Goal: Task Accomplishment & Management: Use online tool/utility

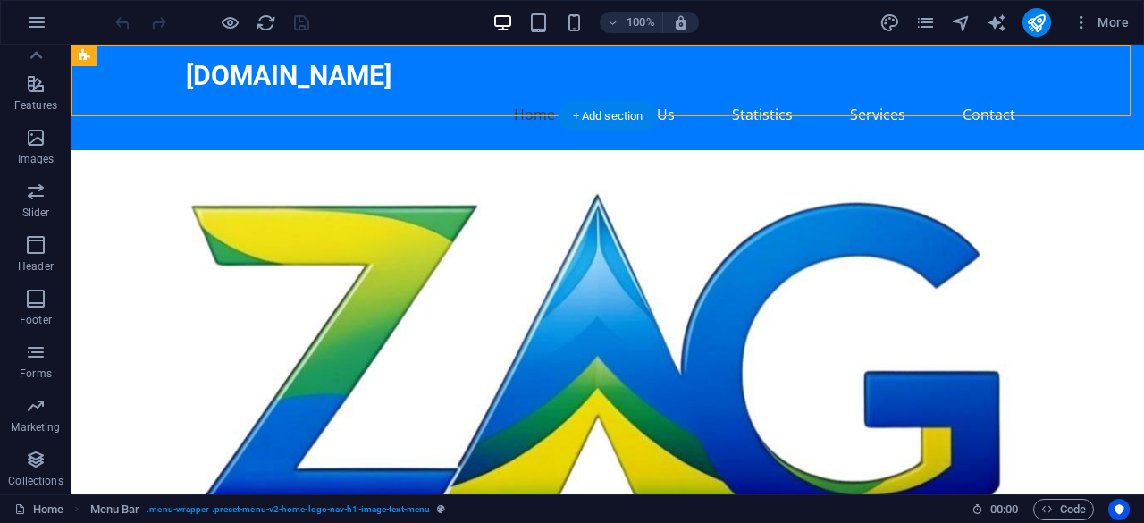
click at [834, 231] on figure at bounding box center [608, 377] width 1073 height 454
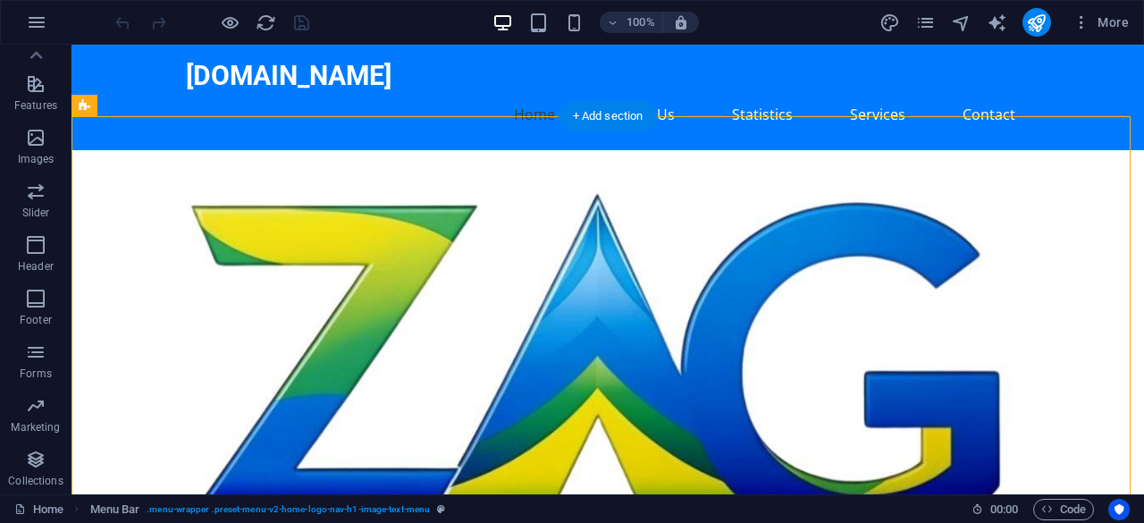
click at [834, 231] on figure at bounding box center [608, 377] width 1073 height 454
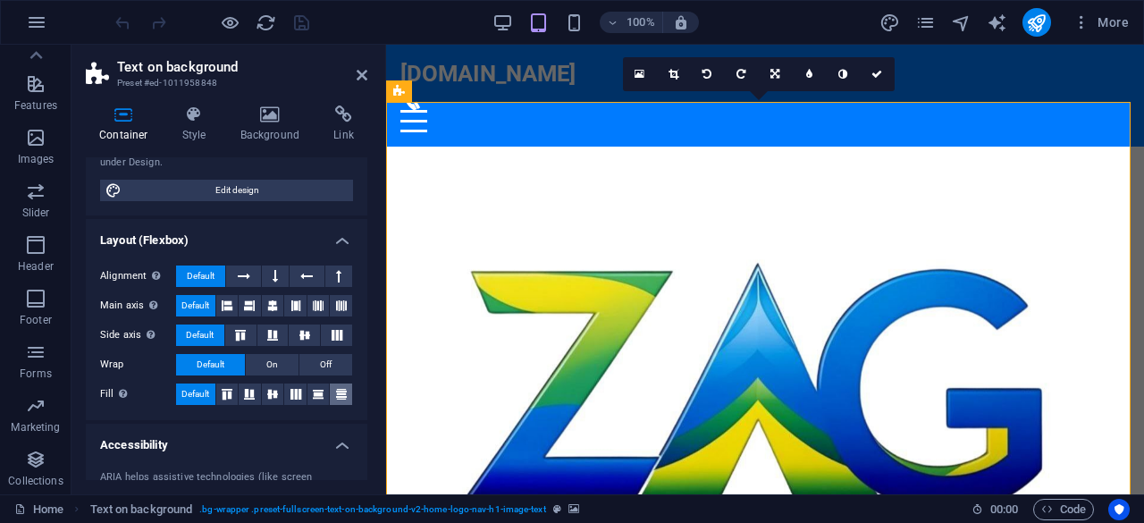
scroll to position [368, 0]
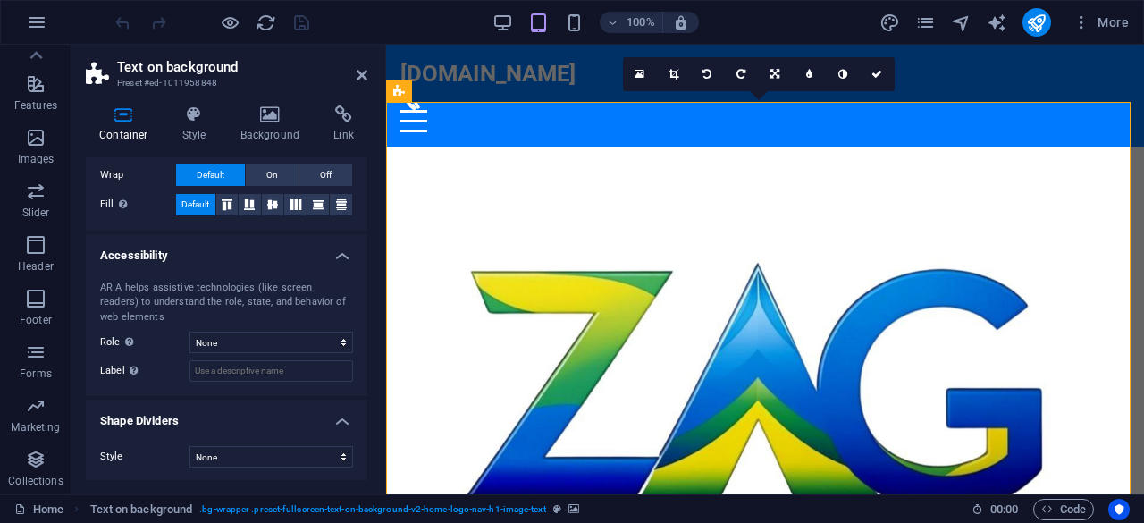
click at [890, 240] on figure at bounding box center [765, 393] width 758 height 492
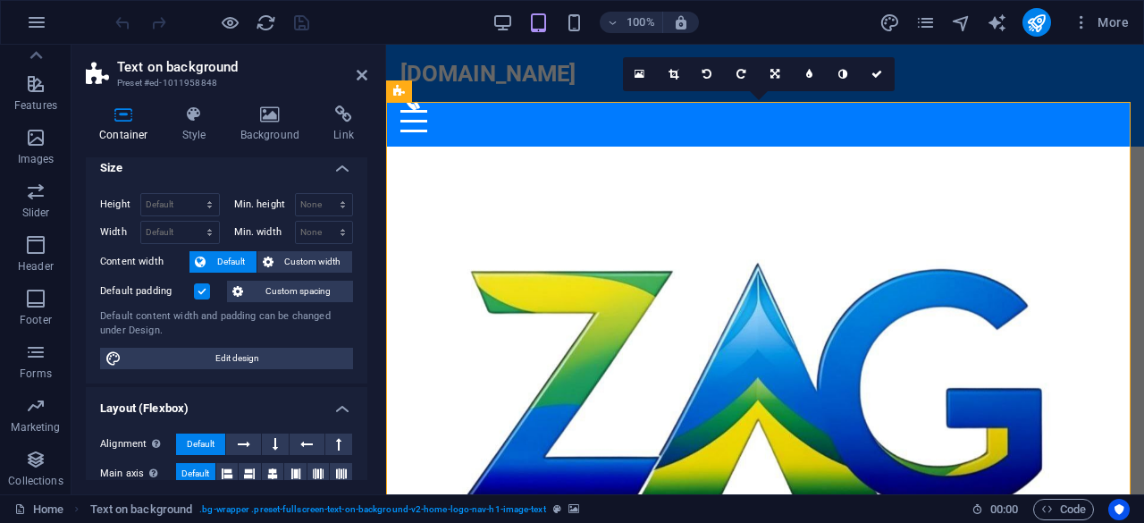
scroll to position [0, 0]
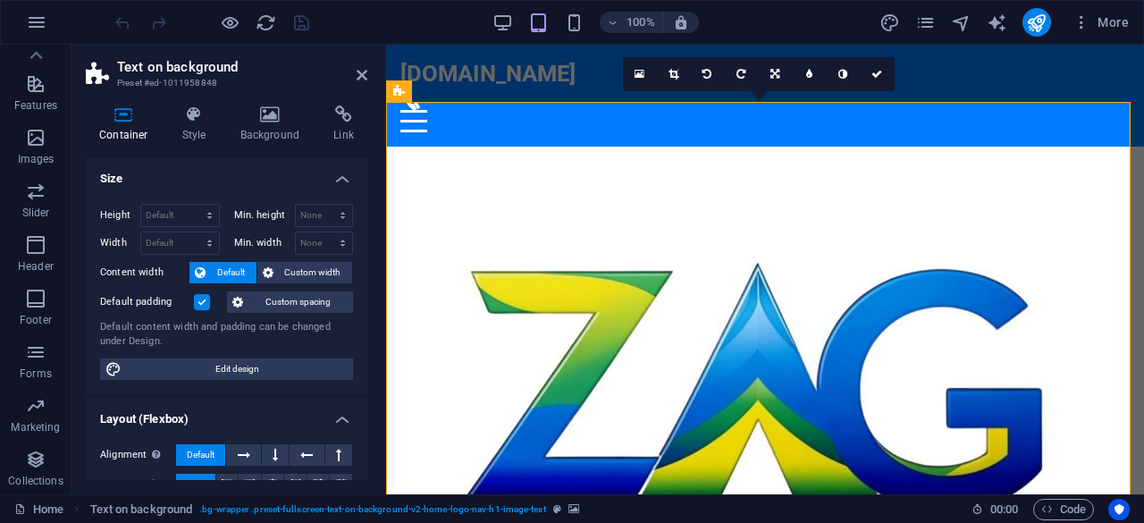
click at [357, 88] on header "Text on background Preset #ed-1011958848" at bounding box center [227, 68] width 282 height 46
click at [370, 75] on aside "Text on background Preset #ed-1011958848 Container Style Background Link Size H…" at bounding box center [229, 270] width 315 height 450
click at [360, 72] on icon at bounding box center [362, 75] width 11 height 14
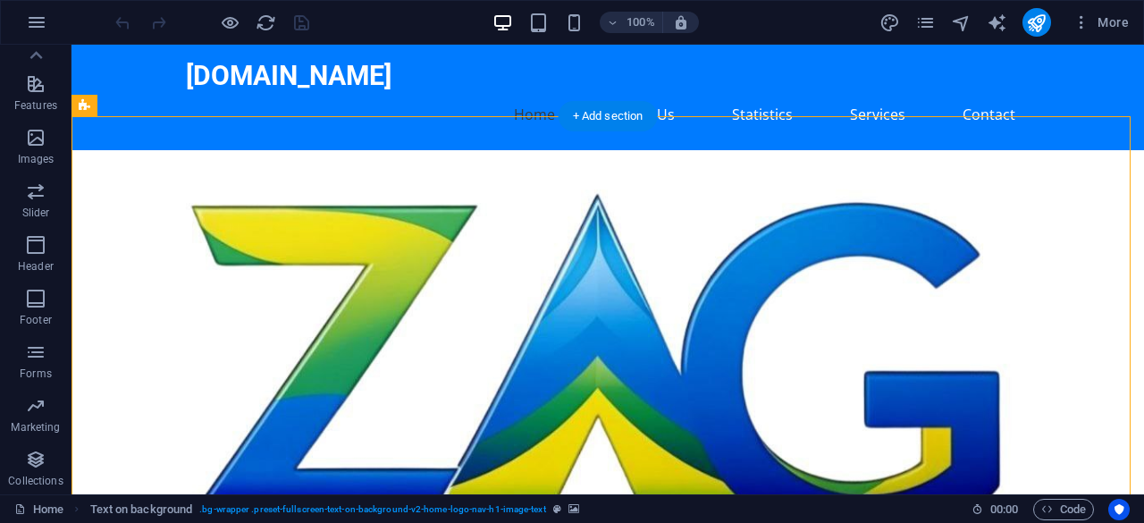
click at [767, 237] on figure at bounding box center [608, 377] width 1073 height 454
click at [733, 246] on figure at bounding box center [608, 377] width 1073 height 454
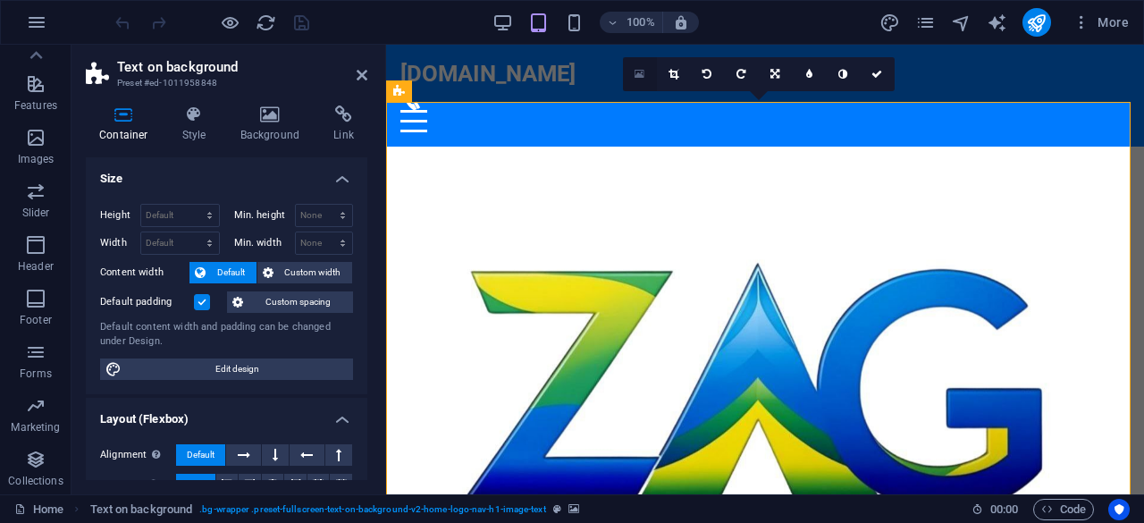
click at [642, 81] on link at bounding box center [640, 74] width 34 height 34
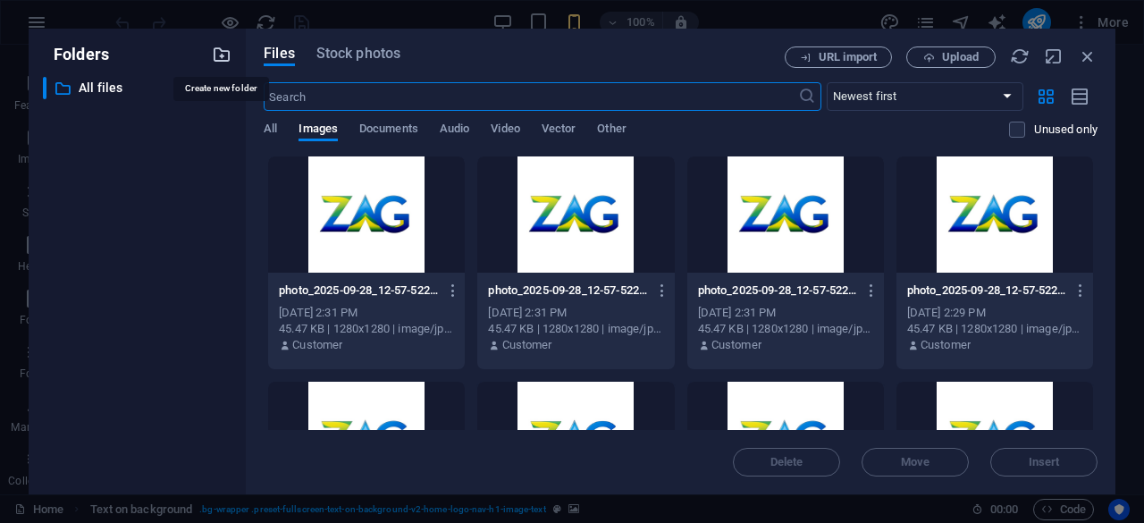
click at [223, 58] on icon "button" at bounding box center [222, 55] width 20 height 20
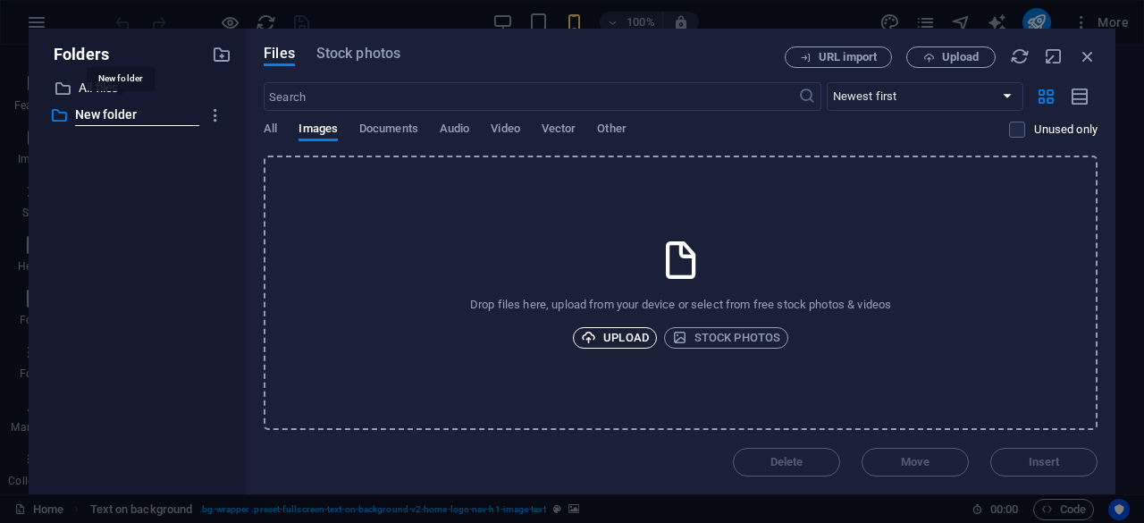
click at [638, 337] on span "Upload" at bounding box center [615, 337] width 68 height 21
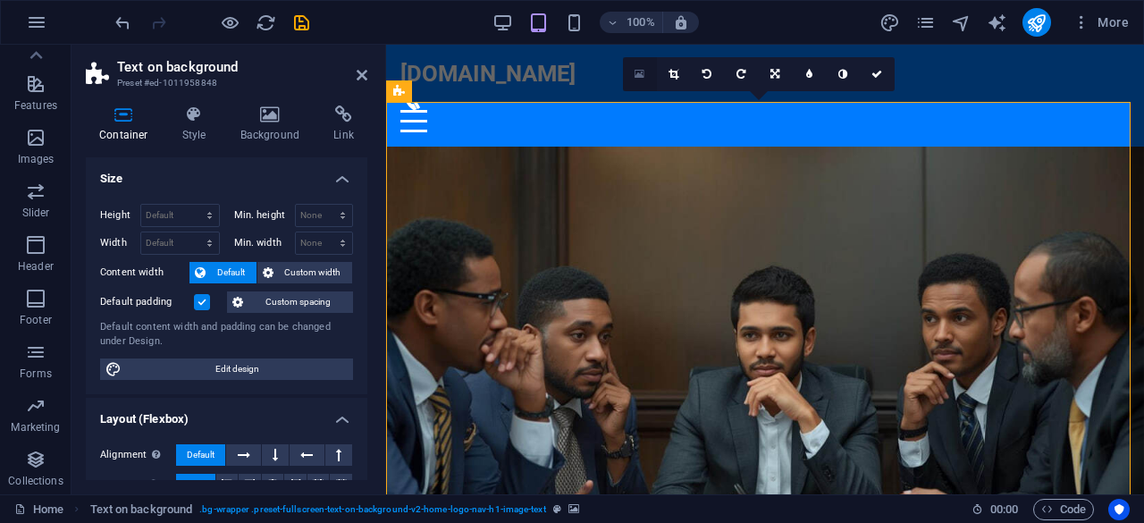
click at [638, 78] on icon at bounding box center [640, 74] width 10 height 13
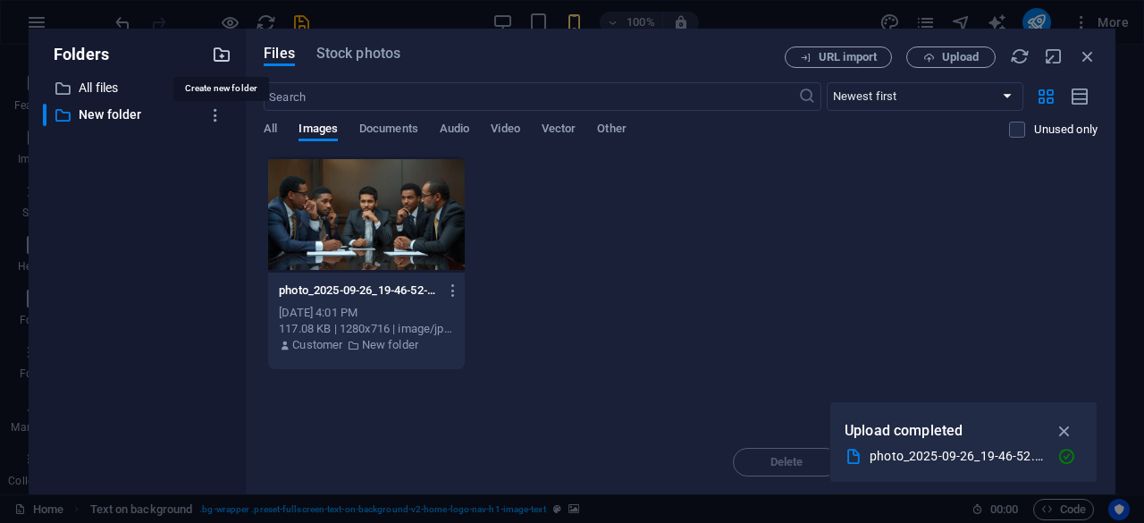
click at [218, 63] on icon "button" at bounding box center [222, 55] width 20 height 20
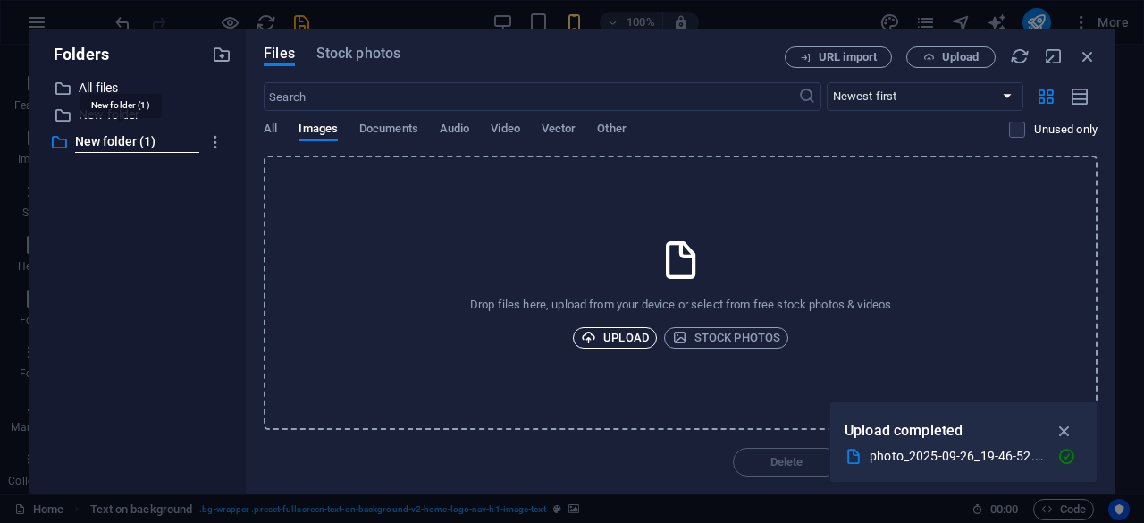
click at [606, 332] on span "Upload" at bounding box center [615, 337] width 68 height 21
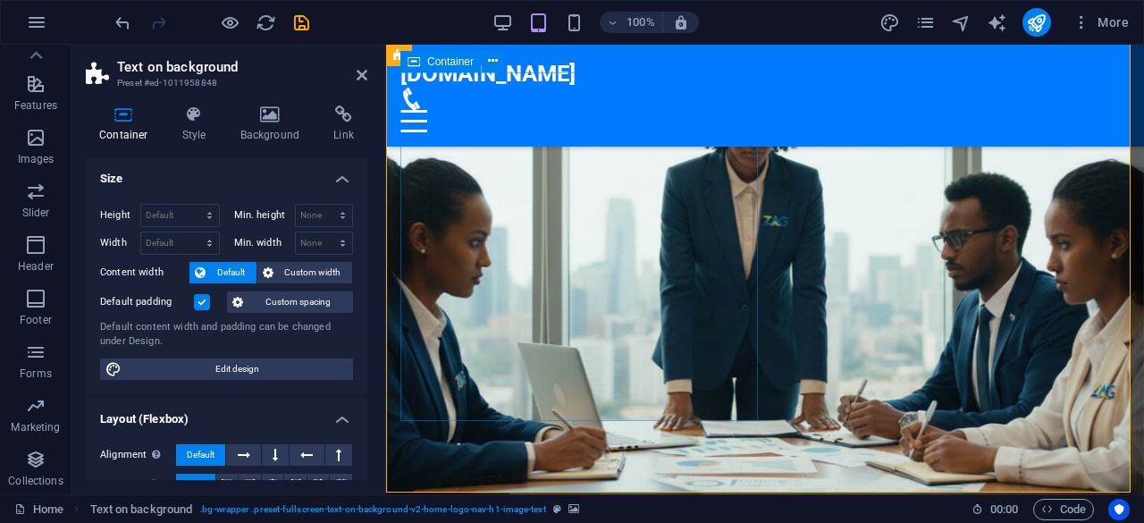
scroll to position [89, 0]
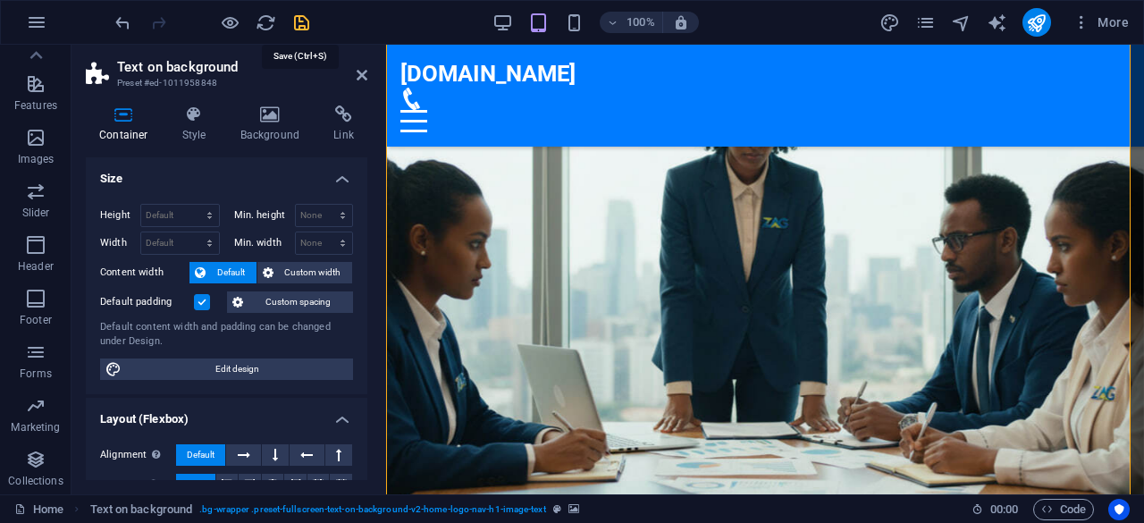
click at [298, 24] on icon "save" at bounding box center [301, 23] width 21 height 21
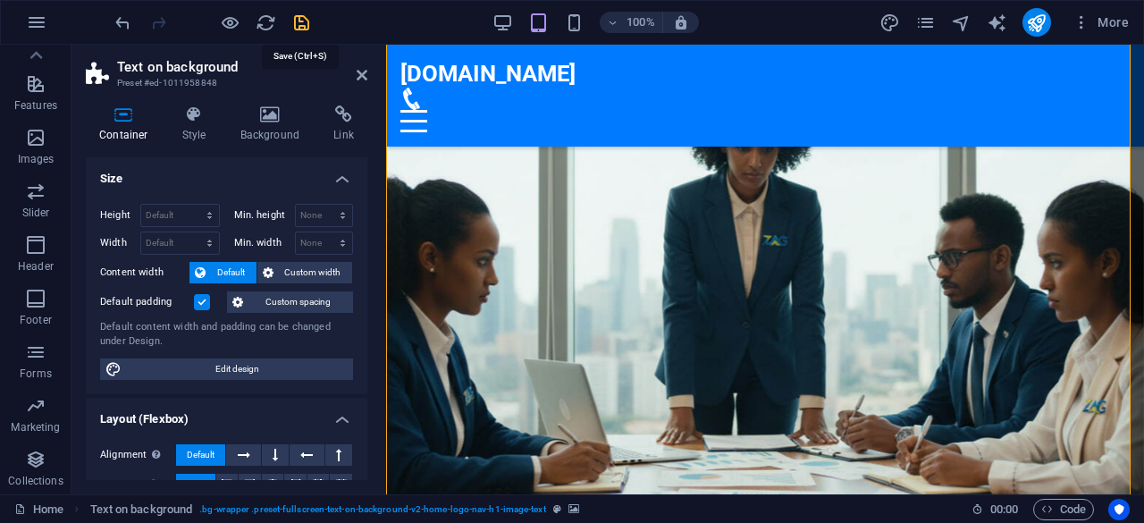
checkbox input "false"
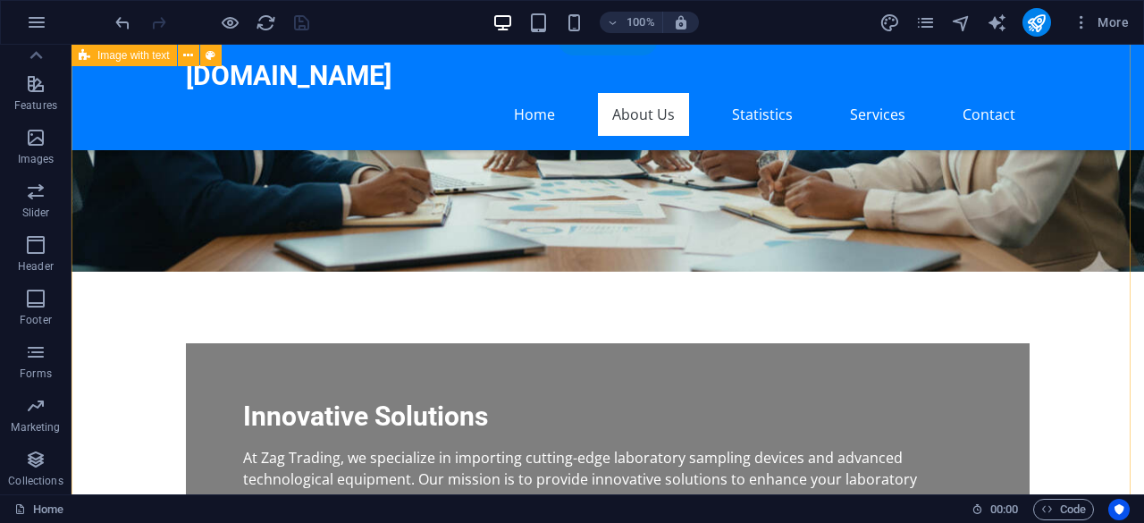
scroll to position [268, 0]
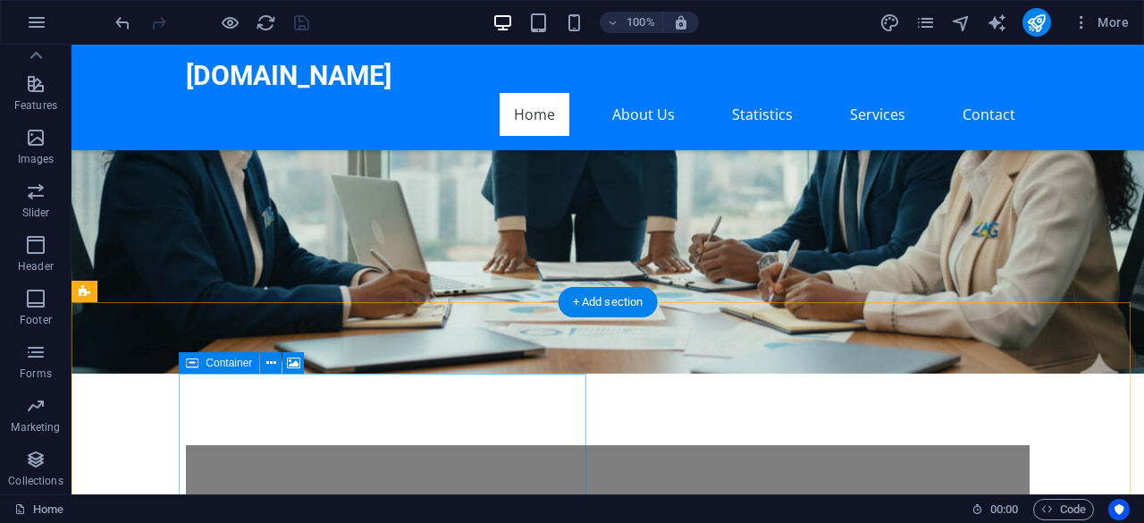
drag, startPoint x: 413, startPoint y: 408, endPoint x: 301, endPoint y: 394, distance: 112.6
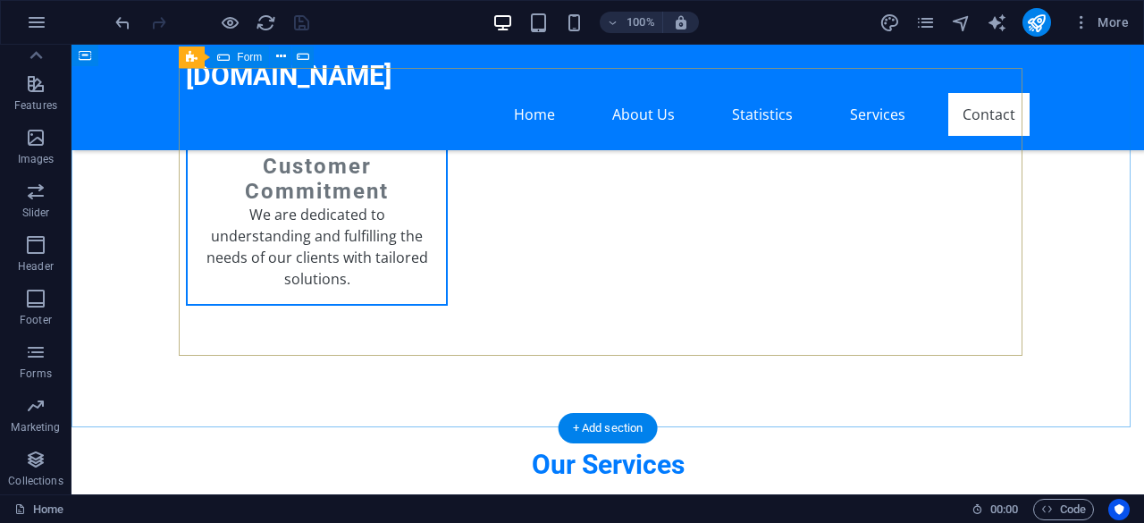
scroll to position [3132, 0]
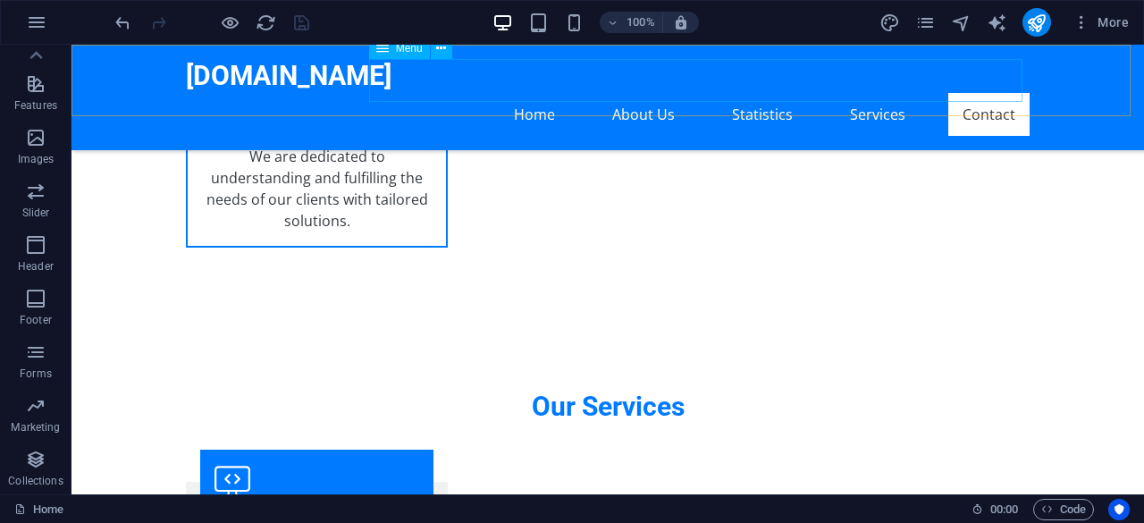
click at [972, 93] on nav "Home About Us Statistics Services Contact" at bounding box center [608, 114] width 844 height 43
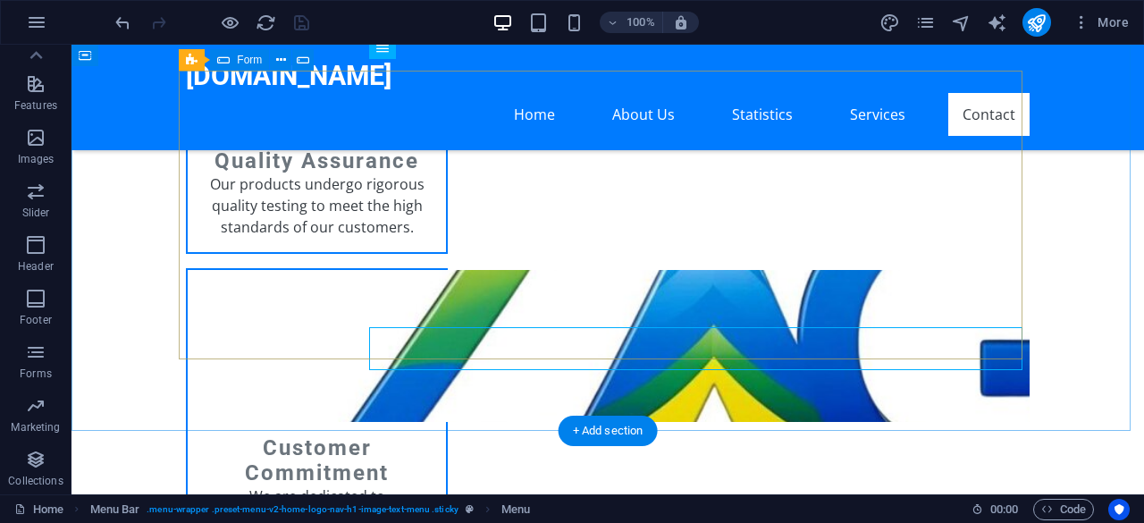
scroll to position [2417, 0]
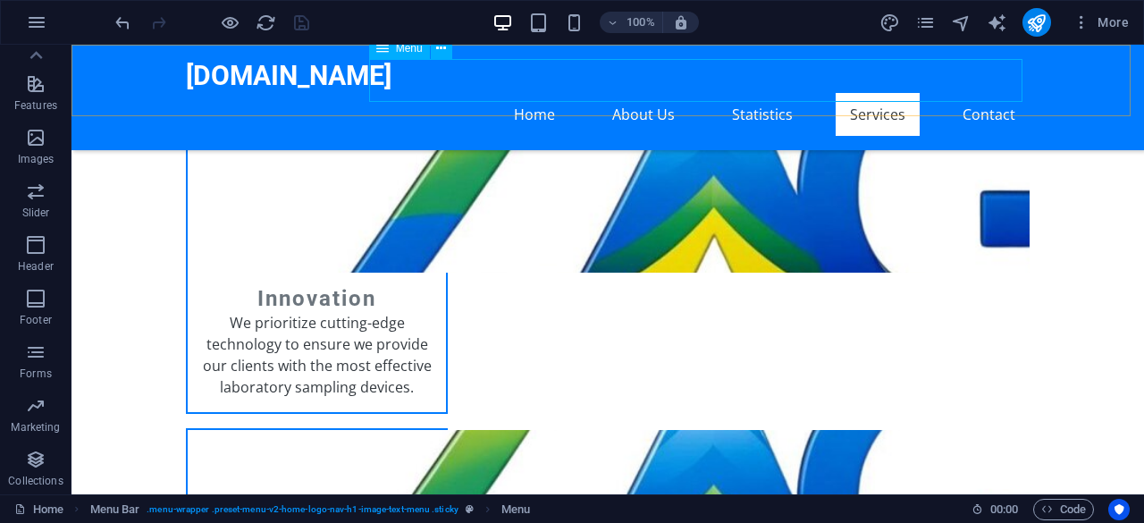
click at [981, 93] on nav "Home About Us Statistics Services Contact" at bounding box center [608, 114] width 844 height 43
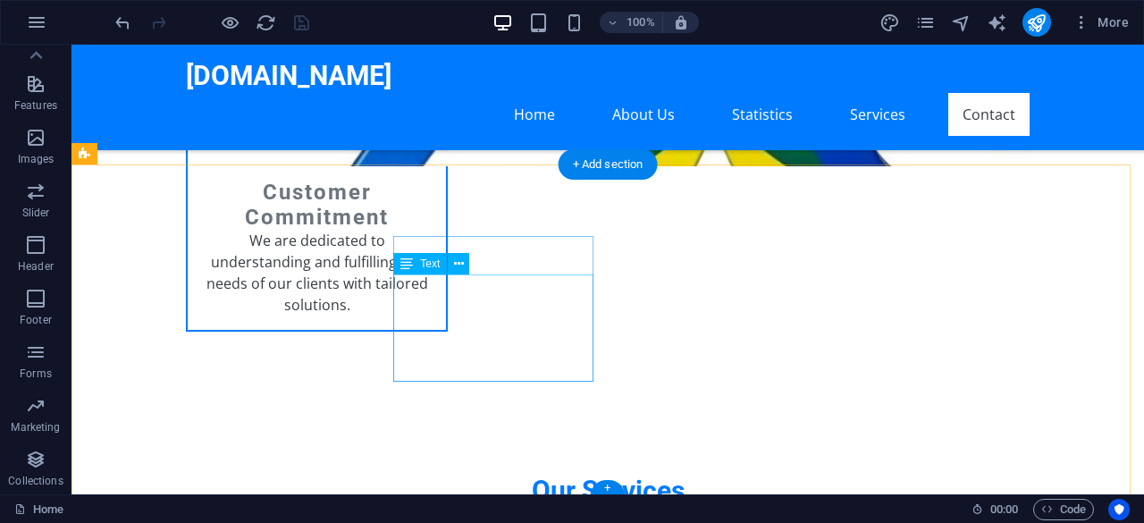
scroll to position [3132, 0]
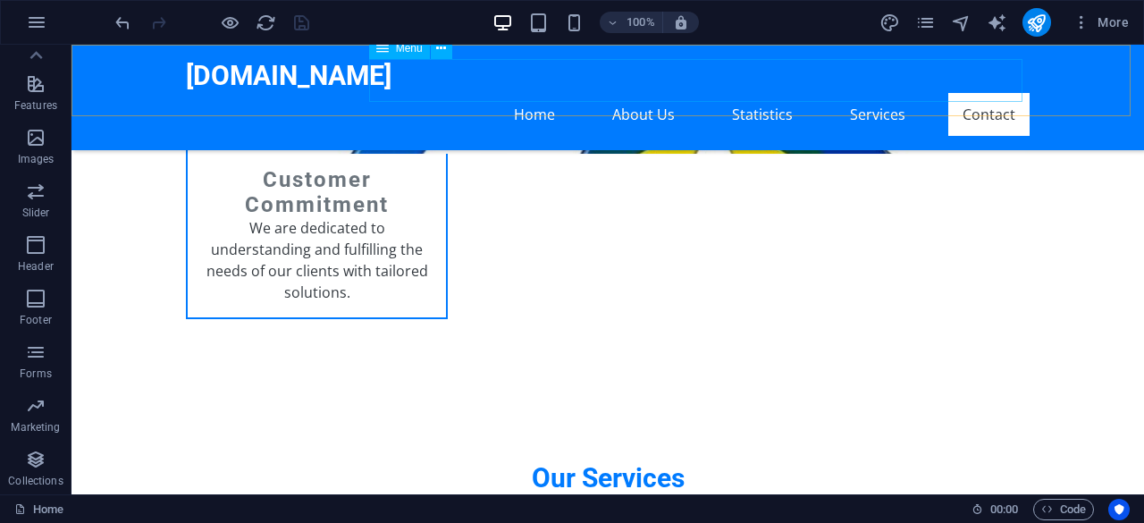
click at [994, 93] on nav "Home About Us Statistics Services Contact" at bounding box center [608, 114] width 844 height 43
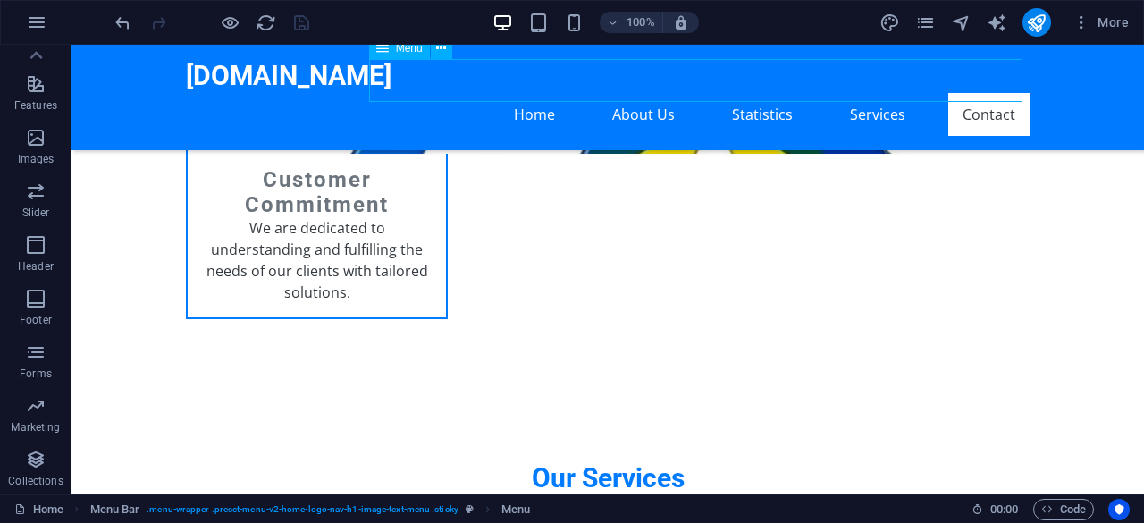
click at [994, 93] on nav "Home About Us Statistics Services Contact" at bounding box center [608, 114] width 844 height 43
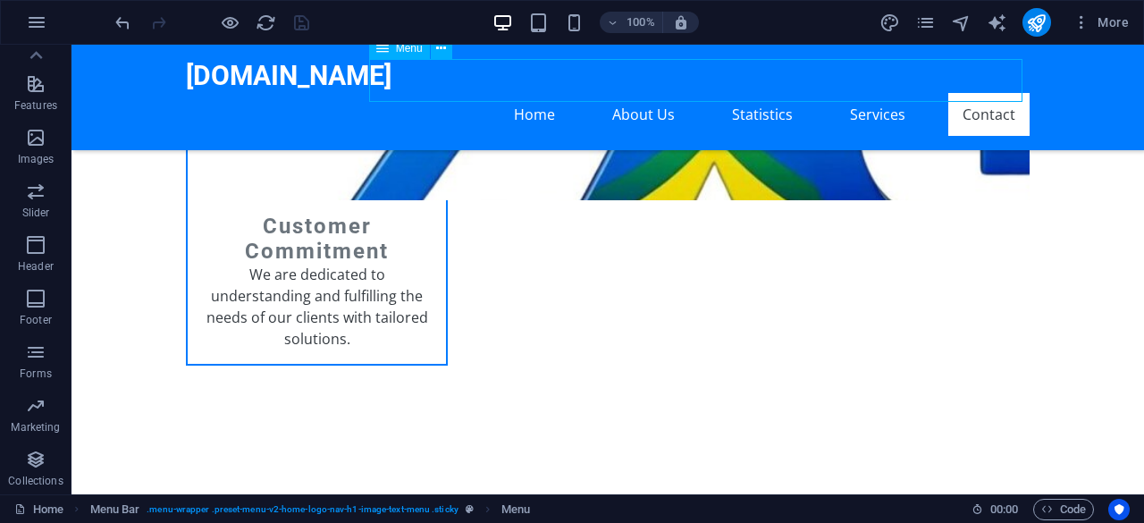
select select
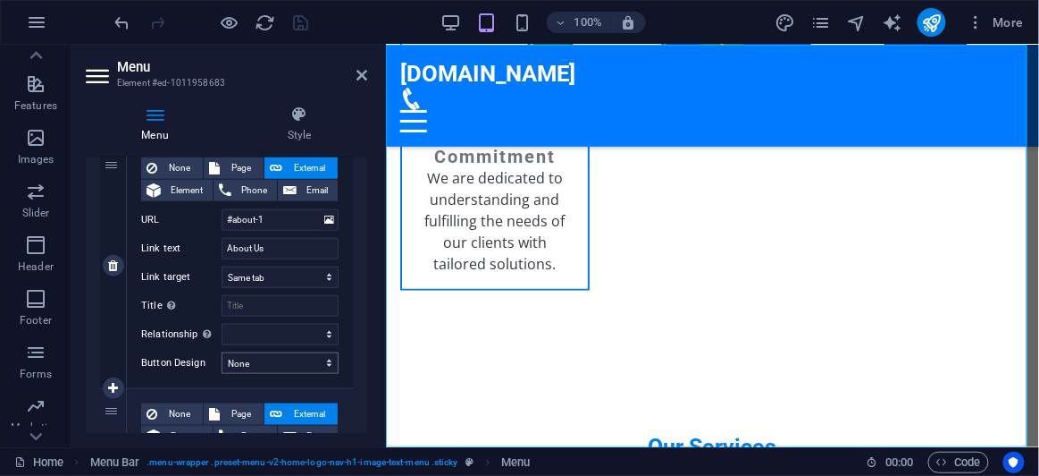
scroll to position [349, 0]
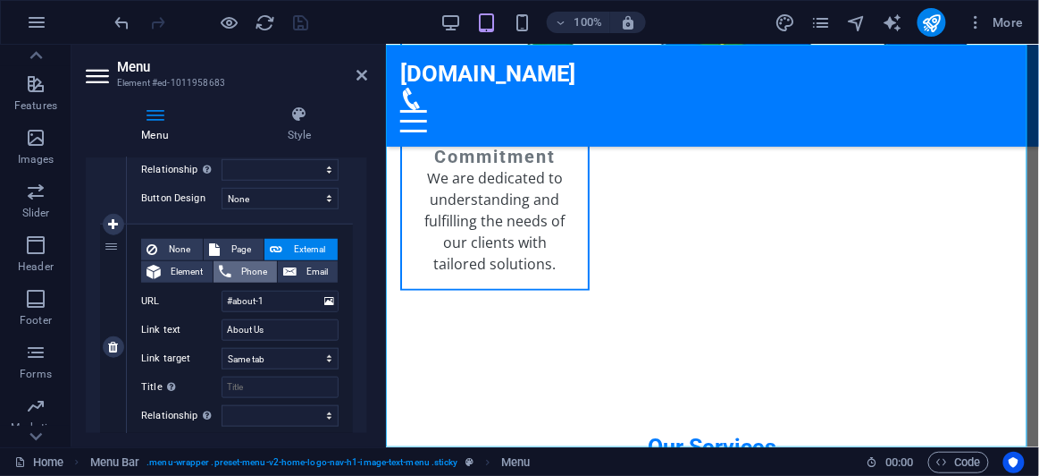
click at [244, 275] on span "Phone" at bounding box center [254, 271] width 35 height 21
select select
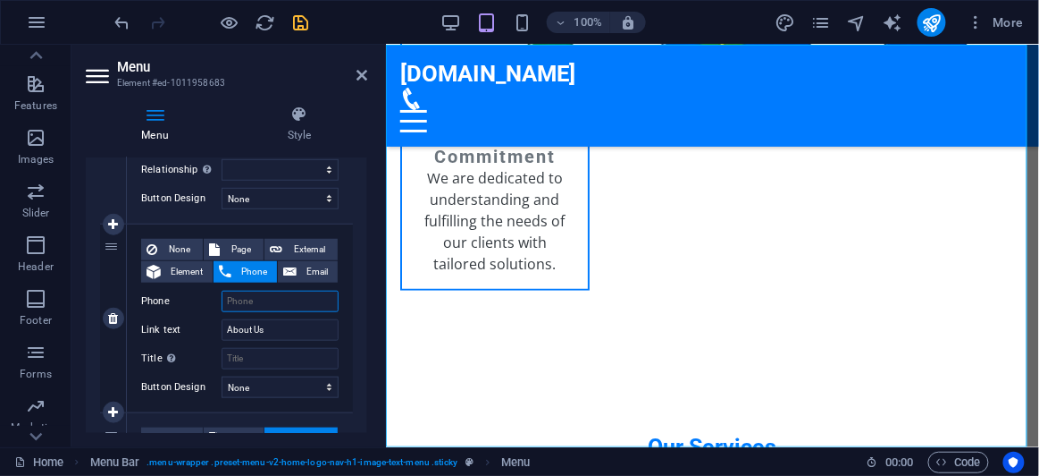
click at [265, 297] on input "Phone" at bounding box center [280, 300] width 117 height 21
type input "+"
select select
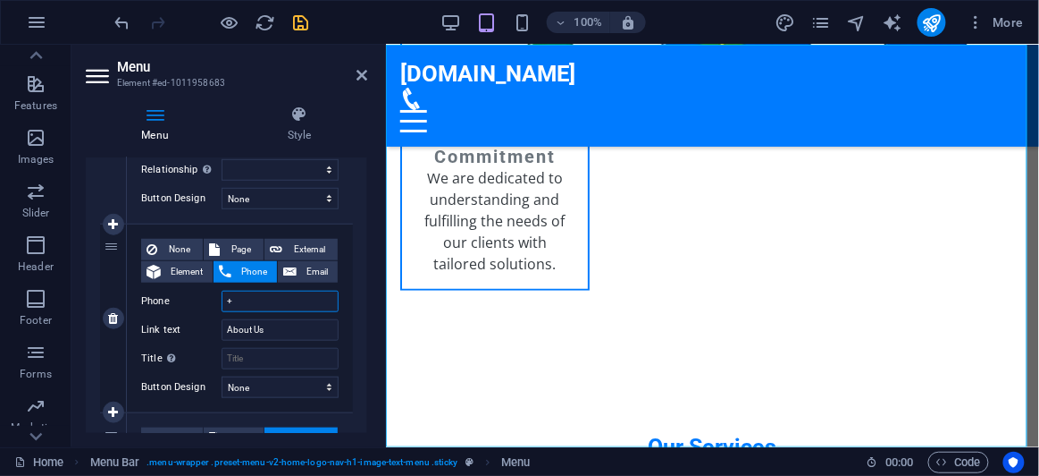
select select
type input "+2519"
select select
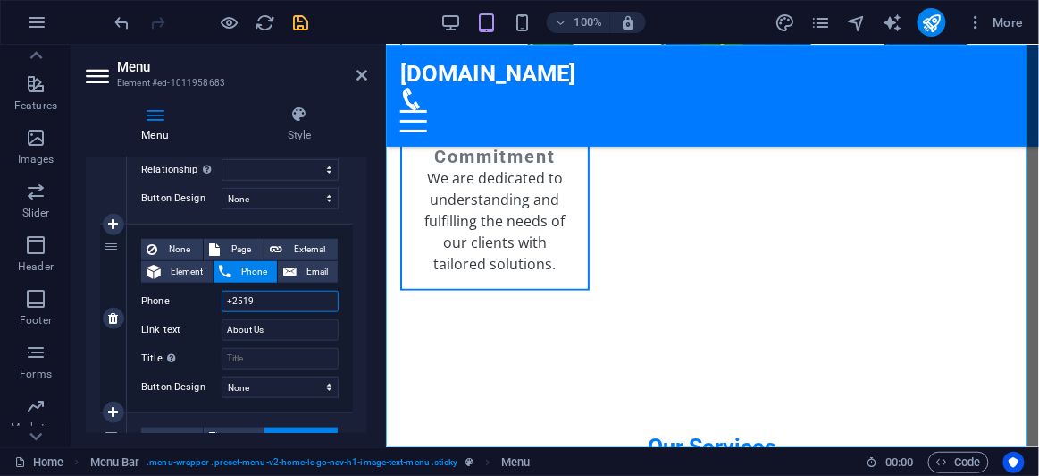
select select
type input "+251962"
select select
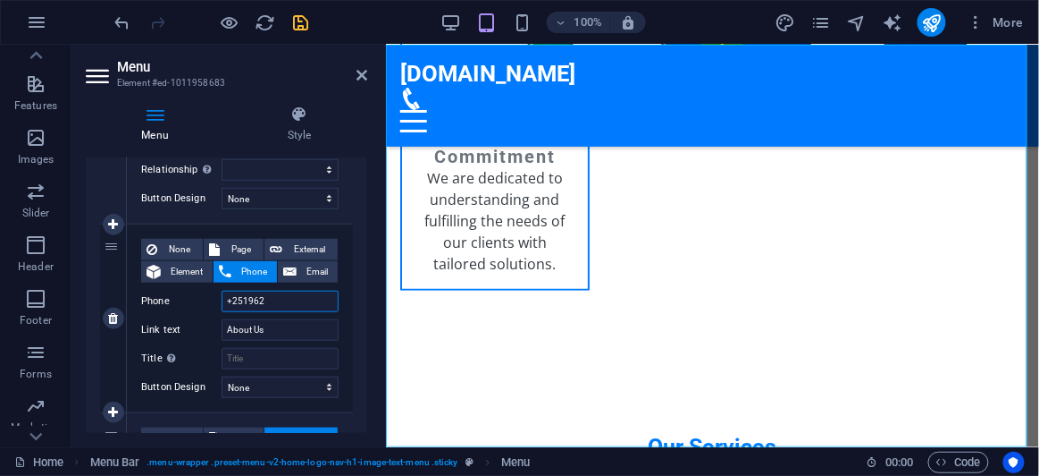
select select
type input "+25196298"
select select
type input "+251962983"
select select
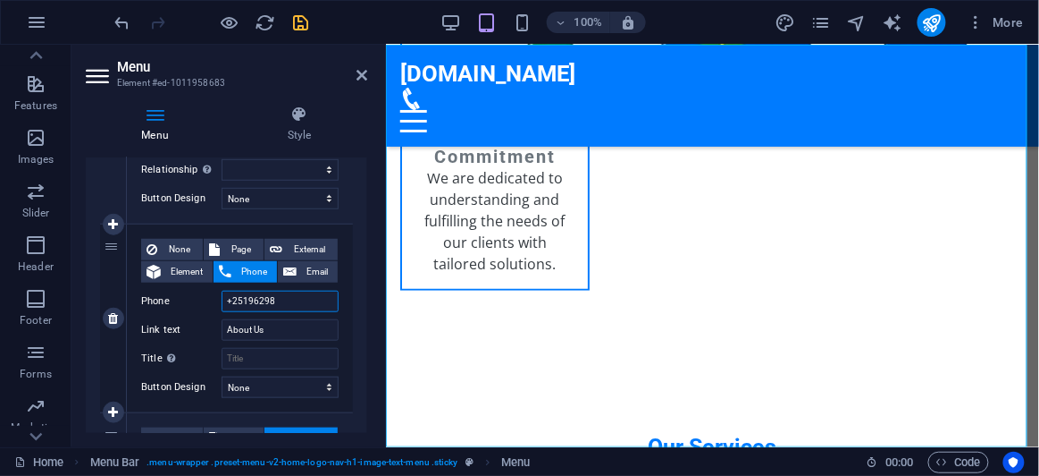
select select
type input "+251962983221"
select select
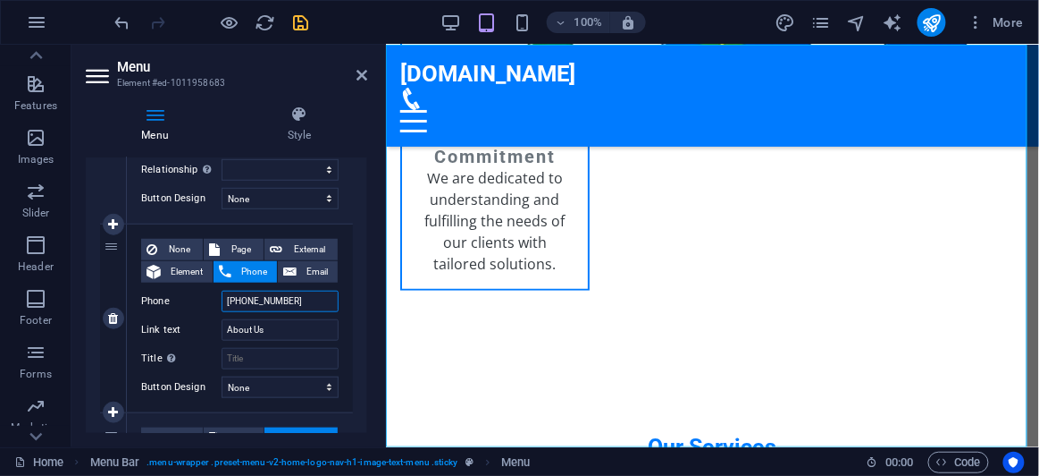
select select
type input "+251962983221"
click at [236, 361] on input "Title Additional link description, should not be the same as the link text. The…" at bounding box center [280, 358] width 117 height 21
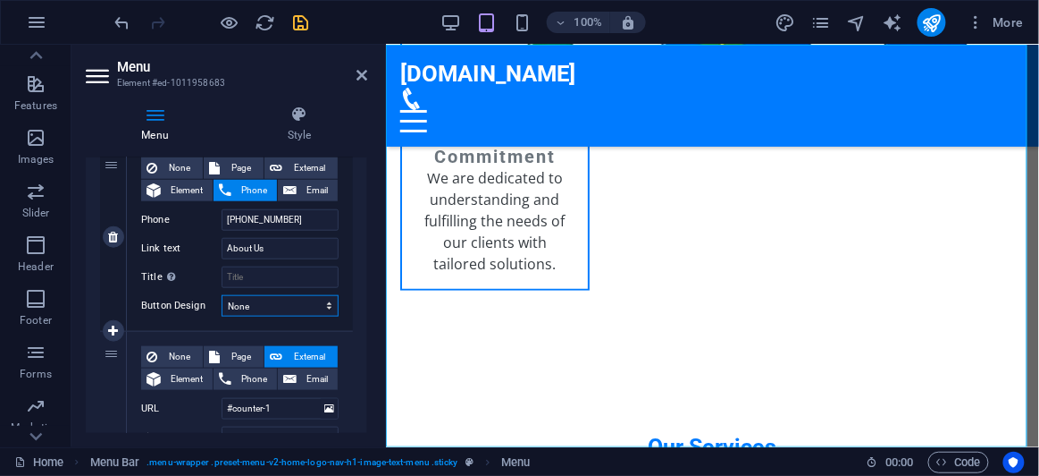
click at [327, 300] on select "None Default Primary Secondary" at bounding box center [280, 305] width 117 height 21
click at [350, 355] on div "1 None Page External Element Phone Email Page Home Subpage Legal Notice Privacy…" at bounding box center [227, 482] width 282 height 1199
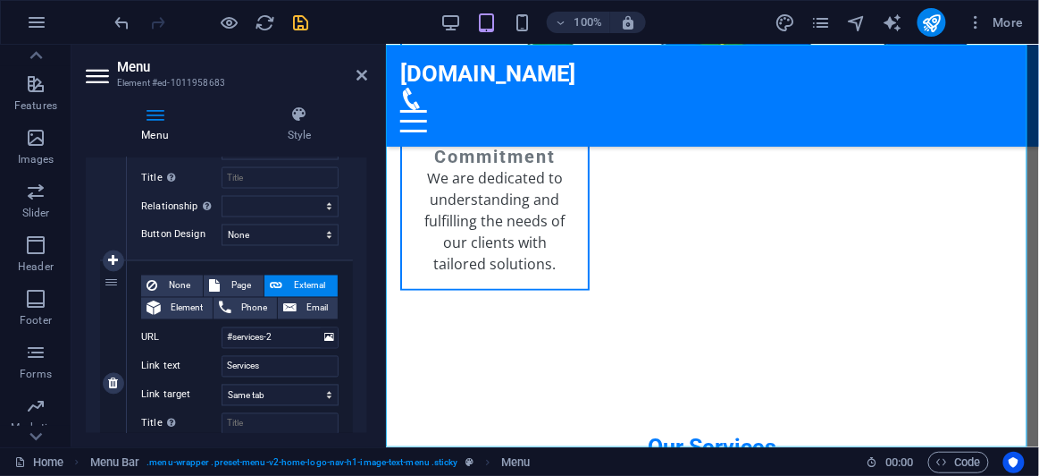
scroll to position [755, 0]
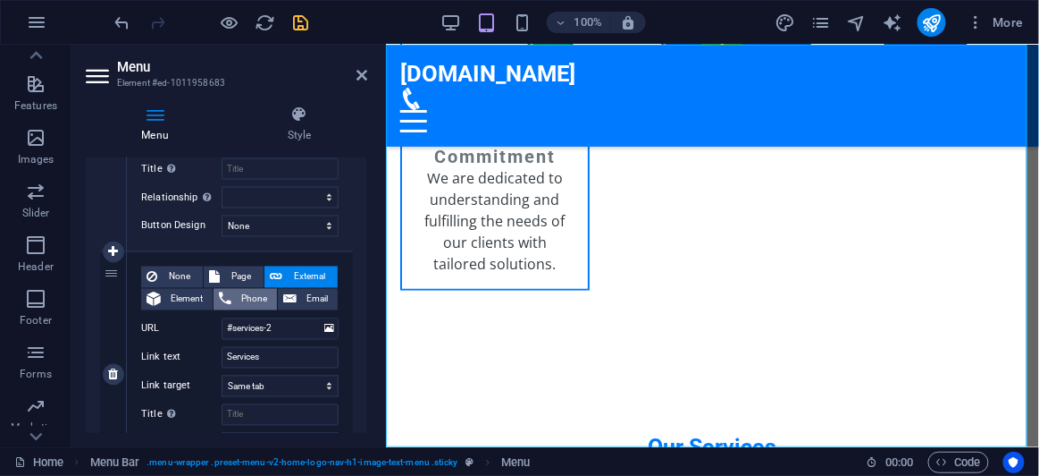
click at [245, 302] on span "Phone" at bounding box center [254, 299] width 35 height 21
select select
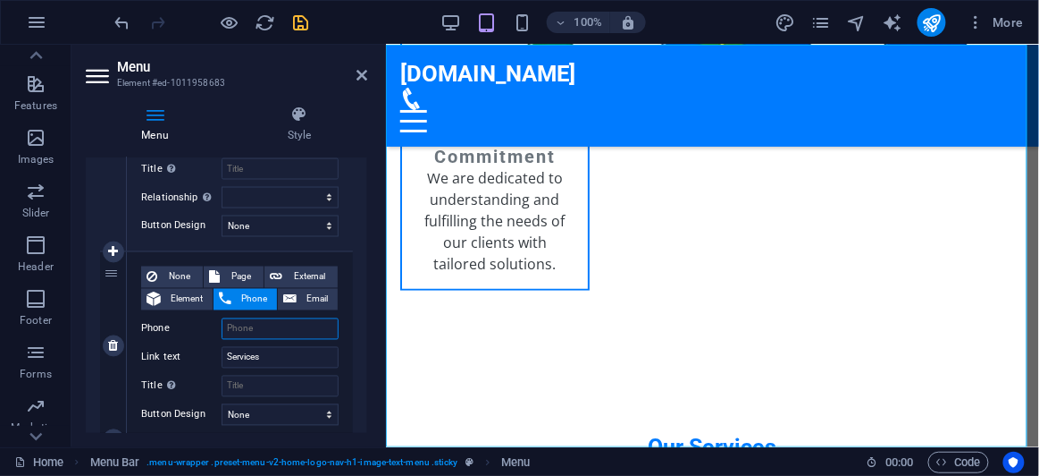
click at [249, 322] on input "Phone" at bounding box center [280, 328] width 117 height 21
type input "+25195"
select select
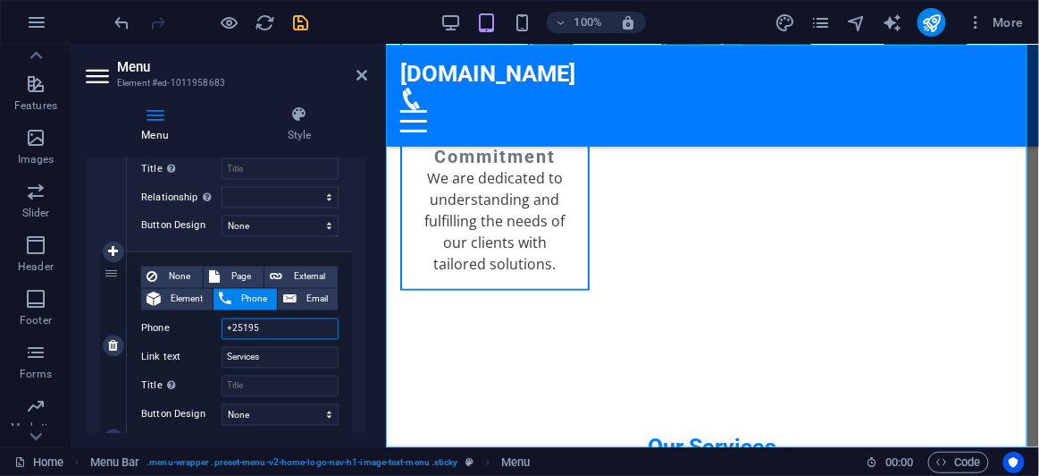
type input "+2519"
select select
type input "+25196"
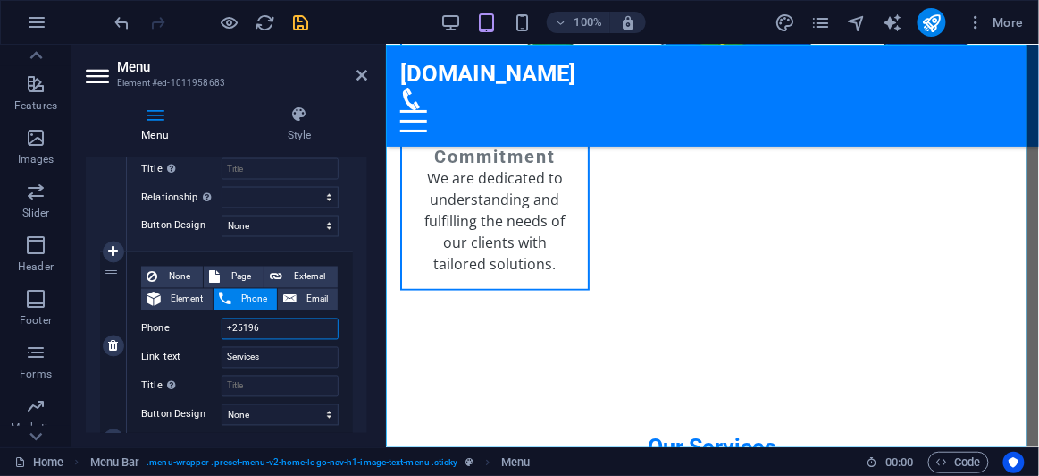
select select
type input "+251962"
select select
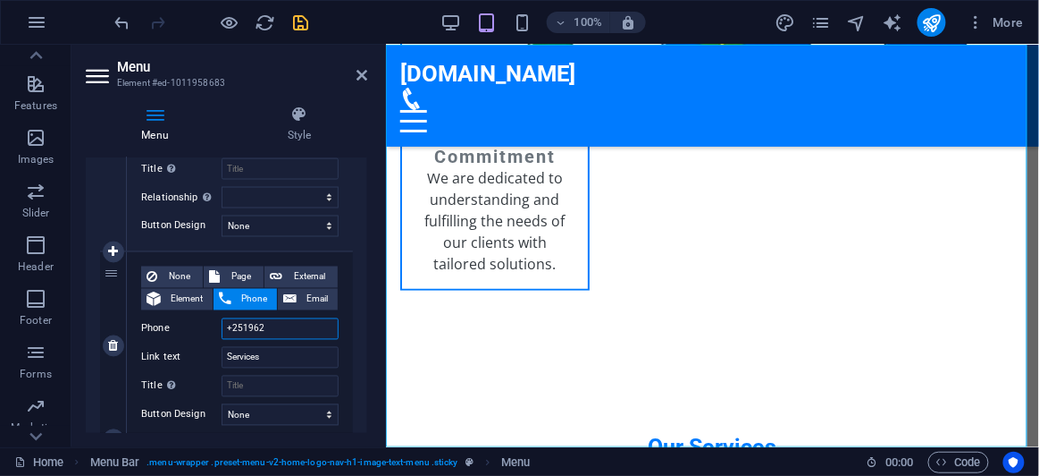
select select
type input "+251962983"
select select
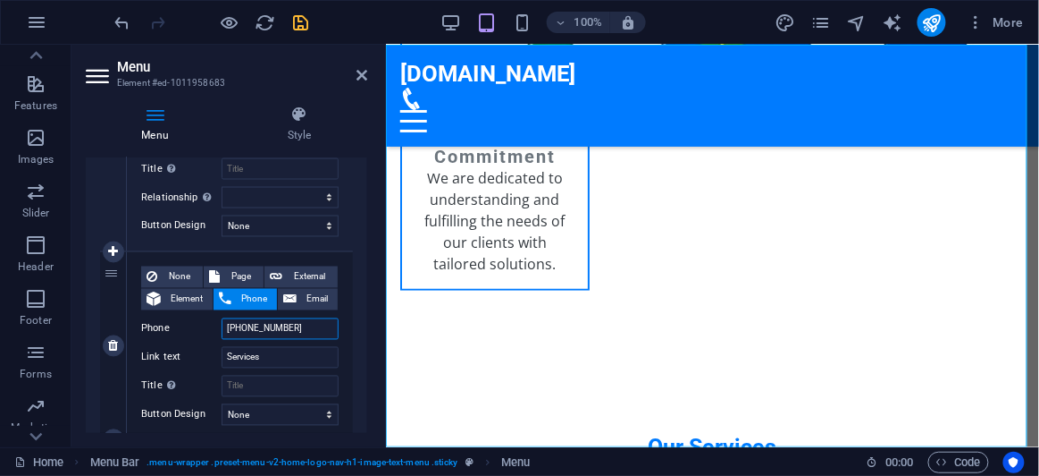
select select
type input "+251962983221"
select select
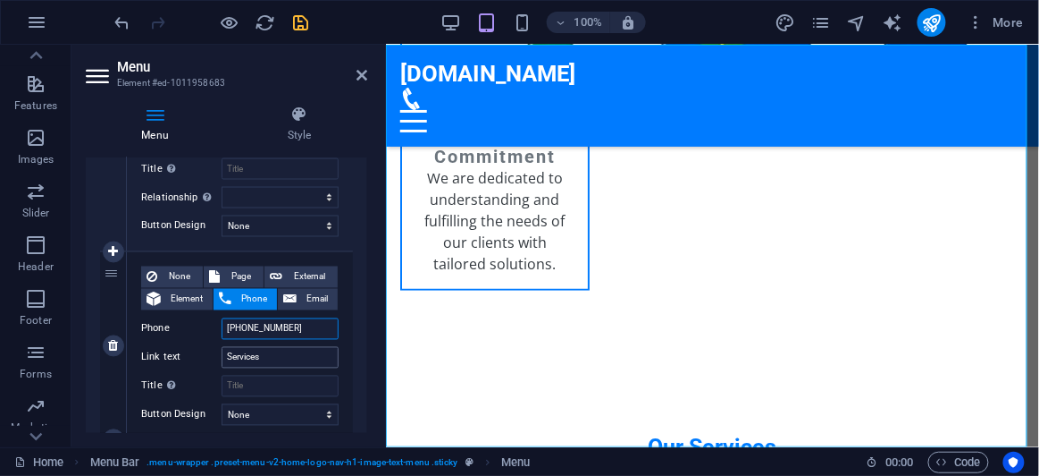
scroll to position [1056, 0]
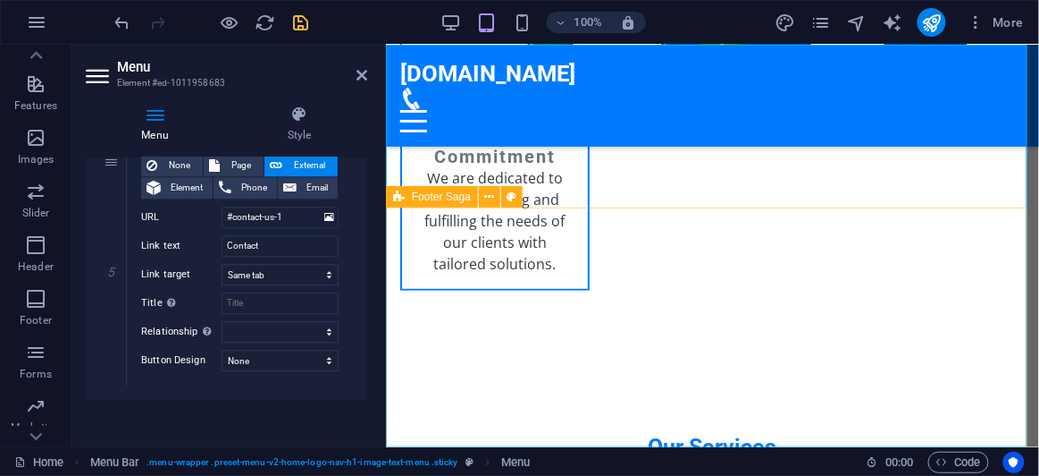
type input "+251962983221"
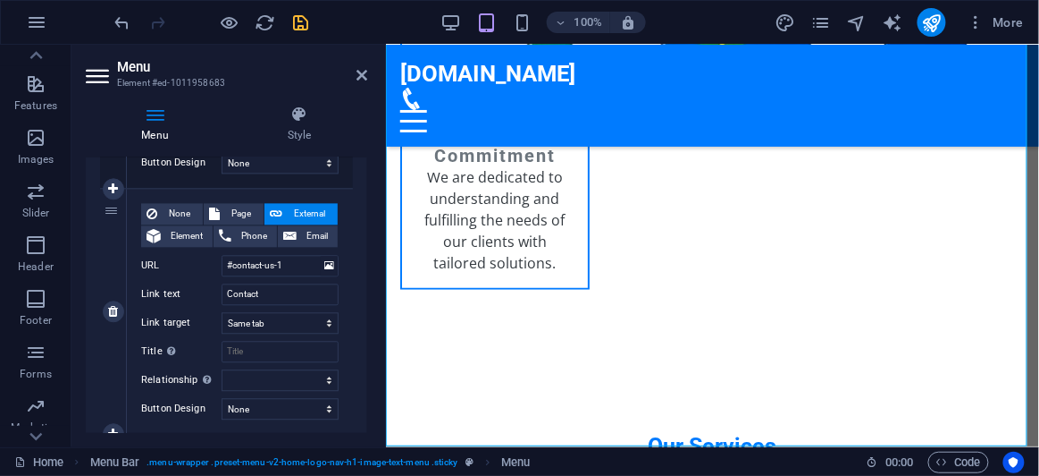
scroll to position [974, 0]
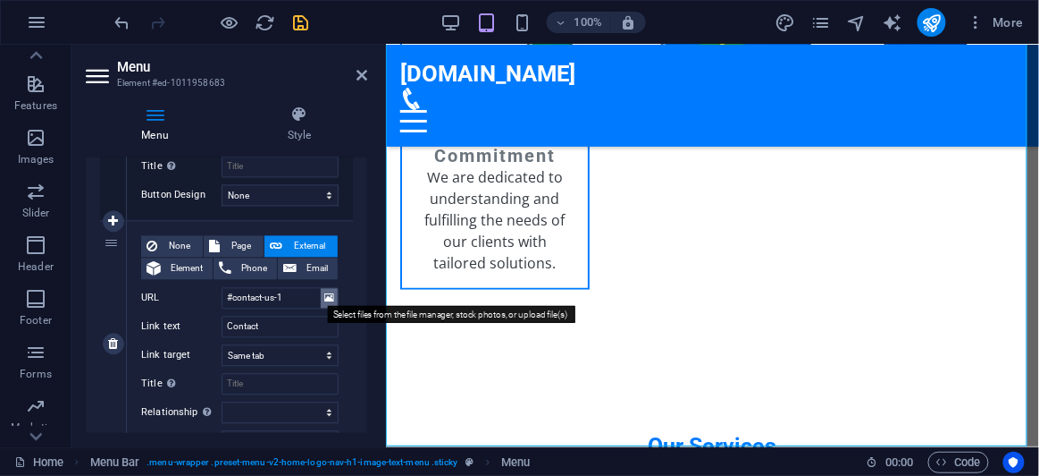
click at [321, 299] on button at bounding box center [329, 299] width 17 height 20
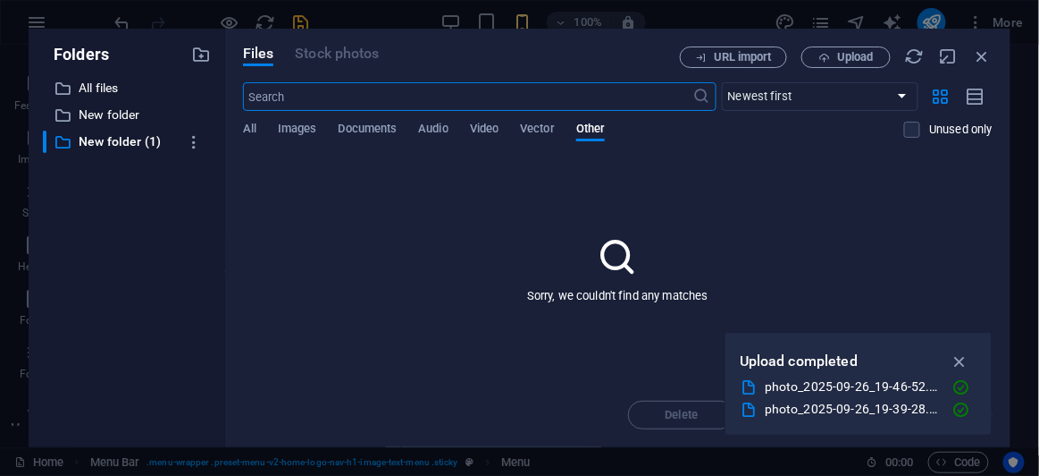
click at [809, 390] on div "photo_2025-09-26_19-46-52.jpg" at bounding box center [851, 386] width 173 height 21
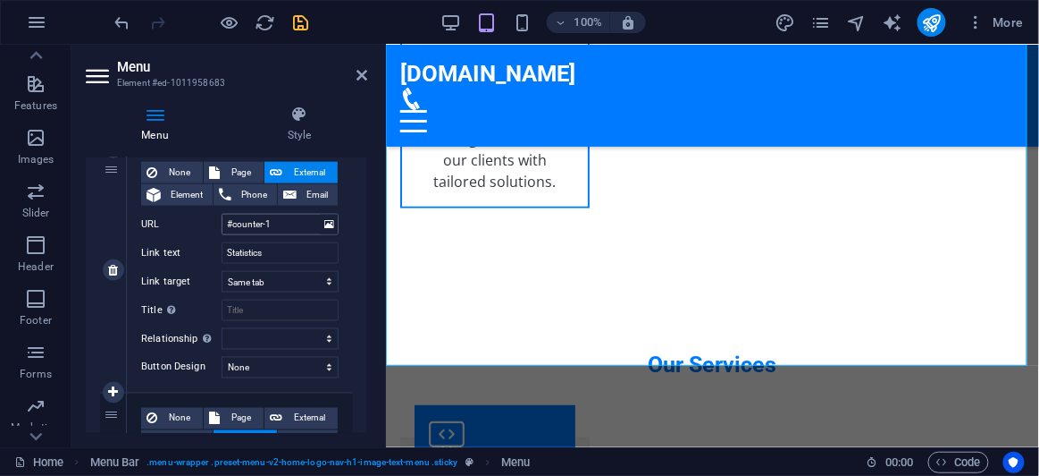
scroll to position [568, 0]
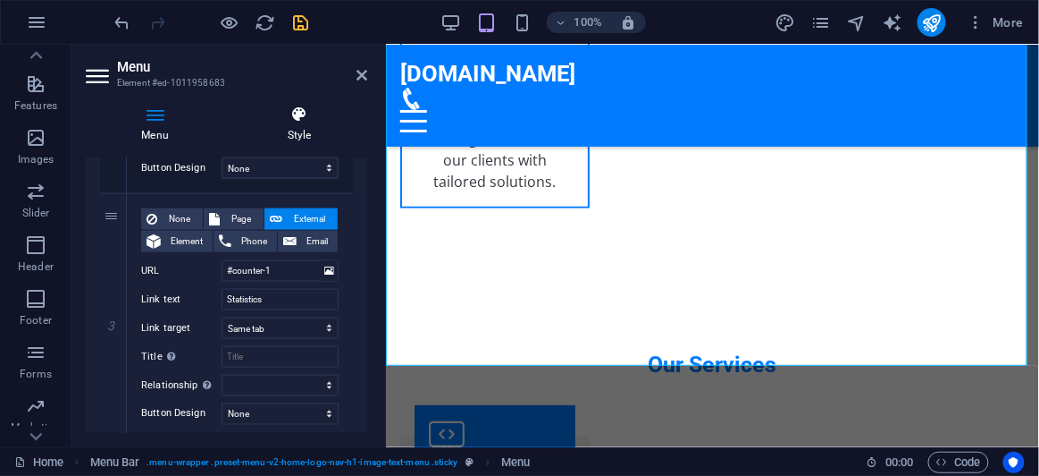
click at [284, 139] on h4 "Style" at bounding box center [299, 124] width 136 height 38
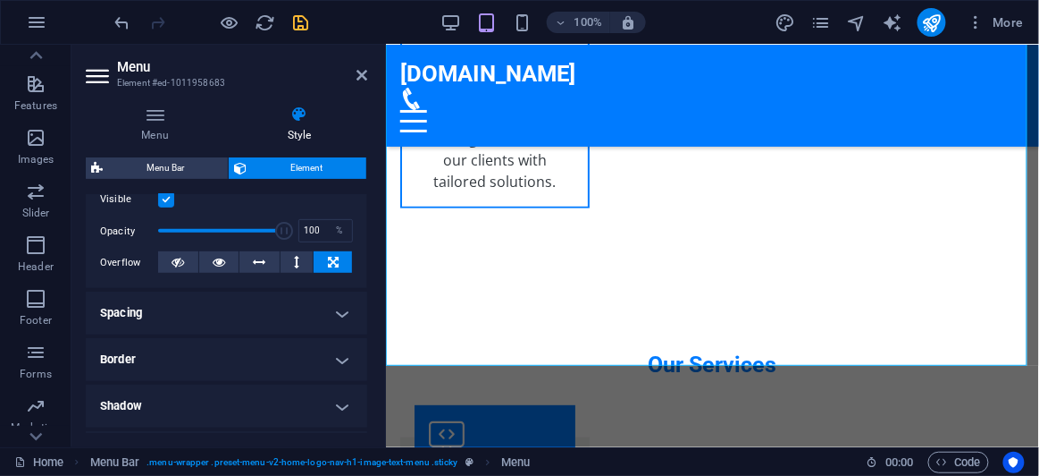
scroll to position [0, 0]
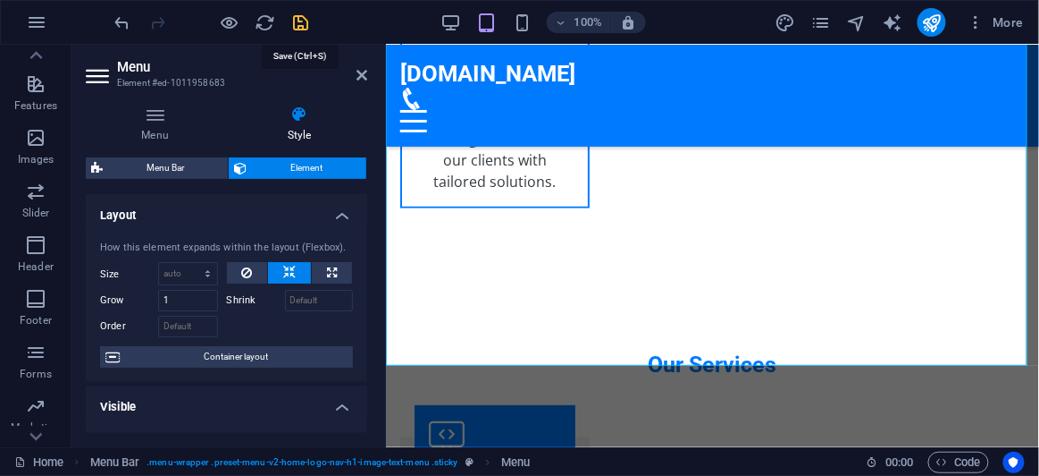
click at [299, 22] on icon "save" at bounding box center [301, 23] width 21 height 21
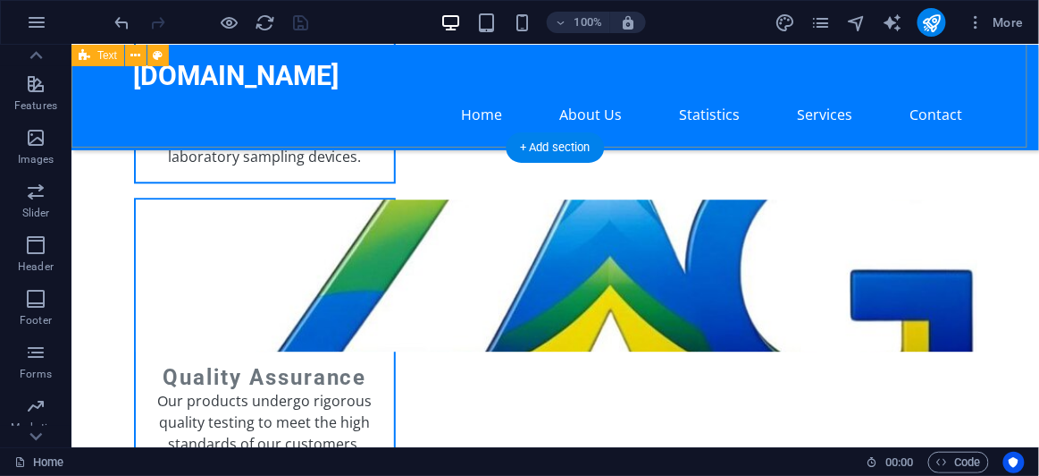
scroll to position [2610, 0]
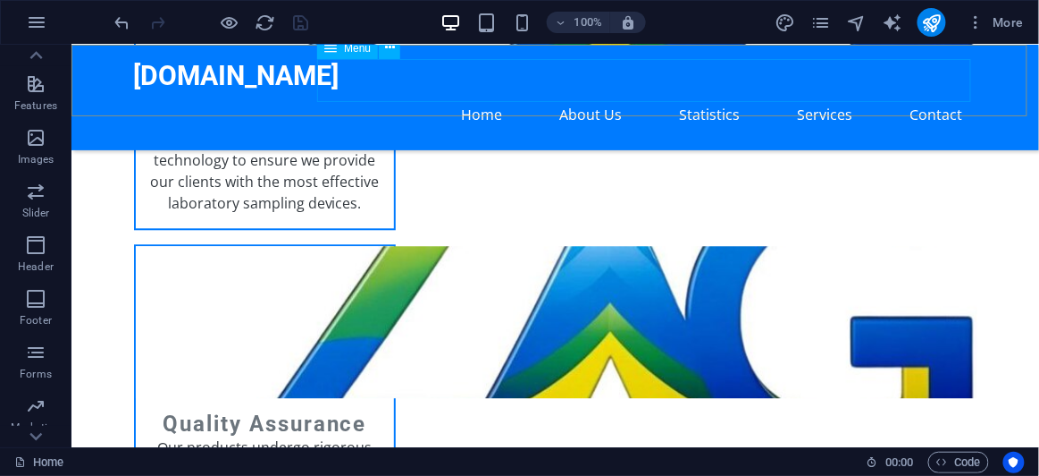
click at [473, 92] on nav "Home About Us Statistics Services Contact" at bounding box center [555, 113] width 844 height 43
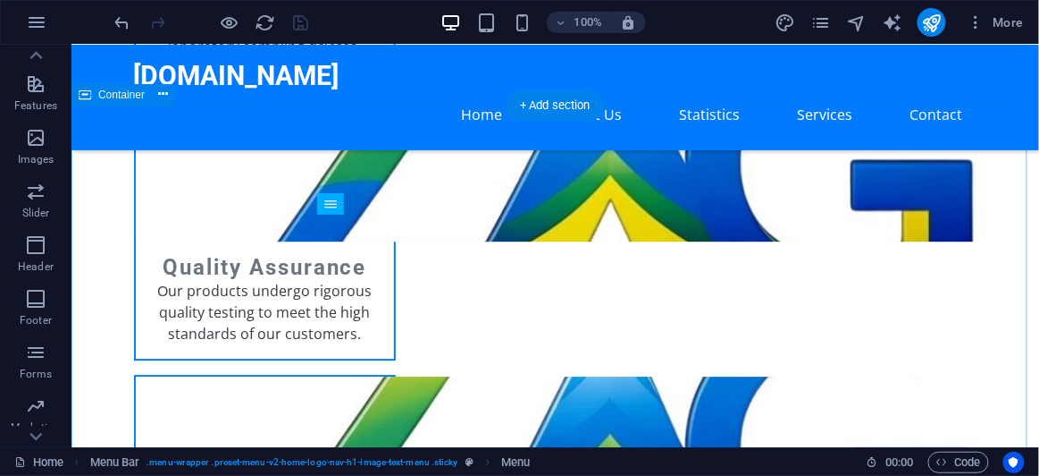
scroll to position [2691, 0]
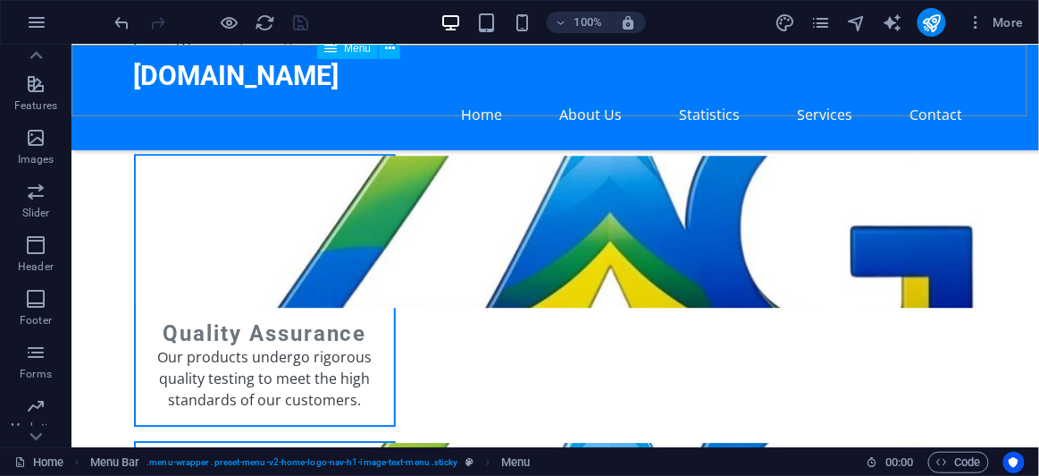
click at [476, 92] on nav "Home About Us Statistics Services Contact" at bounding box center [555, 113] width 844 height 43
click at [477, 92] on nav "Home About Us Statistics Services Contact" at bounding box center [555, 113] width 844 height 43
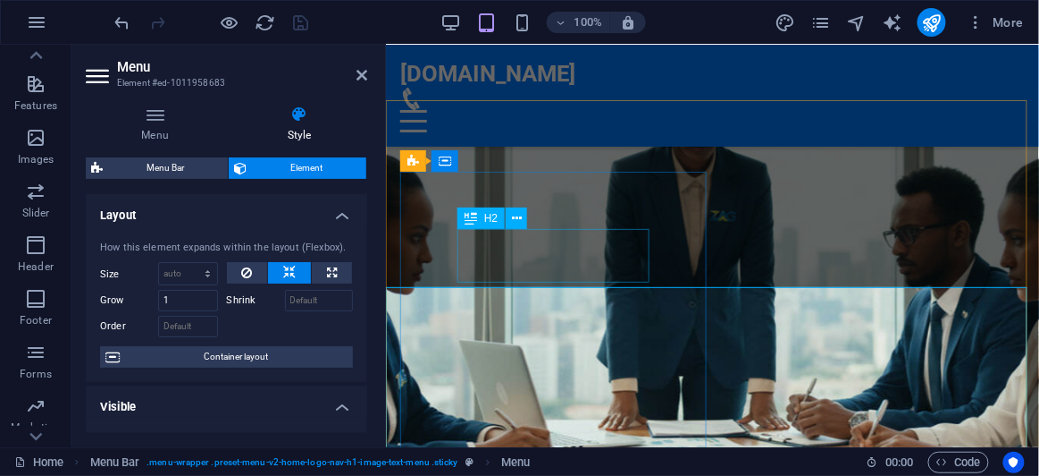
scroll to position [0, 0]
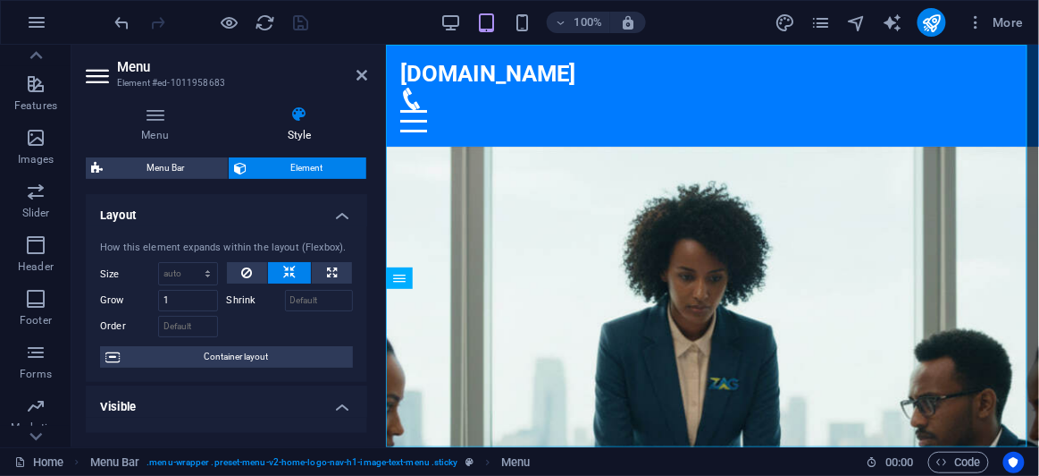
click at [831, 315] on figure at bounding box center [711, 455] width 653 height 619
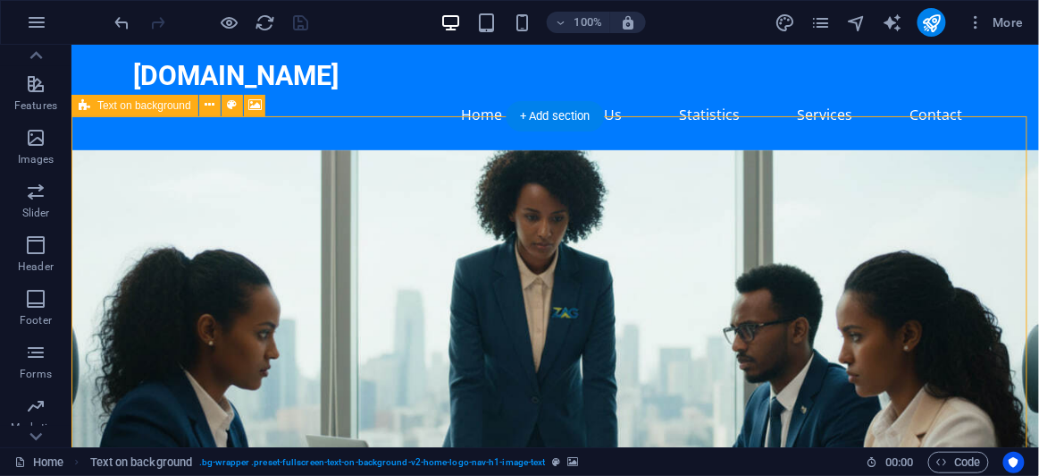
click at [728, 259] on figure at bounding box center [555, 376] width 968 height 454
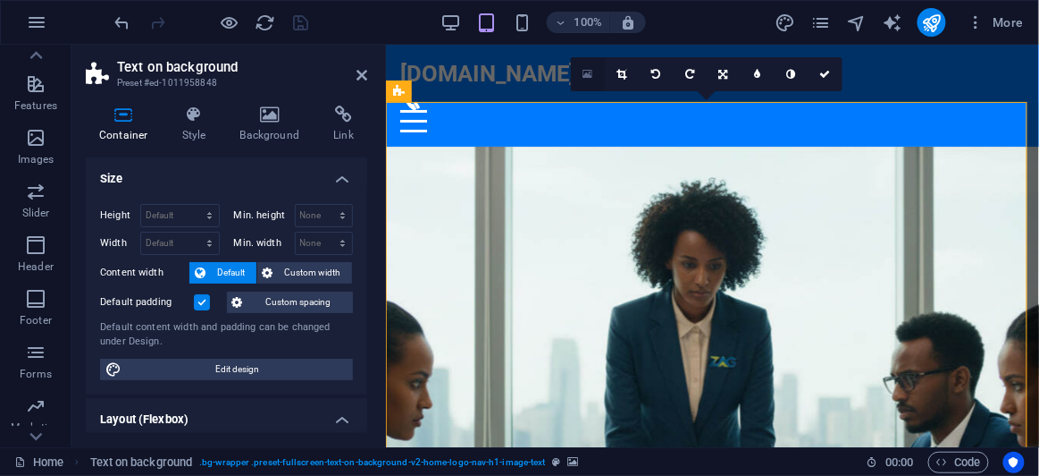
click at [586, 71] on icon at bounding box center [588, 74] width 10 height 13
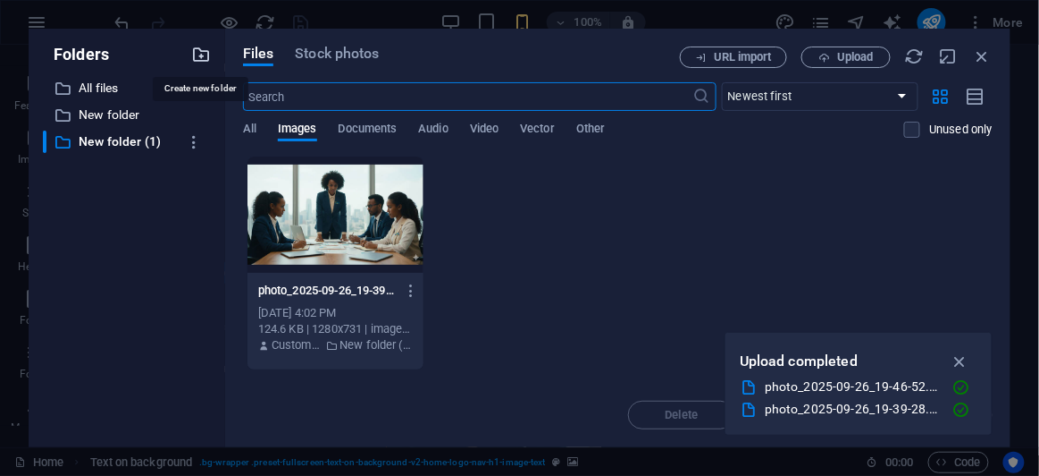
click at [205, 59] on icon "button" at bounding box center [201, 55] width 20 height 20
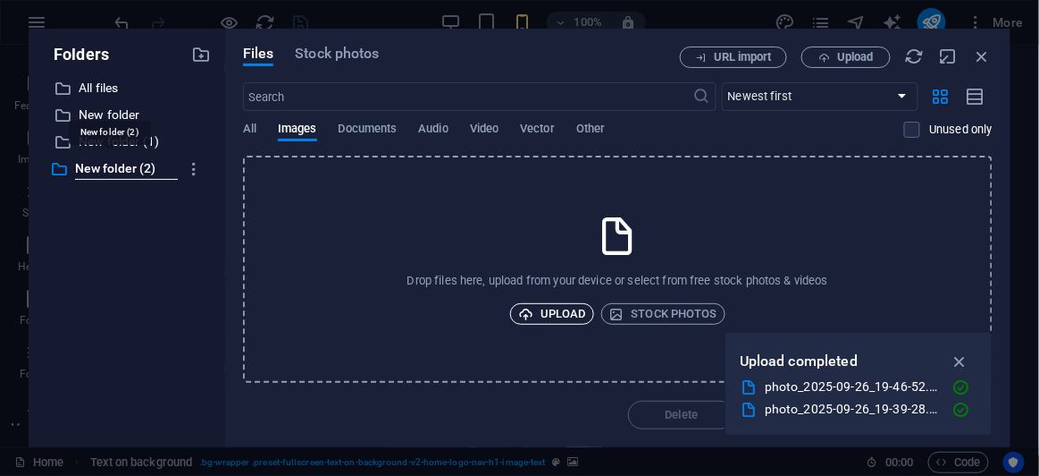
click at [563, 306] on span "Upload" at bounding box center [552, 313] width 68 height 21
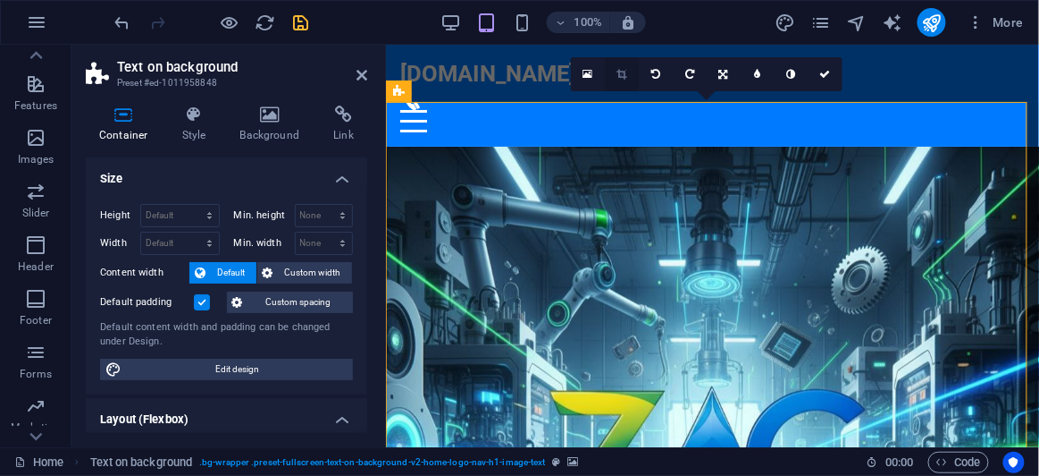
click at [623, 76] on icon at bounding box center [622, 74] width 10 height 11
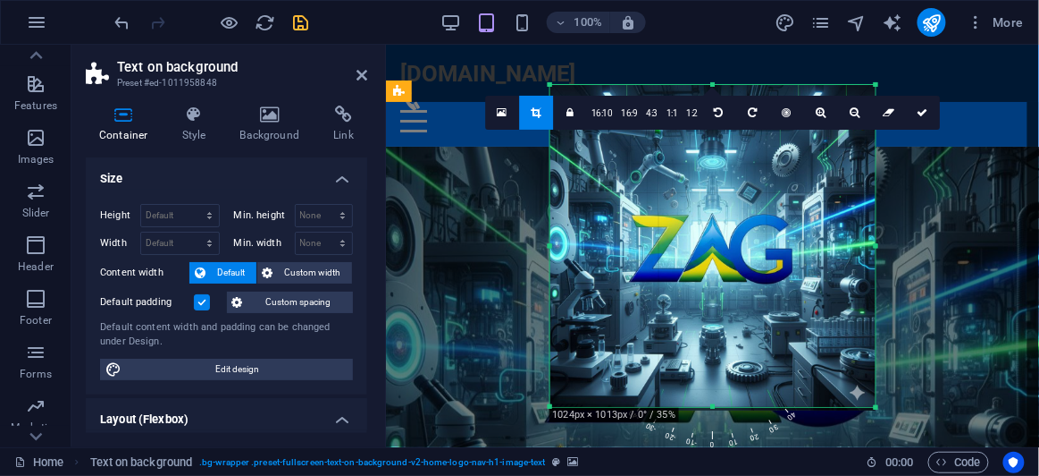
drag, startPoint x: 871, startPoint y: 408, endPoint x: 875, endPoint y: 501, distance: 92.2
click at [875, 476] on html "zagtrading.com Home Favorites Elements Columns Content Boxes Accordion Tables F…" at bounding box center [519, 238] width 1039 height 476
click at [391, 32] on div "100% More" at bounding box center [572, 22] width 920 height 29
click at [675, 58] on div at bounding box center [712, 73] width 653 height 57
click at [793, 52] on div at bounding box center [712, 73] width 653 height 57
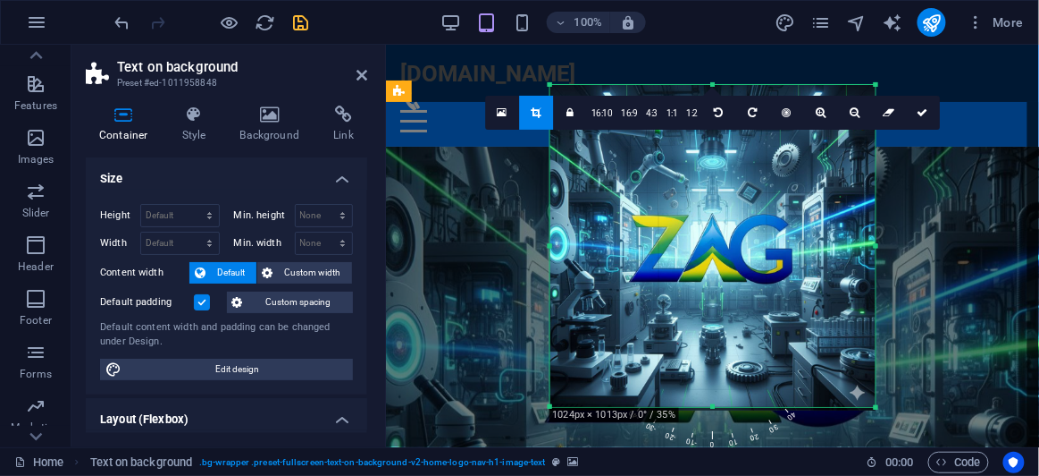
click at [791, 54] on div at bounding box center [712, 73] width 653 height 57
click at [300, 26] on icon "save" at bounding box center [301, 23] width 21 height 21
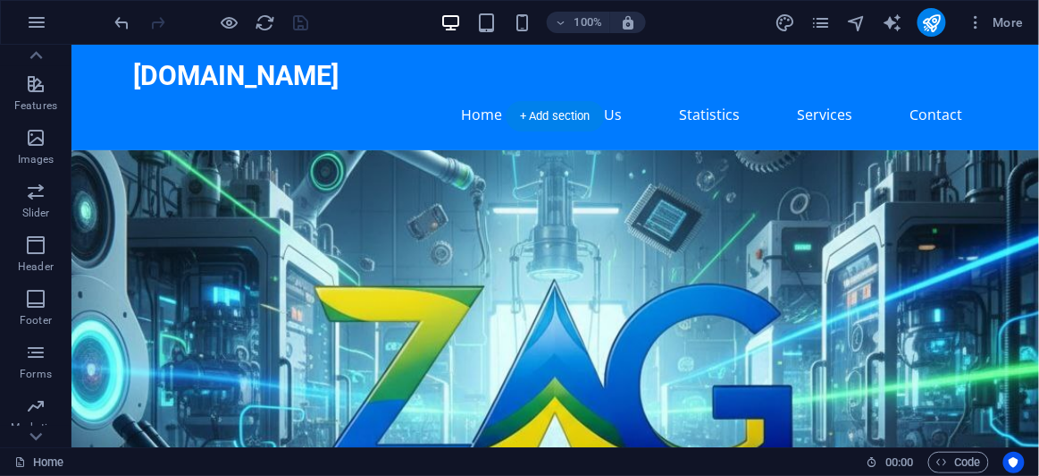
click at [707, 251] on figure at bounding box center [555, 376] width 968 height 454
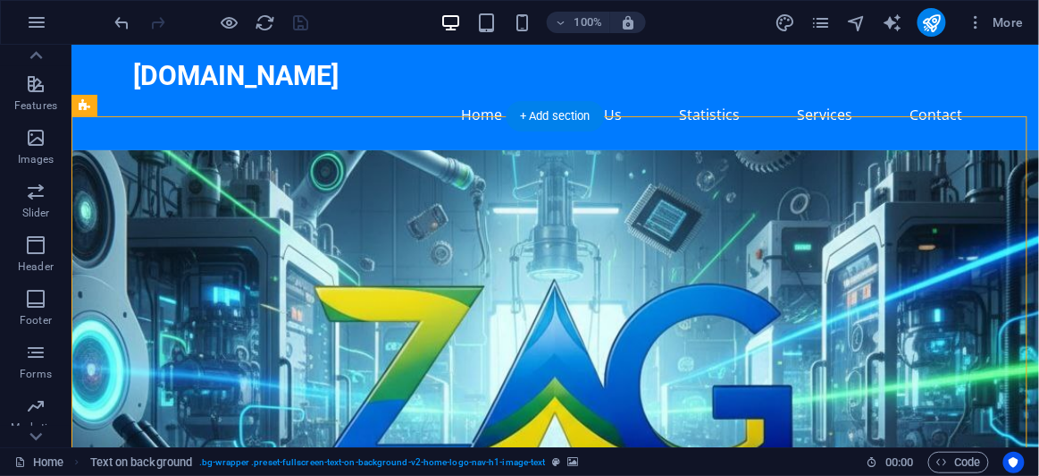
click at [707, 251] on figure at bounding box center [555, 376] width 968 height 454
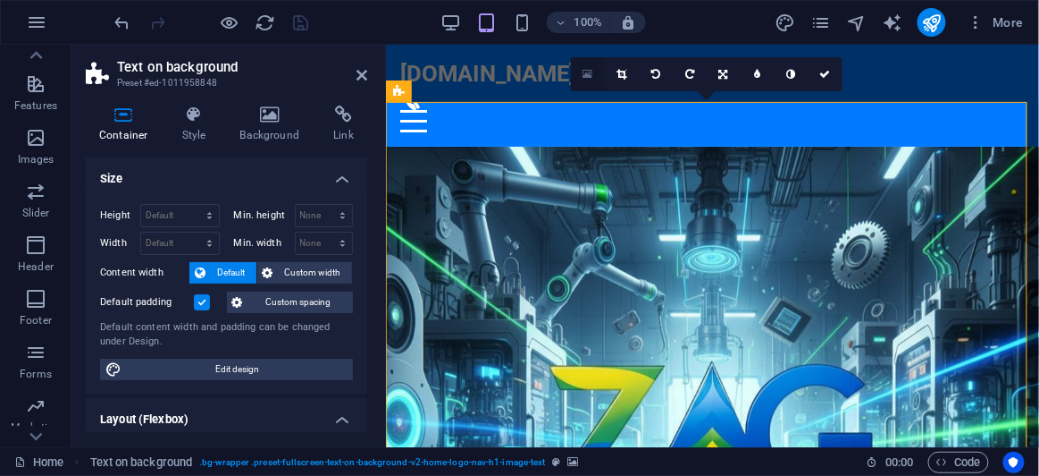
click at [585, 69] on icon at bounding box center [588, 74] width 10 height 13
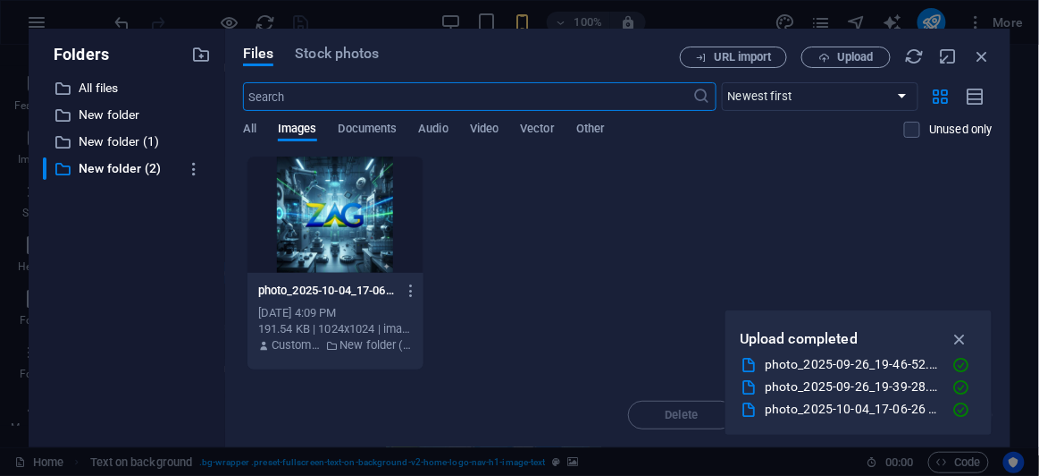
click at [325, 235] on div at bounding box center [336, 214] width 176 height 116
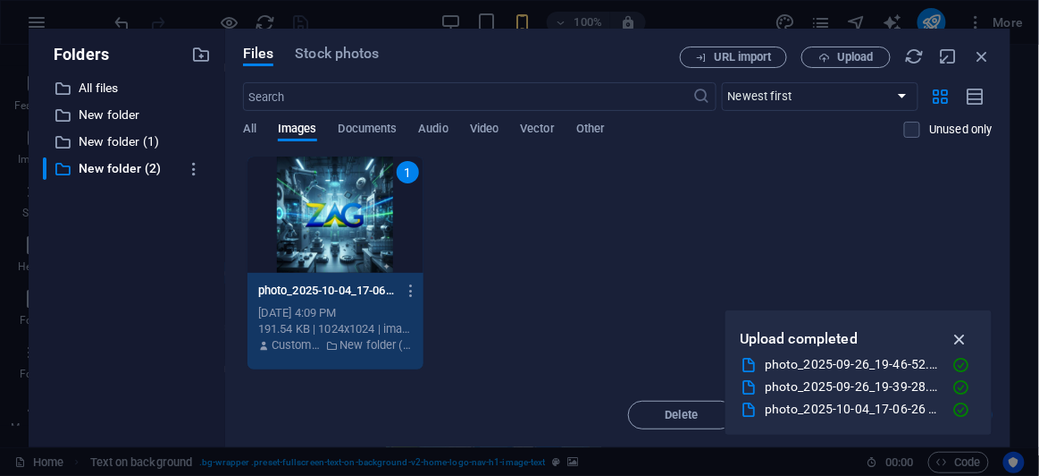
click at [955, 340] on icon "button" at bounding box center [960, 339] width 21 height 20
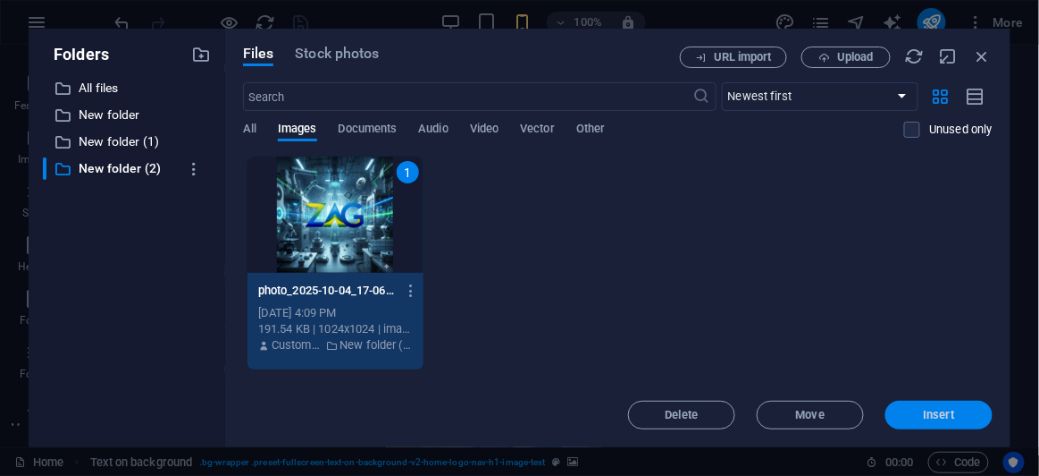
click at [936, 417] on span "Insert" at bounding box center [939, 414] width 31 height 11
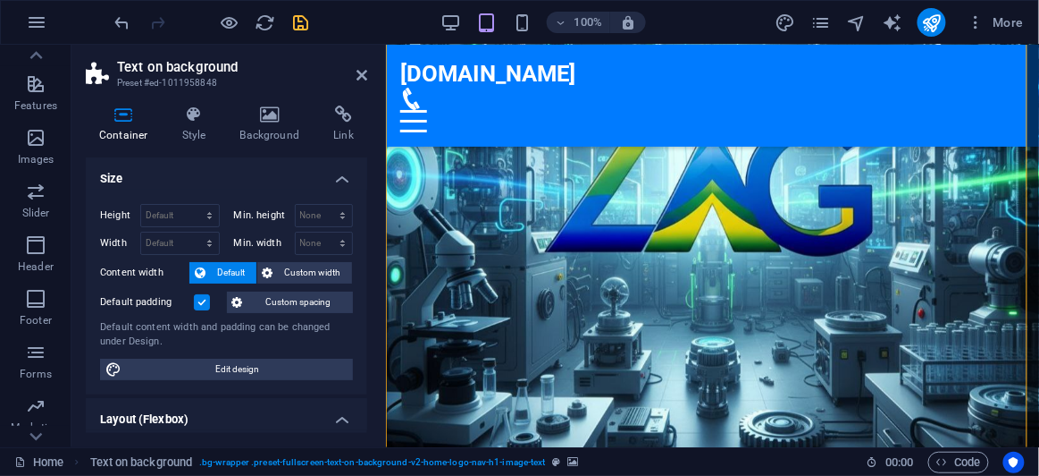
scroll to position [324, 0]
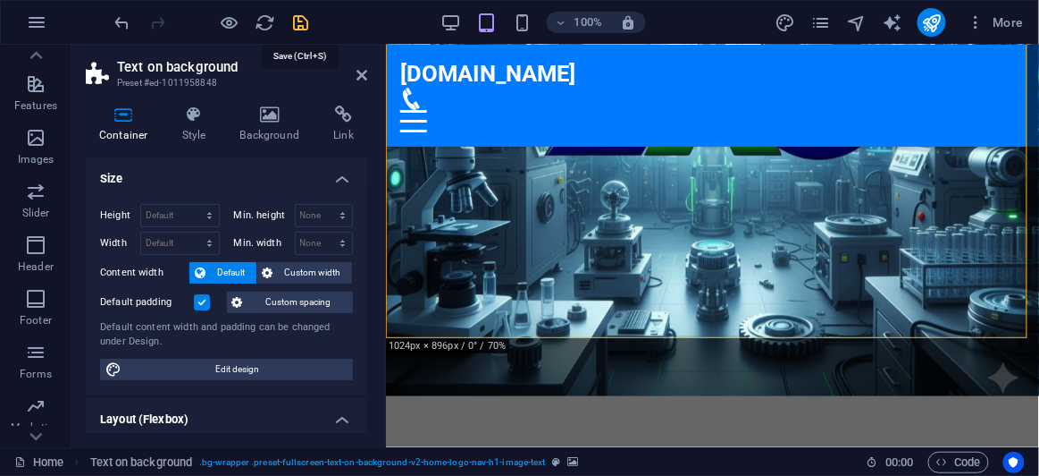
click at [299, 20] on icon "save" at bounding box center [301, 23] width 21 height 21
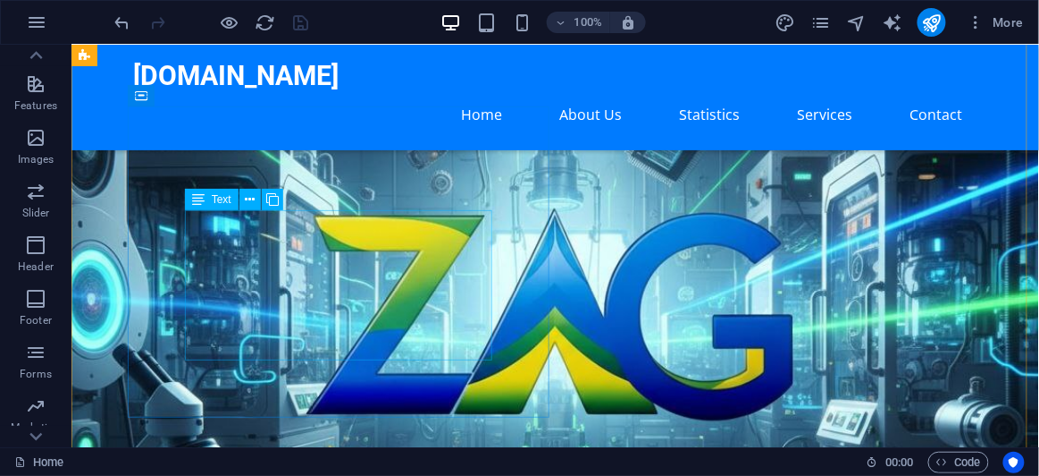
scroll to position [0, 0]
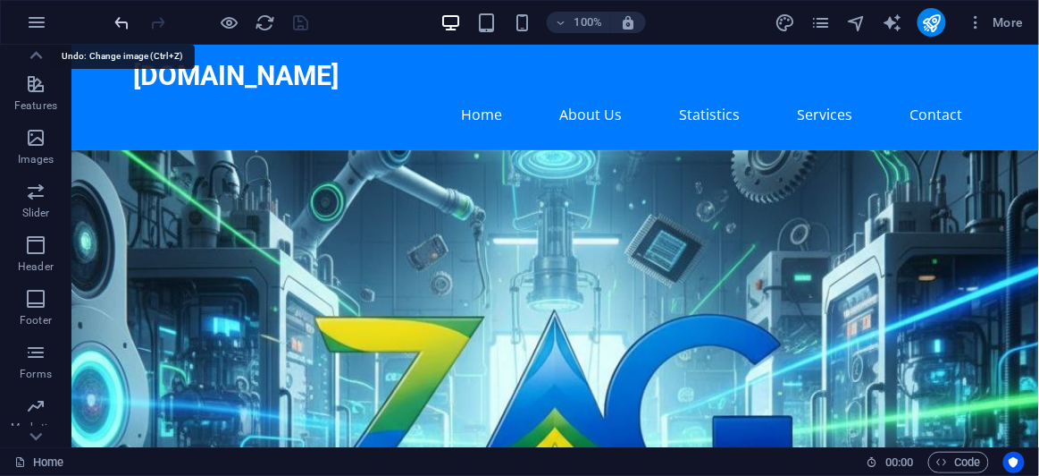
click at [121, 20] on icon "undo" at bounding box center [123, 23] width 21 height 21
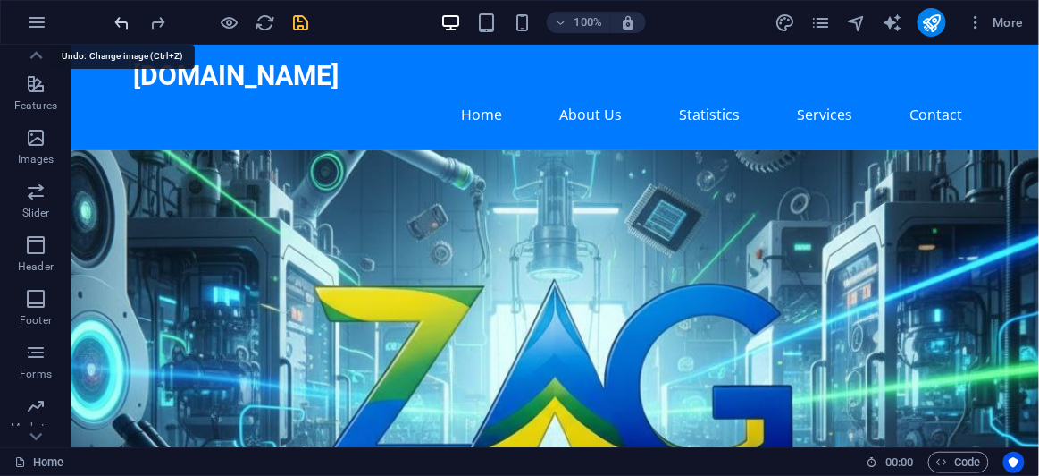
click at [121, 19] on icon "undo" at bounding box center [123, 23] width 21 height 21
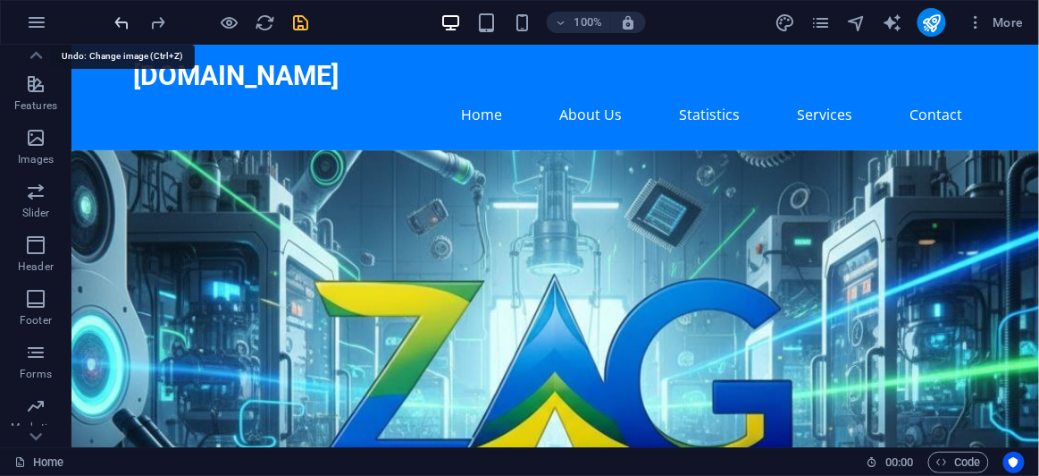
click at [121, 19] on icon "undo" at bounding box center [123, 23] width 21 height 21
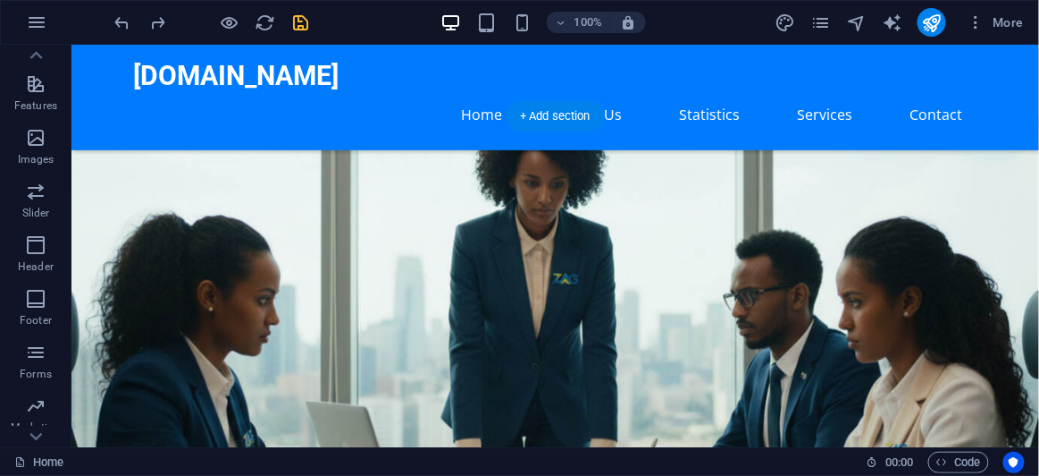
scroll to position [162, 0]
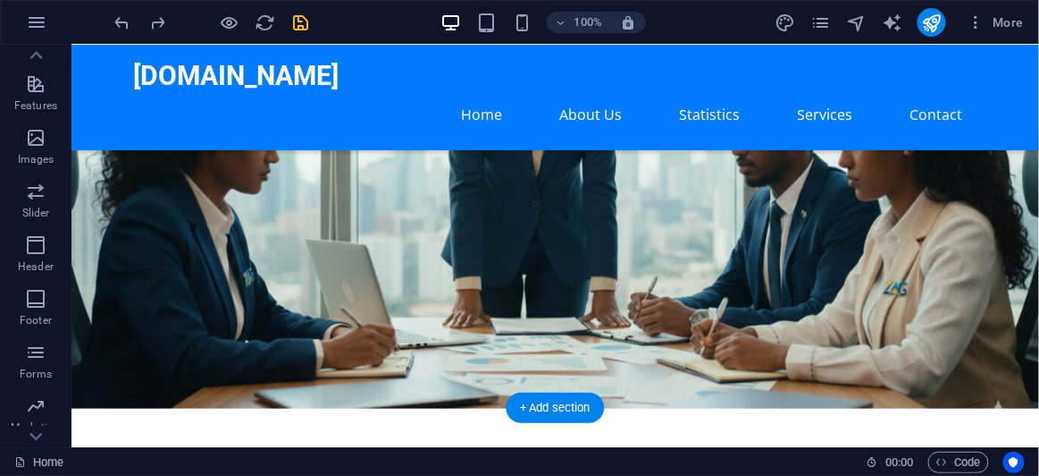
click at [720, 211] on figure at bounding box center [555, 181] width 968 height 454
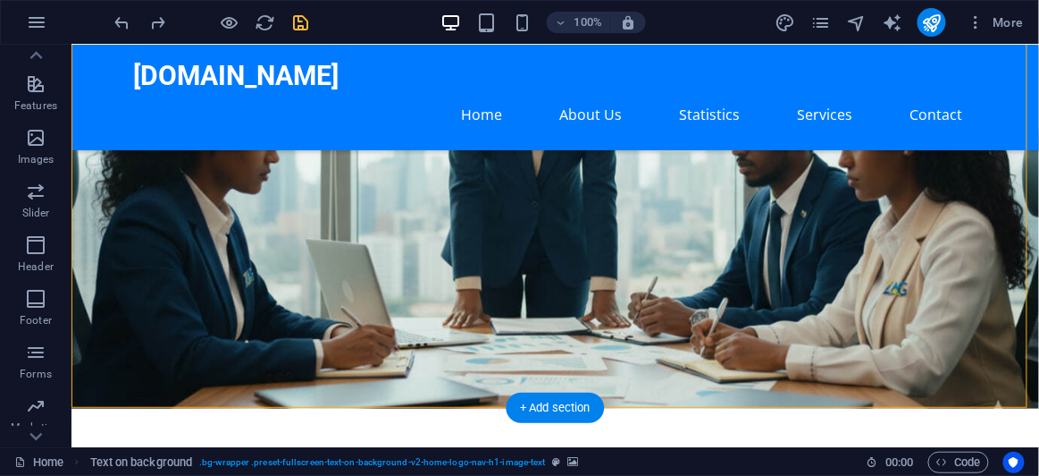
click at [695, 201] on figure at bounding box center [555, 181] width 968 height 454
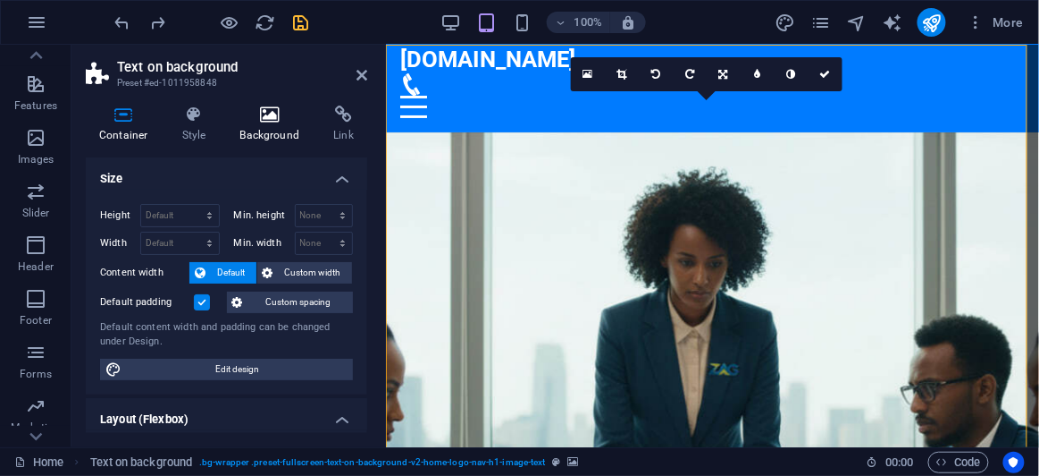
scroll to position [0, 0]
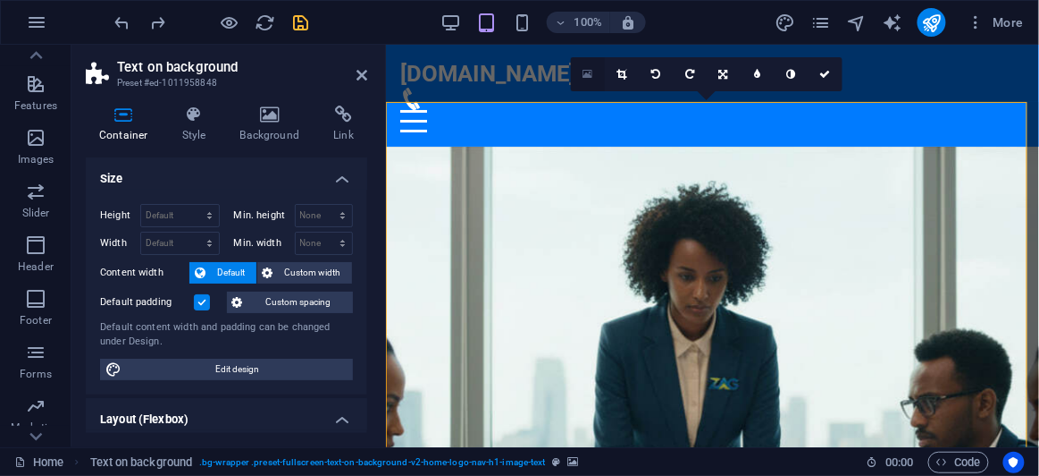
click at [583, 76] on icon at bounding box center [588, 74] width 10 height 13
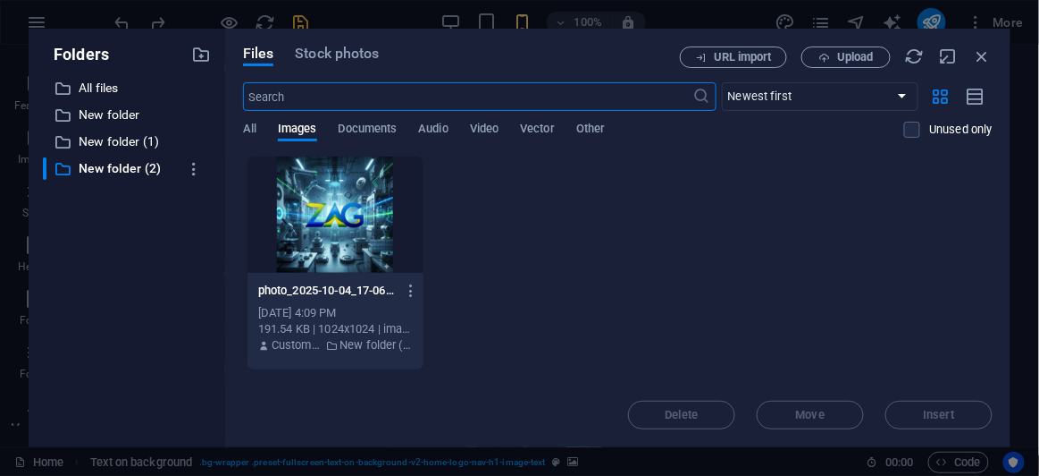
click at [341, 212] on div at bounding box center [336, 214] width 176 height 116
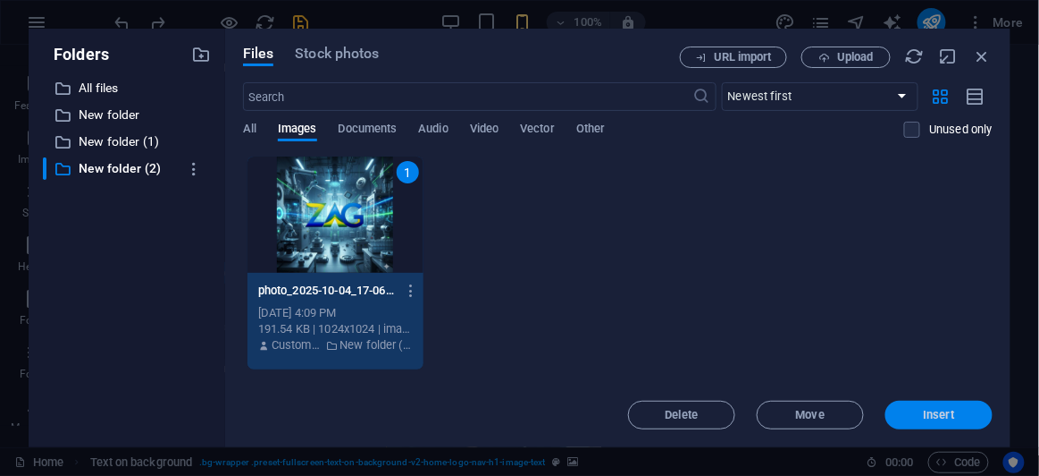
click at [973, 427] on button "Insert" at bounding box center [939, 414] width 107 height 29
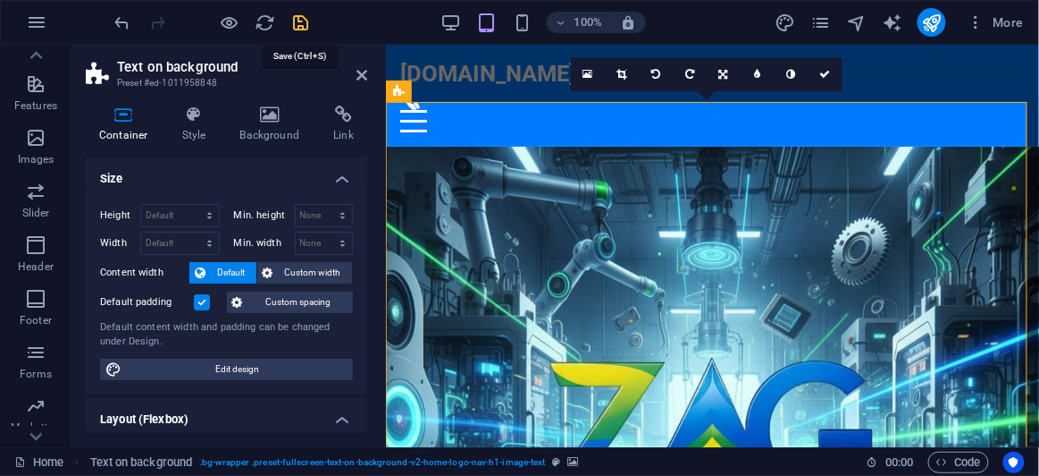
click at [299, 29] on icon "save" at bounding box center [301, 23] width 21 height 21
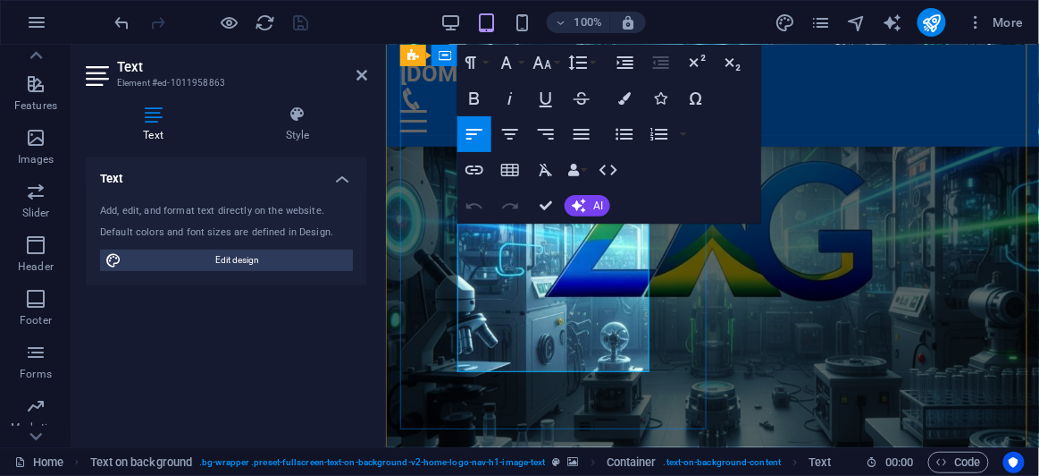
scroll to position [162, 0]
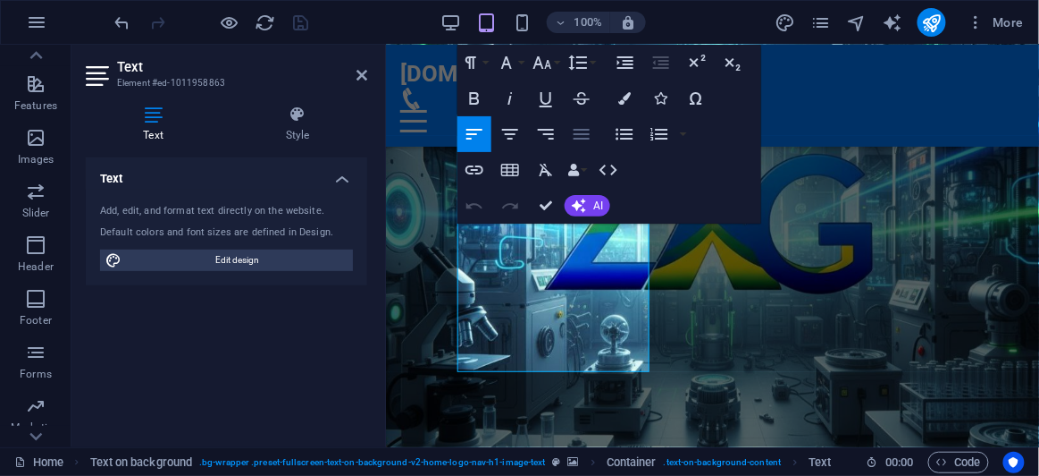
click at [577, 139] on icon "button" at bounding box center [581, 133] width 21 height 21
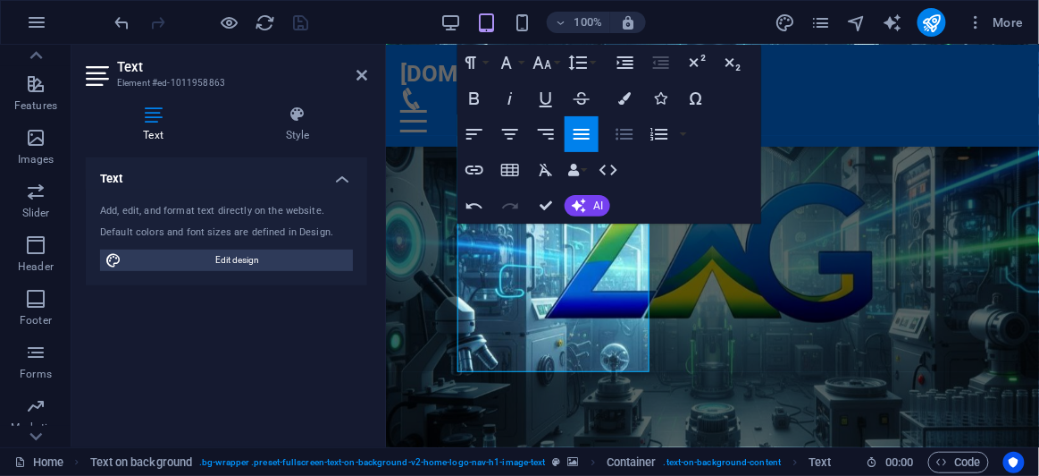
click at [625, 138] on icon "button" at bounding box center [624, 135] width 17 height 12
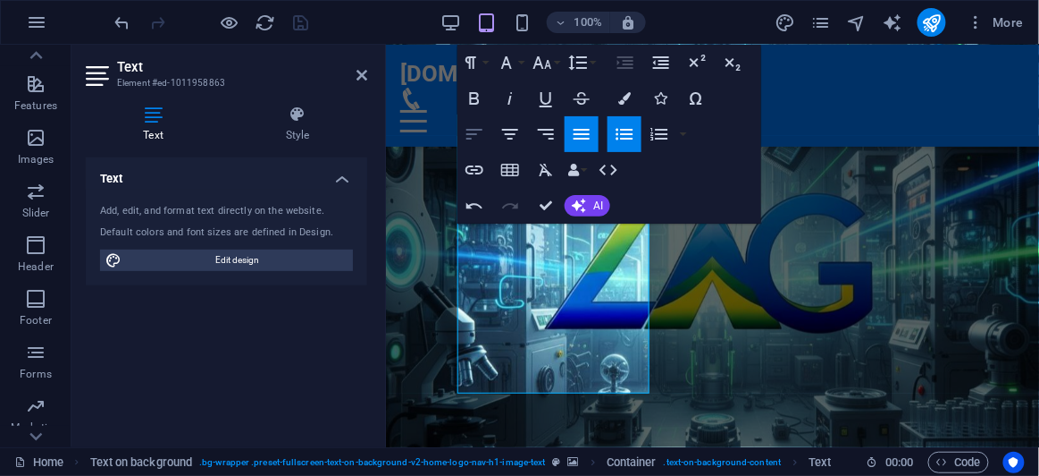
click at [474, 137] on icon "button" at bounding box center [474, 133] width 21 height 21
click at [477, 101] on icon "button" at bounding box center [475, 98] width 10 height 13
click at [474, 95] on icon "button" at bounding box center [474, 98] width 21 height 21
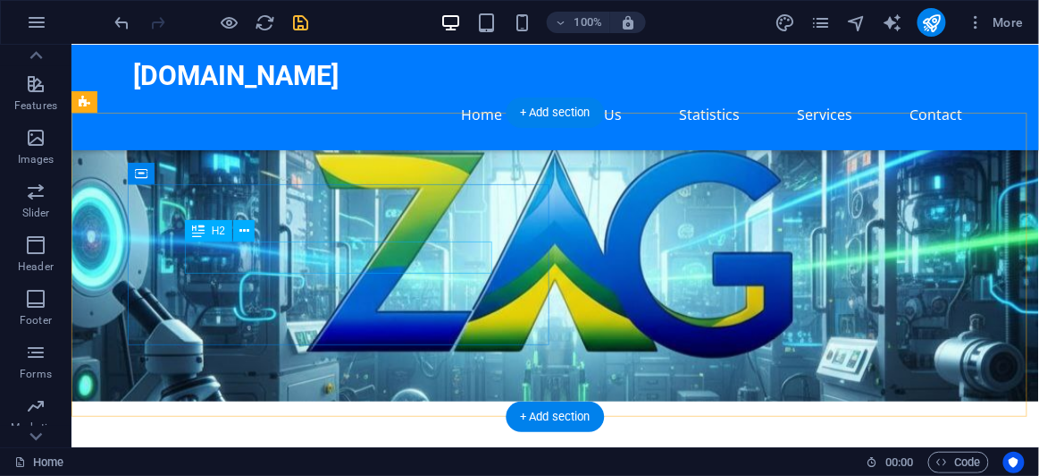
scroll to position [0, 0]
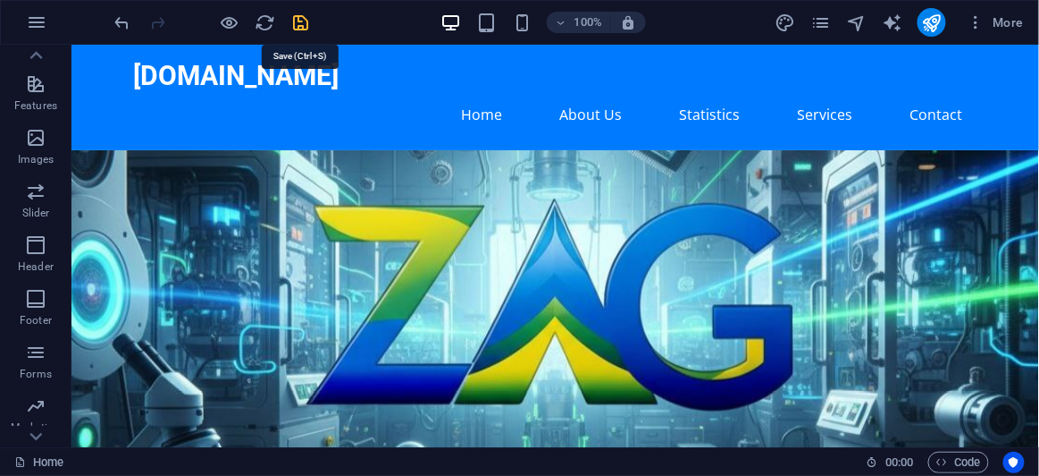
click at [303, 24] on icon "save" at bounding box center [301, 23] width 21 height 21
checkbox input "false"
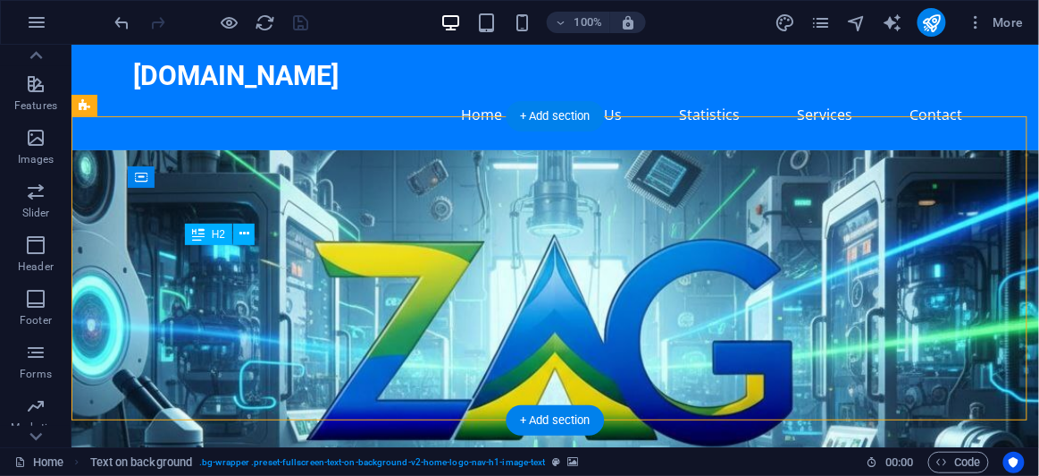
drag, startPoint x: 387, startPoint y: 265, endPoint x: 456, endPoint y: 269, distance: 69.0
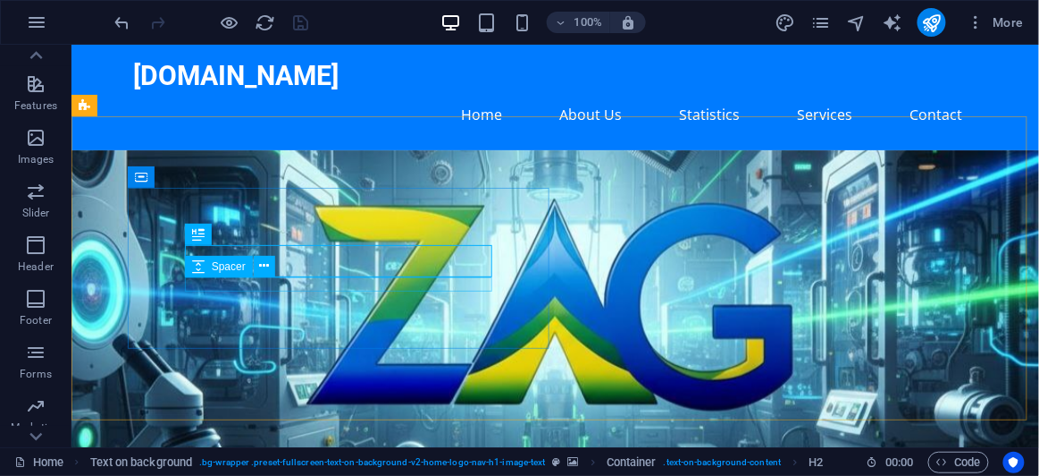
click at [233, 267] on span "Spacer" at bounding box center [229, 266] width 34 height 11
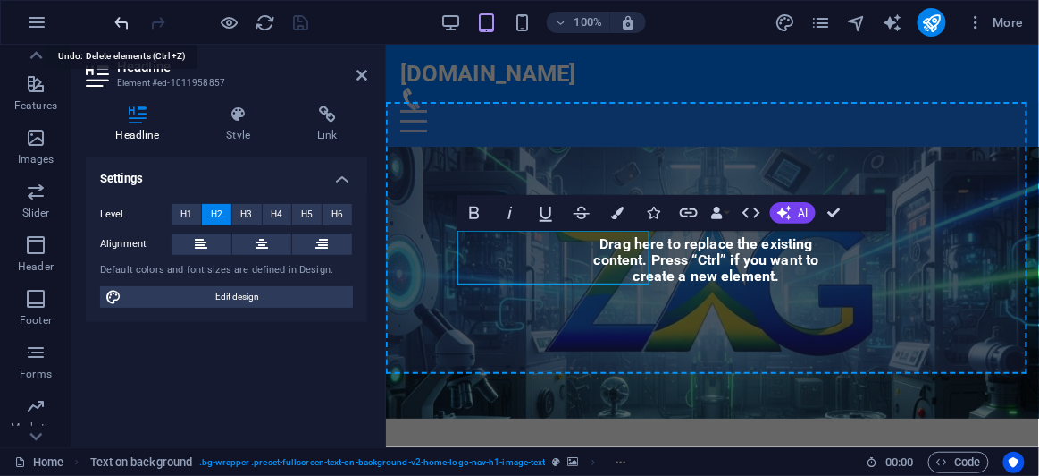
click at [122, 22] on icon "undo" at bounding box center [123, 23] width 21 height 21
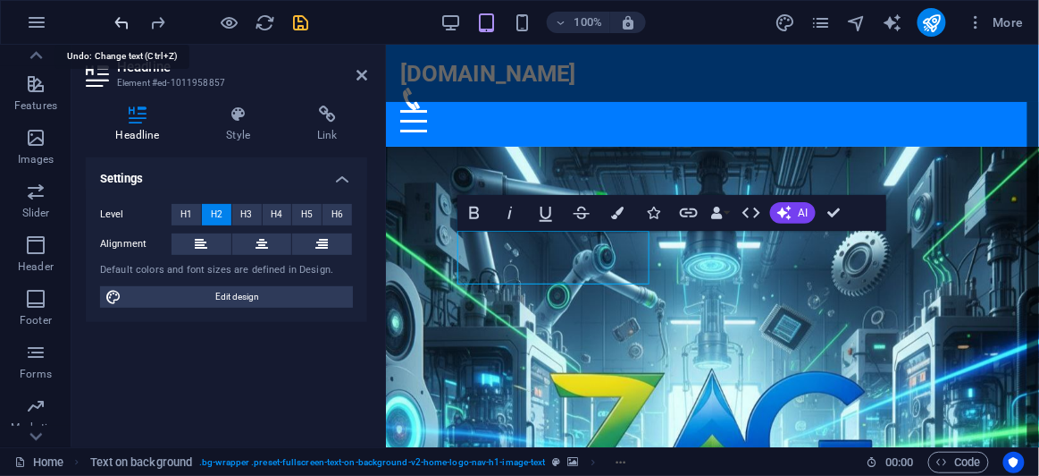
click at [124, 20] on icon "undo" at bounding box center [123, 23] width 21 height 21
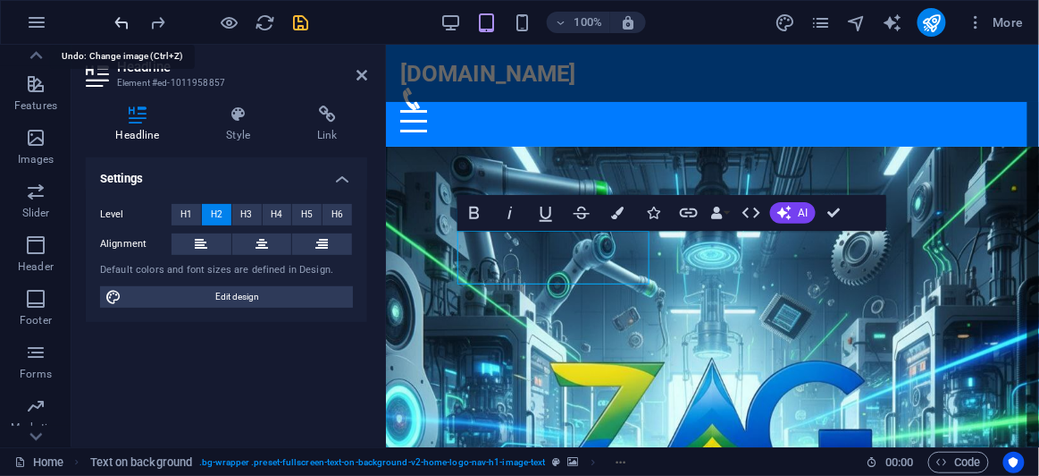
click at [124, 20] on icon "undo" at bounding box center [123, 23] width 21 height 21
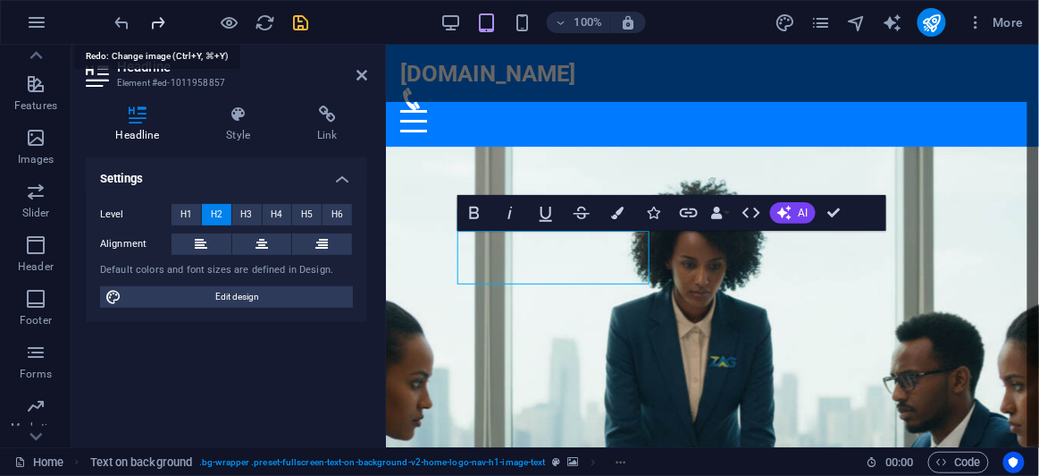
click at [160, 21] on icon "redo" at bounding box center [158, 23] width 21 height 21
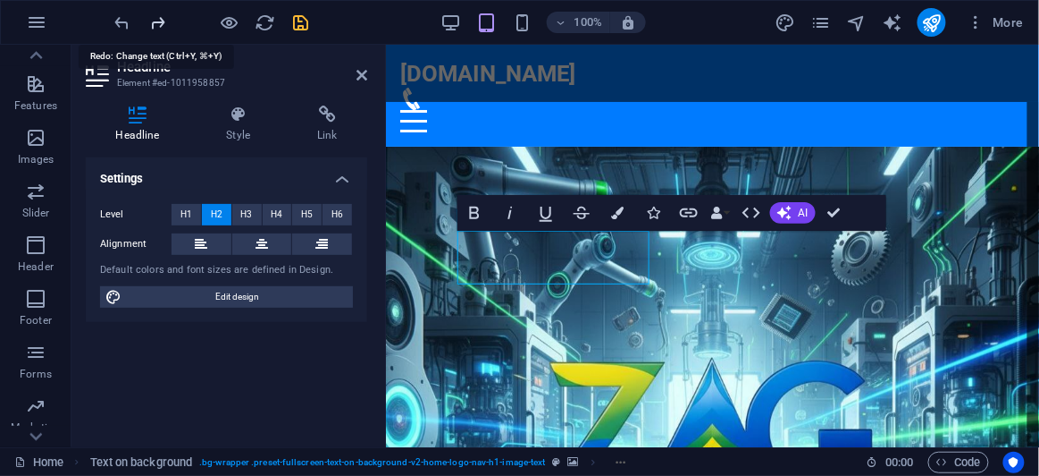
click at [160, 21] on icon "redo" at bounding box center [158, 23] width 21 height 21
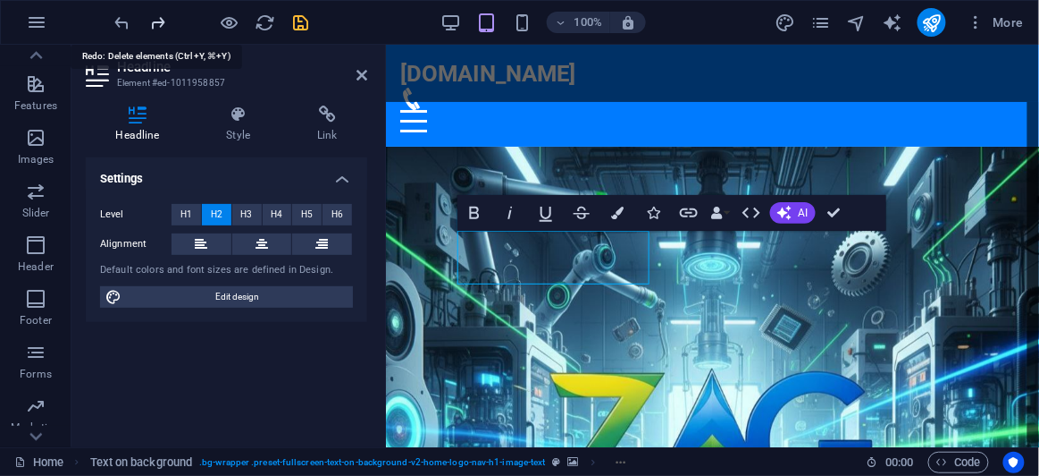
click at [160, 21] on icon "redo" at bounding box center [158, 23] width 21 height 21
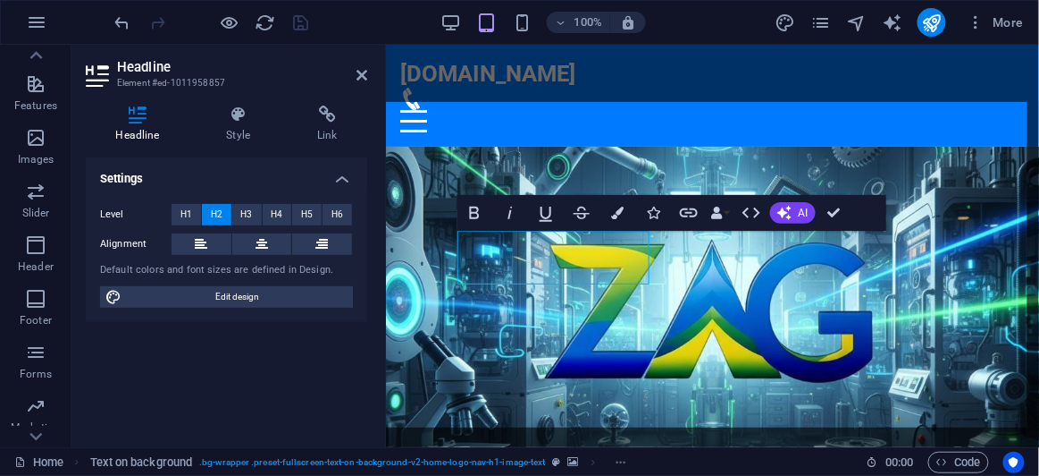
click at [692, 161] on figure at bounding box center [711, 308] width 653 height 325
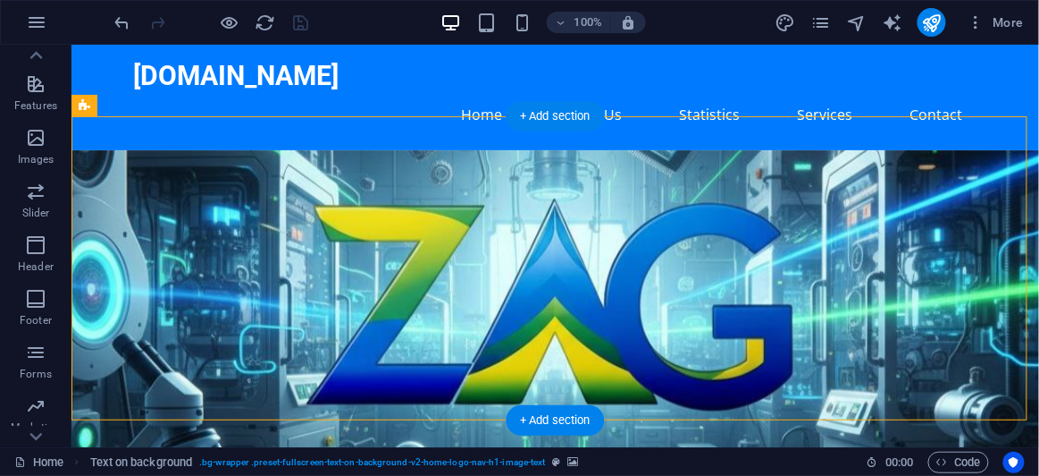
click at [586, 323] on figure at bounding box center [555, 301] width 968 height 304
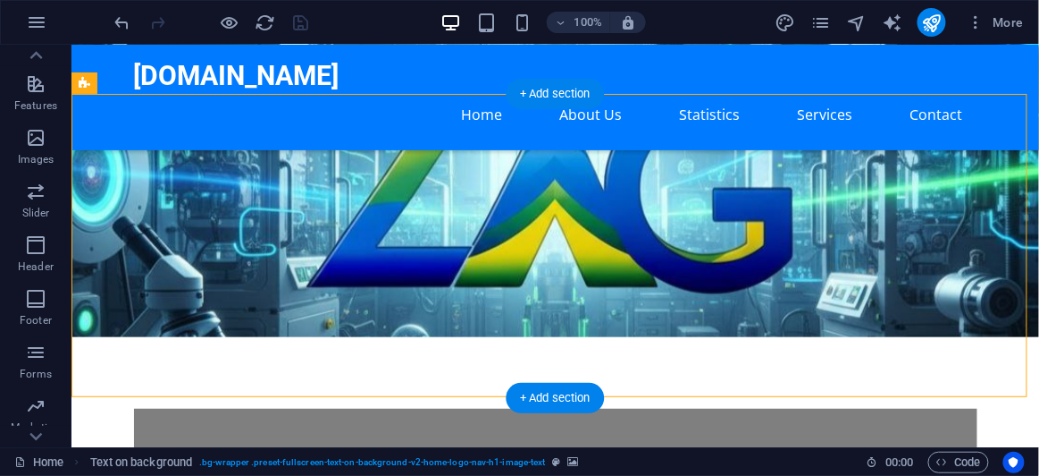
scroll to position [162, 0]
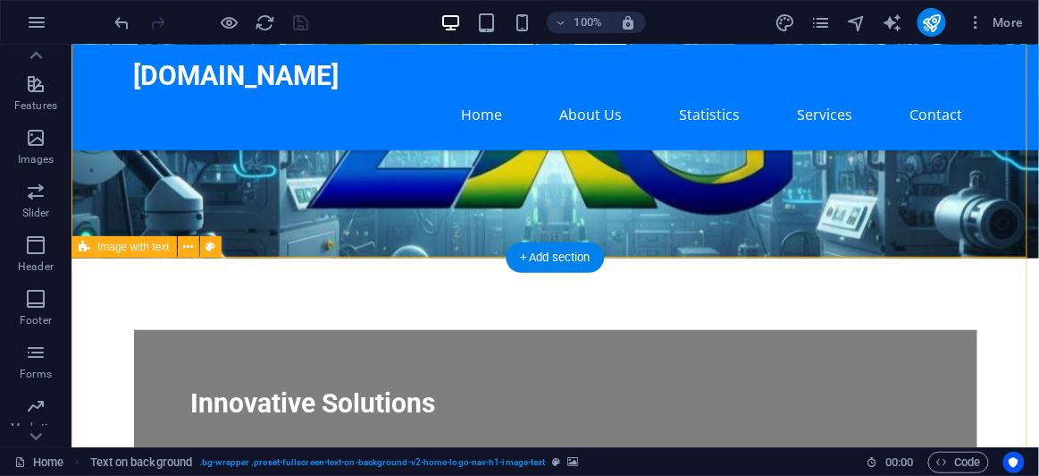
click at [477, 254] on div "Innovative Solutions" at bounding box center [555, 221] width 968 height 679
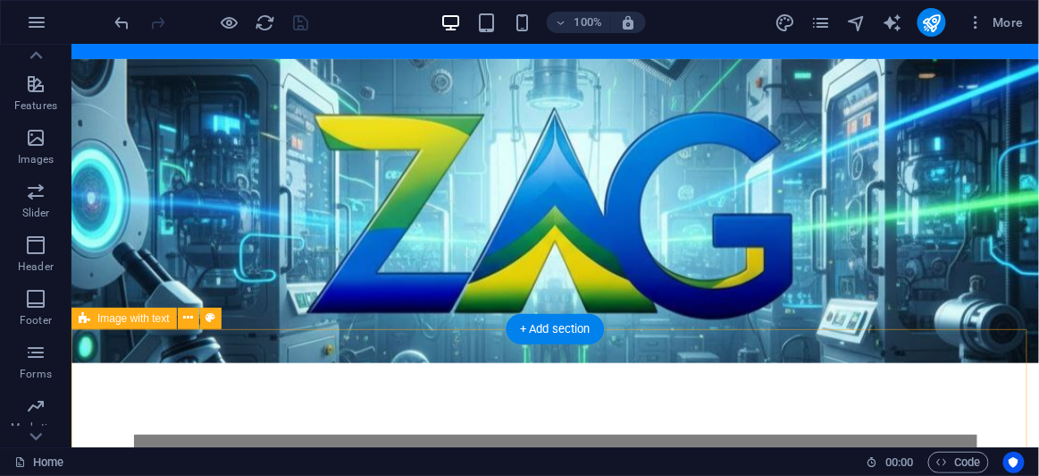
scroll to position [0, 0]
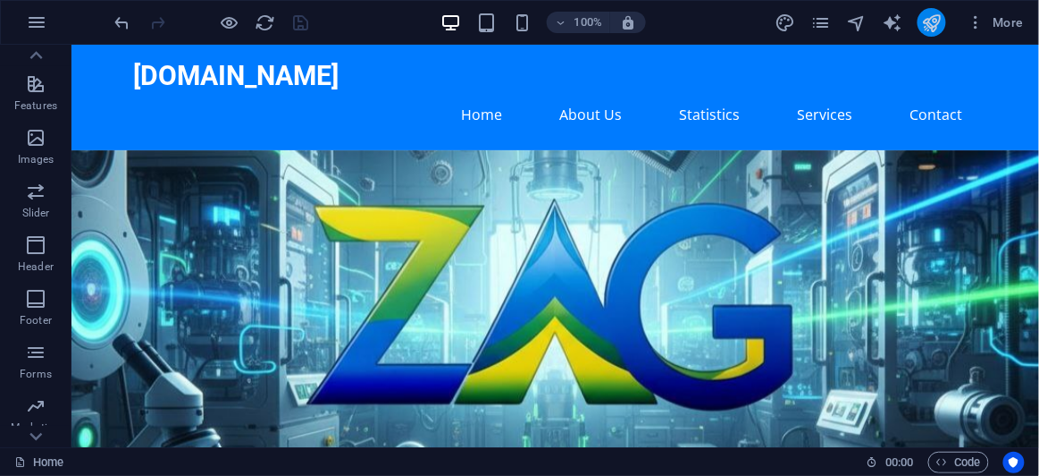
click at [937, 27] on icon "publish" at bounding box center [932, 23] width 21 height 21
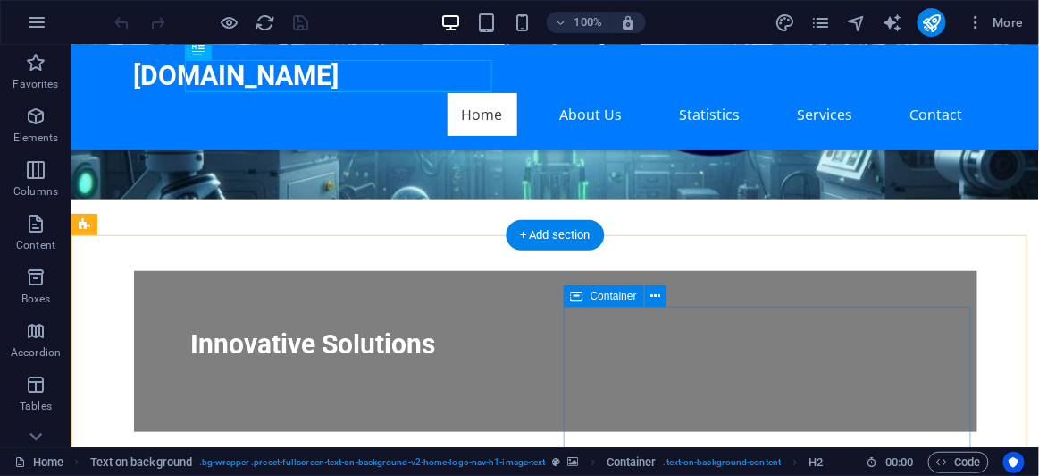
scroll to position [324, 0]
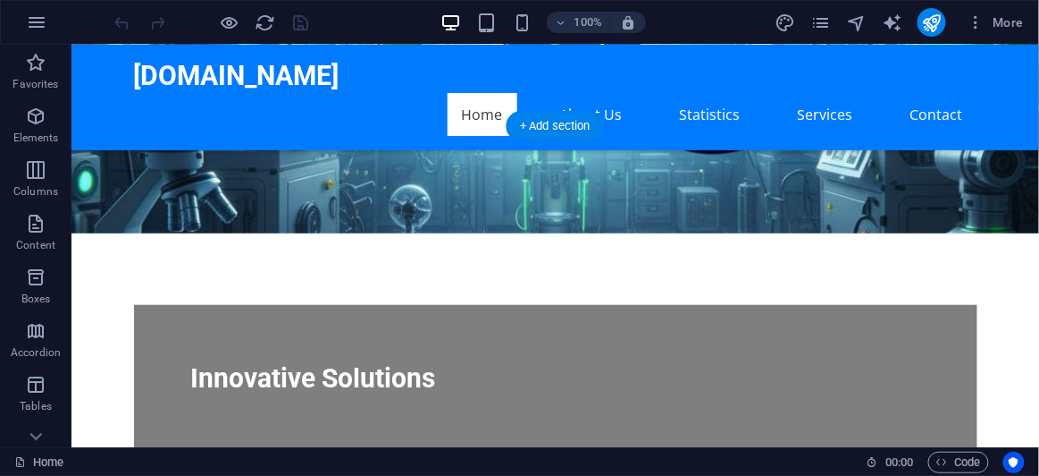
scroll to position [243, 0]
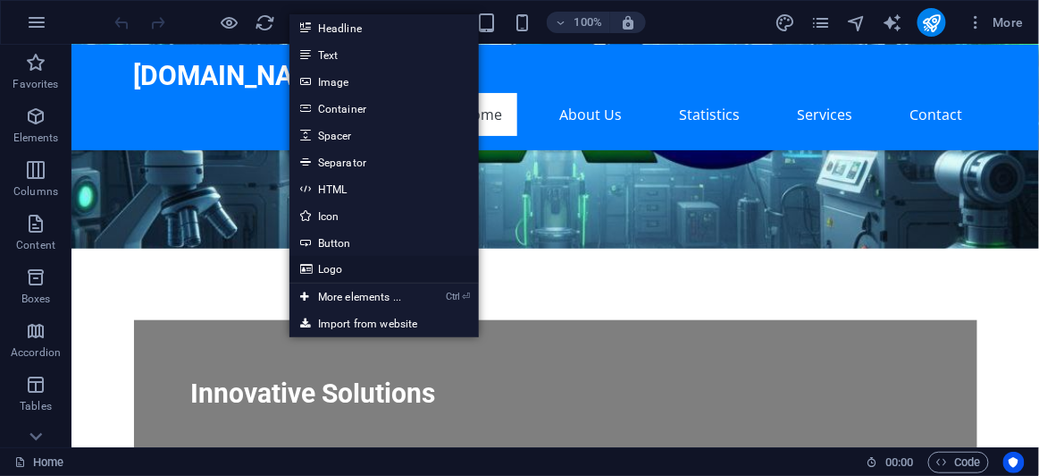
click at [352, 267] on link "Logo" at bounding box center [384, 269] width 189 height 27
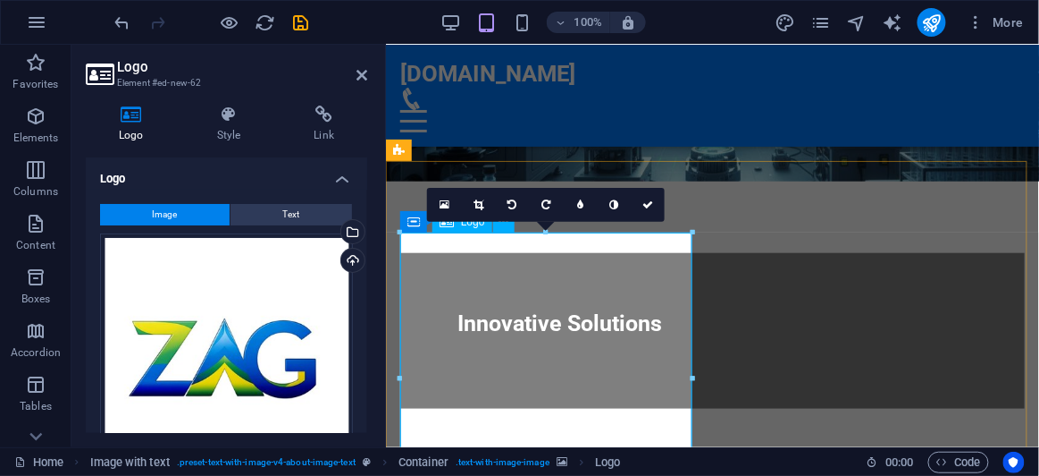
scroll to position [324, 0]
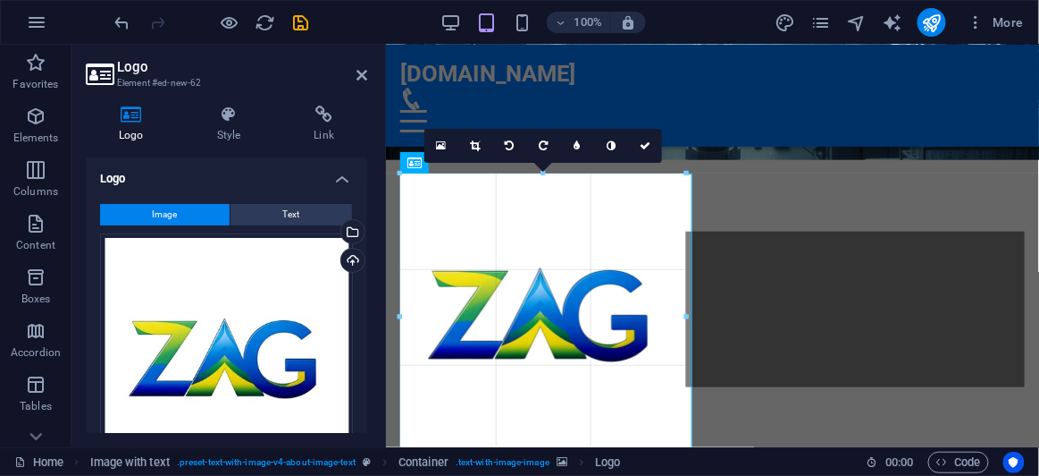
drag, startPoint x: 693, startPoint y: 173, endPoint x: 685, endPoint y: 219, distance: 46.3
type input "320"
select select "px"
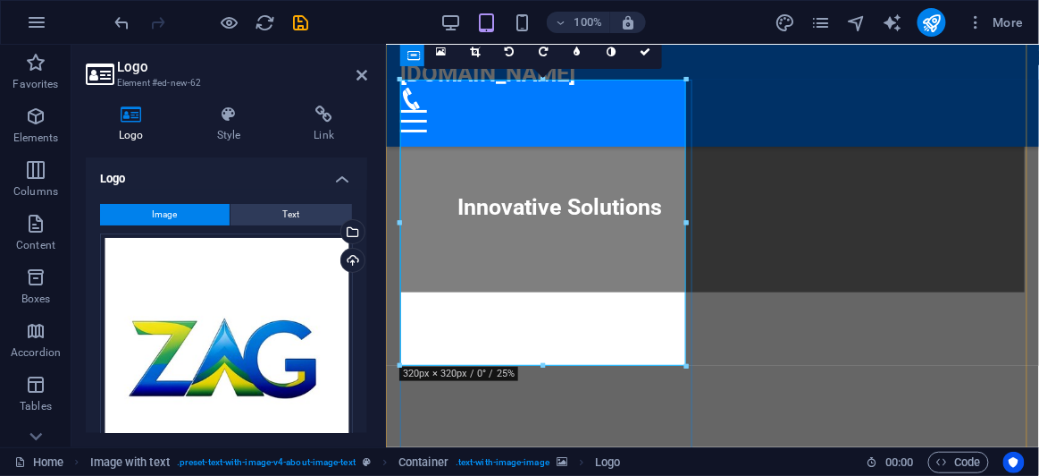
scroll to position [406, 0]
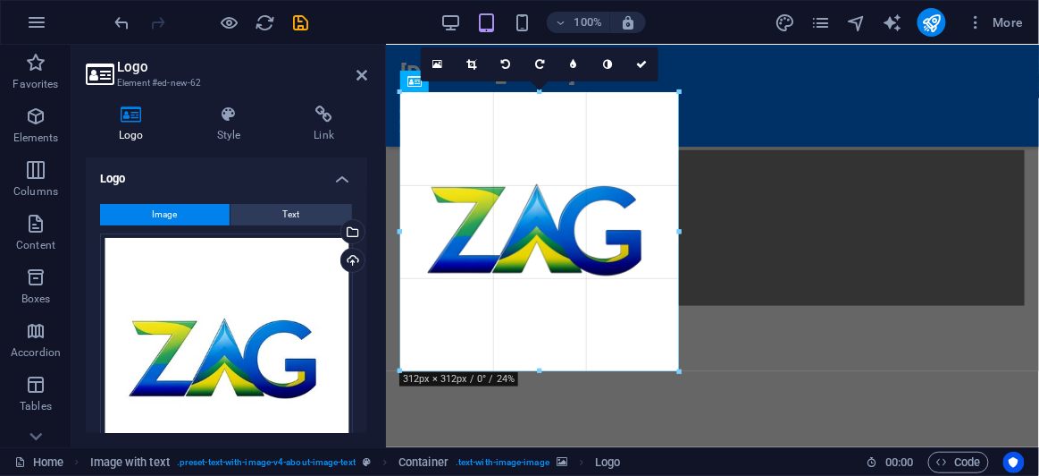
drag, startPoint x: 686, startPoint y: 375, endPoint x: 678, endPoint y: 323, distance: 53.3
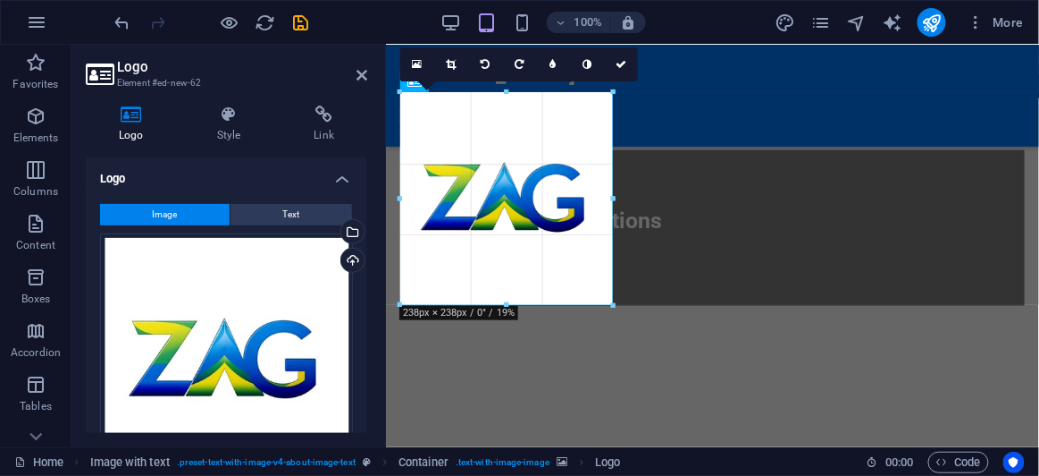
drag, startPoint x: 401, startPoint y: 372, endPoint x: 470, endPoint y: 215, distance: 170.9
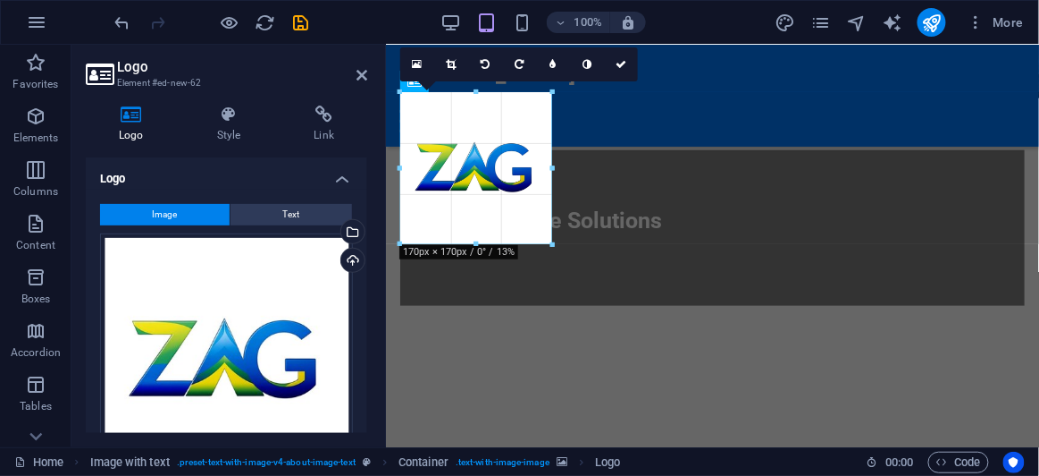
drag, startPoint x: 400, startPoint y: 307, endPoint x: 465, endPoint y: 202, distance: 122.8
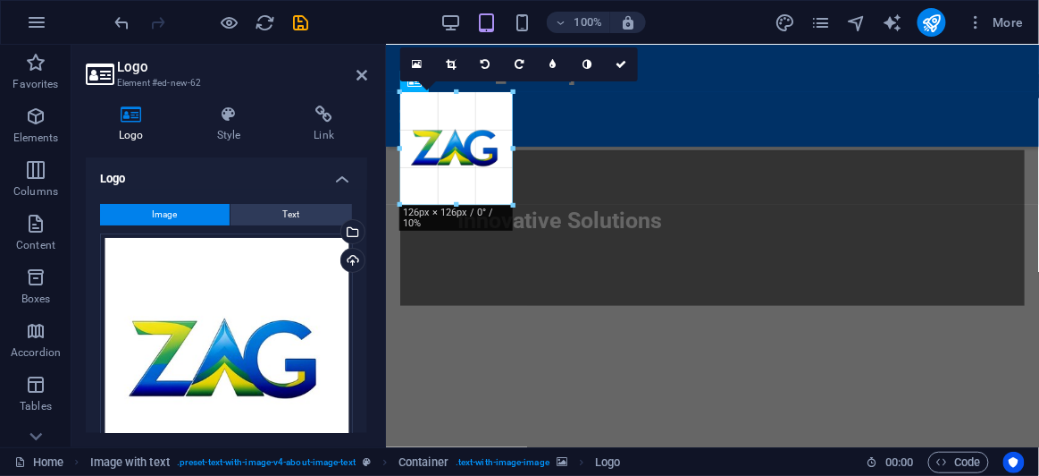
drag, startPoint x: 401, startPoint y: 245, endPoint x: 445, endPoint y: 179, distance: 79.3
type input "126"
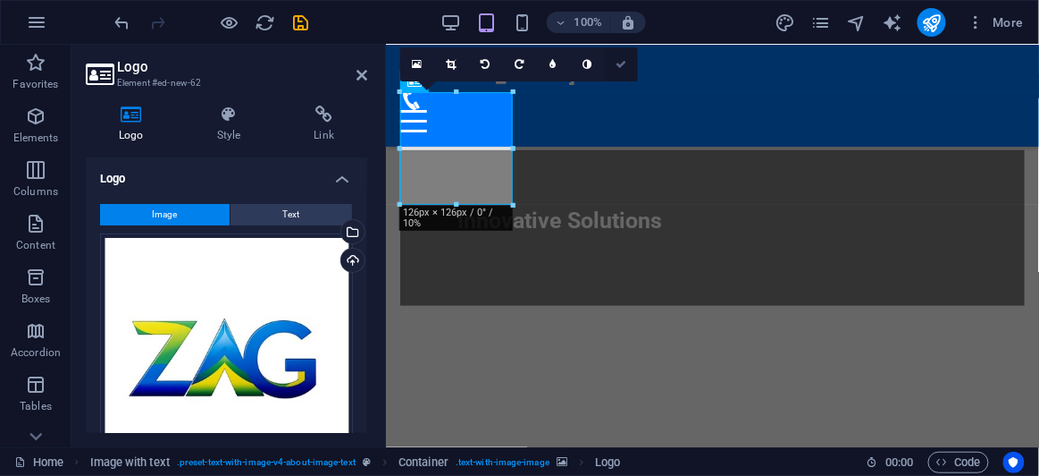
click at [622, 65] on icon at bounding box center [621, 64] width 11 height 11
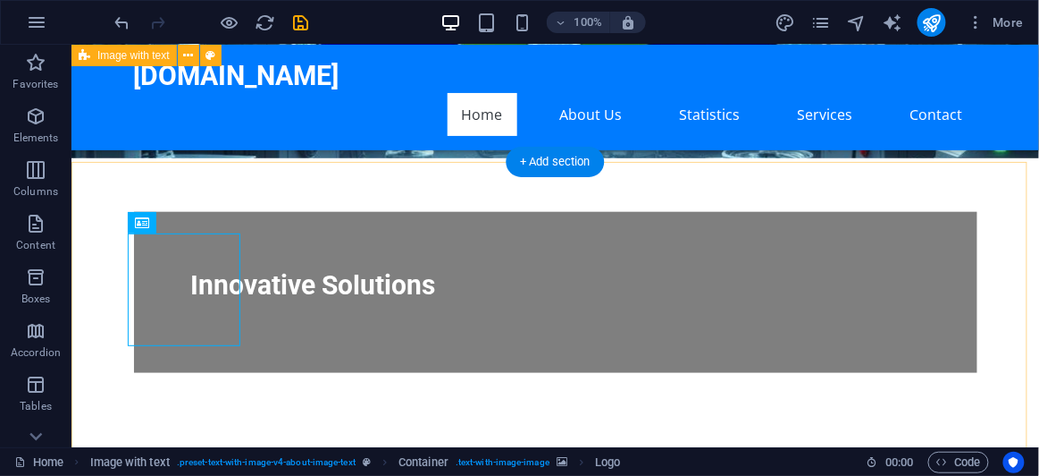
scroll to position [257, 0]
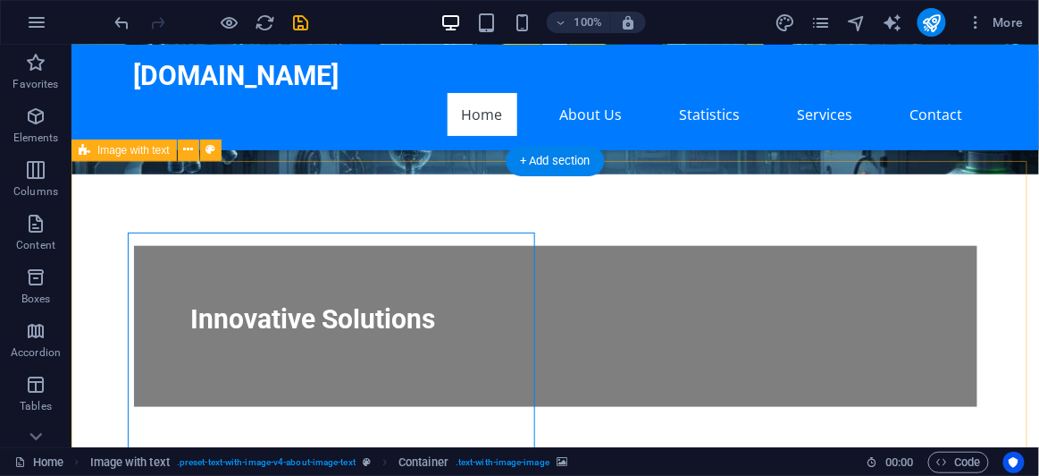
scroll to position [339, 0]
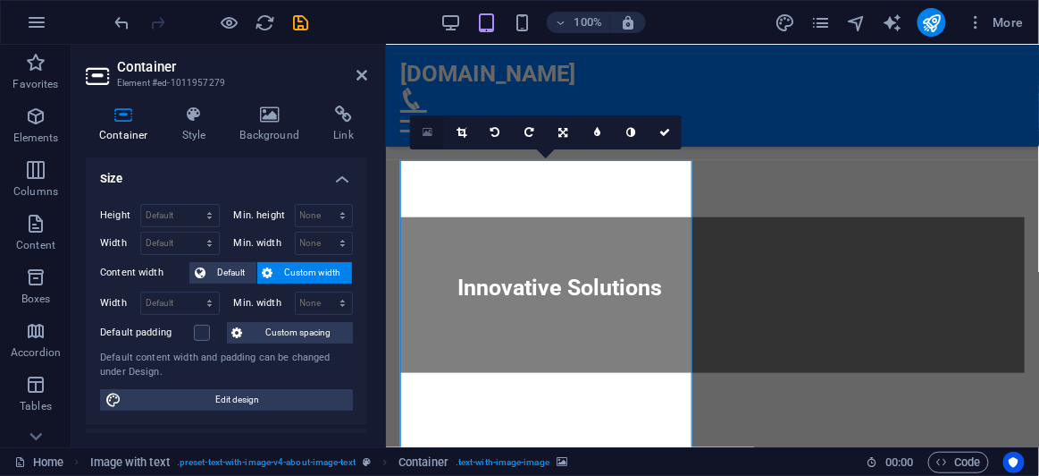
click at [428, 134] on icon at bounding box center [428, 132] width 10 height 13
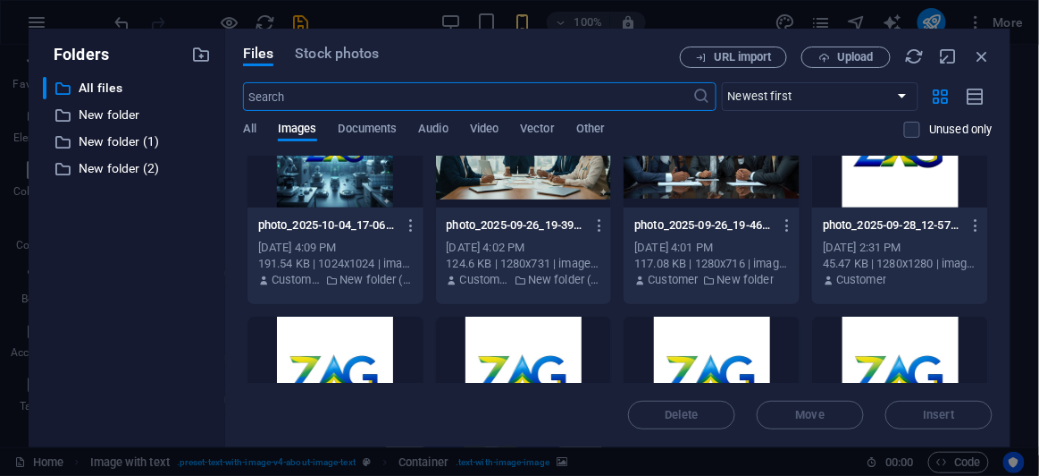
scroll to position [0, 0]
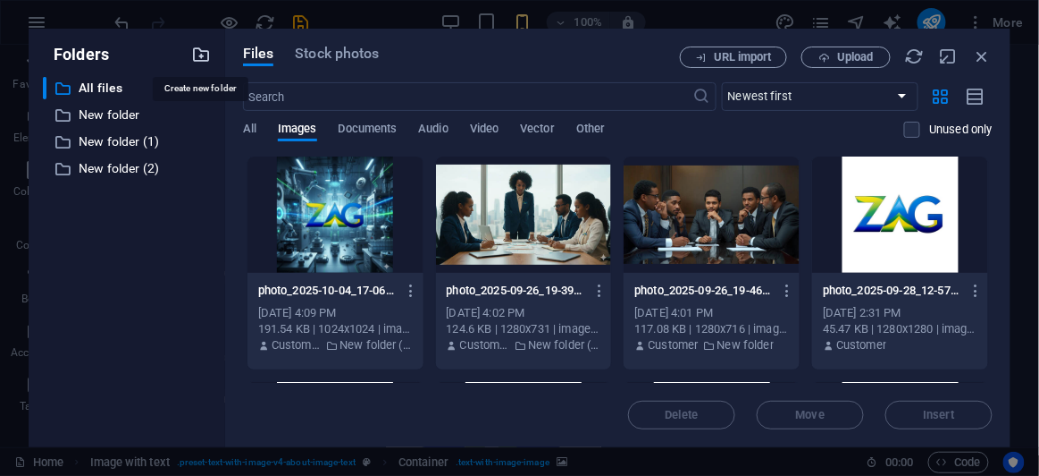
click at [198, 55] on icon "button" at bounding box center [201, 55] width 20 height 20
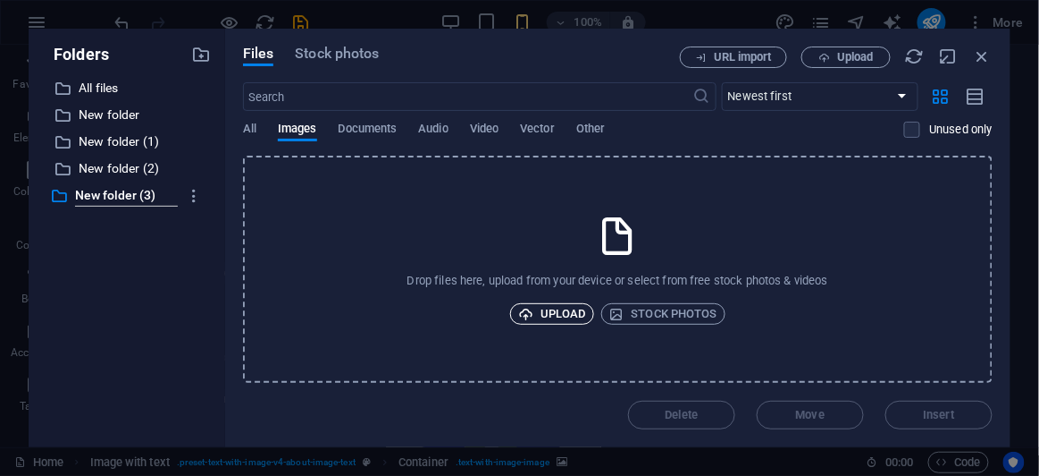
click at [539, 308] on span "Upload" at bounding box center [552, 313] width 68 height 21
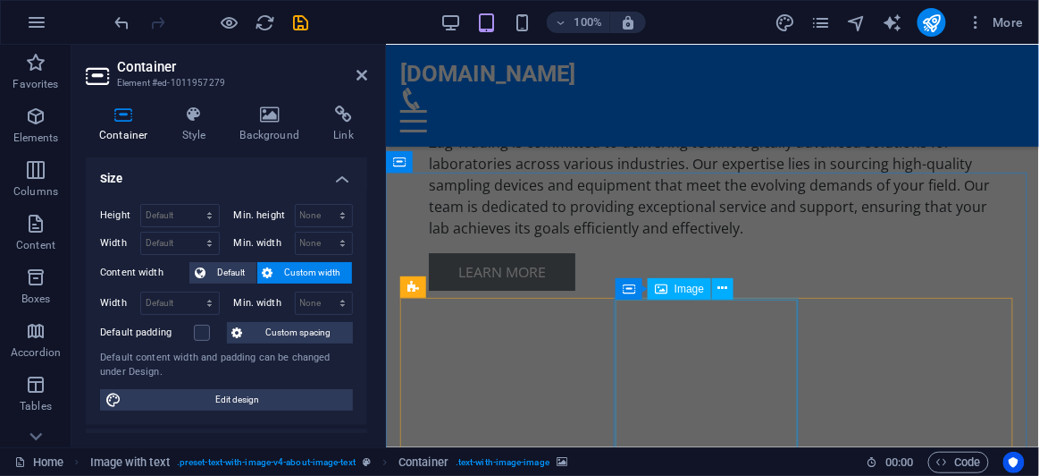
scroll to position [1395, 0]
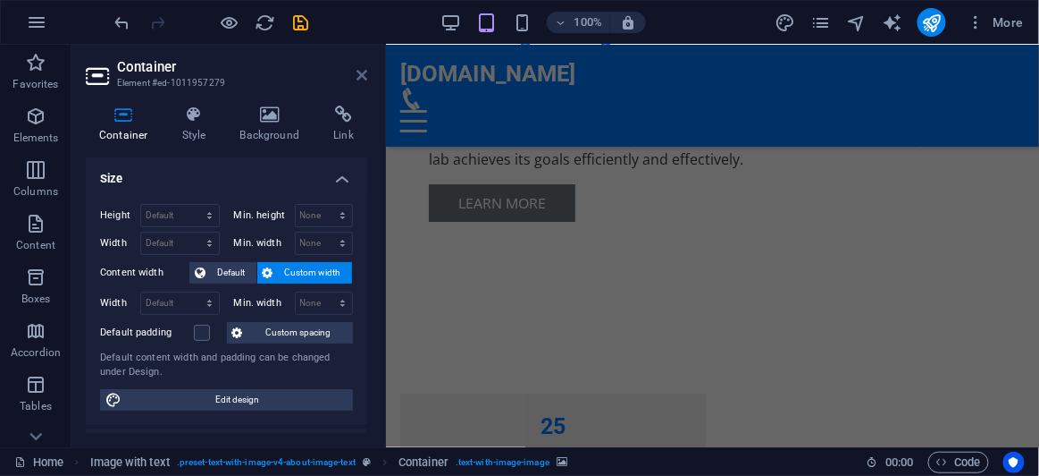
click at [364, 77] on icon at bounding box center [362, 75] width 11 height 14
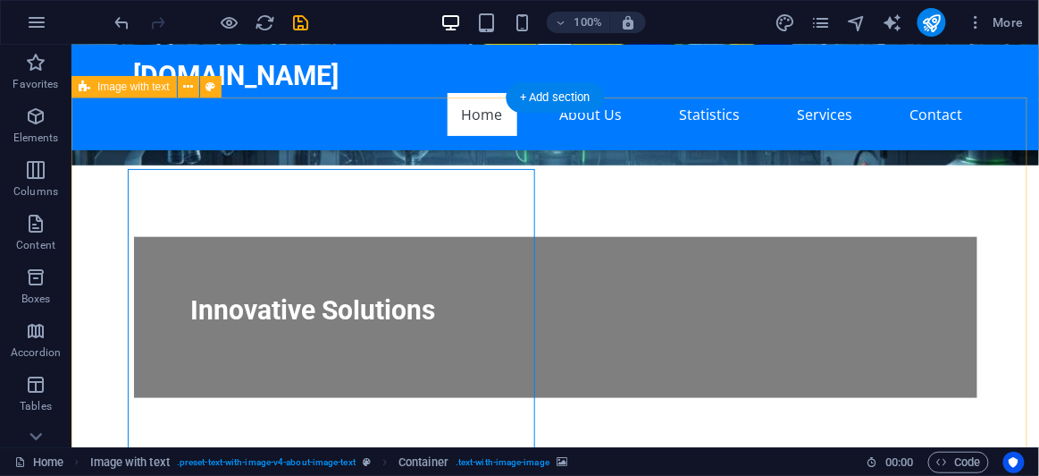
scroll to position [327, 0]
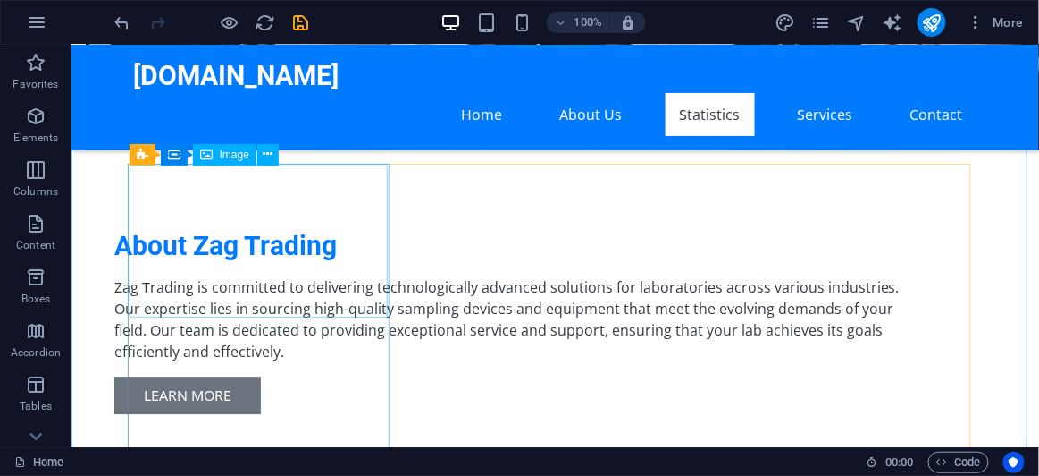
scroll to position [1140, 0]
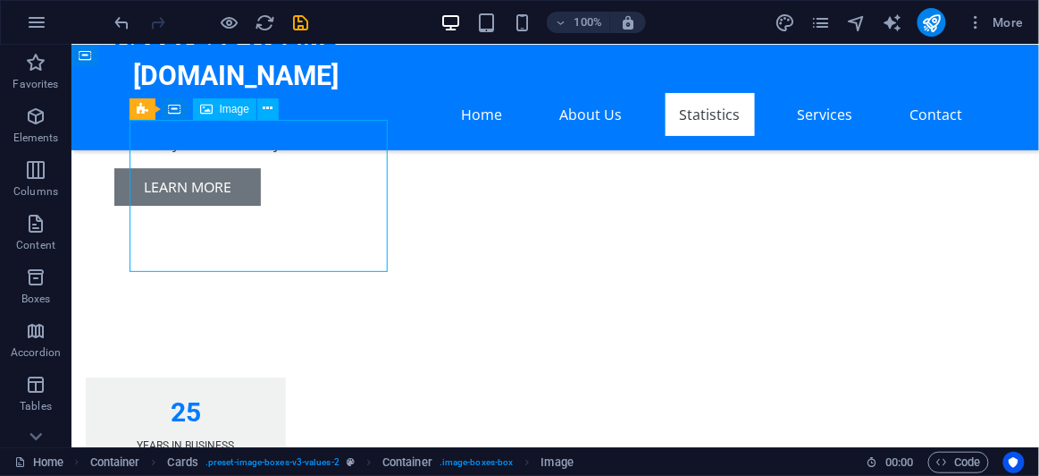
select select "vw"
select select "px"
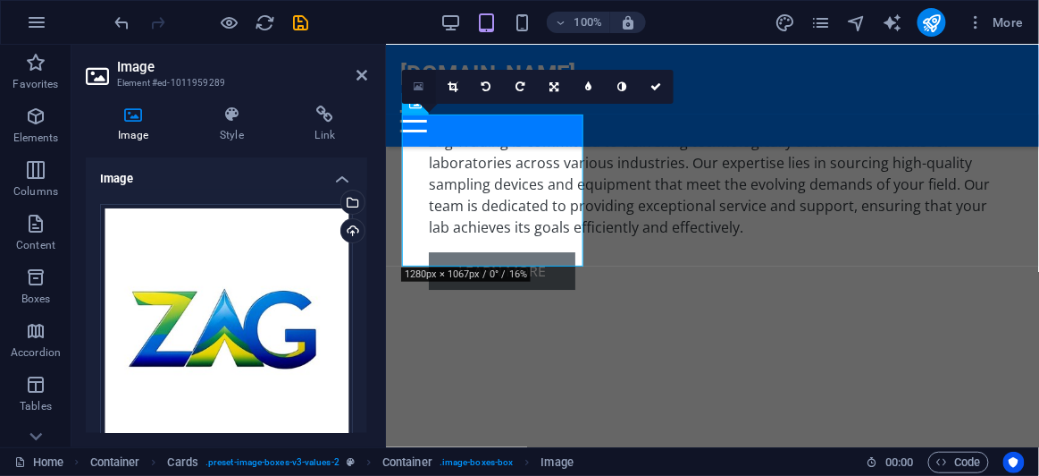
click at [420, 87] on icon at bounding box center [419, 86] width 10 height 13
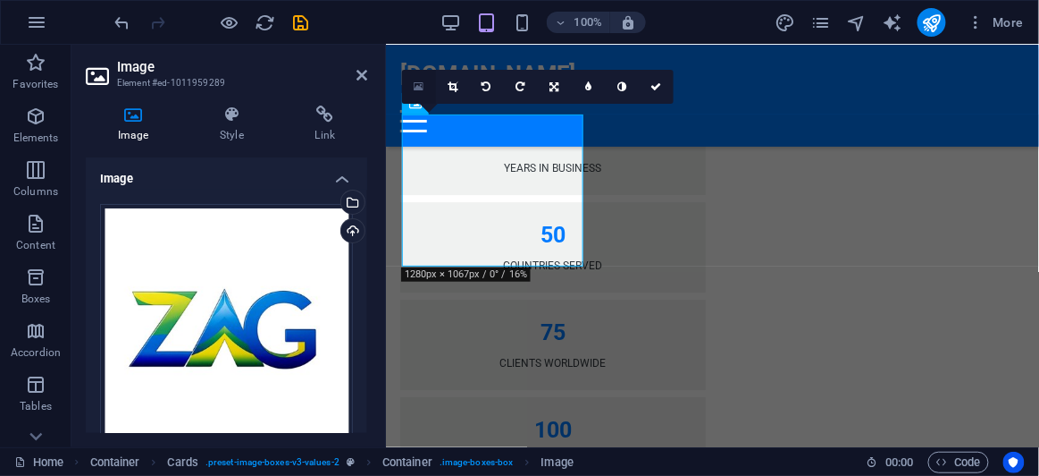
scroll to position [1828, 0]
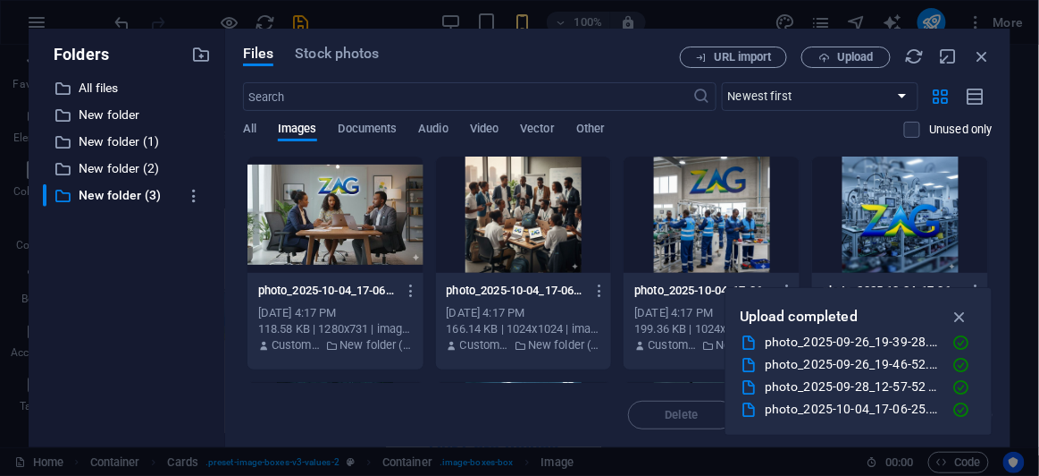
click at [505, 209] on div at bounding box center [524, 214] width 176 height 116
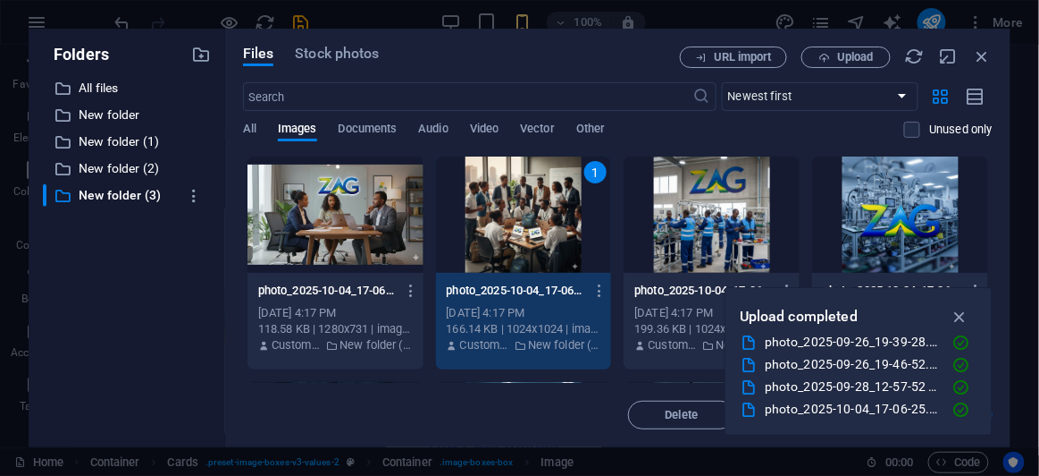
click at [543, 220] on div "1" at bounding box center [524, 214] width 176 height 116
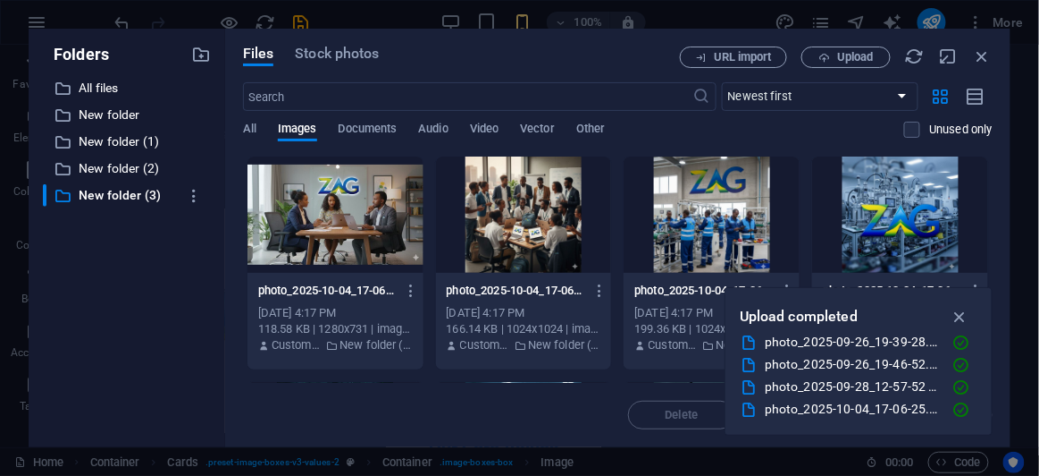
click at [543, 220] on div at bounding box center [524, 214] width 176 height 116
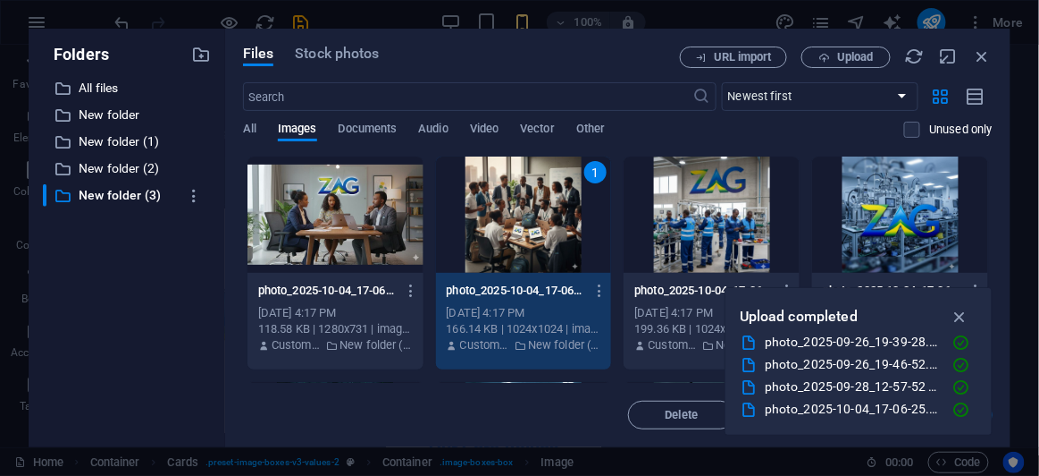
click at [543, 220] on div "1" at bounding box center [524, 214] width 176 height 116
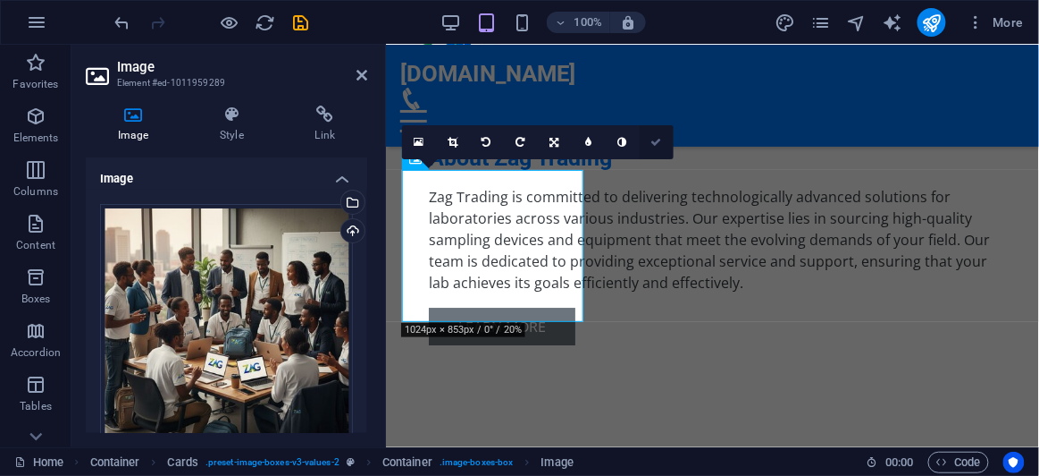
click at [652, 140] on icon at bounding box center [657, 142] width 11 height 11
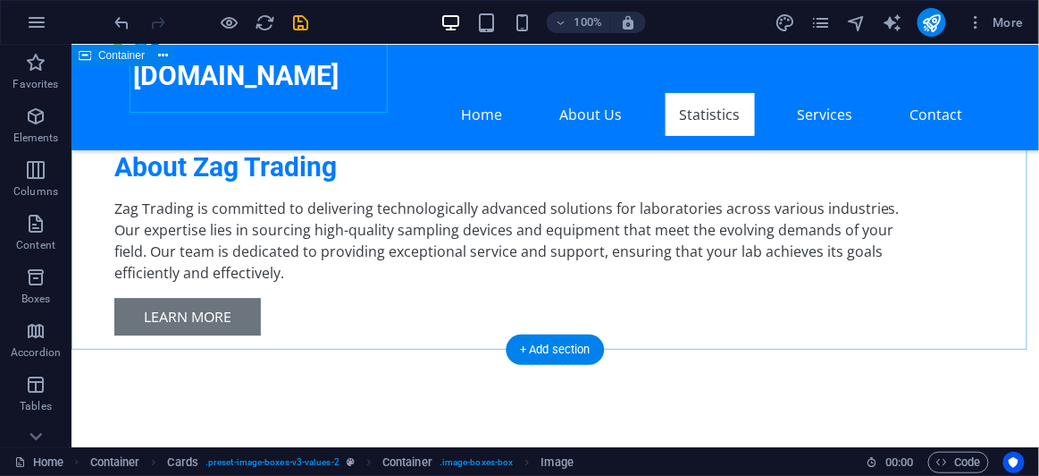
scroll to position [1083, 0]
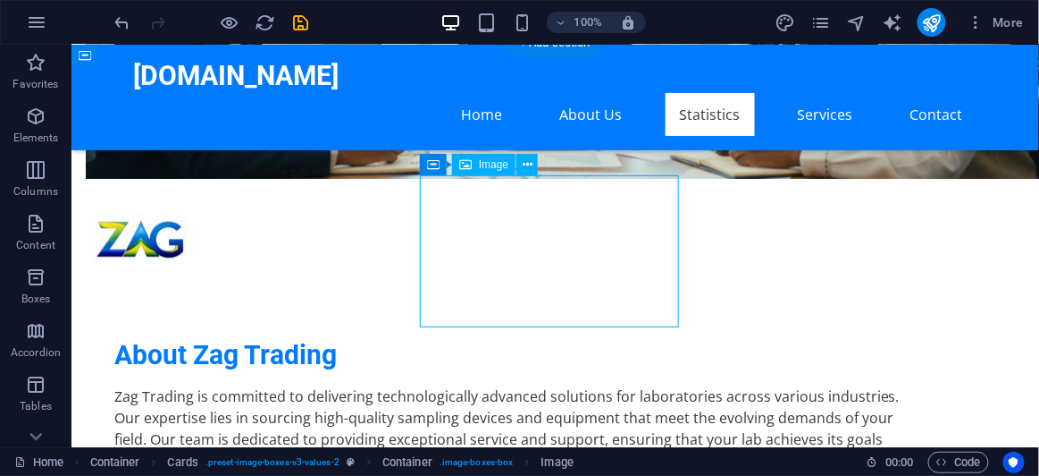
select select "vw"
select select "px"
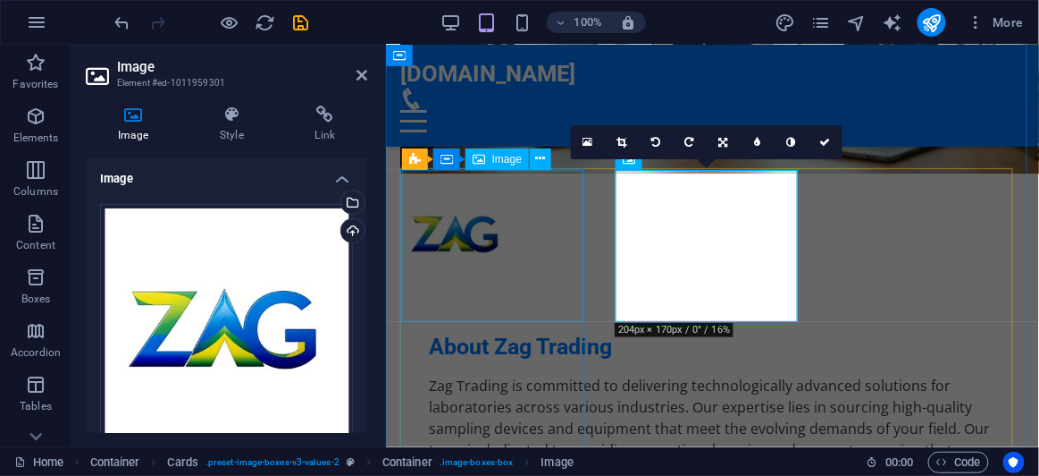
scroll to position [1272, 0]
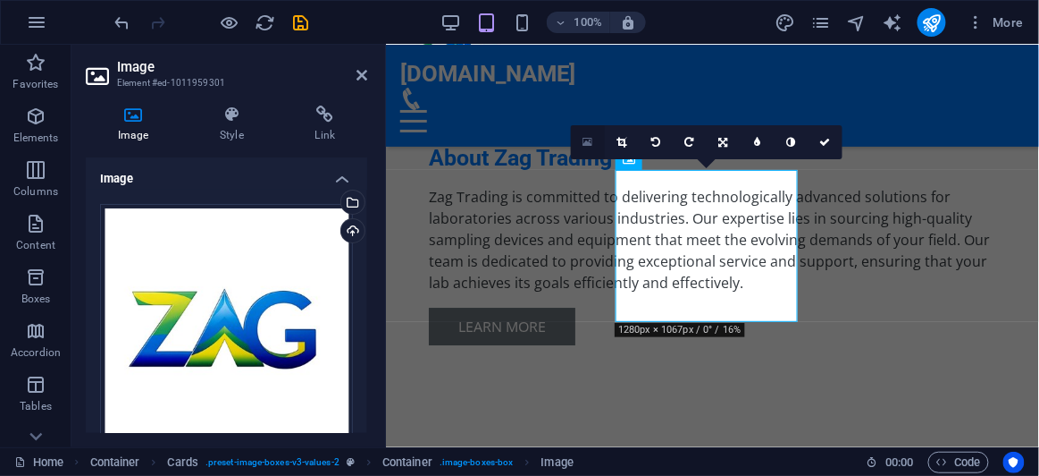
click at [587, 143] on icon at bounding box center [588, 142] width 10 height 13
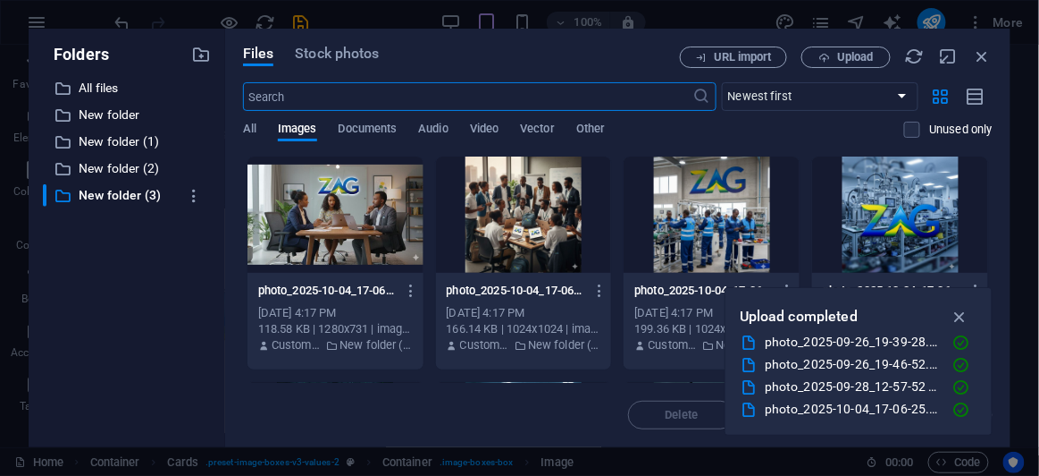
scroll to position [2209, 0]
click at [387, 223] on div at bounding box center [336, 214] width 176 height 116
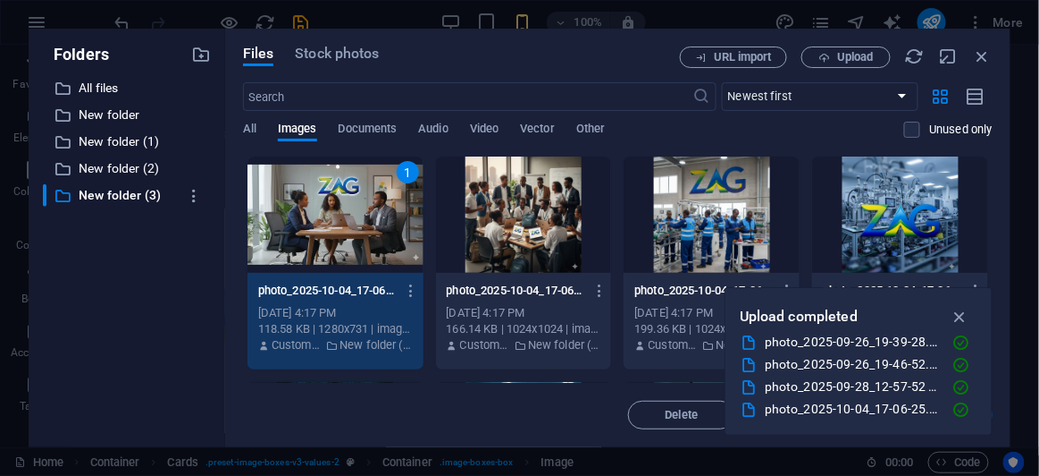
click at [390, 227] on div "1" at bounding box center [336, 214] width 176 height 116
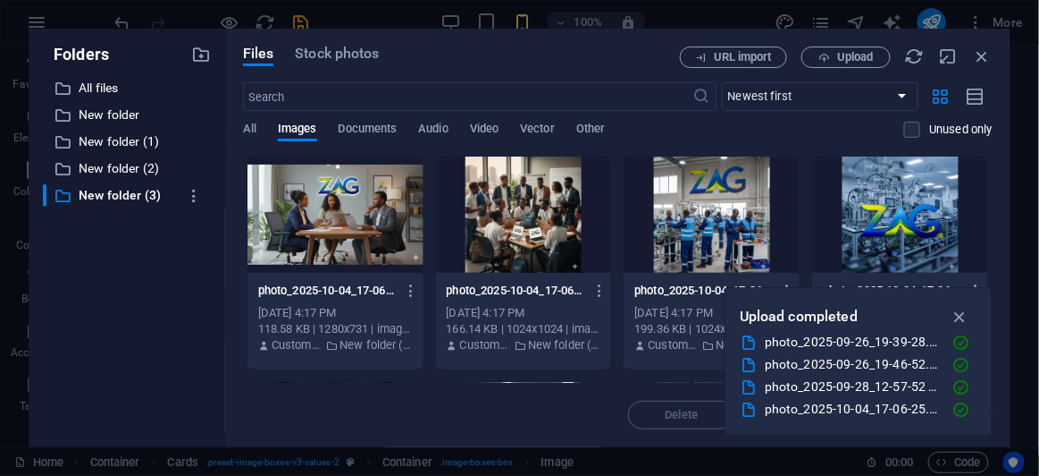
click at [390, 227] on div at bounding box center [336, 214] width 176 height 116
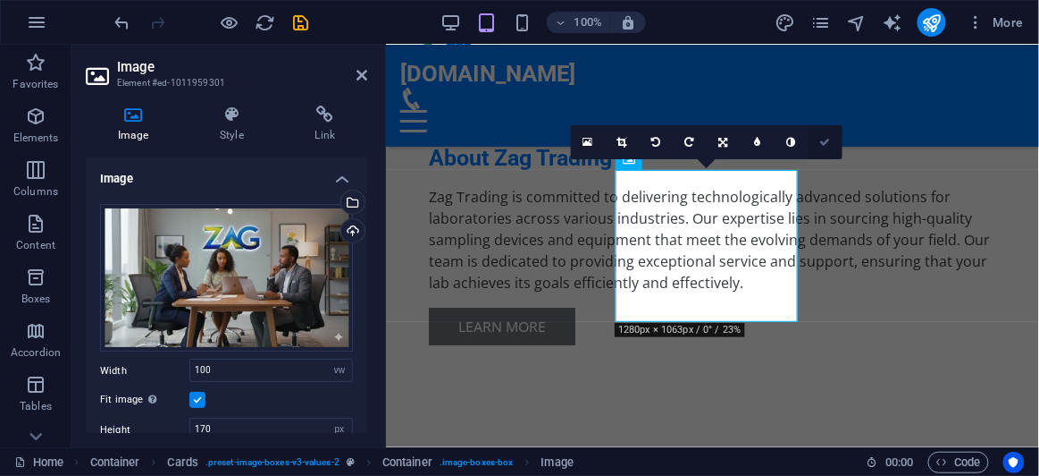
click at [826, 139] on icon at bounding box center [826, 142] width 11 height 11
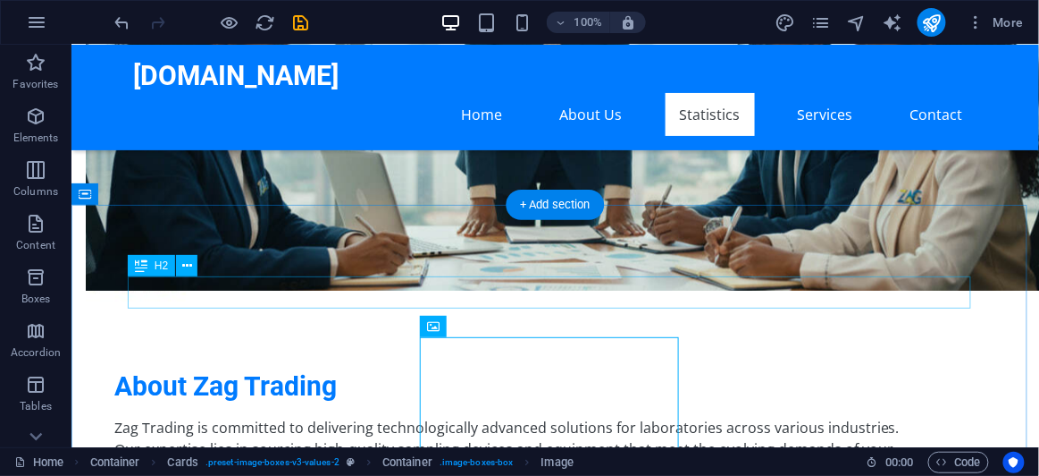
scroll to position [1002, 0]
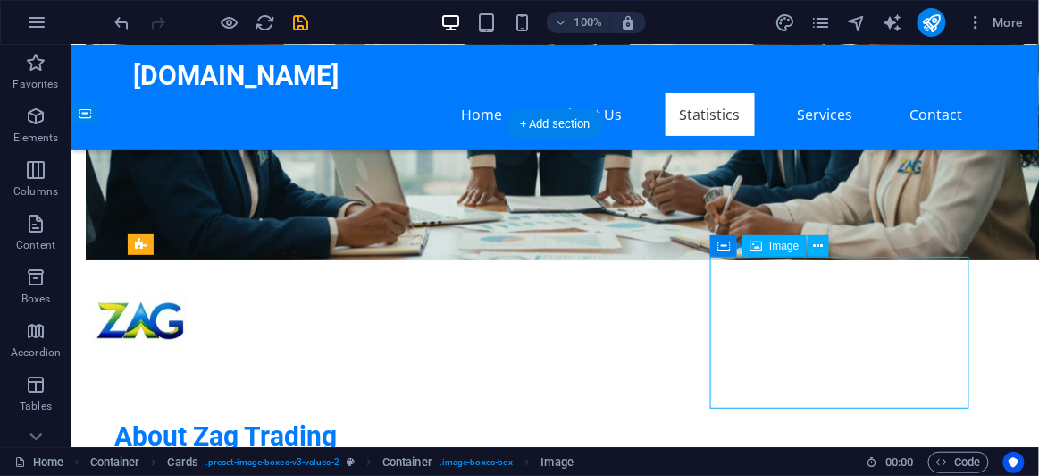
scroll to position [1272, 0]
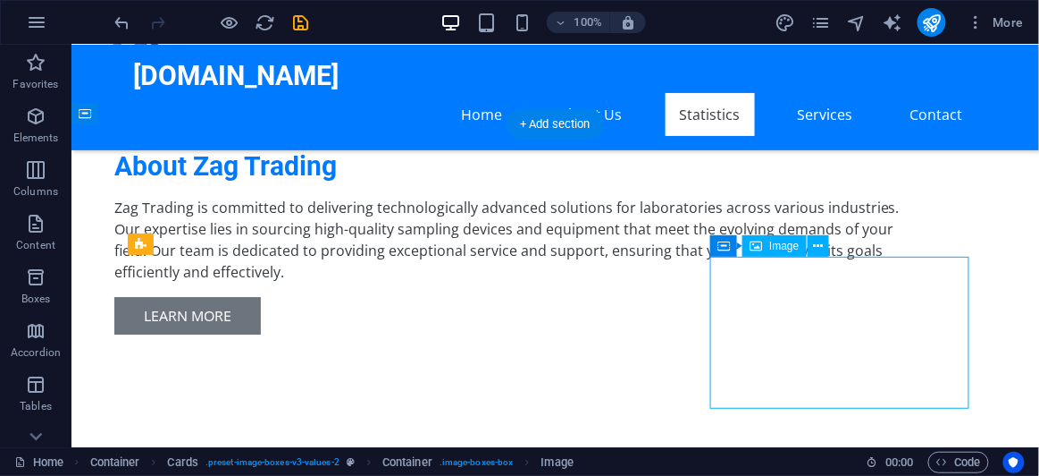
select select "vw"
select select "px"
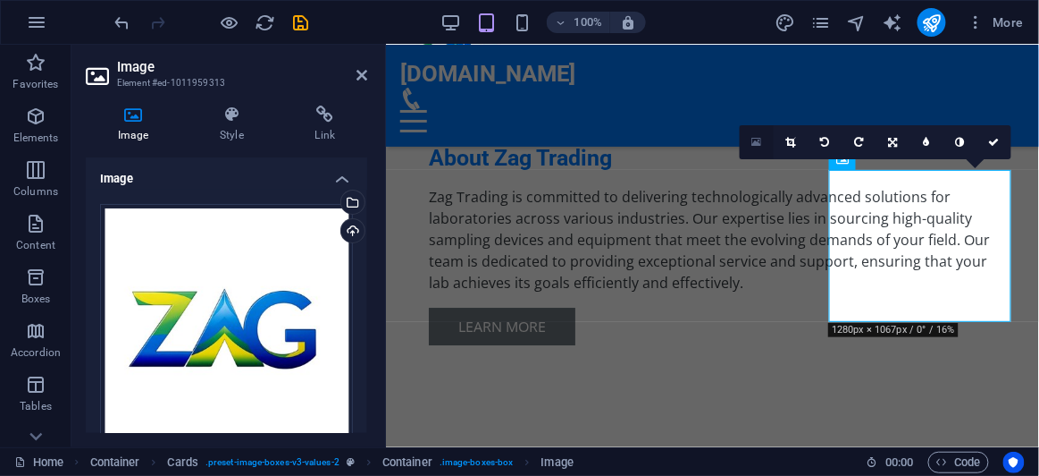
click at [754, 143] on icon at bounding box center [758, 142] width 10 height 13
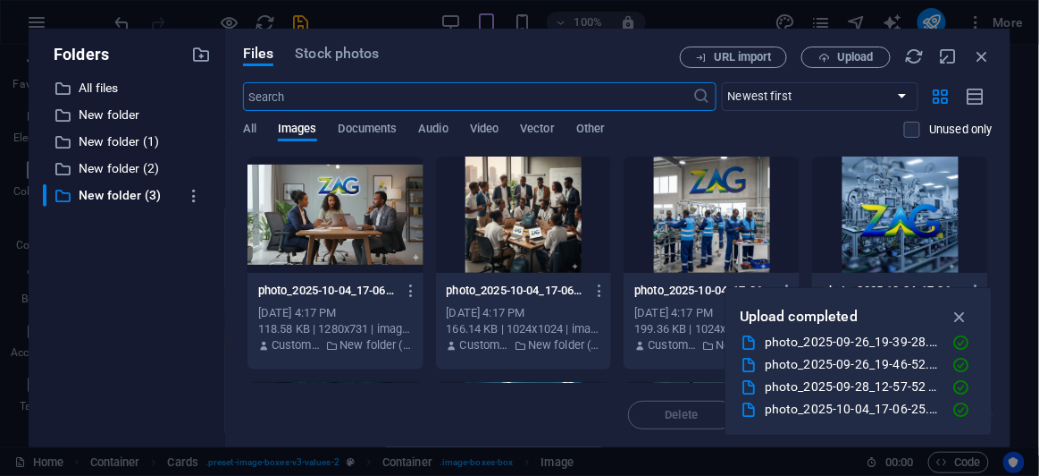
scroll to position [2588, 0]
click at [721, 229] on div at bounding box center [712, 214] width 176 height 116
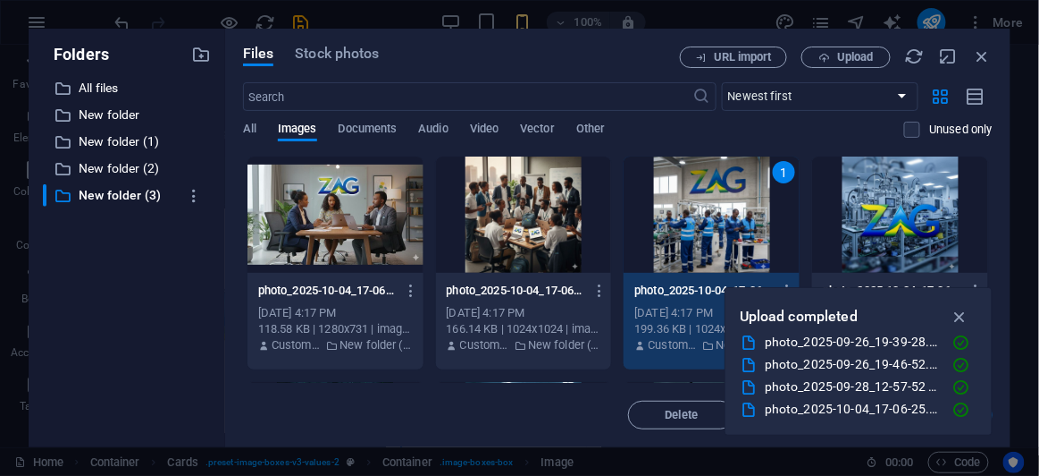
click at [734, 235] on div "1" at bounding box center [712, 214] width 176 height 116
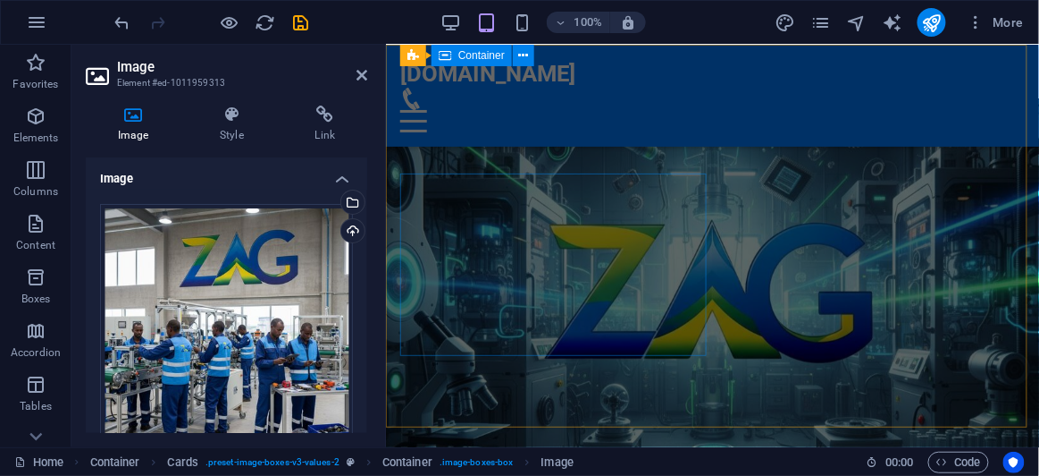
scroll to position [0, 0]
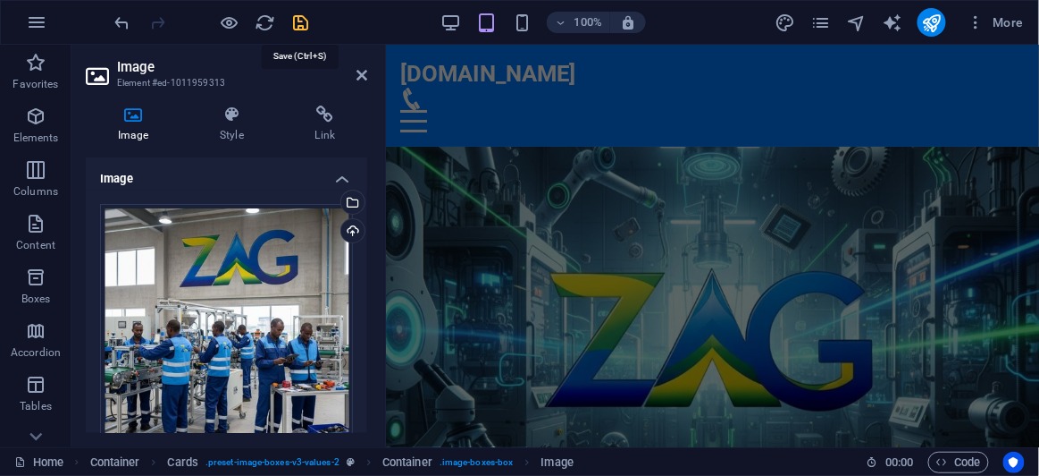
click at [301, 29] on icon "save" at bounding box center [301, 23] width 21 height 21
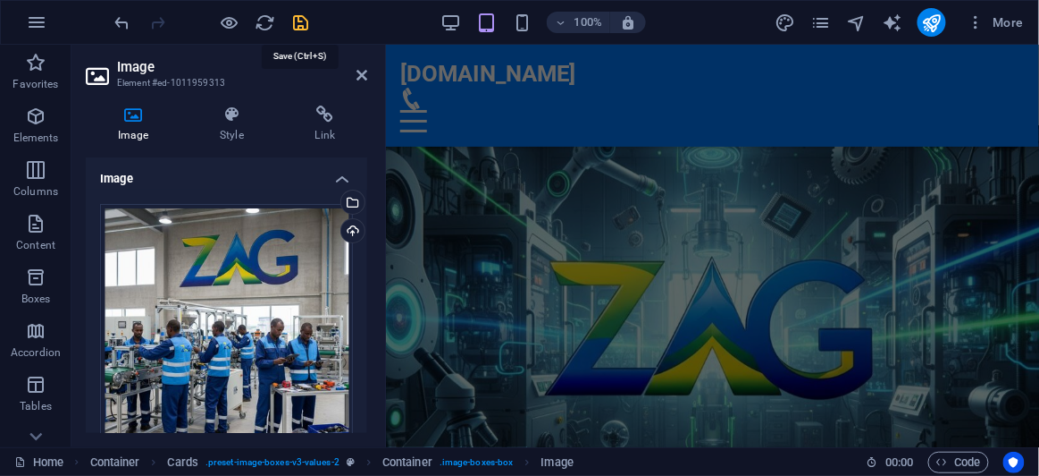
checkbox input "false"
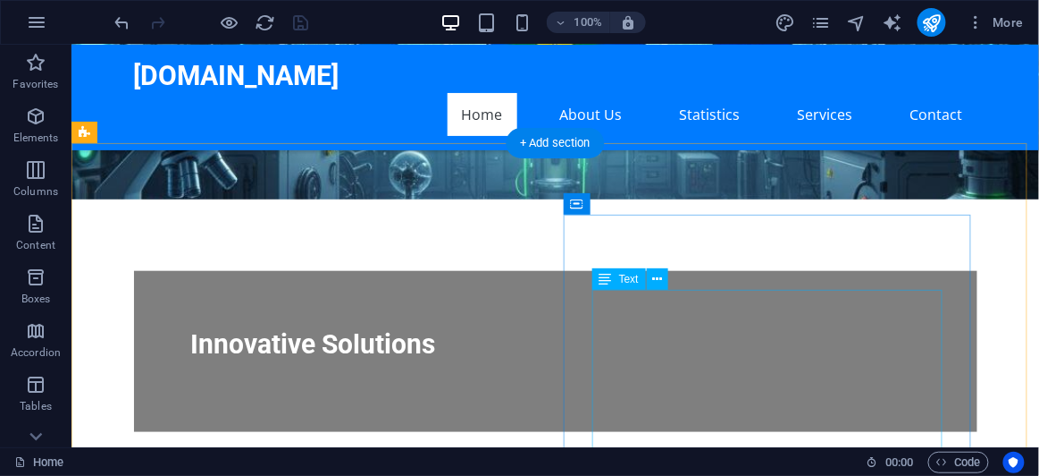
scroll to position [276, 0]
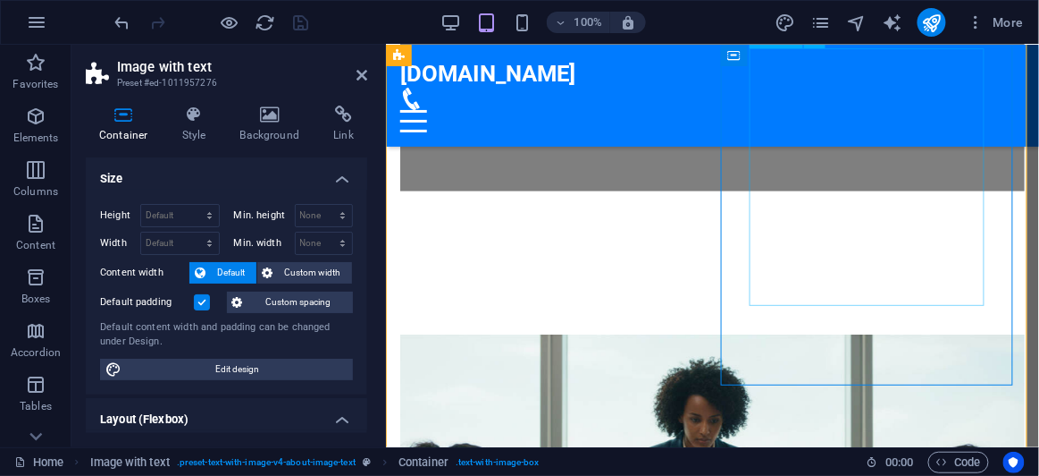
scroll to position [358, 0]
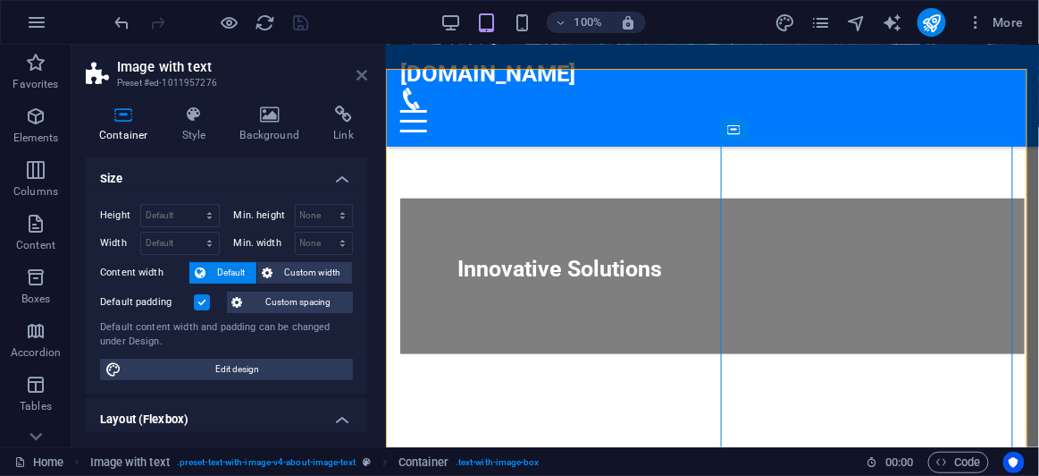
click at [364, 78] on icon at bounding box center [362, 75] width 11 height 14
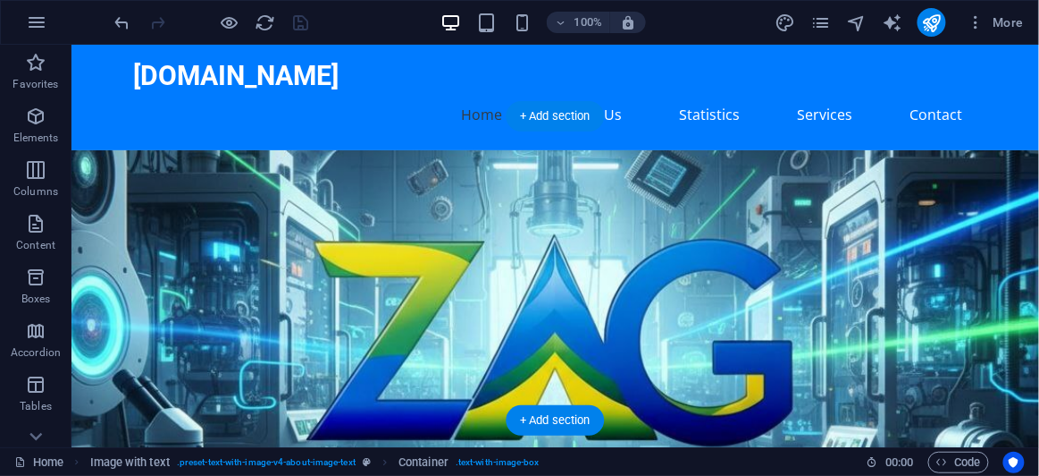
scroll to position [0, 0]
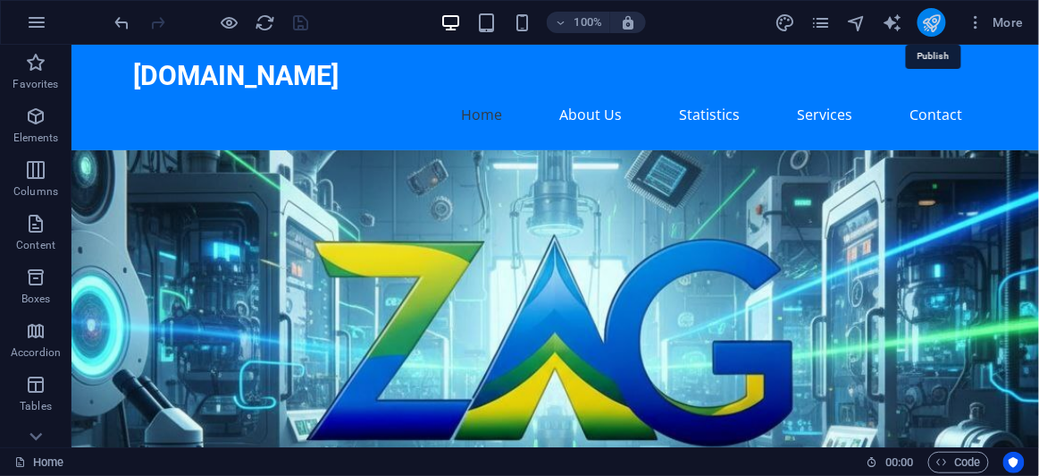
click at [931, 25] on icon "publish" at bounding box center [932, 23] width 21 height 21
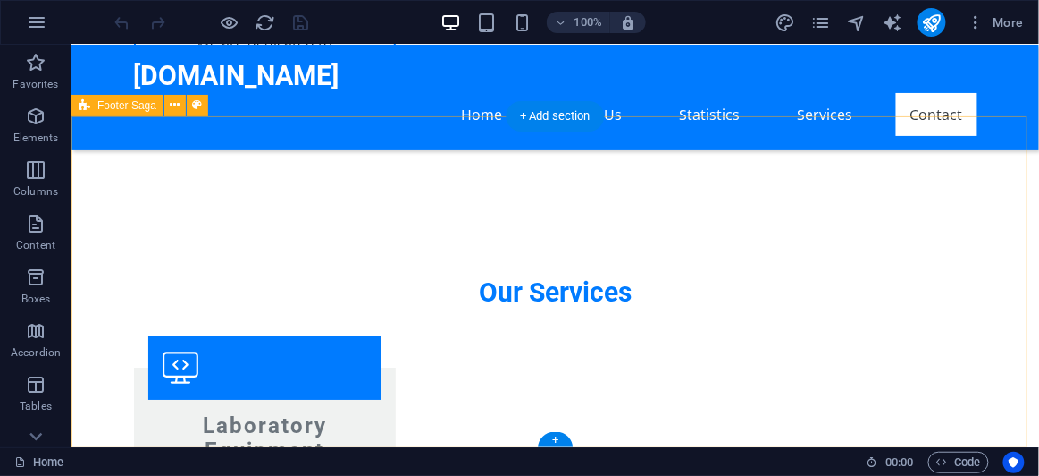
scroll to position [3029, 0]
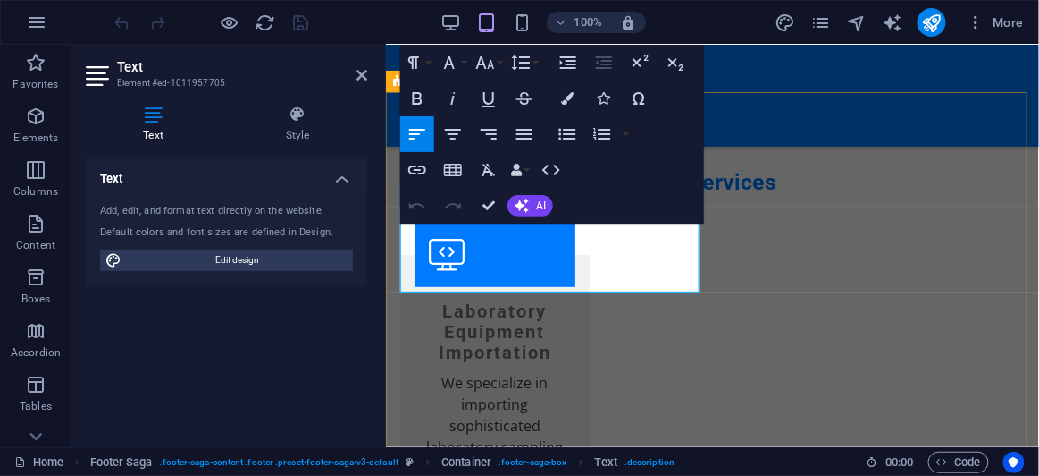
scroll to position [3448, 0]
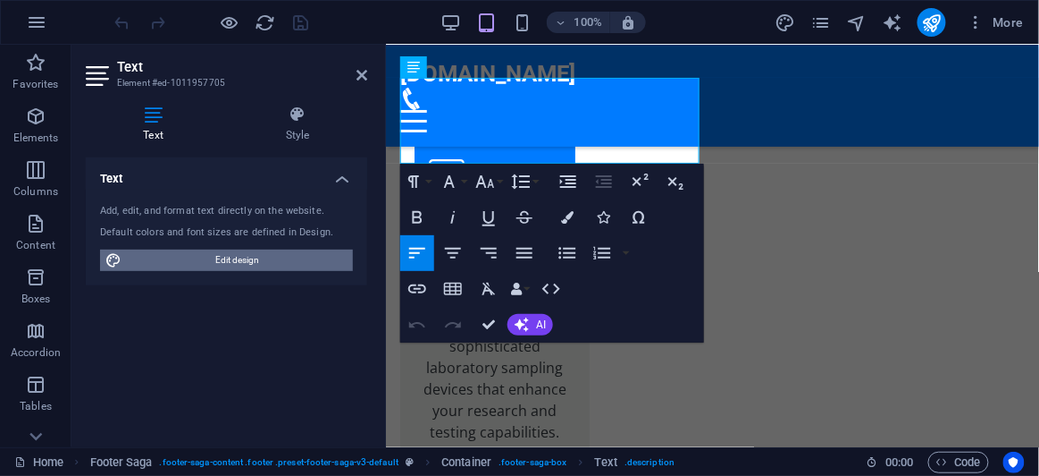
click at [244, 260] on span "Edit design" at bounding box center [237, 259] width 221 height 21
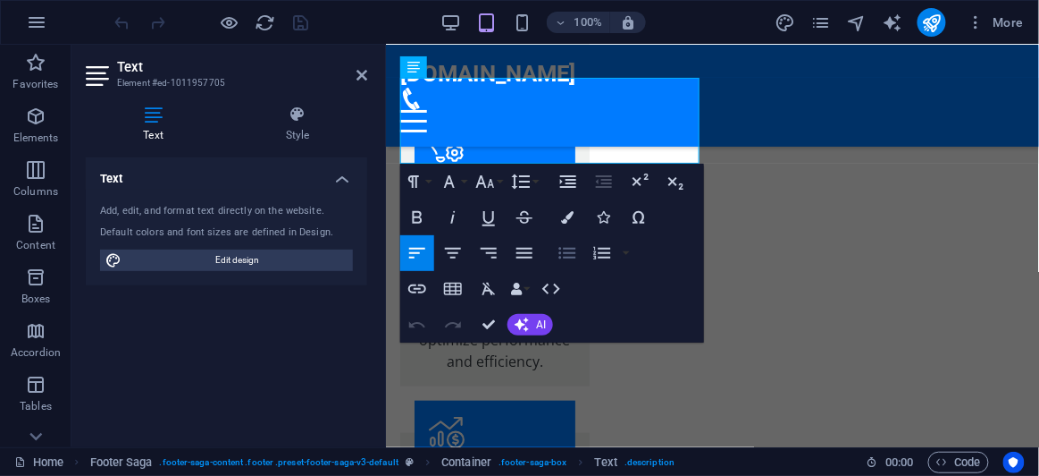
select select "px"
select select "200"
select select "px"
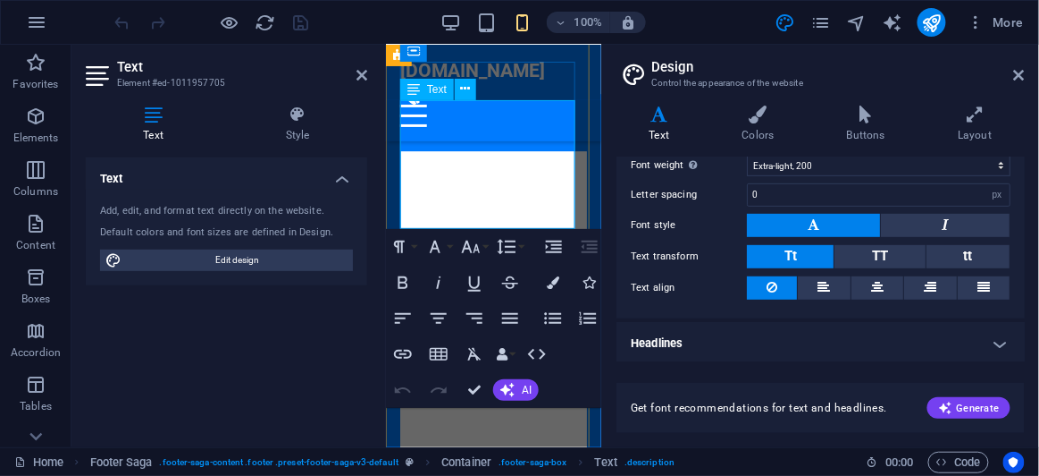
scroll to position [5843, 0]
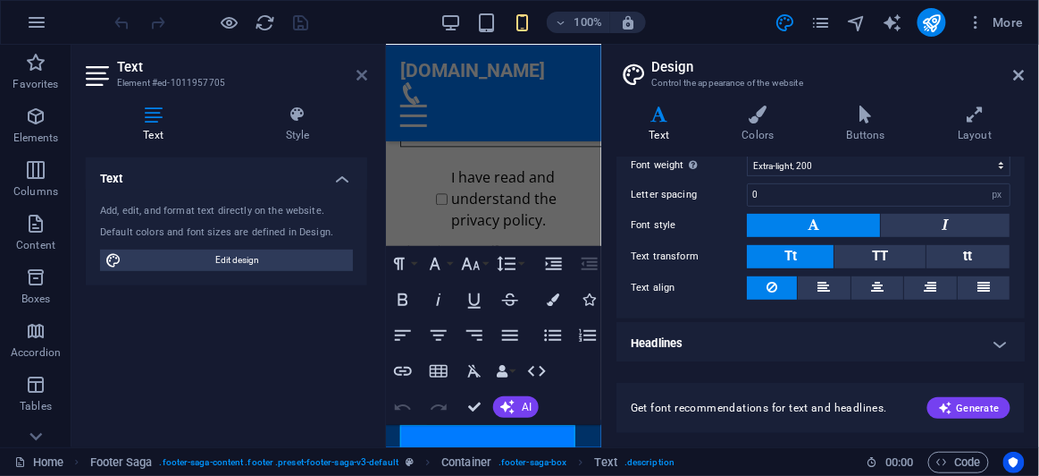
click at [358, 80] on icon at bounding box center [362, 75] width 11 height 14
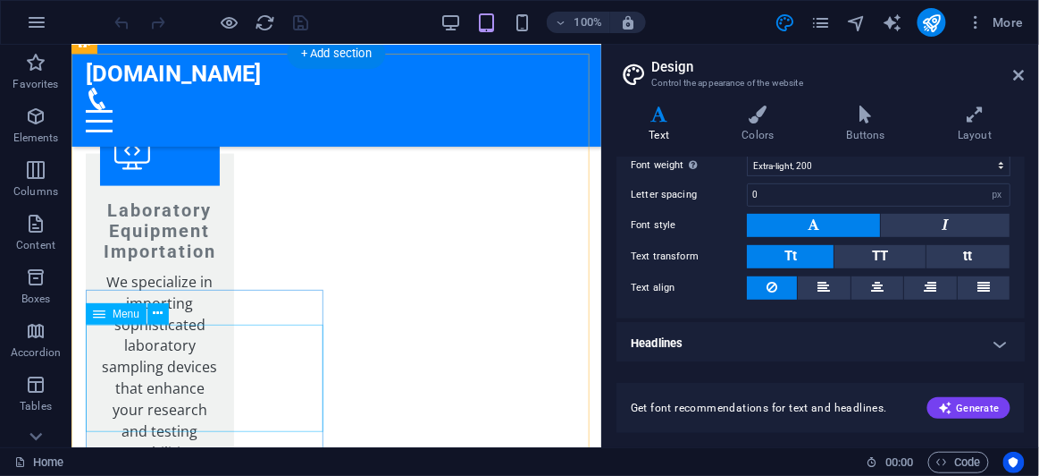
scroll to position [3804, 0]
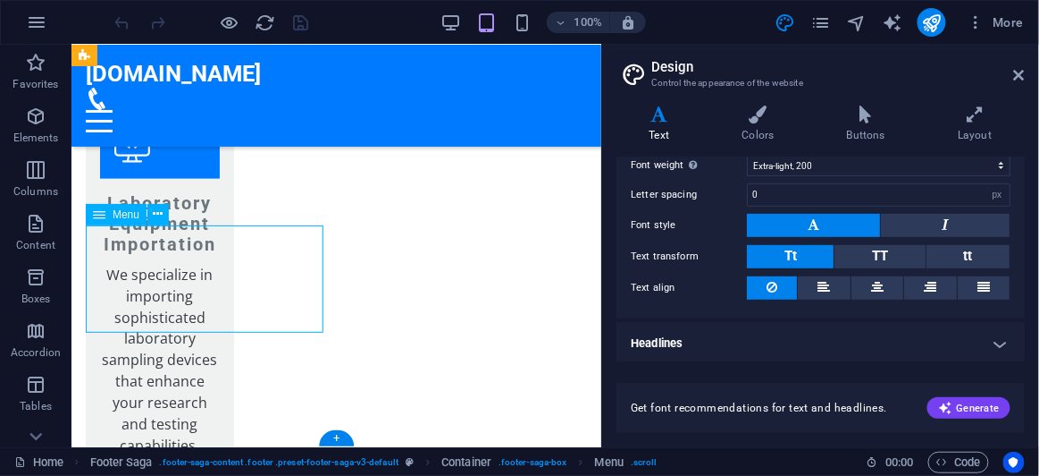
select select
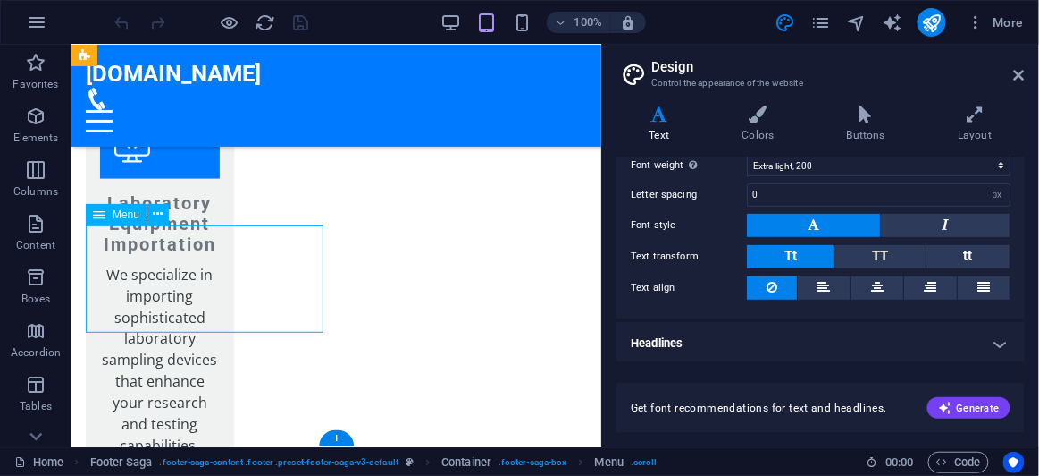
select select
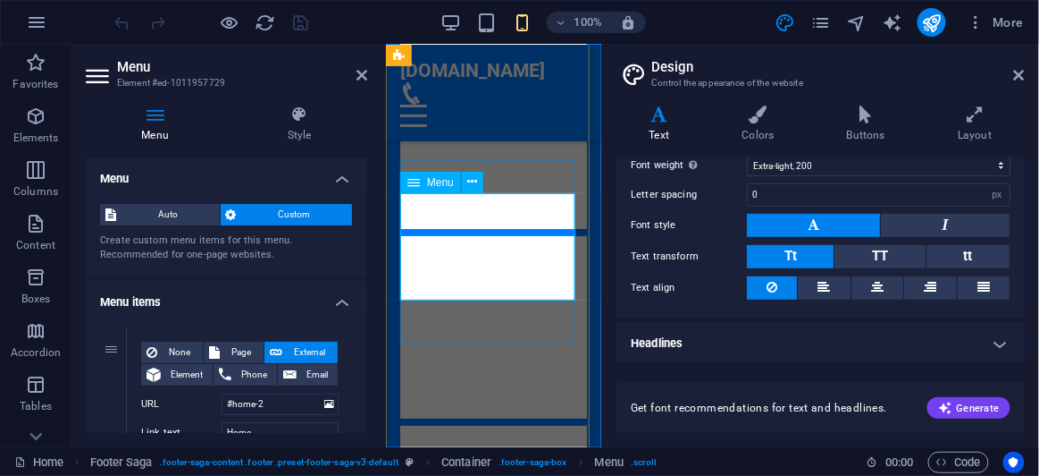
click at [498, 267] on nav "Home About Us Statistics Services Contact" at bounding box center [493, 320] width 187 height 107
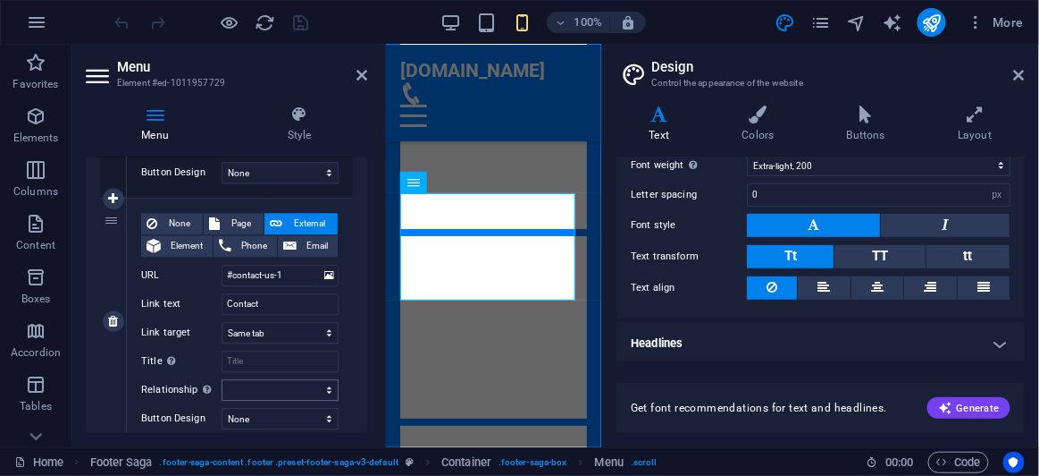
scroll to position [1089, 0]
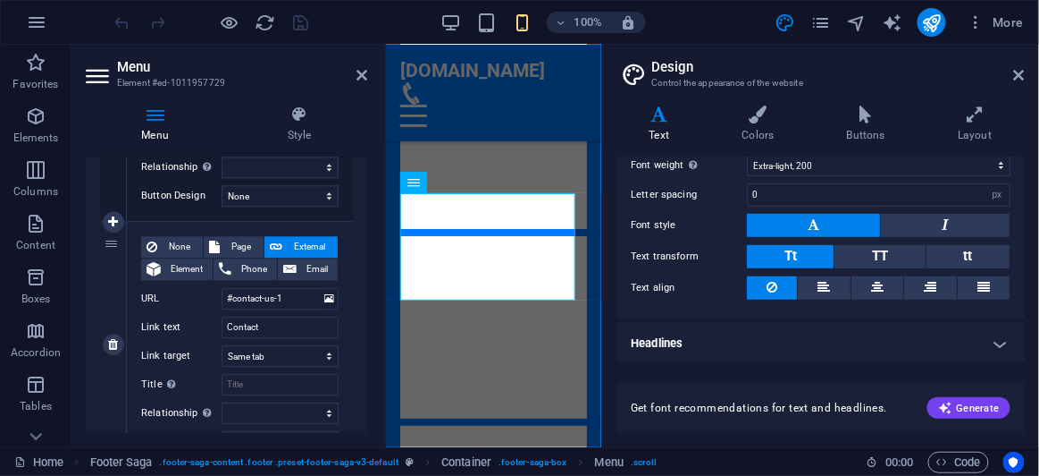
click at [151, 296] on label "URL" at bounding box center [181, 298] width 80 height 21
click at [222, 296] on input "#contact-us-1" at bounding box center [280, 298] width 117 height 21
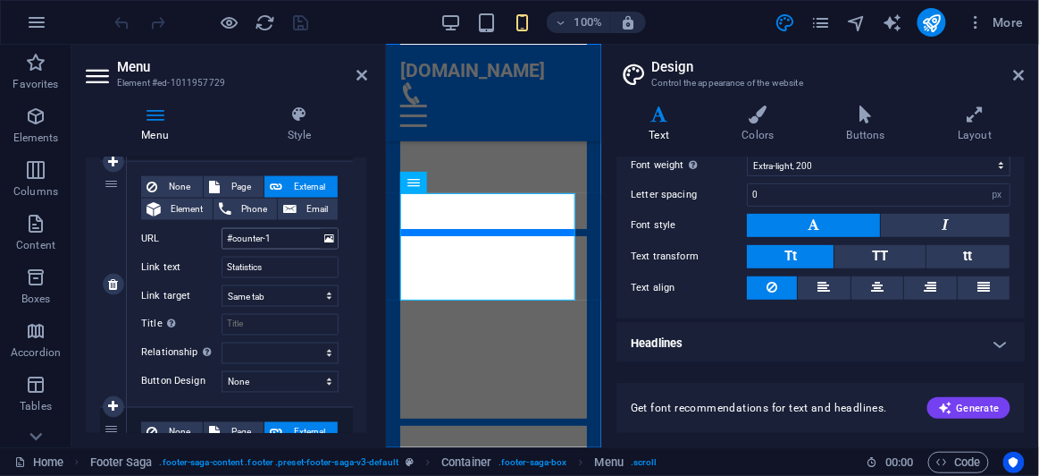
scroll to position [601, 0]
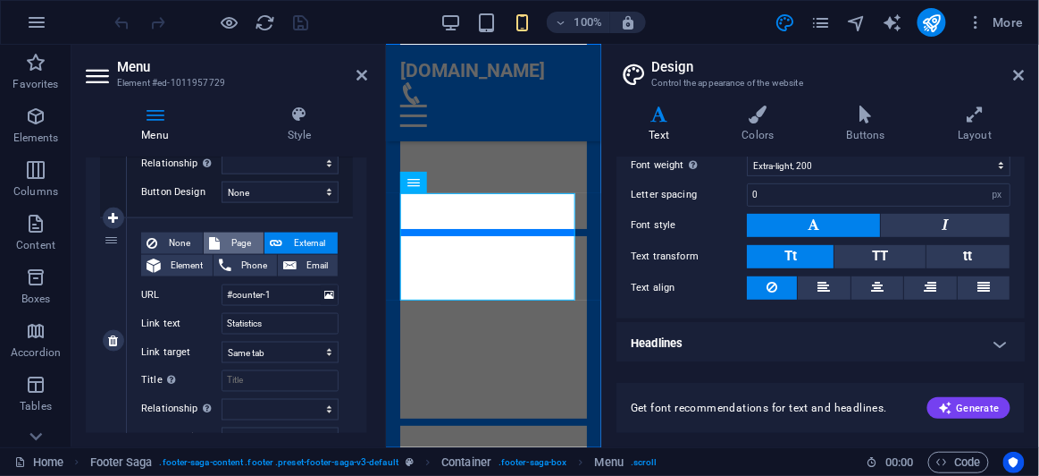
click at [235, 242] on span "Page" at bounding box center [241, 242] width 33 height 21
select select
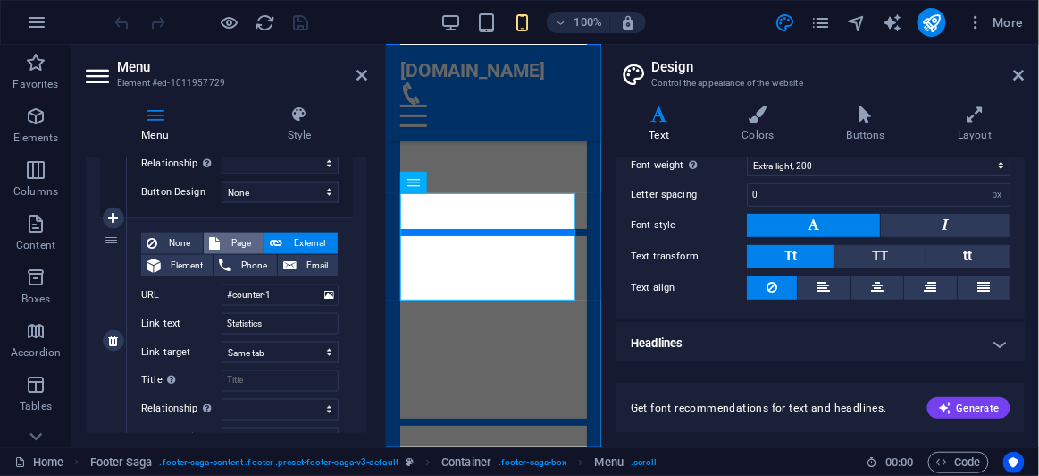
select select
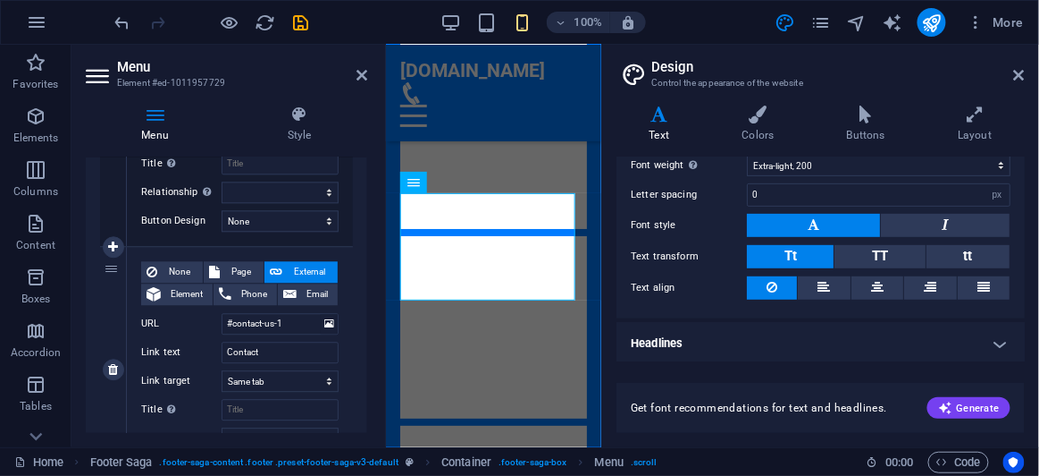
scroll to position [1170, 0]
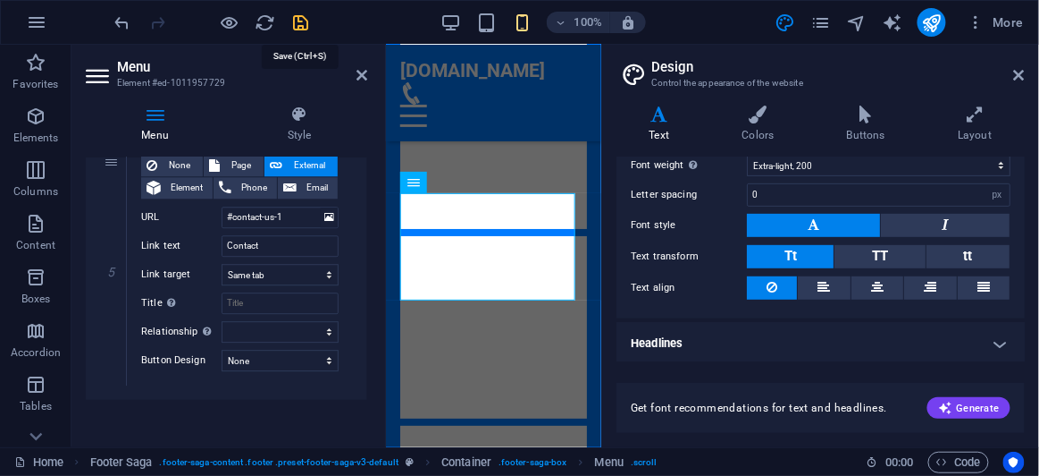
click at [299, 30] on icon "save" at bounding box center [301, 23] width 21 height 21
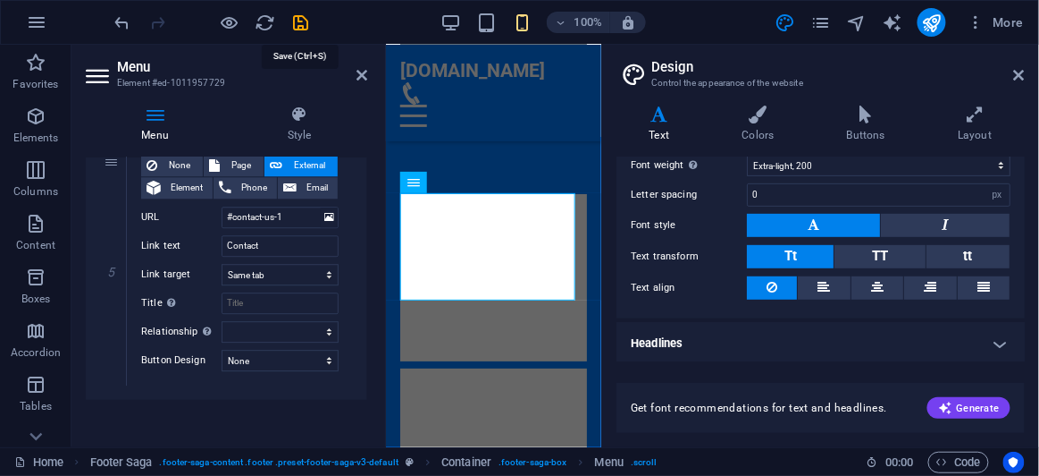
checkbox input "false"
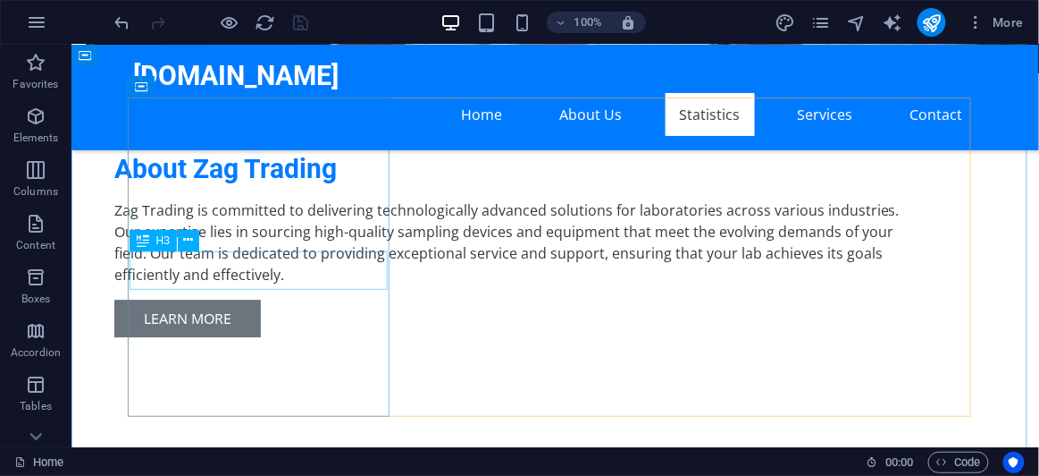
scroll to position [1160, 0]
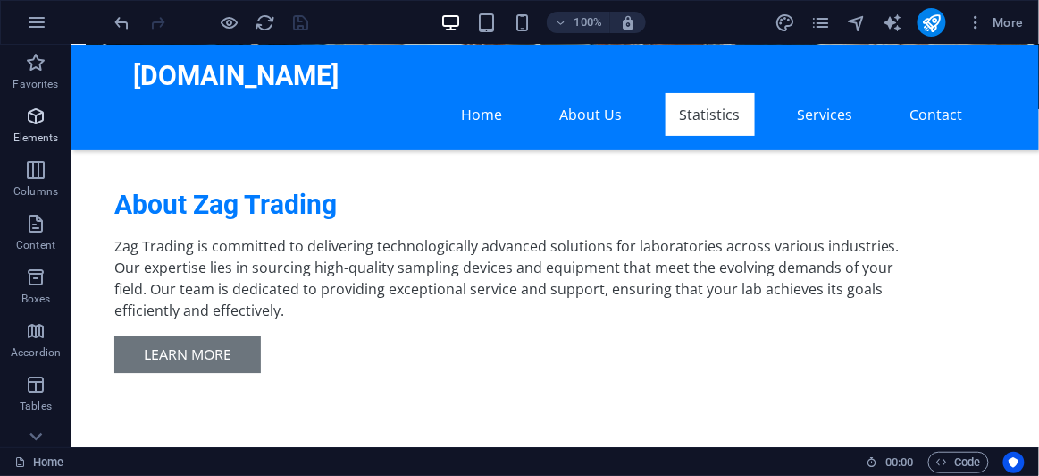
click at [35, 128] on span "Elements" at bounding box center [36, 126] width 72 height 43
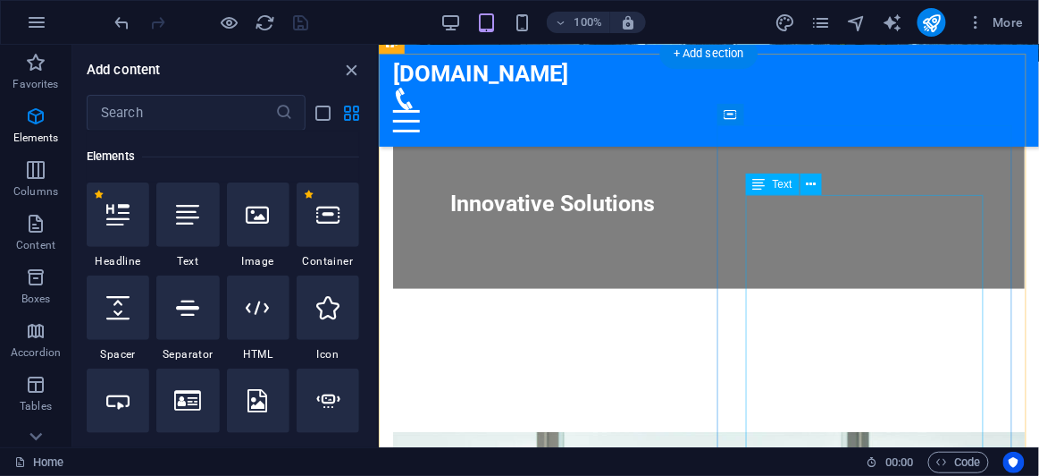
scroll to position [454, 0]
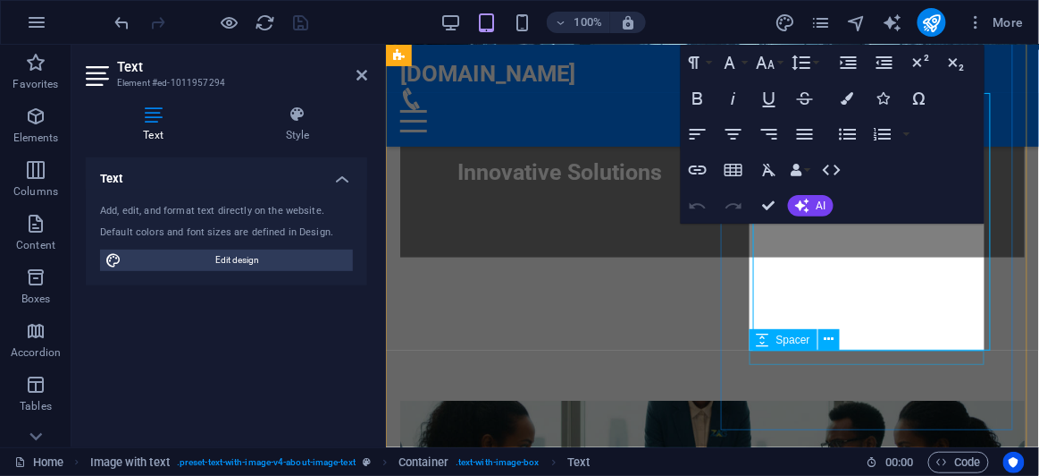
scroll to position [476, 0]
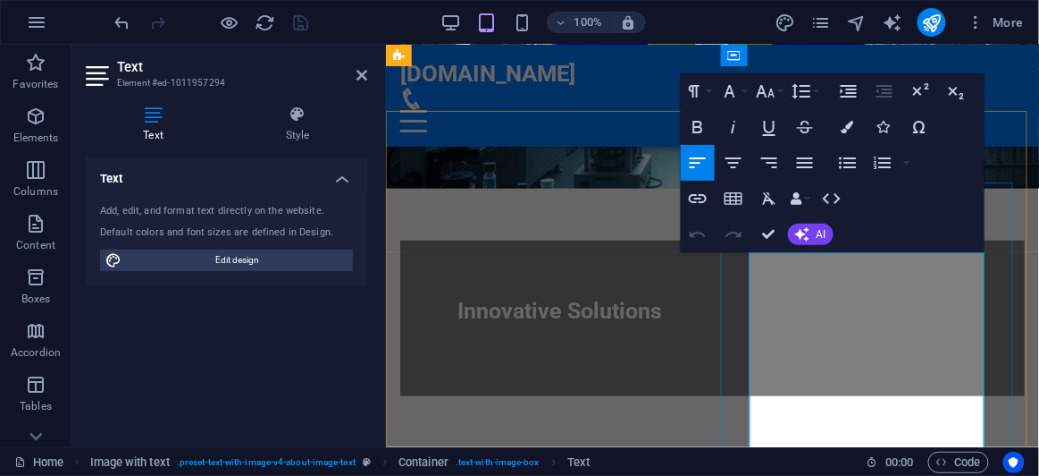
scroll to position [313, 0]
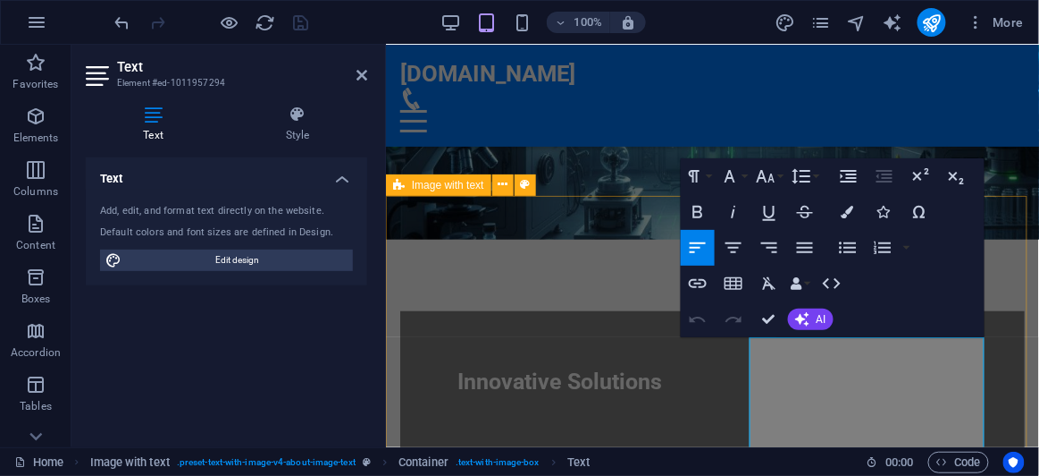
scroll to position [231, 0]
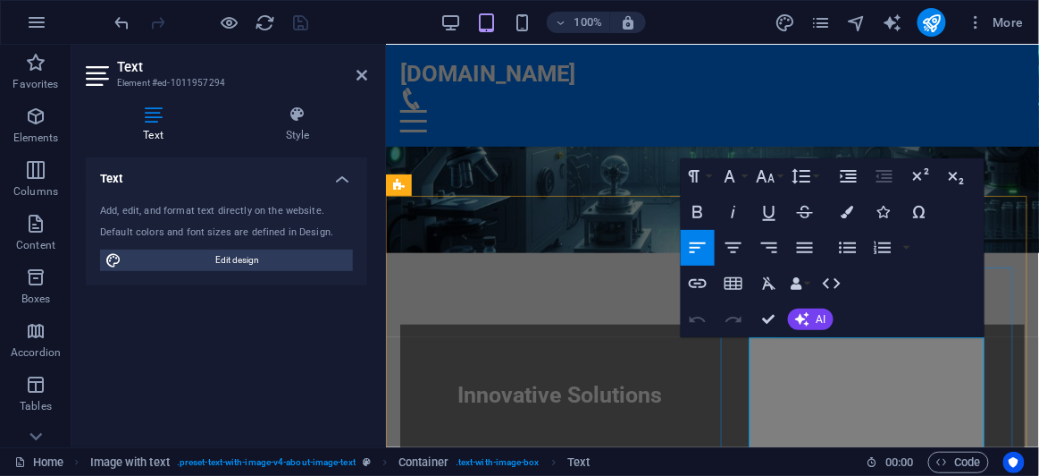
drag, startPoint x: 948, startPoint y: 420, endPoint x: 746, endPoint y: 308, distance: 230.8
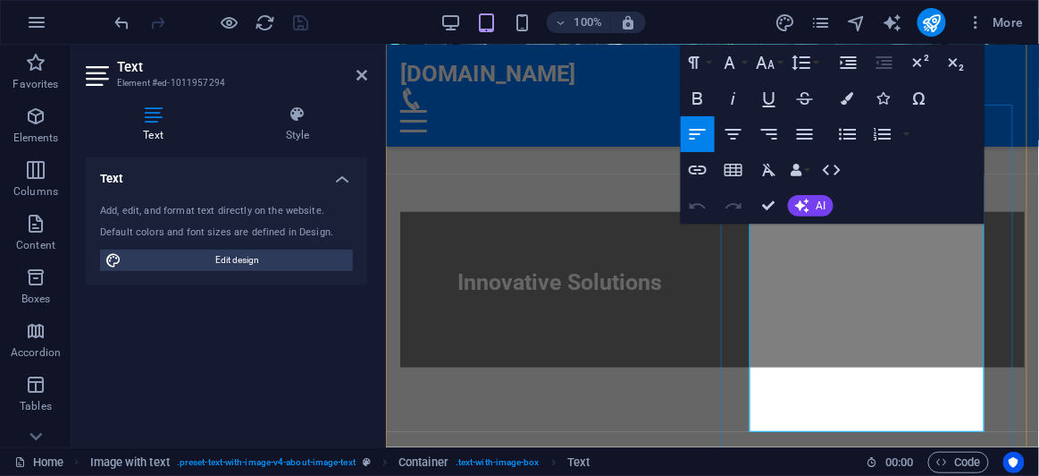
scroll to position [394, 0]
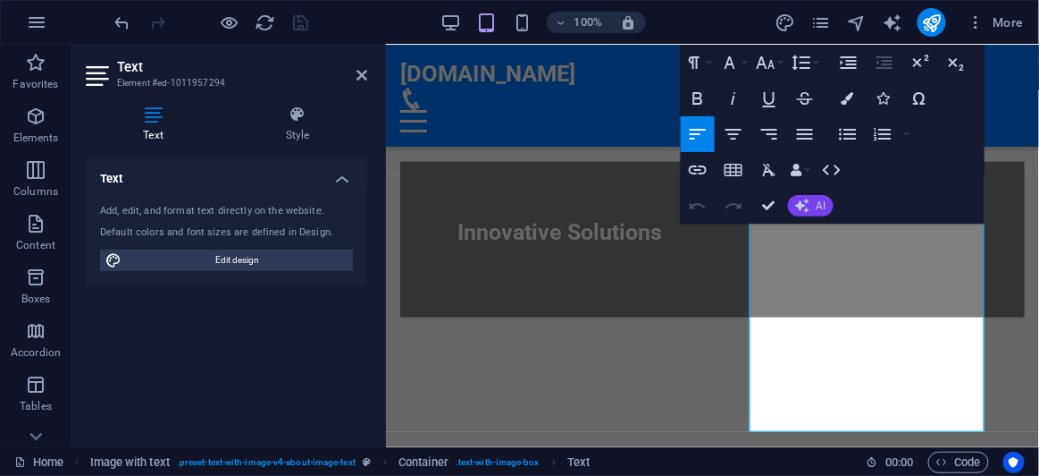
click at [823, 209] on span "AI" at bounding box center [822, 205] width 10 height 11
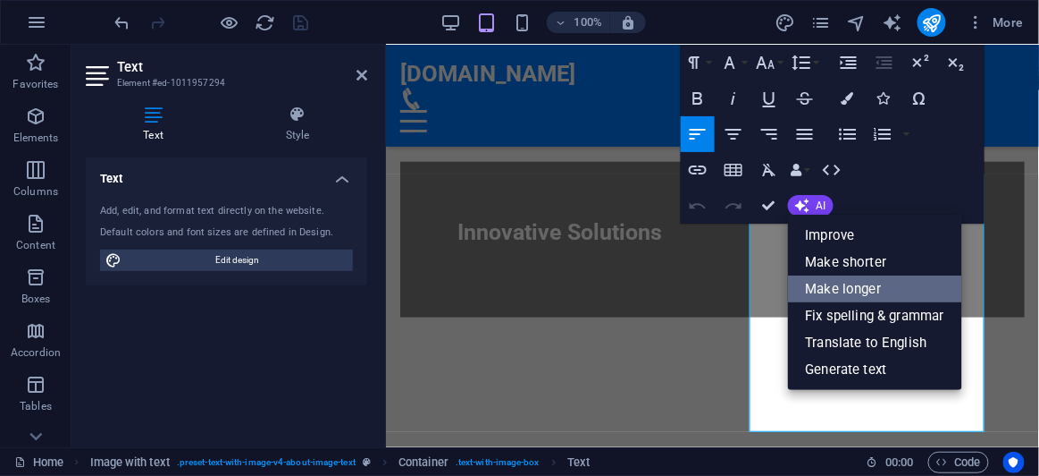
click at [863, 292] on link "Make longer" at bounding box center [875, 288] width 174 height 27
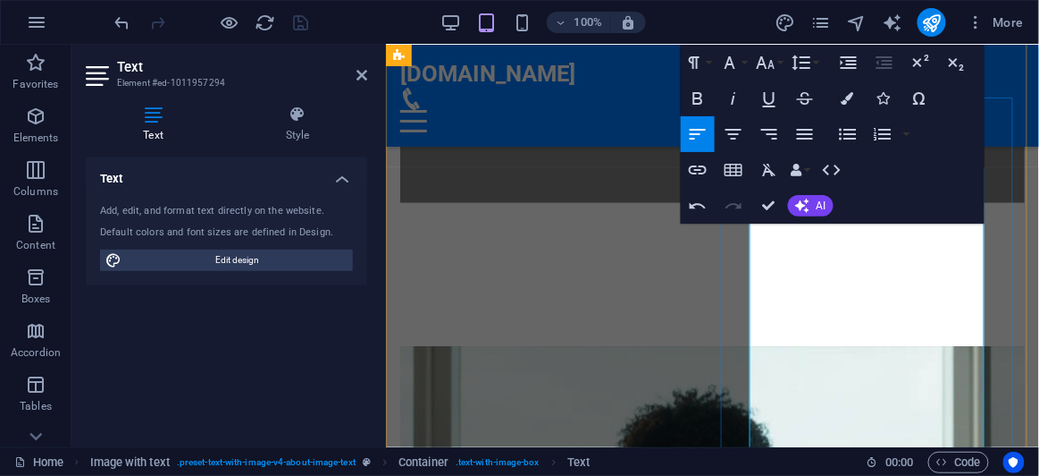
scroll to position [637, 0]
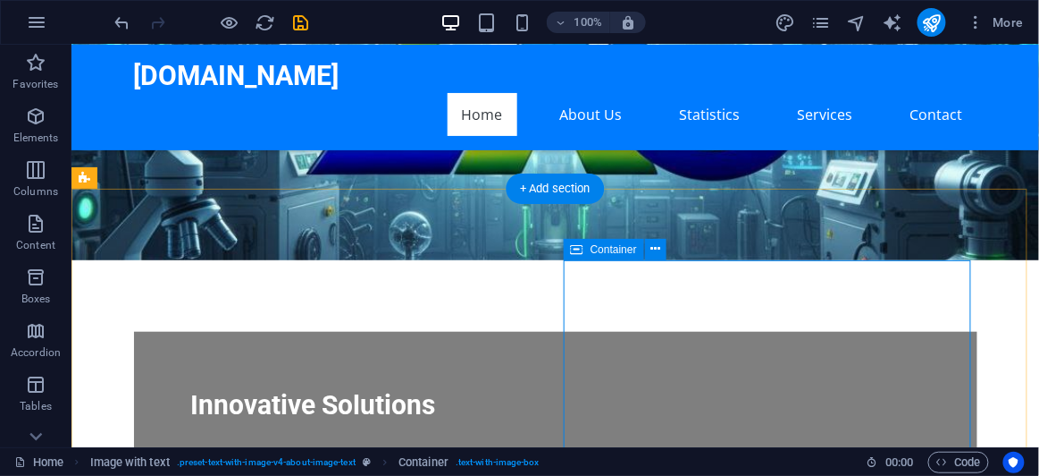
scroll to position [394, 0]
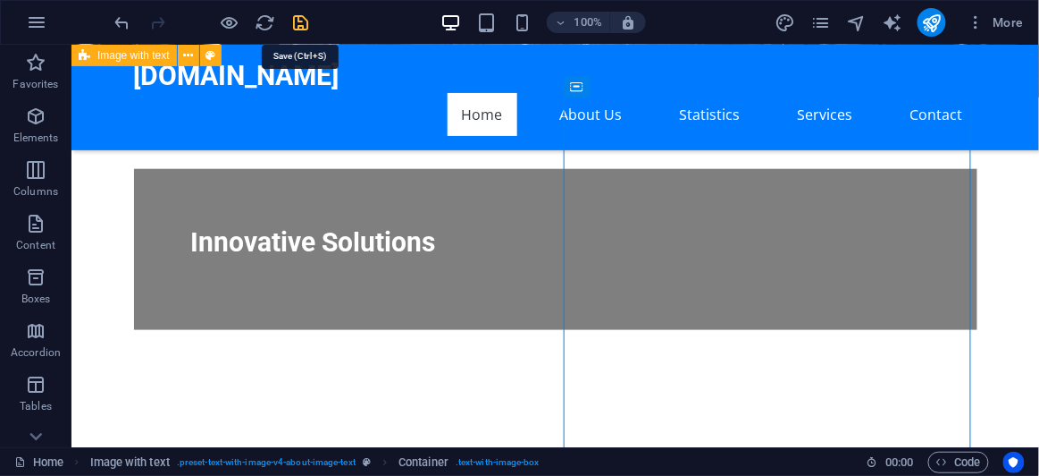
click at [302, 28] on icon "save" at bounding box center [301, 23] width 21 height 21
checkbox input "false"
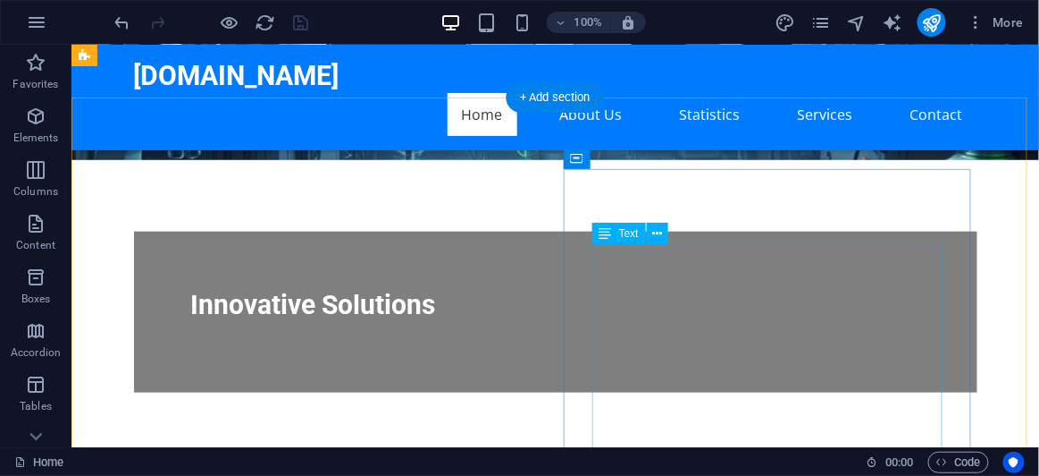
scroll to position [313, 0]
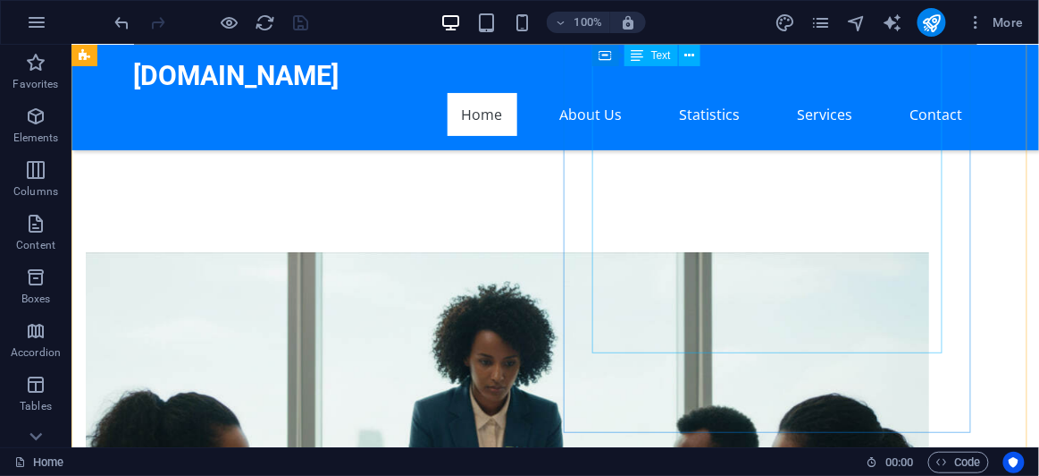
scroll to position [637, 0]
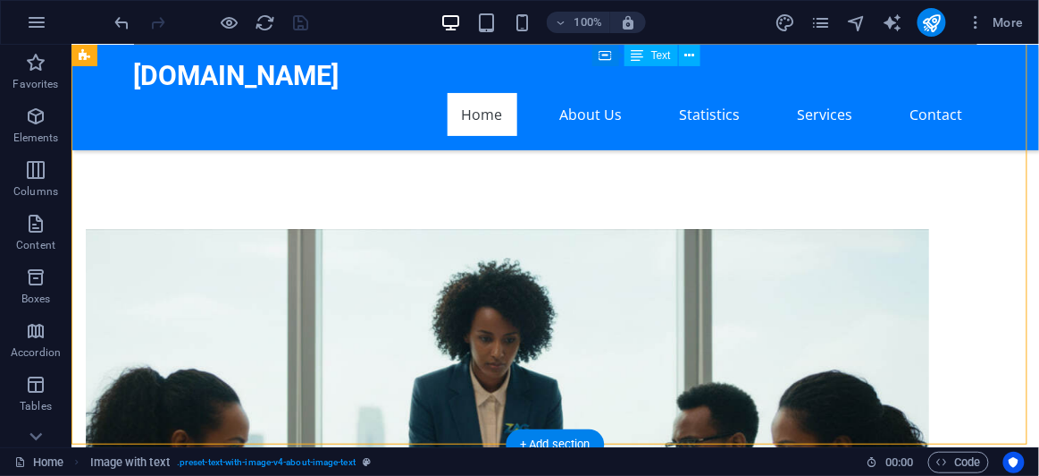
drag, startPoint x: 769, startPoint y: 282, endPoint x: 739, endPoint y: 282, distance: 29.5
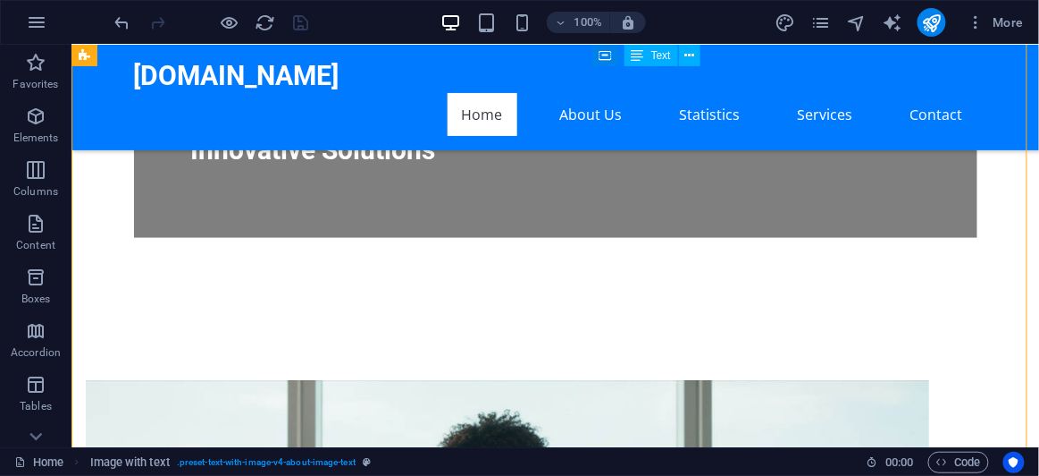
scroll to position [394, 0]
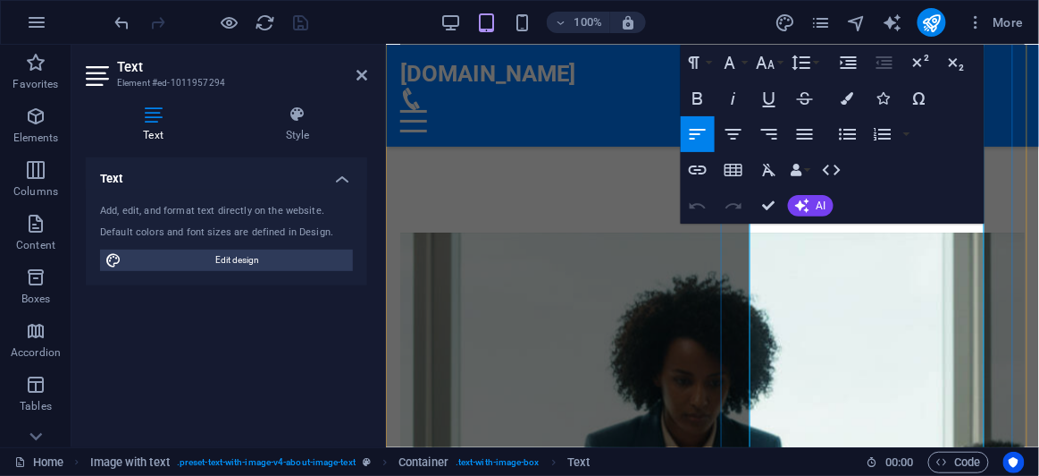
scroll to position [867, 0]
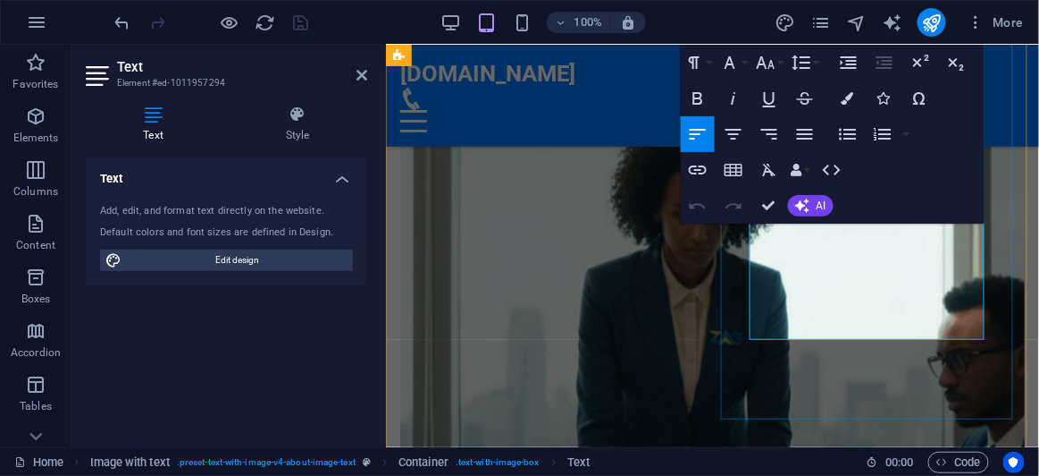
scroll to position [786, 0]
drag, startPoint x: 806, startPoint y: 252, endPoint x: 753, endPoint y: 150, distance: 114.7
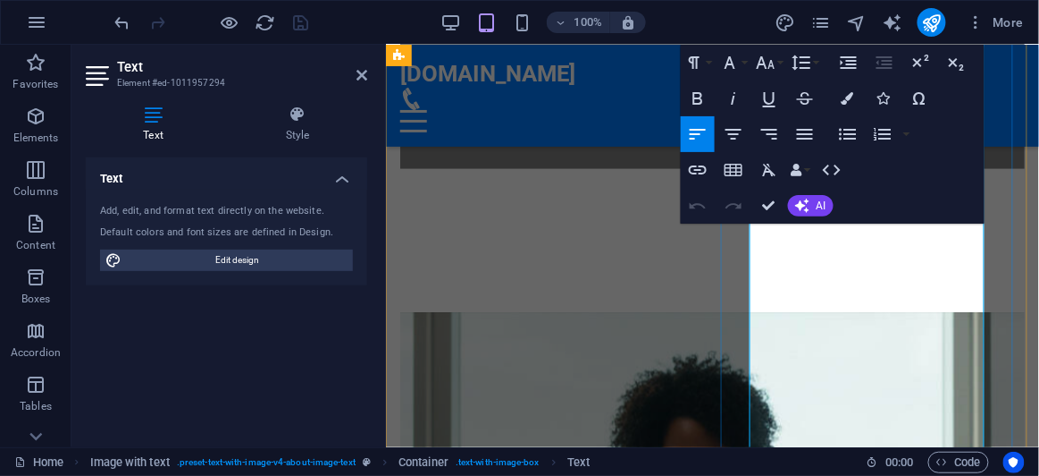
scroll to position [543, 0]
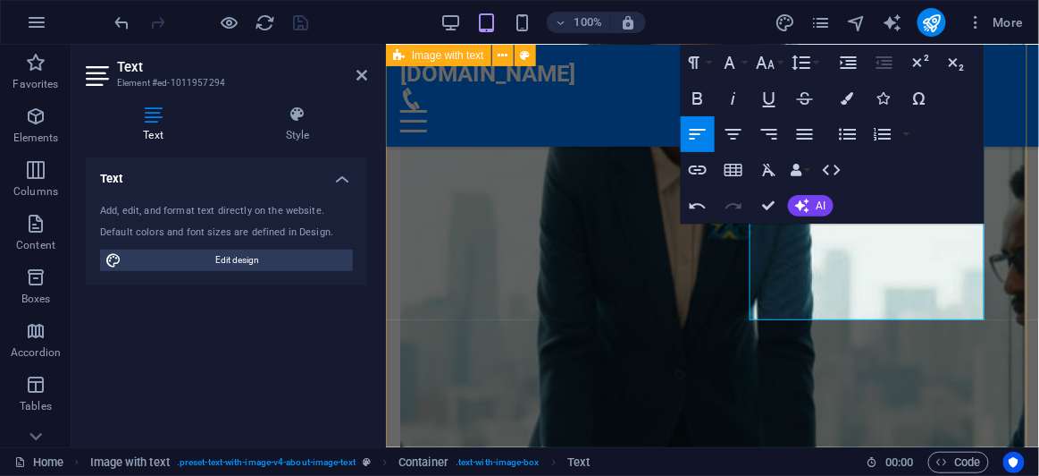
scroll to position [1030, 0]
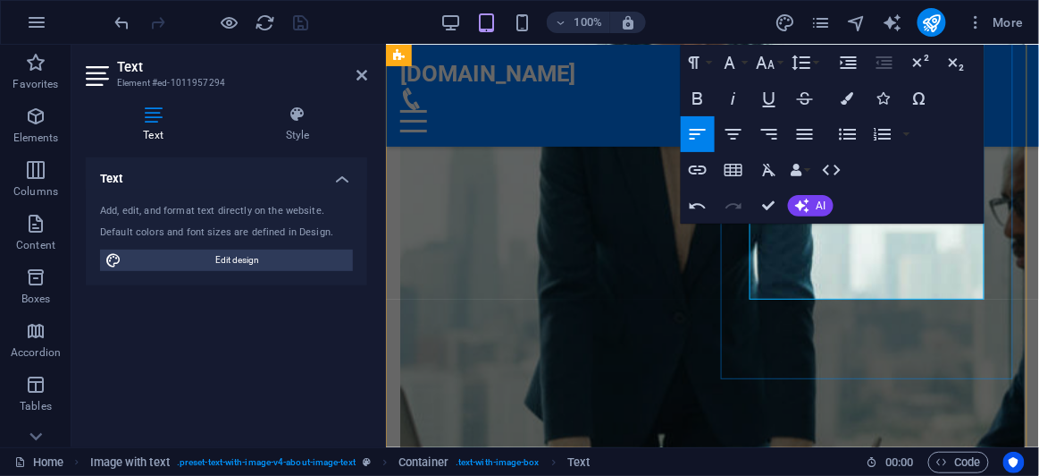
drag, startPoint x: 840, startPoint y: 285, endPoint x: 866, endPoint y: 284, distance: 25.9
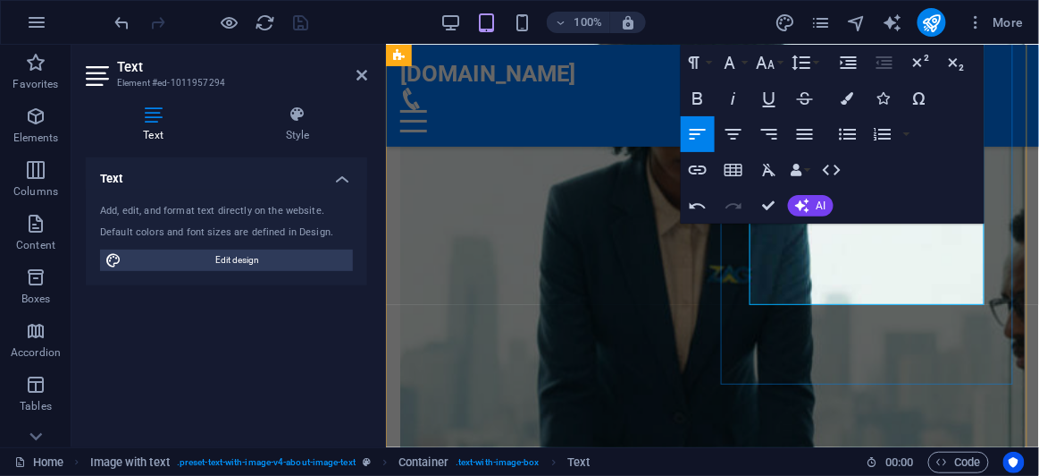
scroll to position [867, 0]
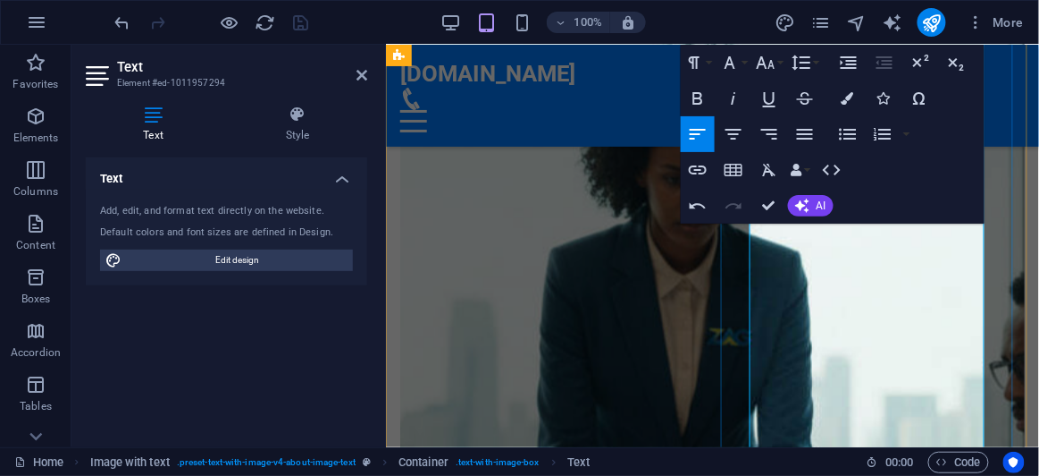
click at [815, 208] on button "AI" at bounding box center [811, 205] width 46 height 21
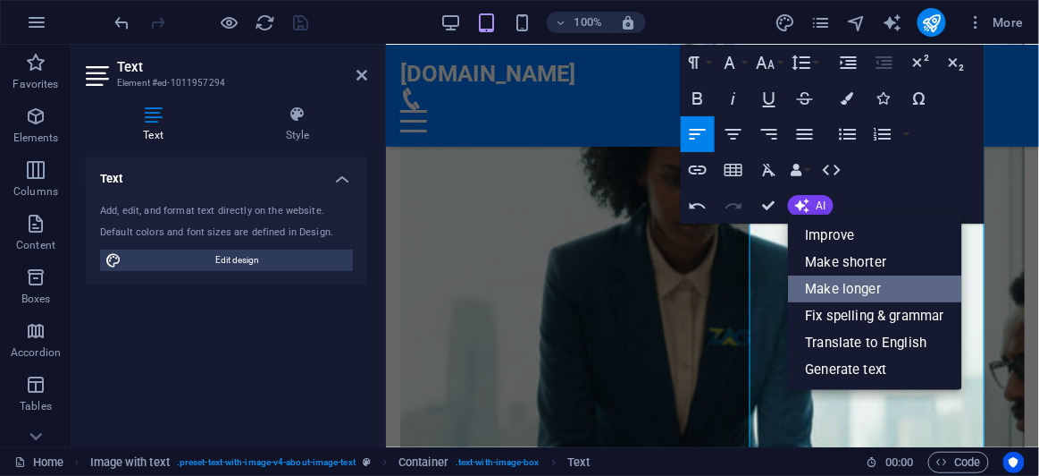
click at [854, 288] on link "Make longer" at bounding box center [875, 288] width 174 height 27
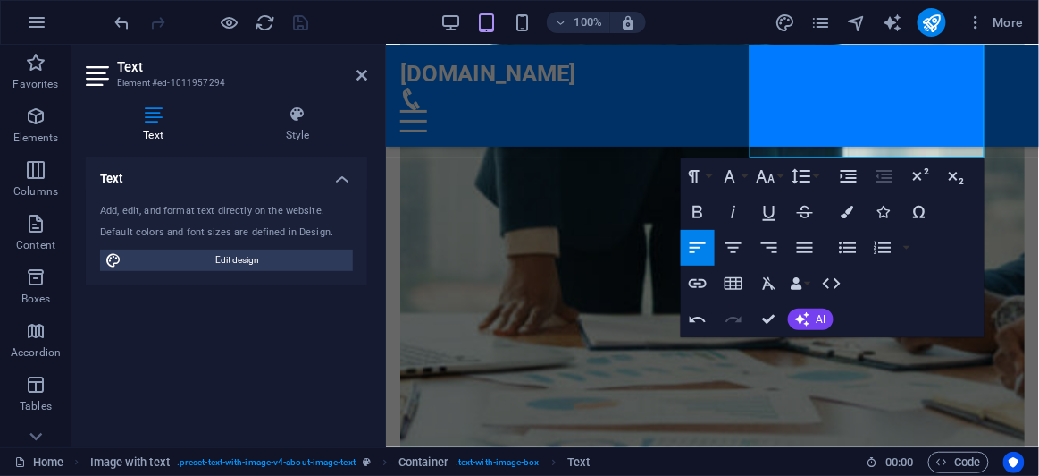
scroll to position [1436, 0]
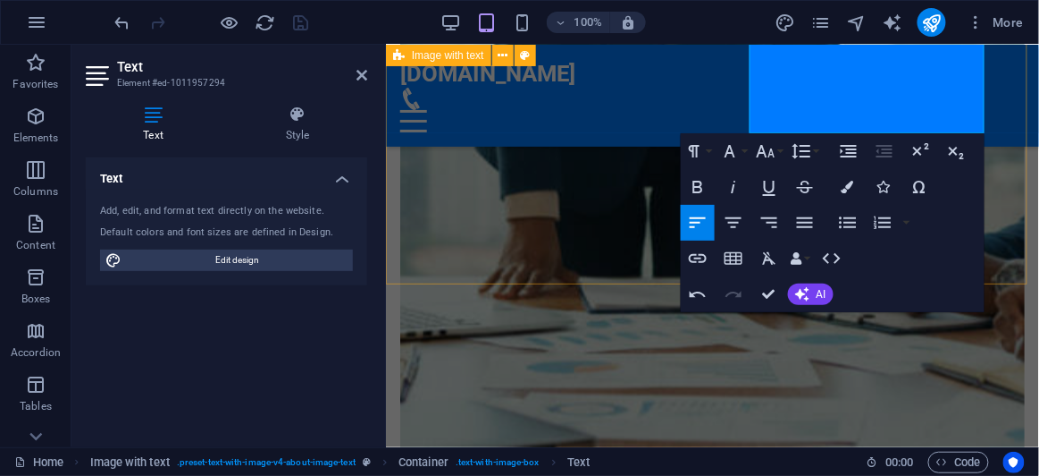
click at [1002, 225] on div "About Zag Trading Zag Trading stands out as a prominent local enterprise that s…" at bounding box center [711, 351] width 653 height 2011
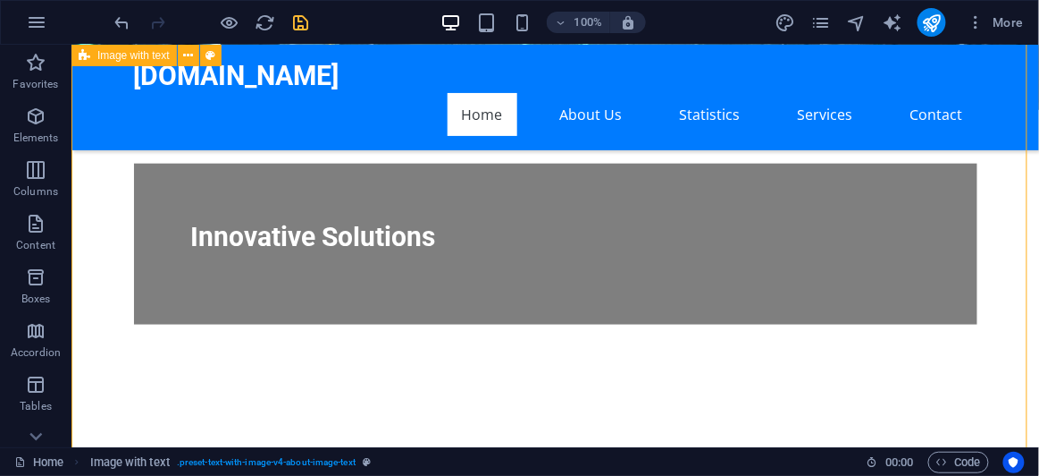
scroll to position [405, 0]
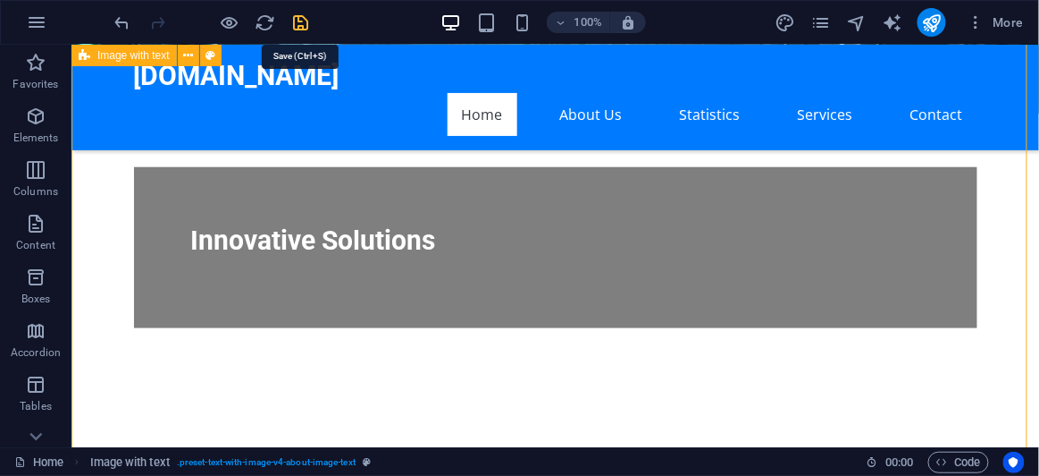
click at [299, 26] on icon "save" at bounding box center [301, 23] width 21 height 21
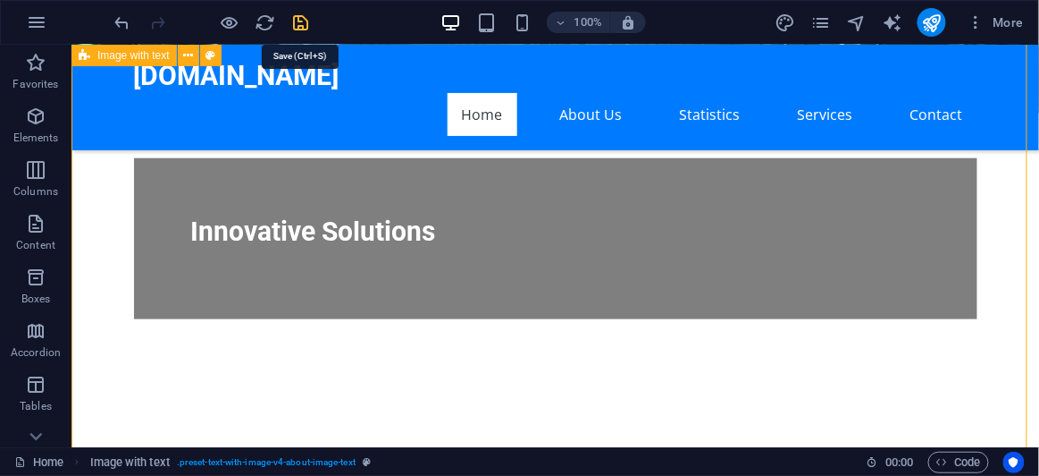
checkbox input "false"
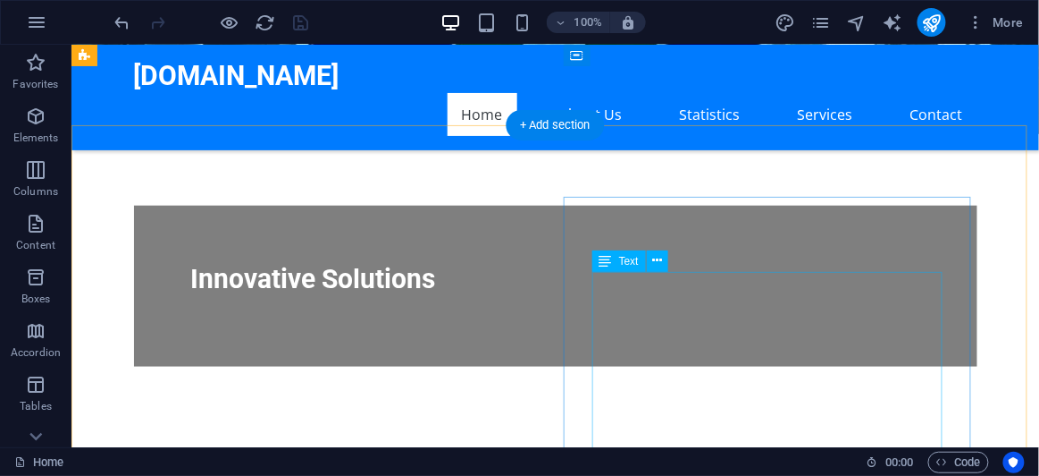
scroll to position [243, 0]
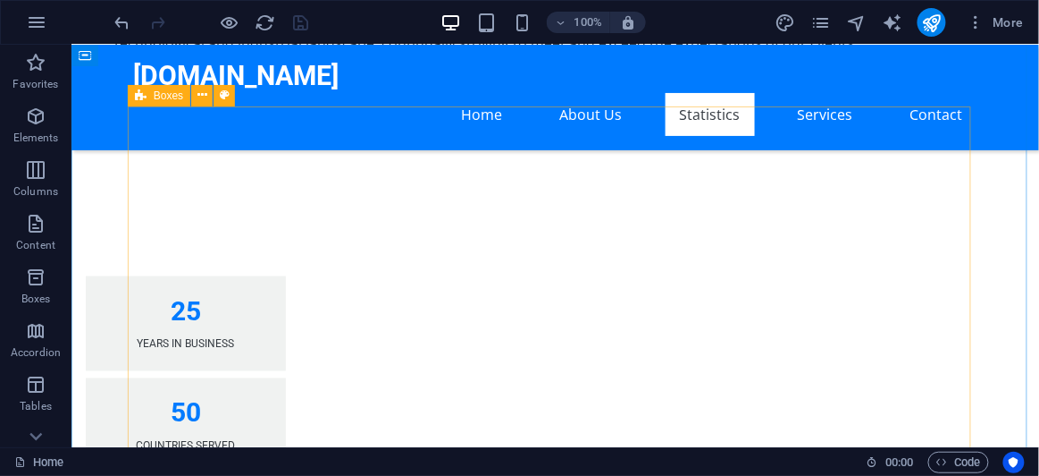
scroll to position [2193, 0]
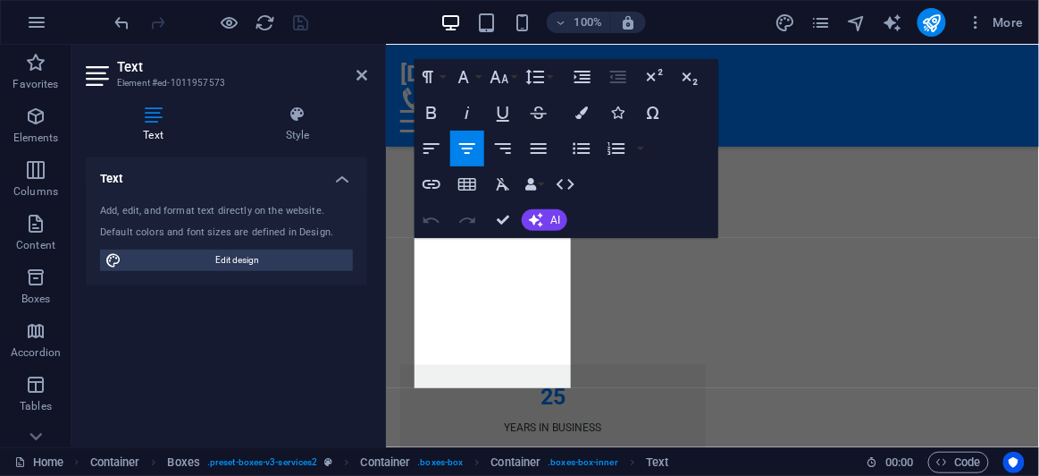
scroll to position [2624, 0]
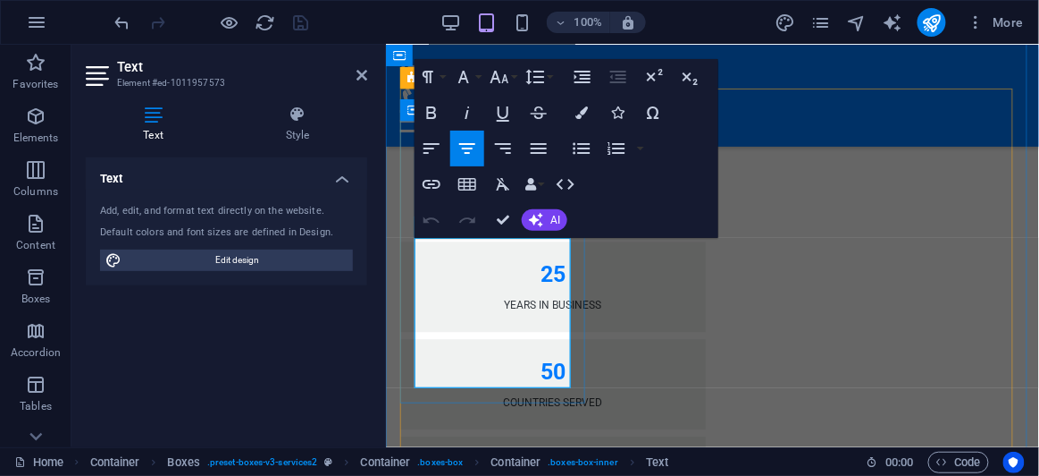
drag, startPoint x: 493, startPoint y: 311, endPoint x: 424, endPoint y: 310, distance: 69.7
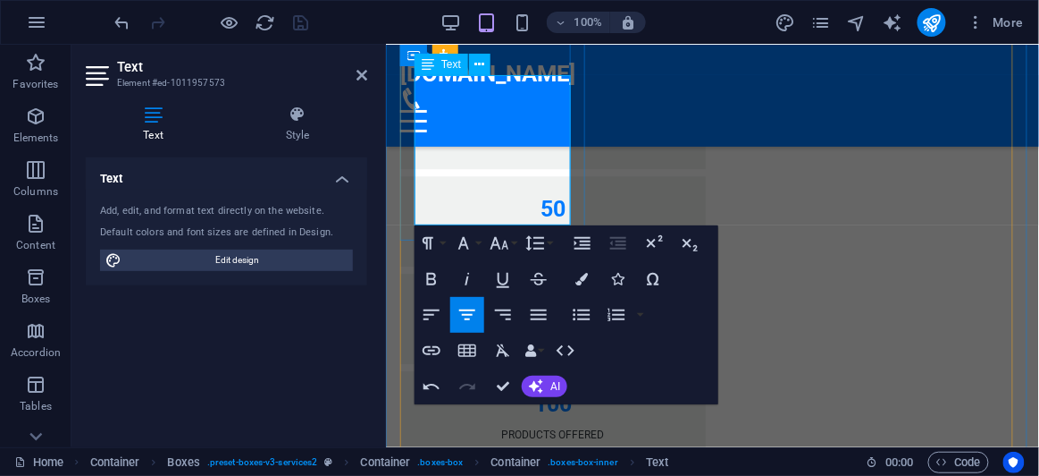
drag, startPoint x: 490, startPoint y: 148, endPoint x: 425, endPoint y: 154, distance: 65.5
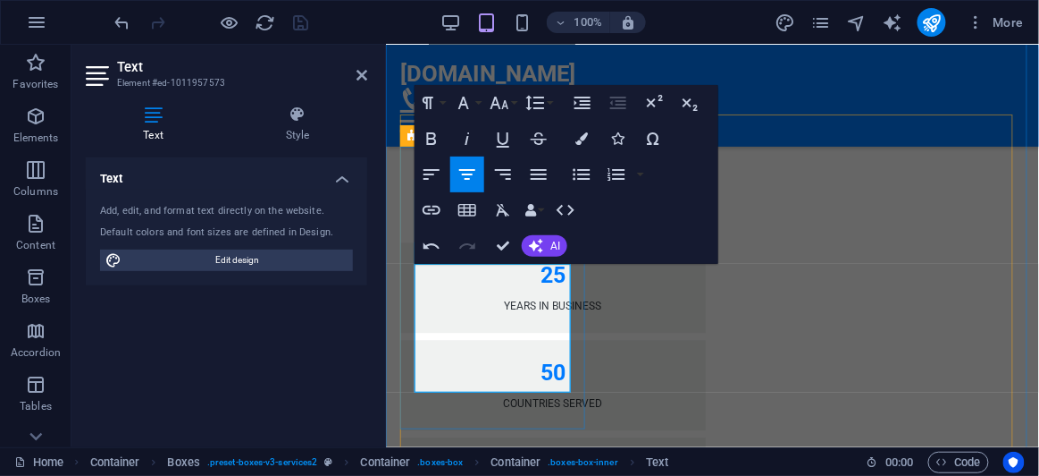
scroll to position [2624, 0]
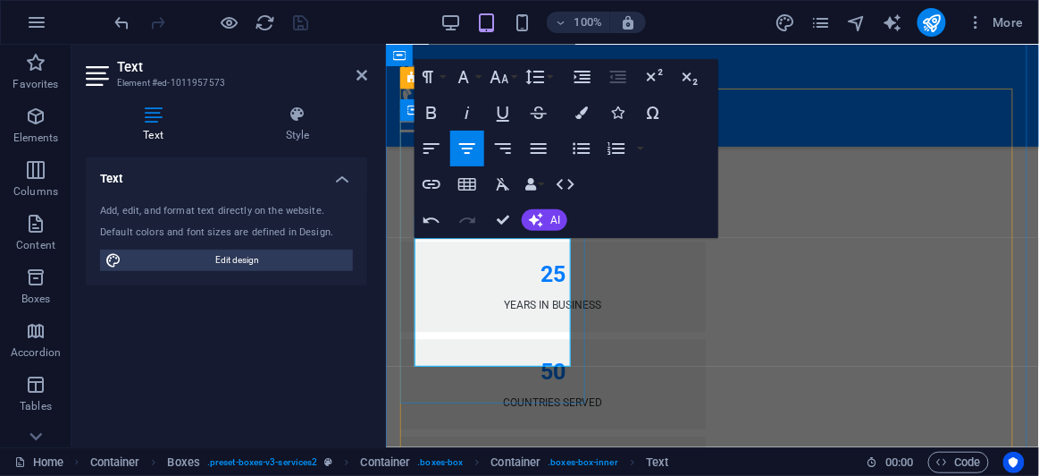
drag, startPoint x: 438, startPoint y: 326, endPoint x: 571, endPoint y: 366, distance: 139.1
click at [555, 223] on span "AI" at bounding box center [556, 220] width 10 height 11
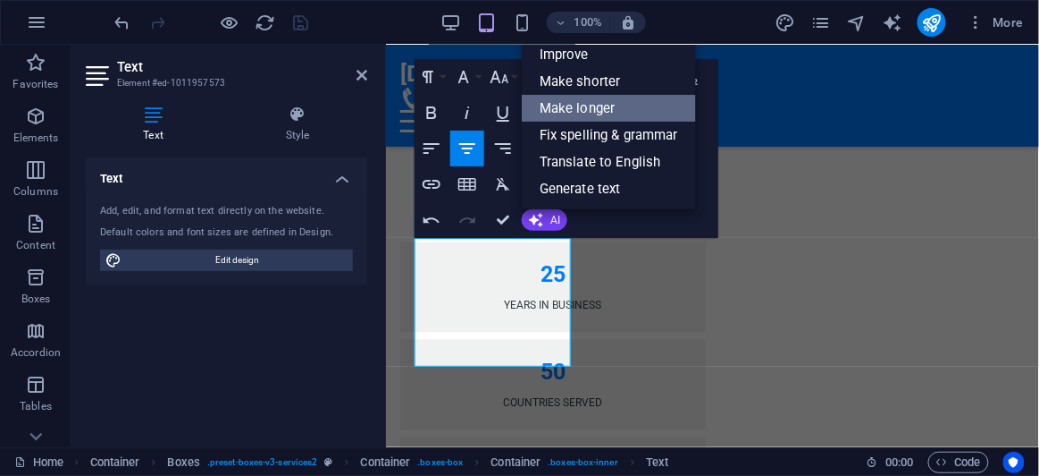
click at [593, 106] on link "Make longer" at bounding box center [609, 108] width 174 height 27
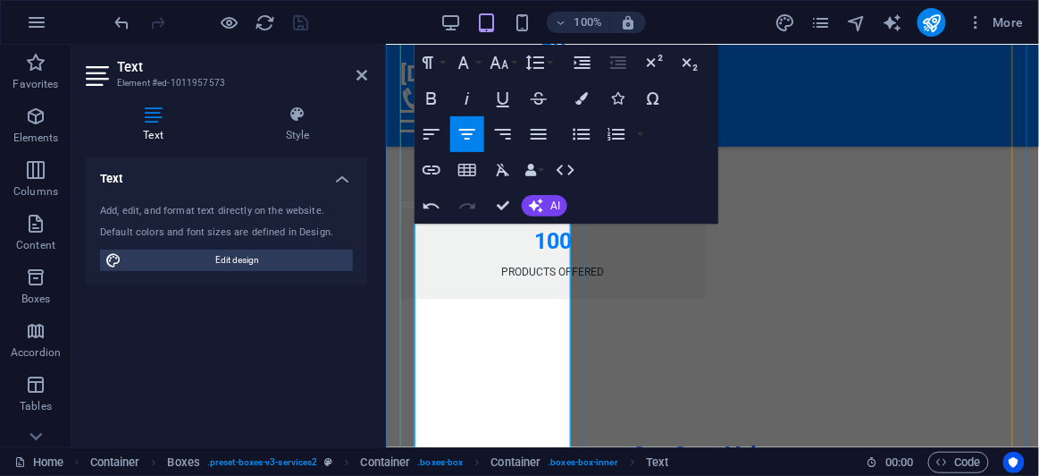
scroll to position [3031, 0]
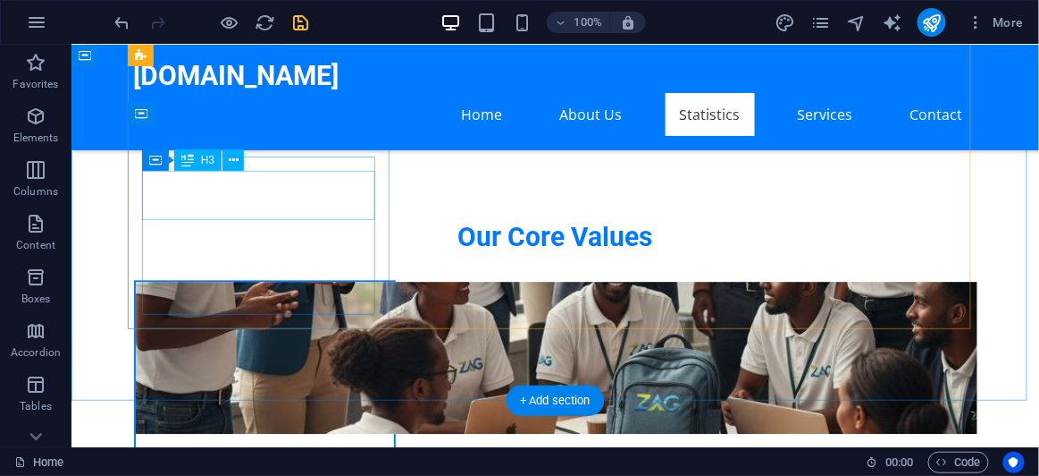
scroll to position [2698, 0]
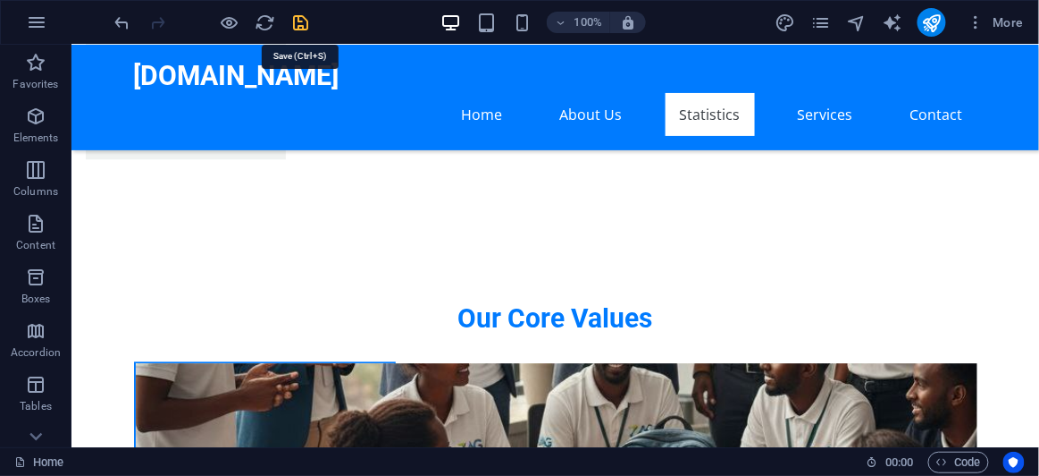
click at [300, 28] on icon "save" at bounding box center [301, 23] width 21 height 21
checkbox input "false"
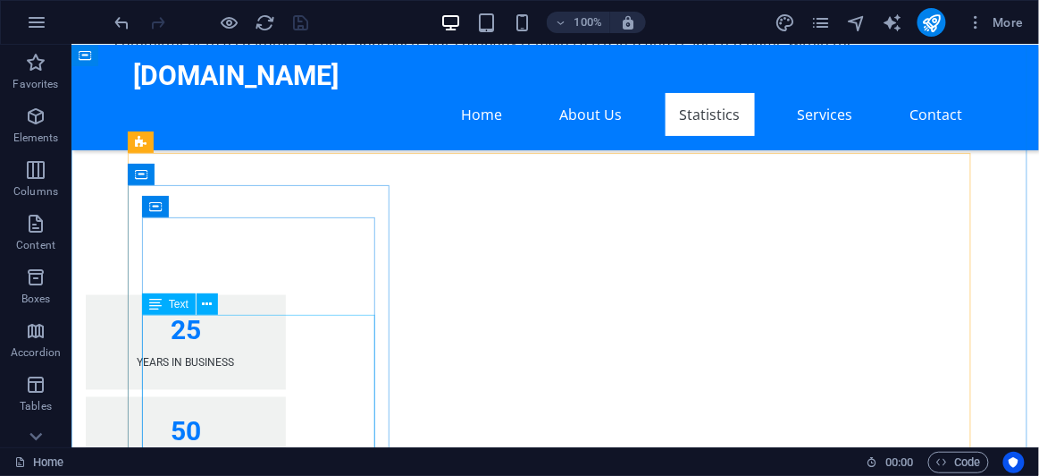
scroll to position [2130, 0]
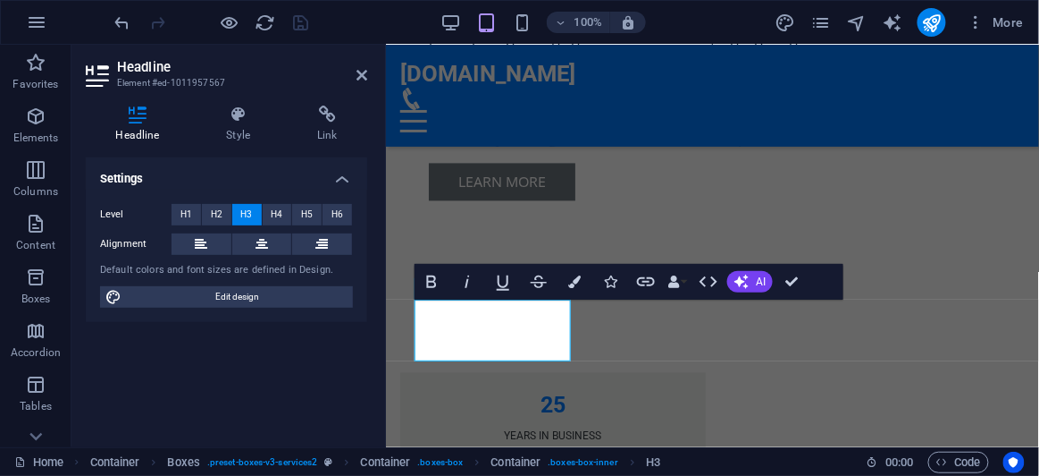
scroll to position [2480, 0]
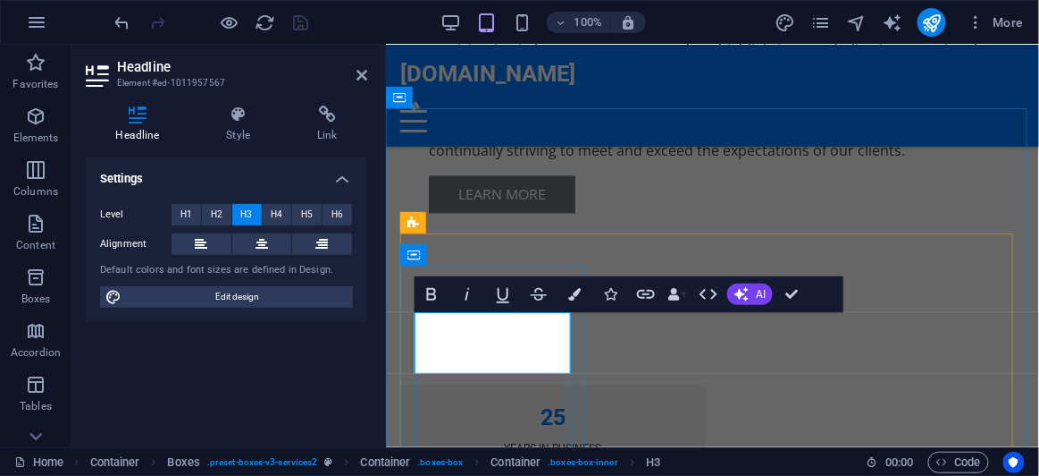
drag, startPoint x: 544, startPoint y: 322, endPoint x: 433, endPoint y: 318, distance: 111.8
drag, startPoint x: 536, startPoint y: 324, endPoint x: 435, endPoint y: 327, distance: 101.1
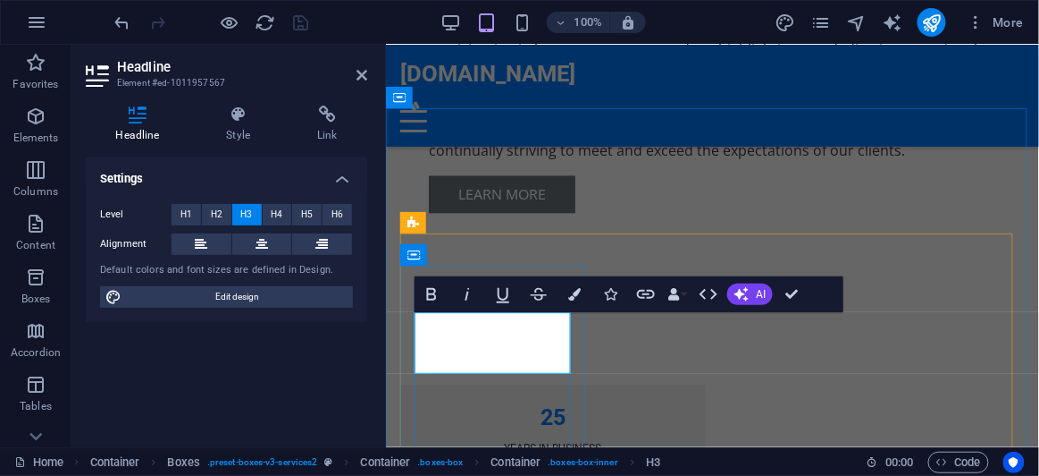
drag, startPoint x: 548, startPoint y: 360, endPoint x: 434, endPoint y: 321, distance: 120.1
click at [754, 293] on button "AI" at bounding box center [751, 293] width 46 height 21
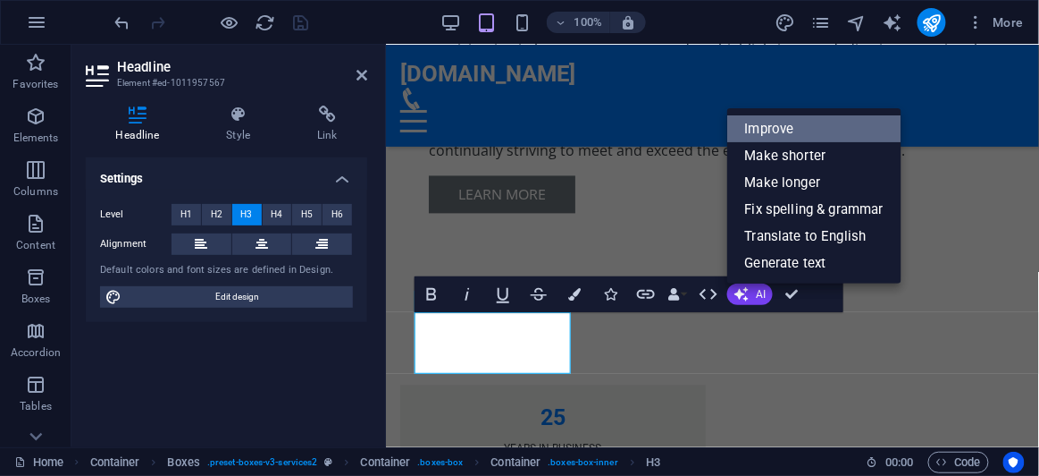
click at [770, 132] on link "Improve" at bounding box center [815, 128] width 174 height 27
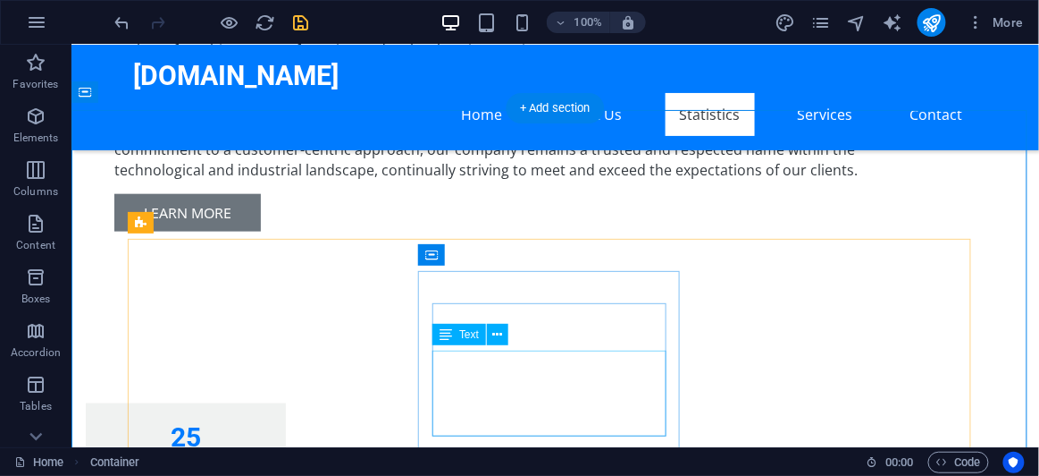
scroll to position [2055, 0]
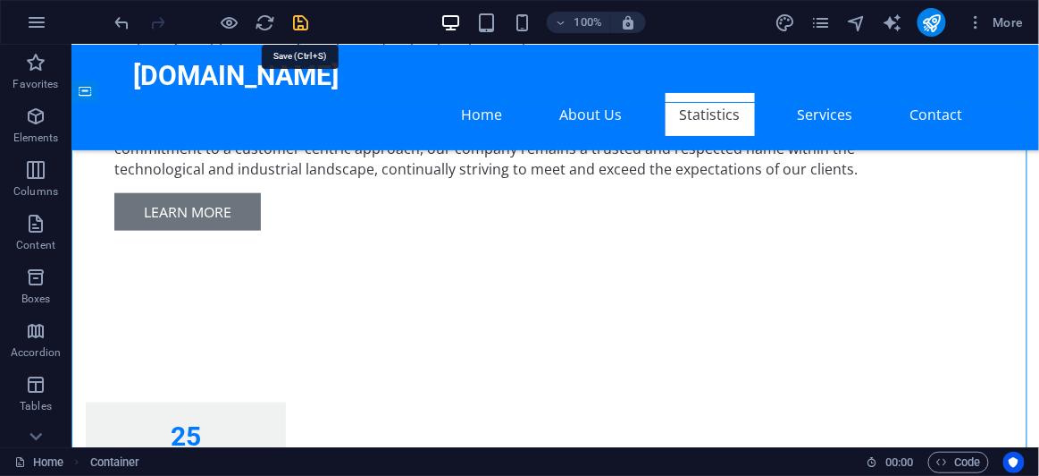
click at [295, 22] on icon "save" at bounding box center [301, 23] width 21 height 21
checkbox input "false"
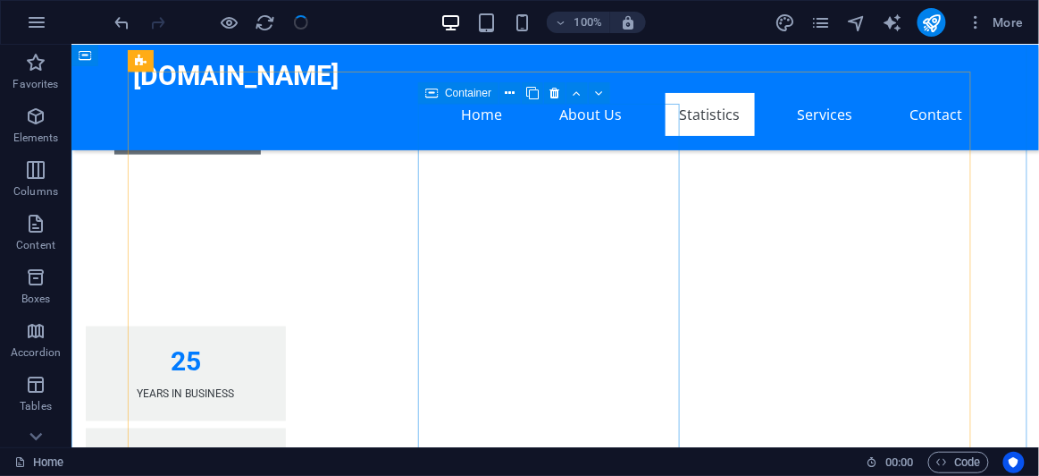
scroll to position [2218, 0]
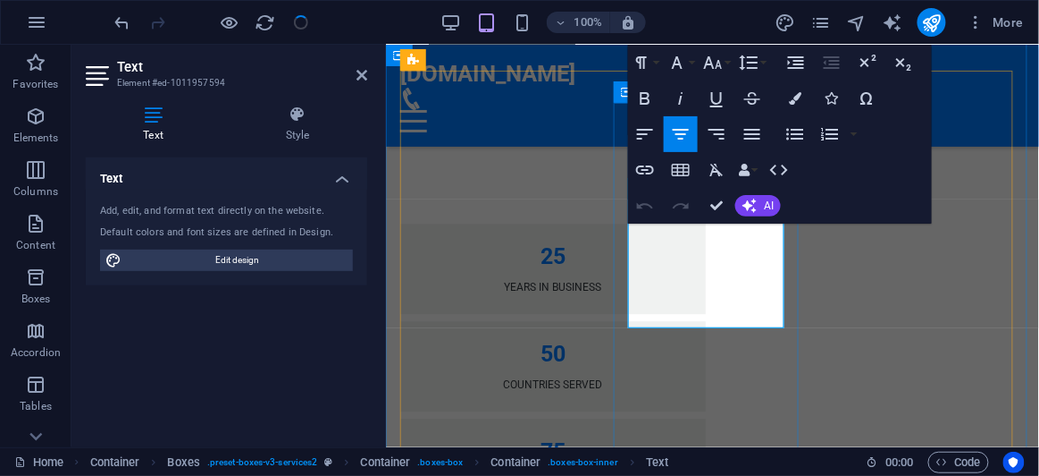
drag, startPoint x: 757, startPoint y: 322, endPoint x: 621, endPoint y: 219, distance: 170.4
click at [764, 210] on span "AI" at bounding box center [769, 205] width 10 height 11
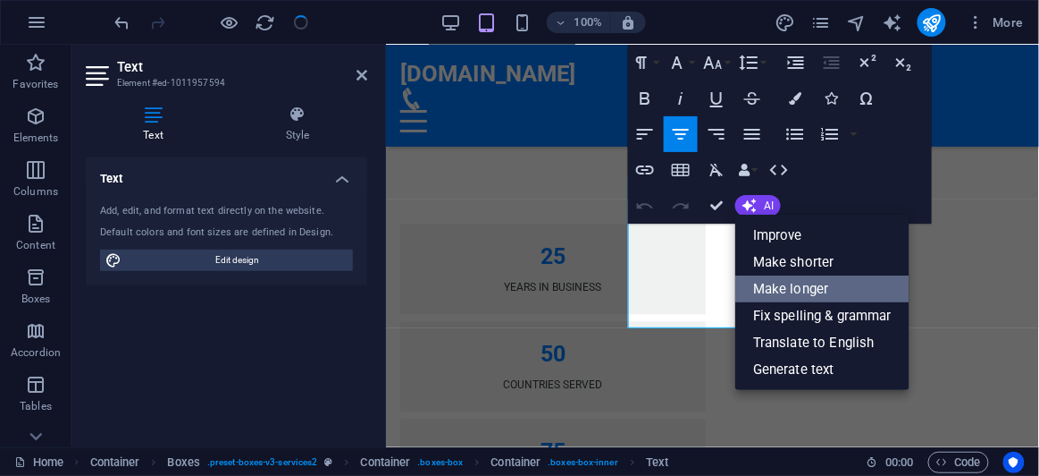
click at [821, 298] on link "Make longer" at bounding box center [823, 288] width 174 height 27
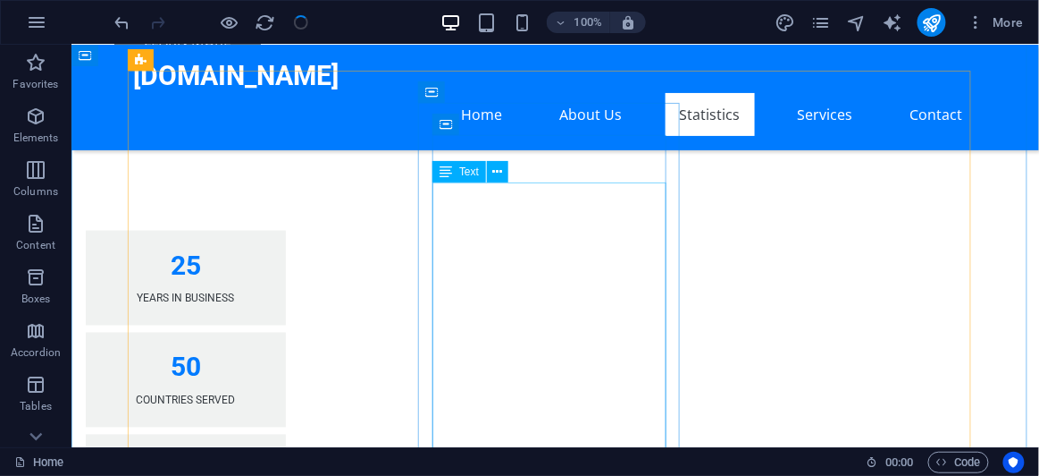
scroll to position [2380, 0]
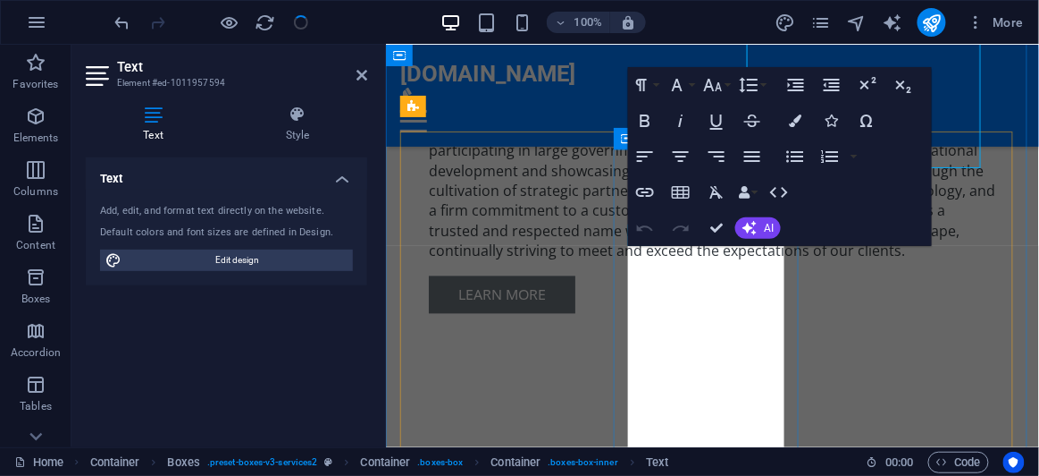
scroll to position [2597, 0]
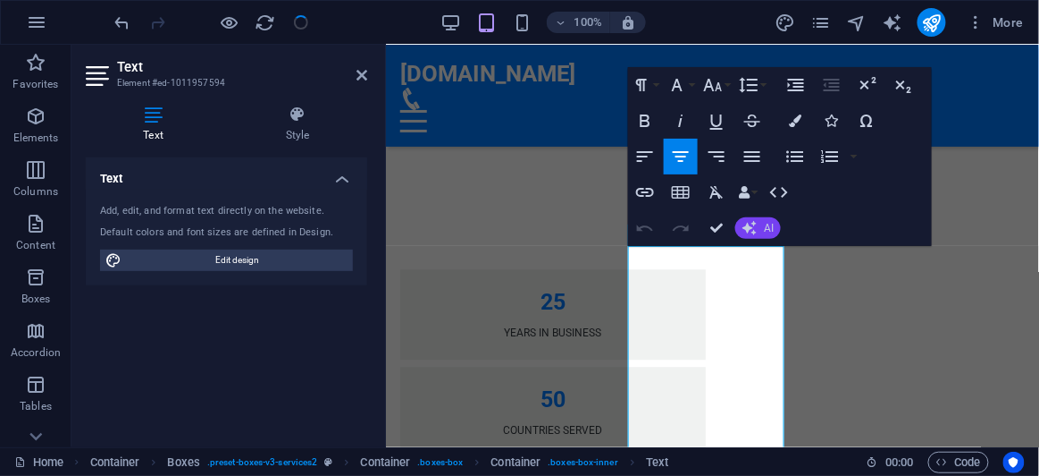
click at [769, 226] on span "AI" at bounding box center [769, 228] width 10 height 11
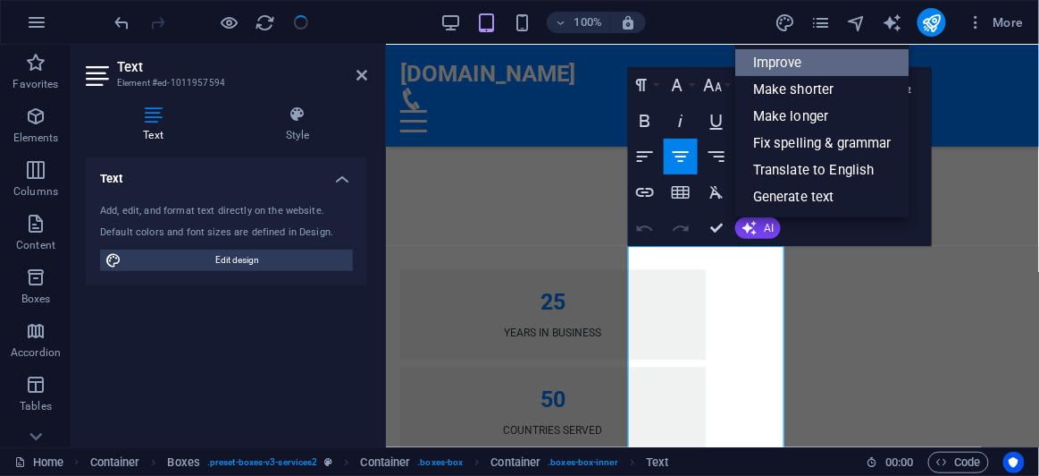
click at [780, 62] on link "Improve" at bounding box center [823, 62] width 174 height 27
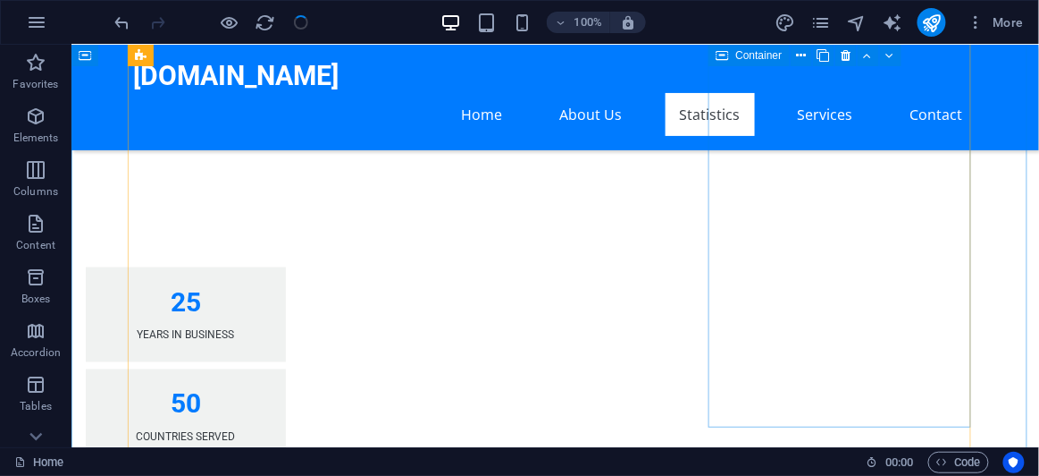
scroll to position [2166, 0]
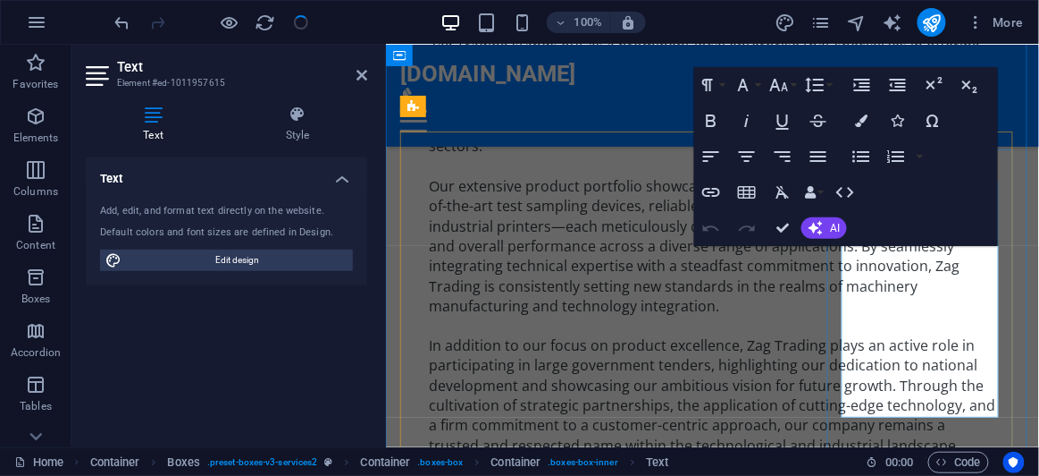
scroll to position [2597, 0]
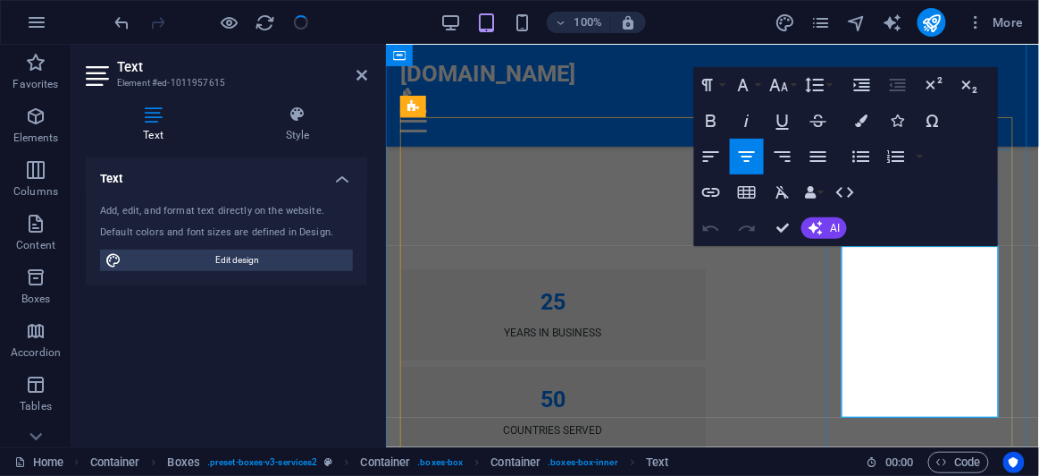
click at [834, 232] on span "AI" at bounding box center [835, 228] width 10 height 11
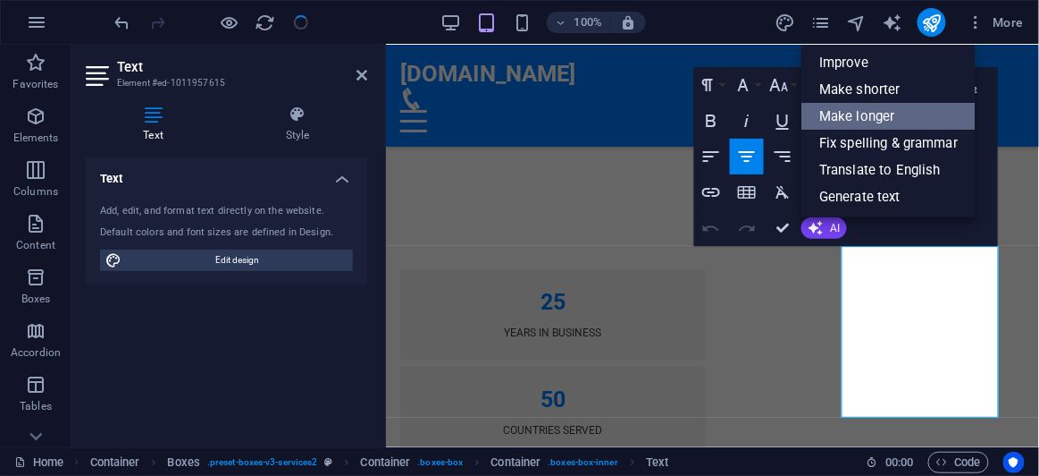
click at [880, 117] on link "Make longer" at bounding box center [889, 116] width 174 height 27
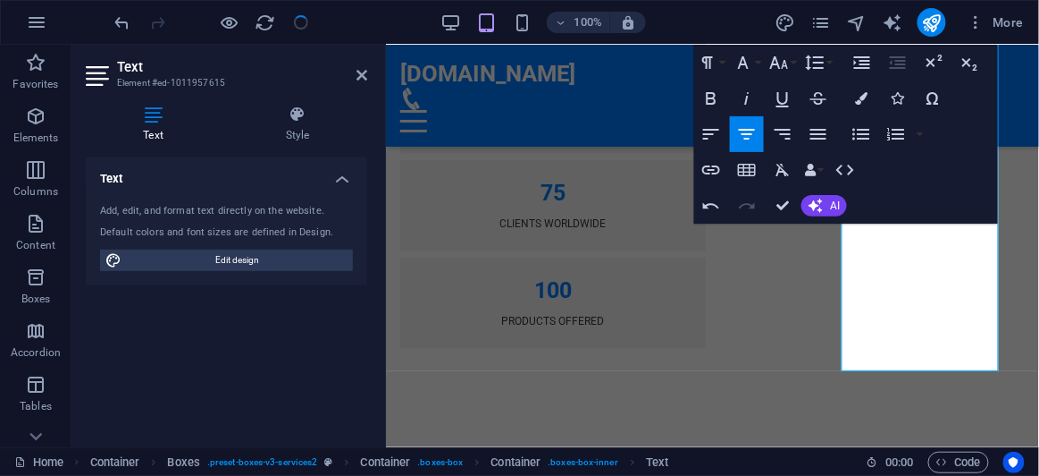
scroll to position [2841, 0]
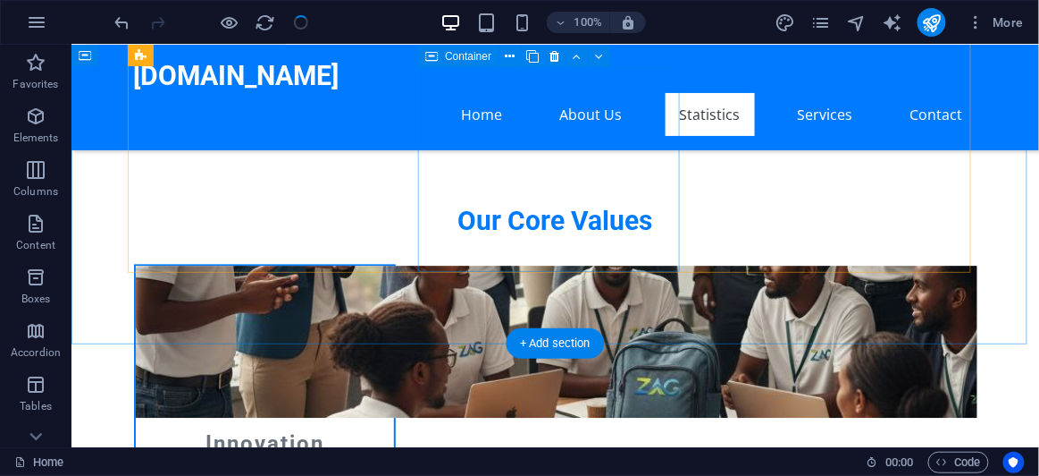
scroll to position [2809, 0]
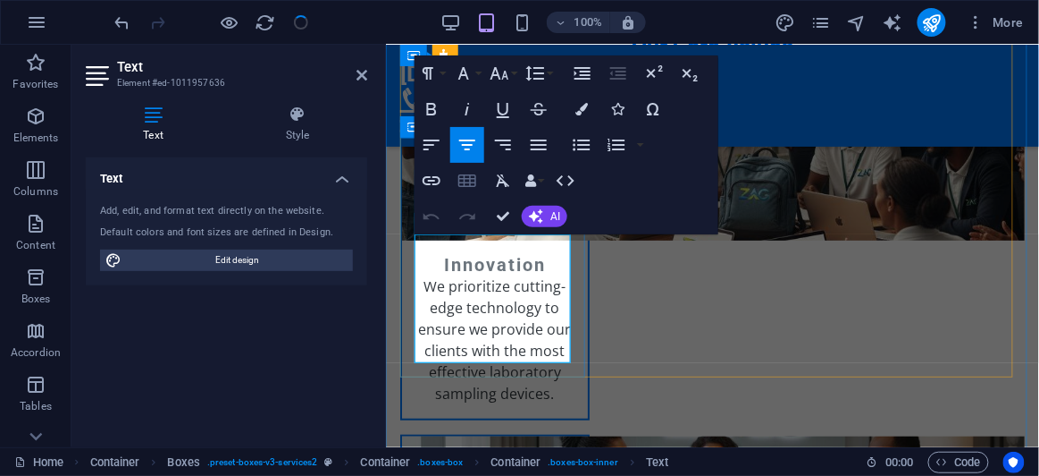
scroll to position [3278, 0]
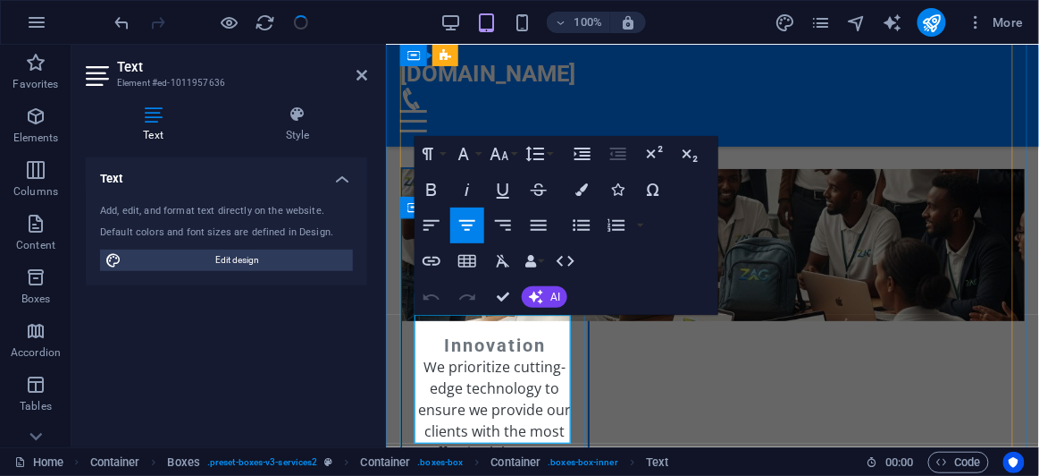
drag, startPoint x: 551, startPoint y: 391, endPoint x: 481, endPoint y: 392, distance: 70.6
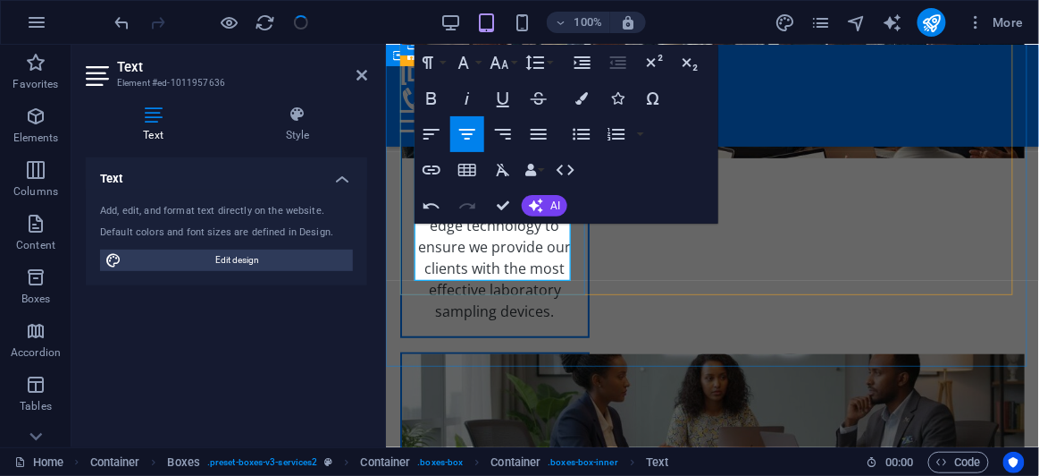
scroll to position [3359, 0]
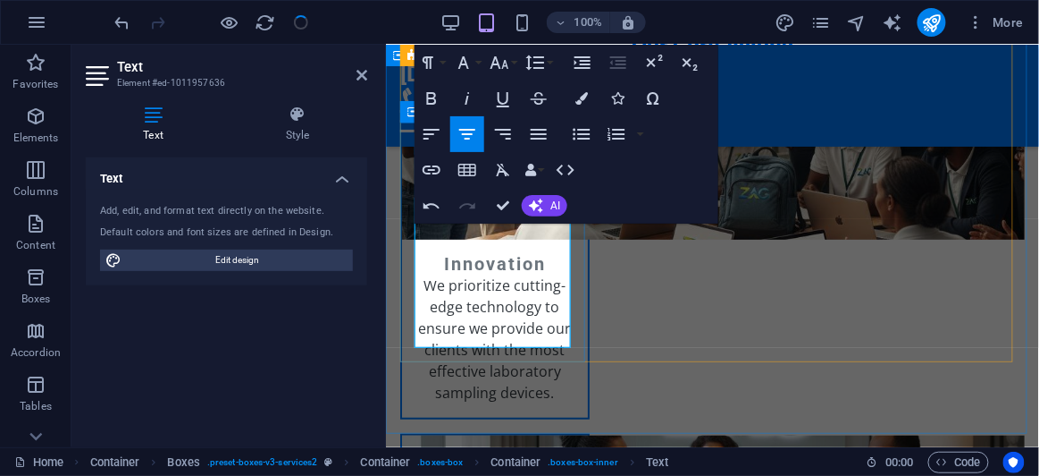
drag, startPoint x: 551, startPoint y: 268, endPoint x: 478, endPoint y: 273, distance: 72.5
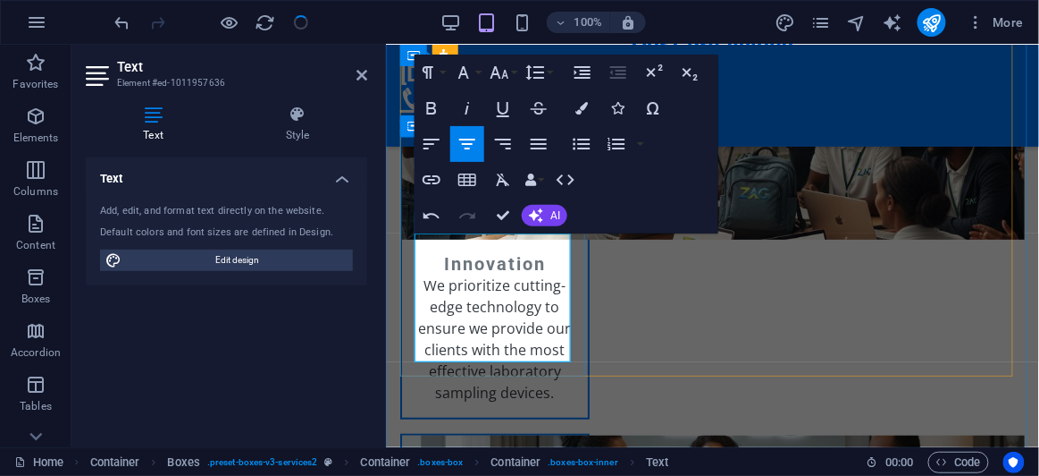
click at [551, 219] on span "AI" at bounding box center [556, 215] width 10 height 11
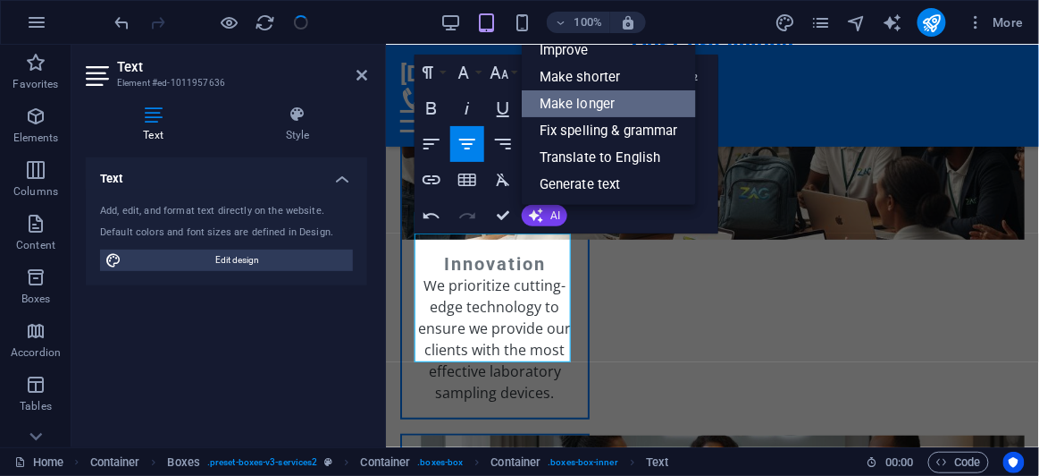
click at [610, 104] on link "Make longer" at bounding box center [609, 103] width 174 height 27
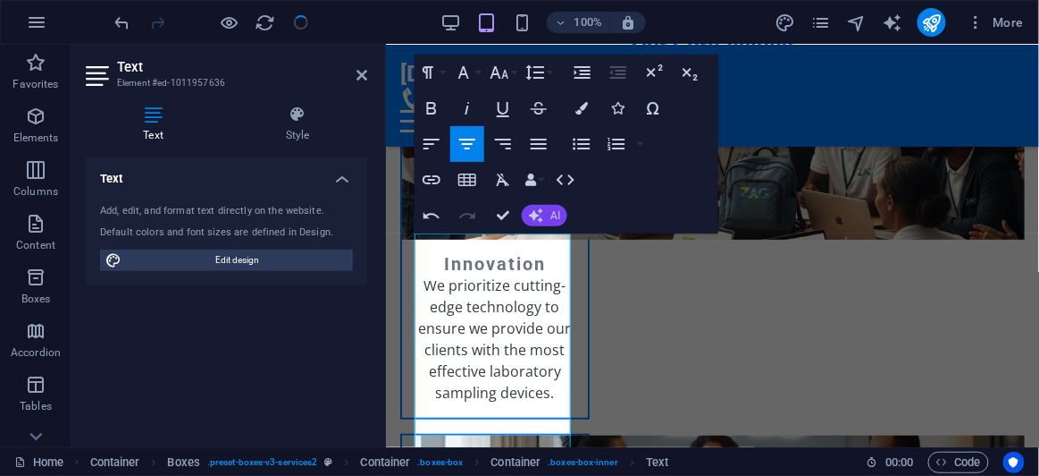
click at [547, 221] on button "AI" at bounding box center [545, 215] width 46 height 21
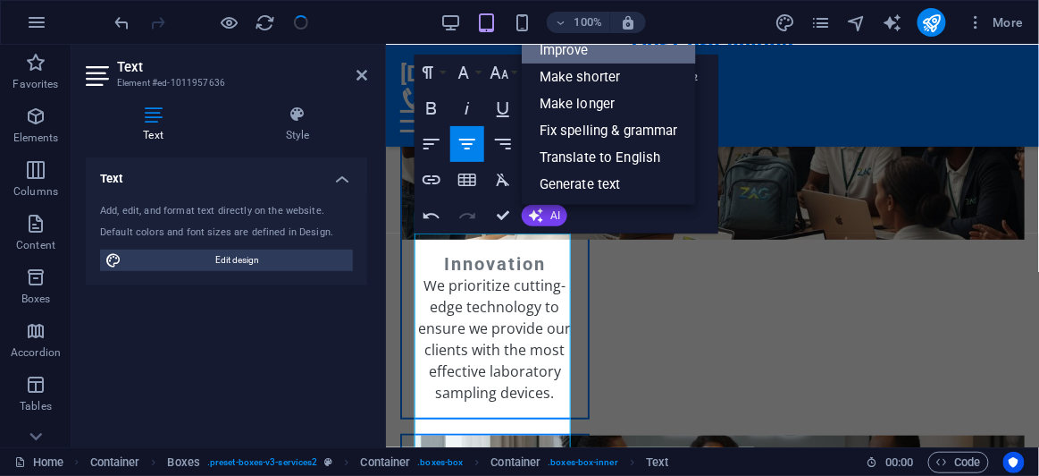
click at [565, 55] on link "Improve" at bounding box center [609, 50] width 174 height 27
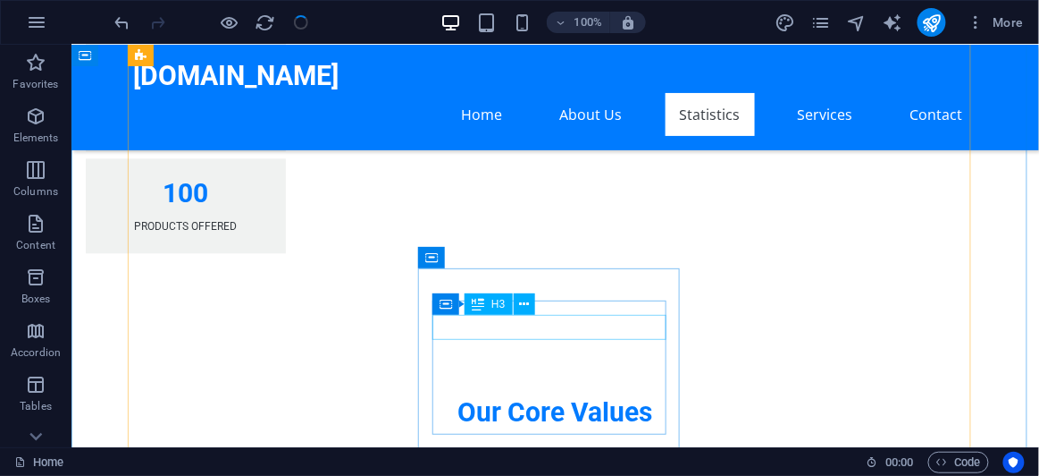
scroll to position [2758, 0]
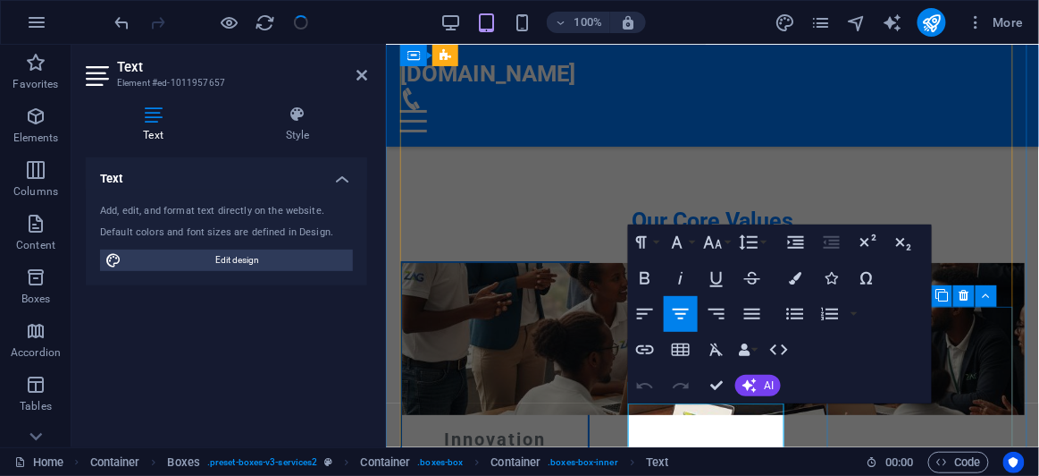
scroll to position [3428, 0]
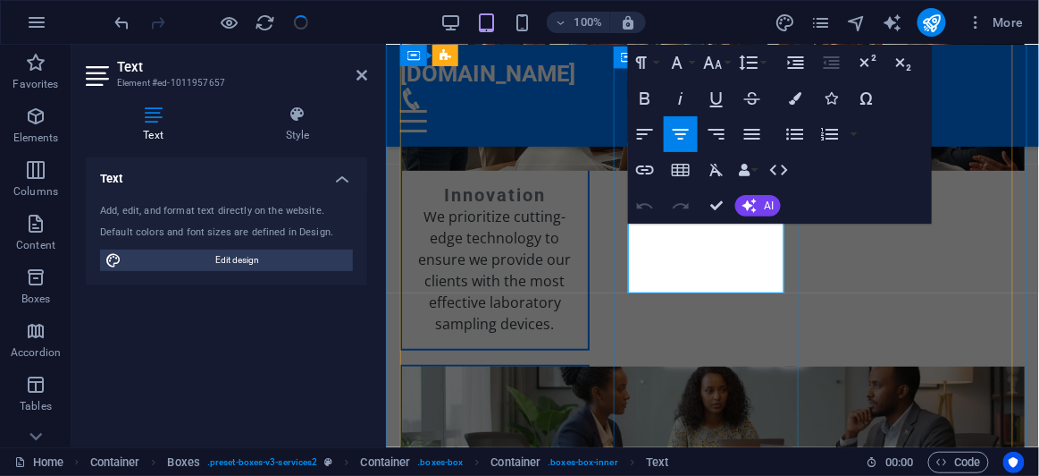
click at [770, 203] on span "AI" at bounding box center [769, 205] width 10 height 11
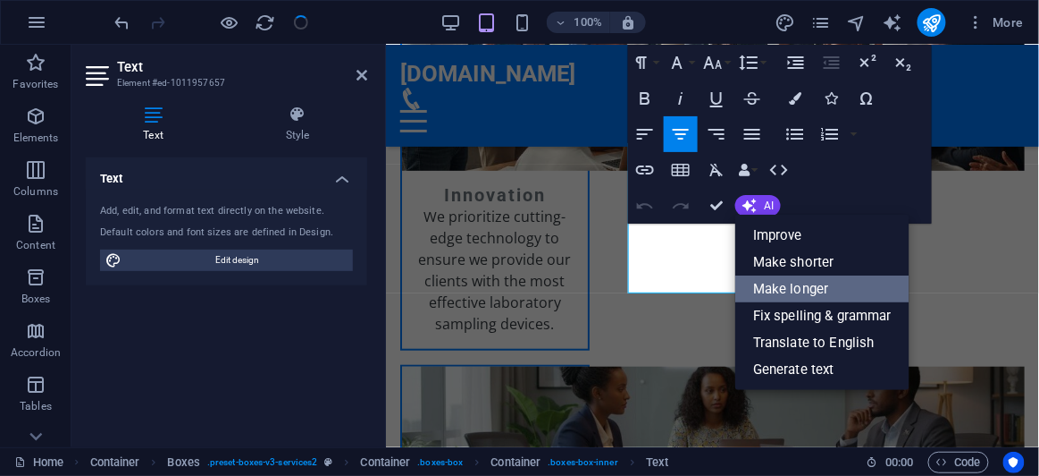
click at [805, 290] on link "Make longer" at bounding box center [823, 288] width 174 height 27
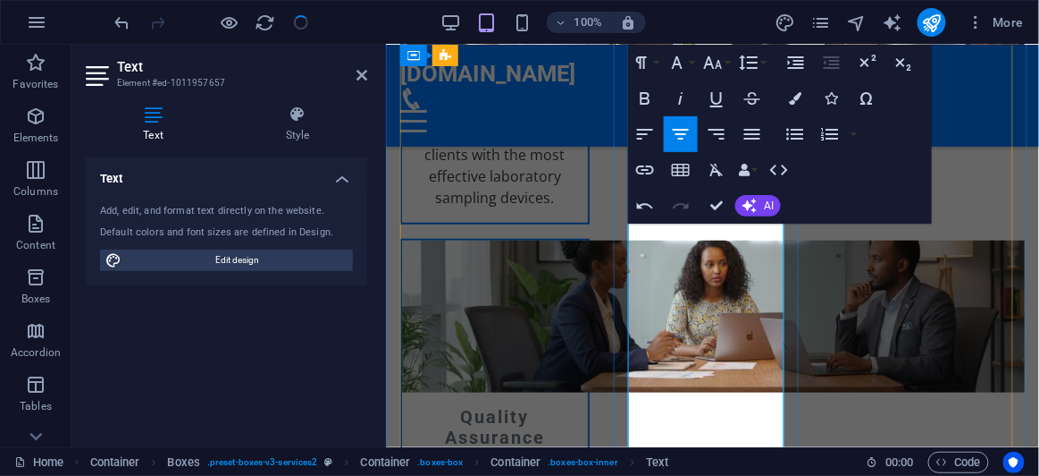
scroll to position [3590, 0]
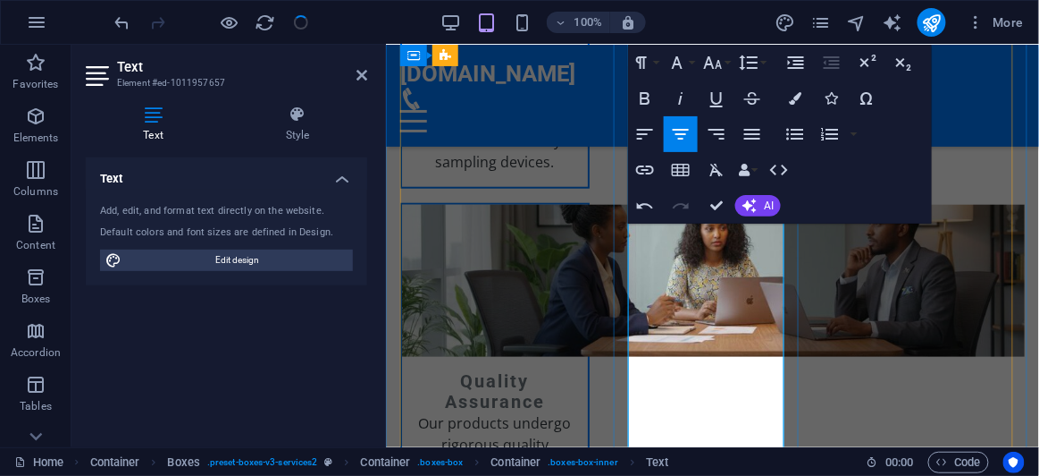
drag, startPoint x: 349, startPoint y: 223, endPoint x: 762, endPoint y: 210, distance: 412.2
click at [762, 210] on button "AI" at bounding box center [759, 205] width 46 height 21
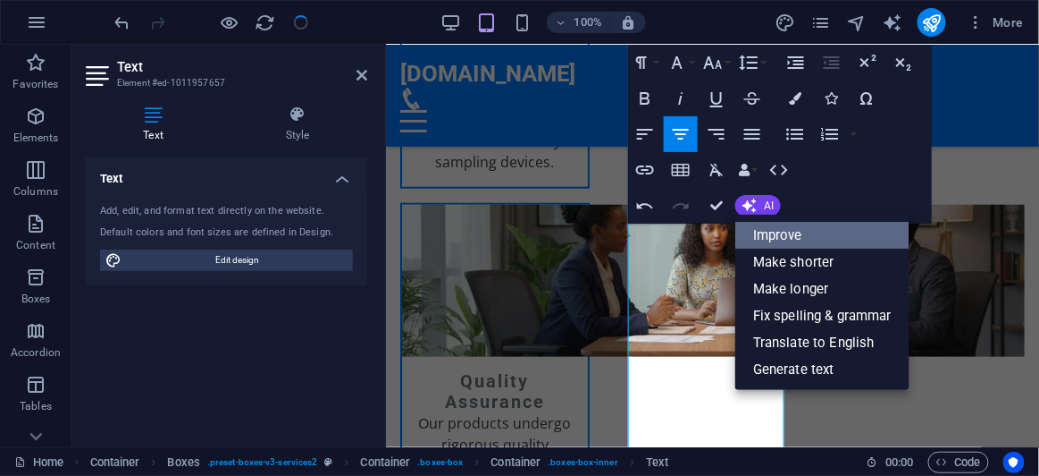
click at [774, 234] on link "Improve" at bounding box center [823, 235] width 174 height 27
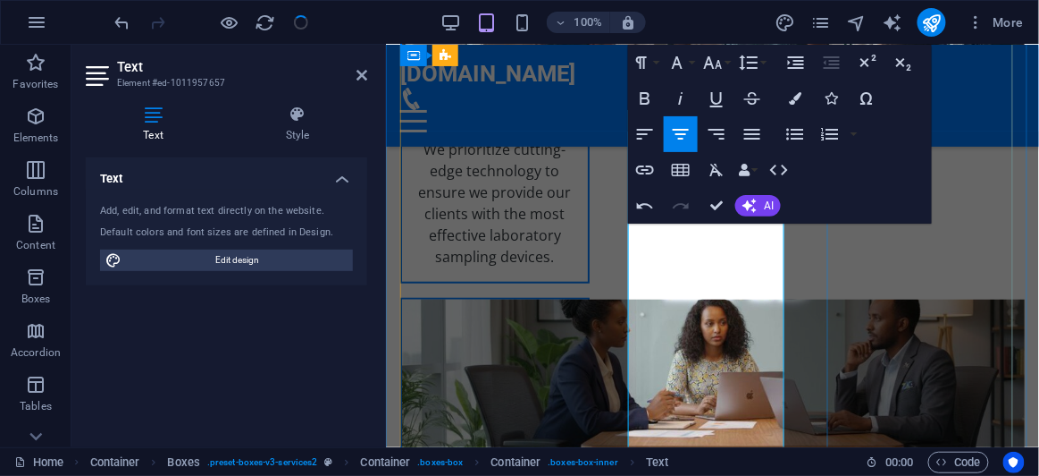
scroll to position [3509, 0]
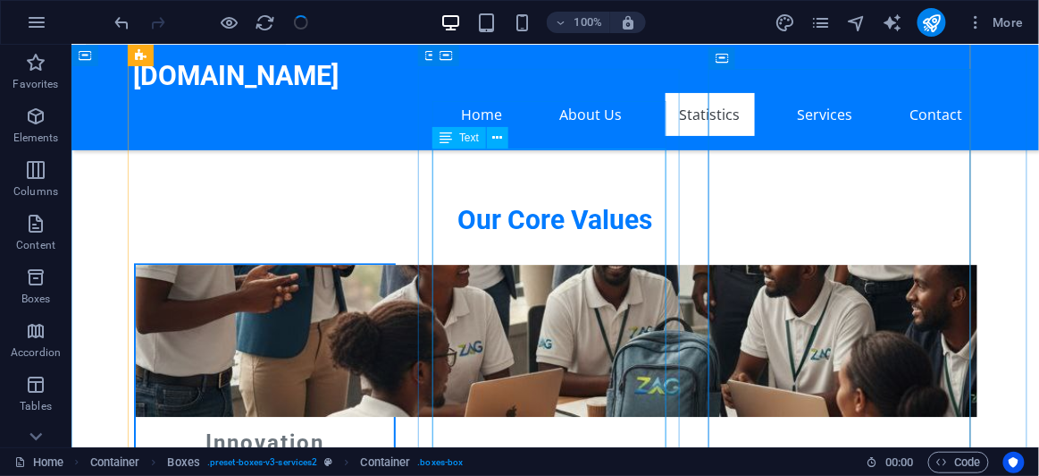
scroll to position [2796, 0]
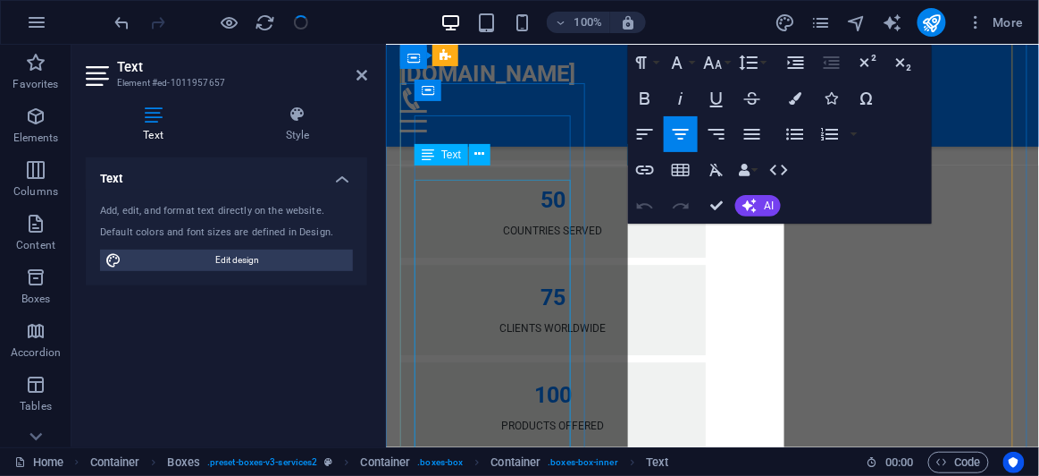
scroll to position [3427, 0]
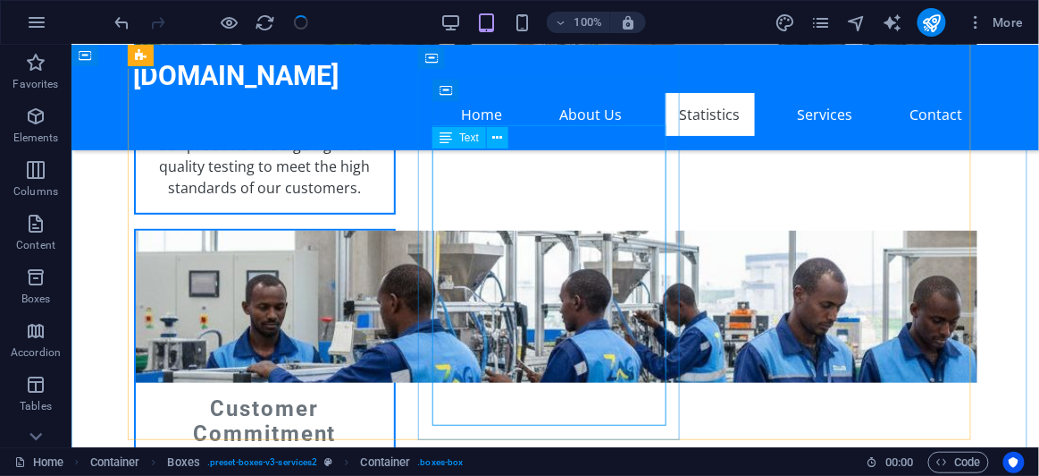
scroll to position [2796, 0]
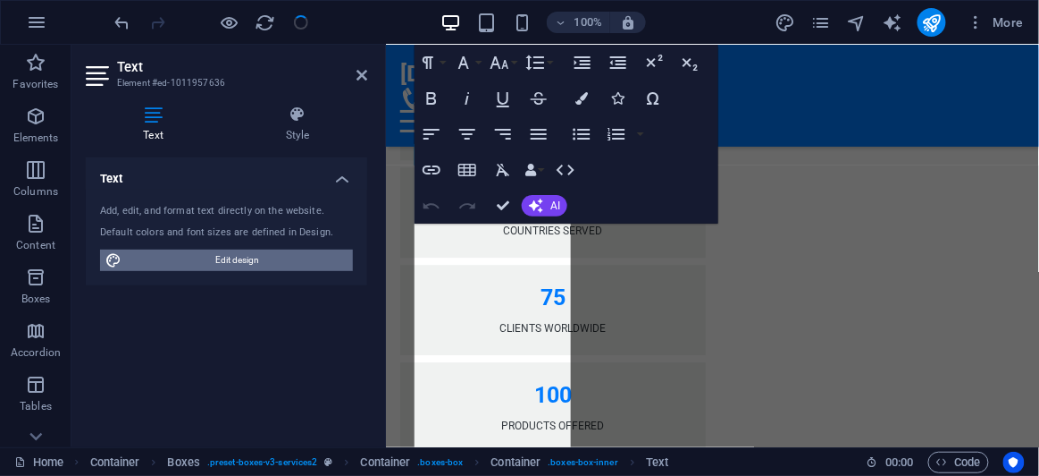
scroll to position [3427, 0]
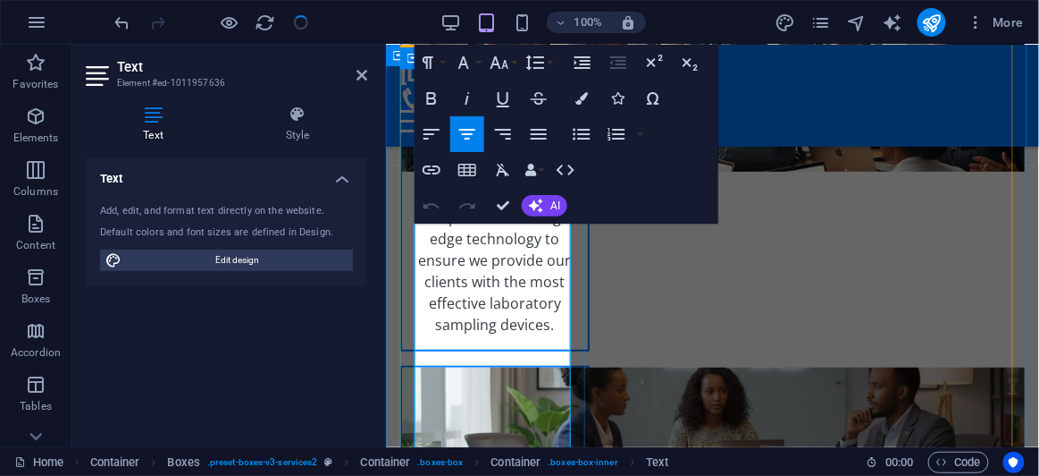
drag, startPoint x: 561, startPoint y: 282, endPoint x: 473, endPoint y: 287, distance: 88.6
copy p "technological"
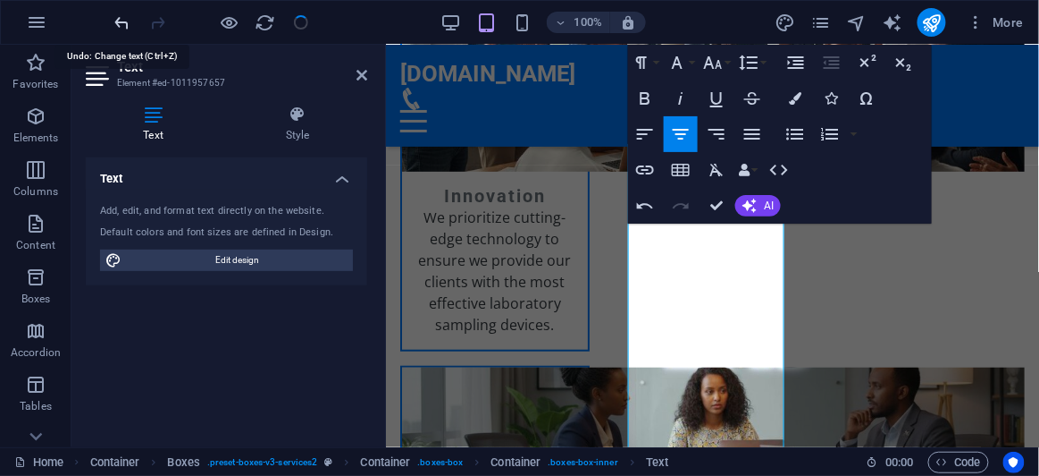
click at [123, 21] on icon "undo" at bounding box center [123, 23] width 21 height 21
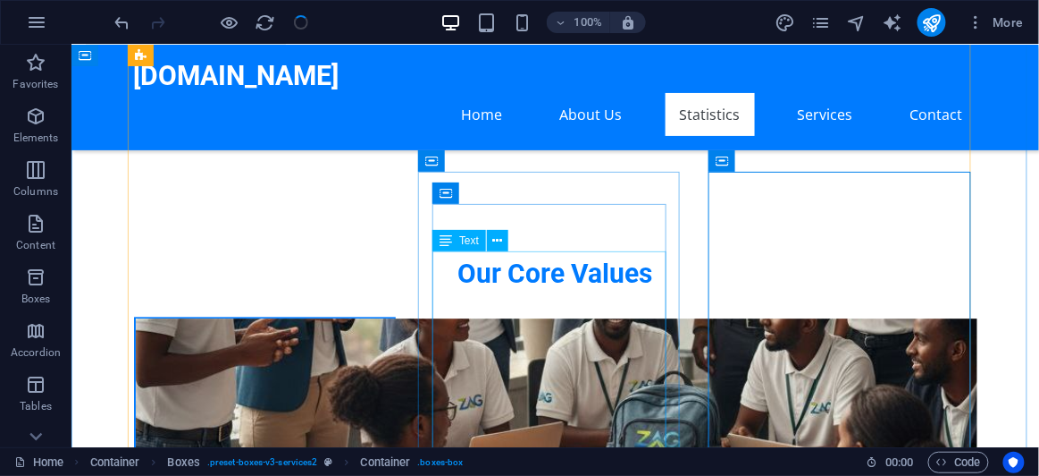
scroll to position [2796, 0]
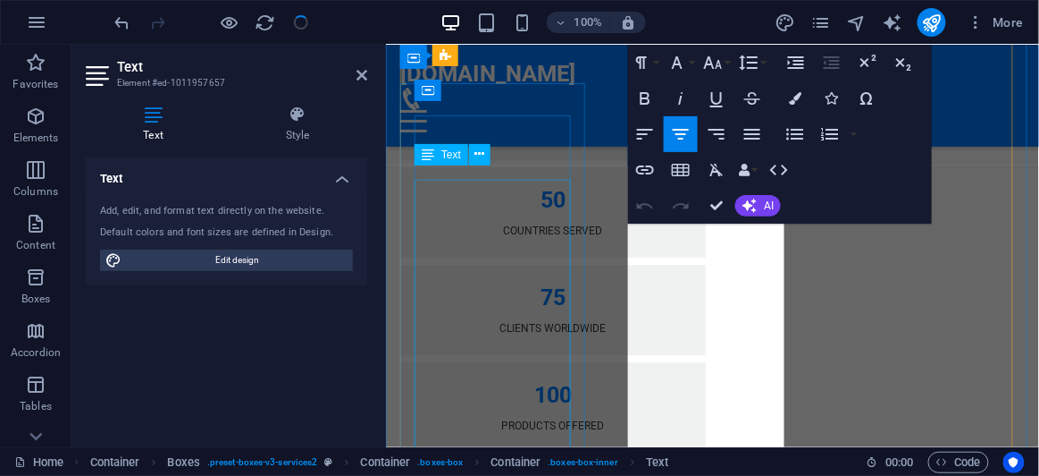
scroll to position [3427, 0]
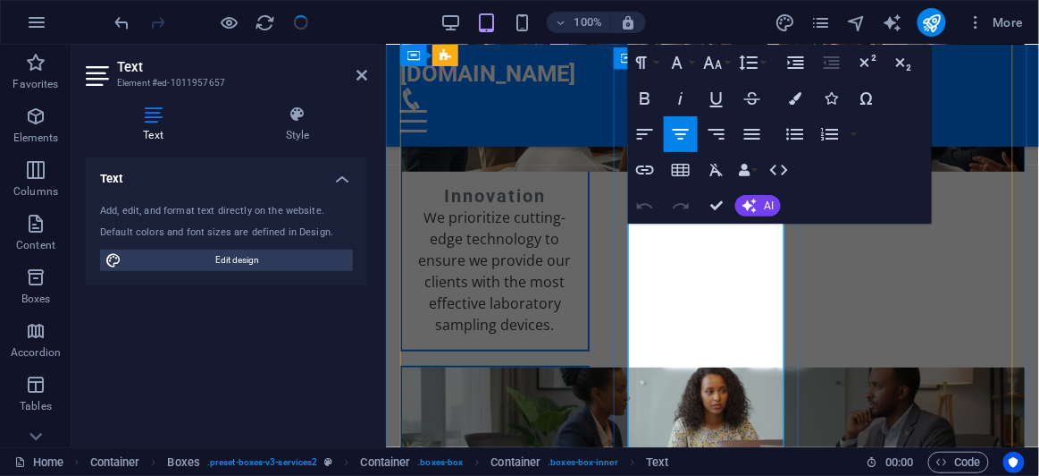
drag, startPoint x: 703, startPoint y: 325, endPoint x: 630, endPoint y: 324, distance: 72.4
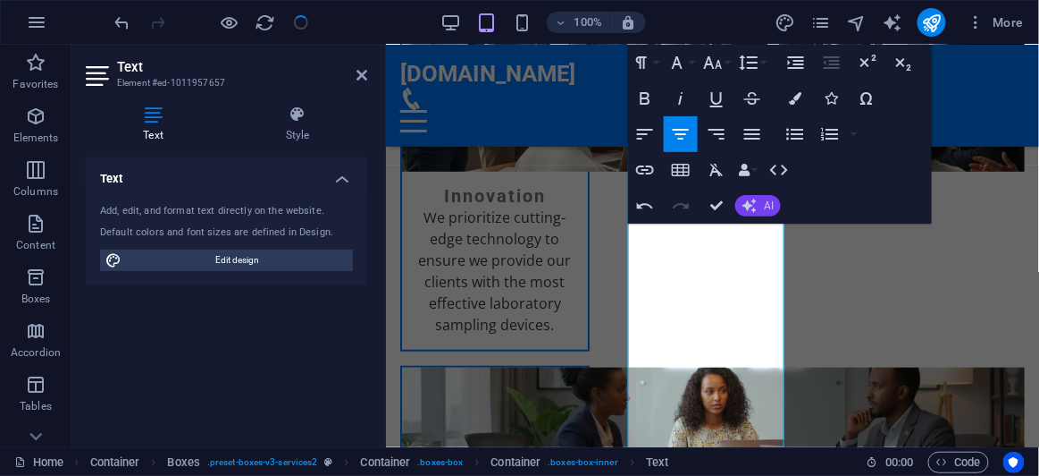
click at [768, 211] on button "AI" at bounding box center [759, 205] width 46 height 21
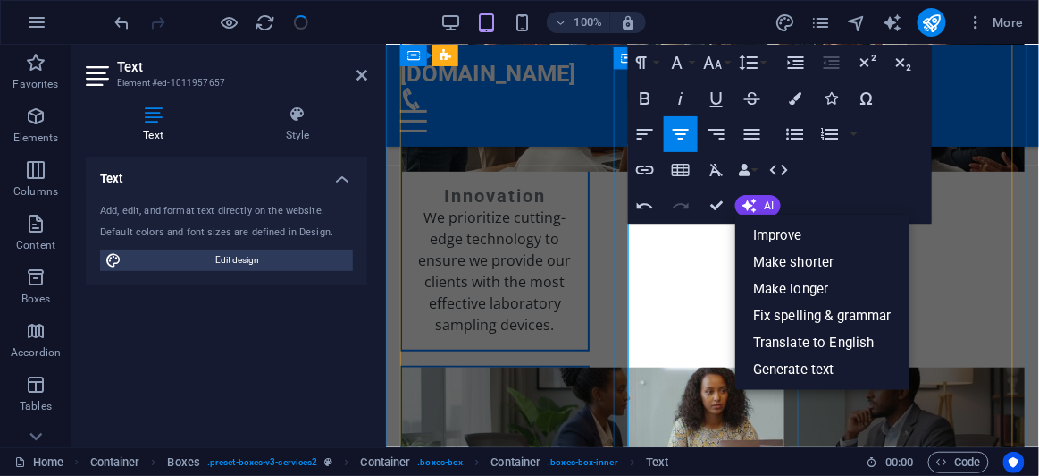
drag, startPoint x: 641, startPoint y: 236, endPoint x: 701, endPoint y: 290, distance: 81.0
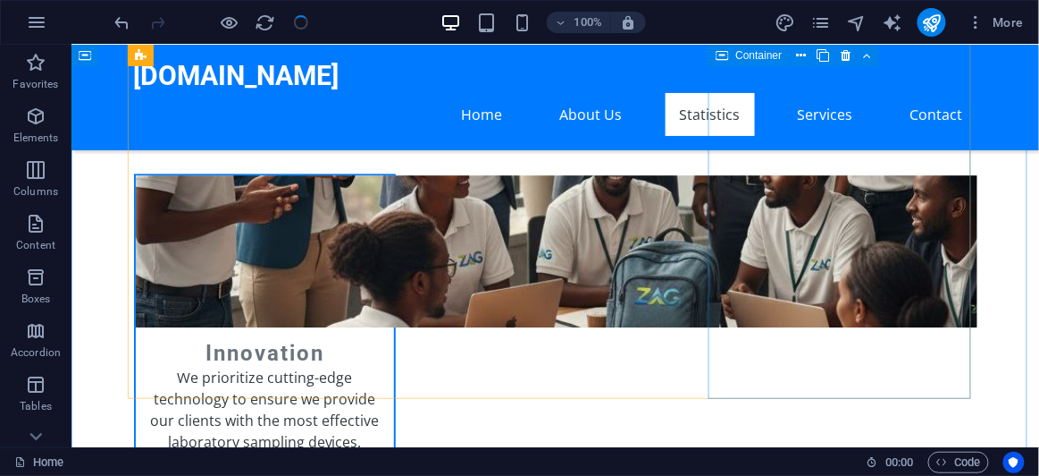
scroll to position [2633, 0]
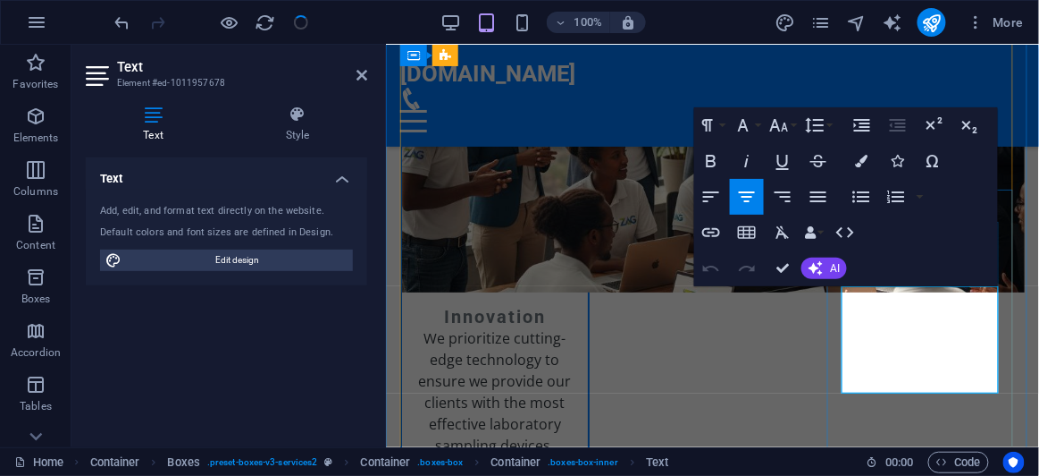
click at [840, 274] on button "AI" at bounding box center [825, 267] width 46 height 21
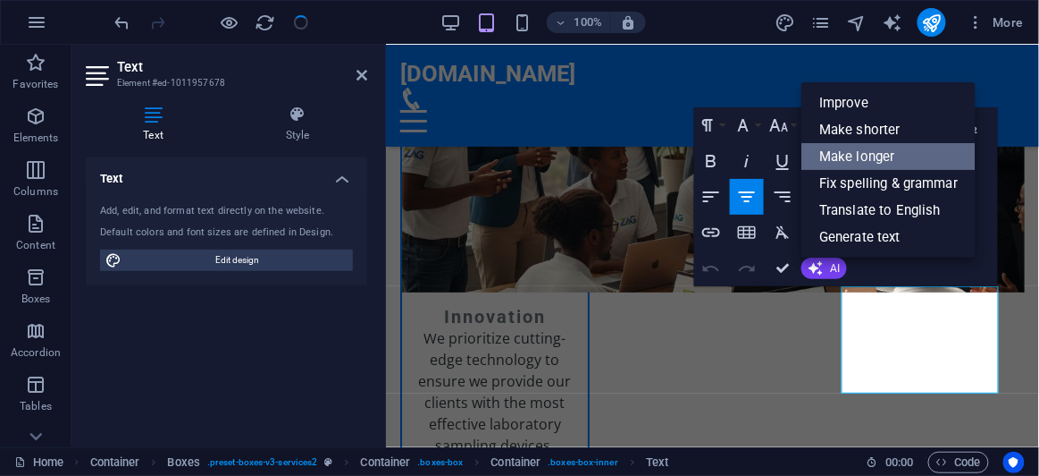
click at [882, 160] on link "Make longer" at bounding box center [889, 156] width 174 height 27
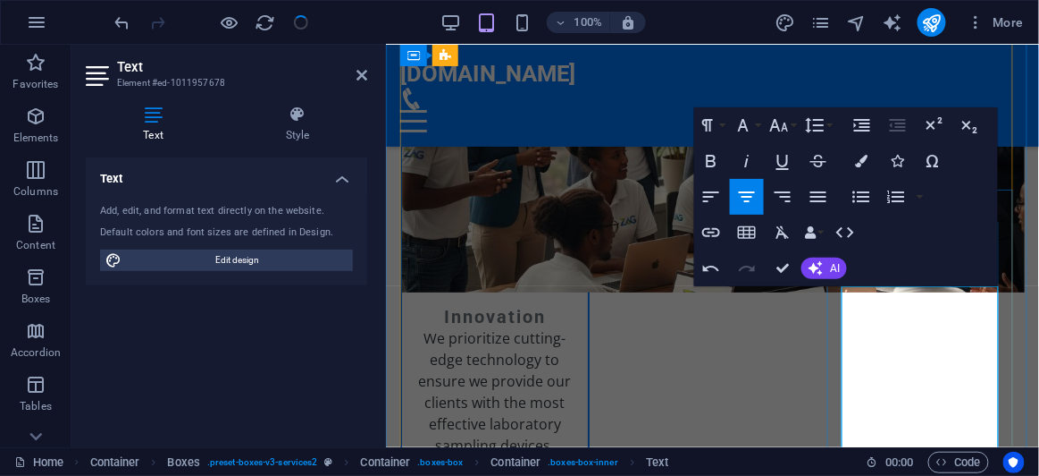
click at [833, 270] on span "AI" at bounding box center [835, 268] width 10 height 11
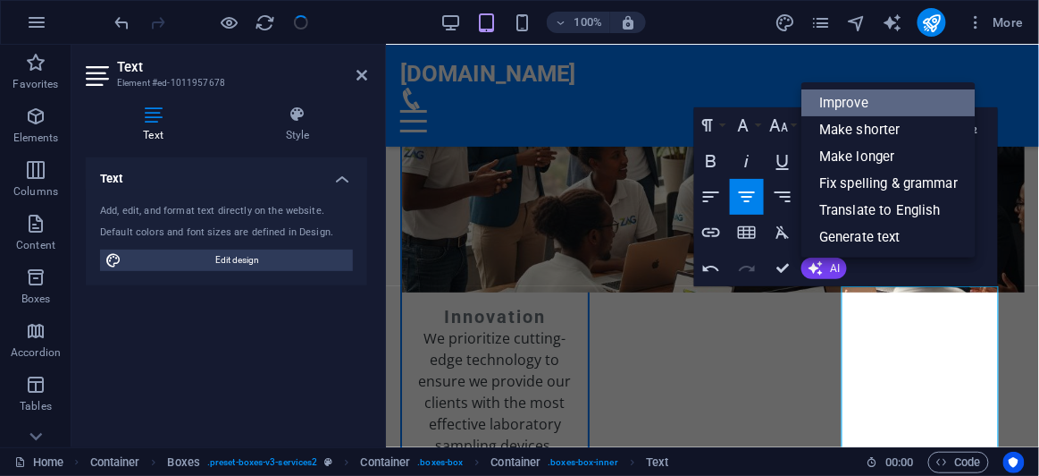
click at [843, 99] on link "Improve" at bounding box center [889, 102] width 174 height 27
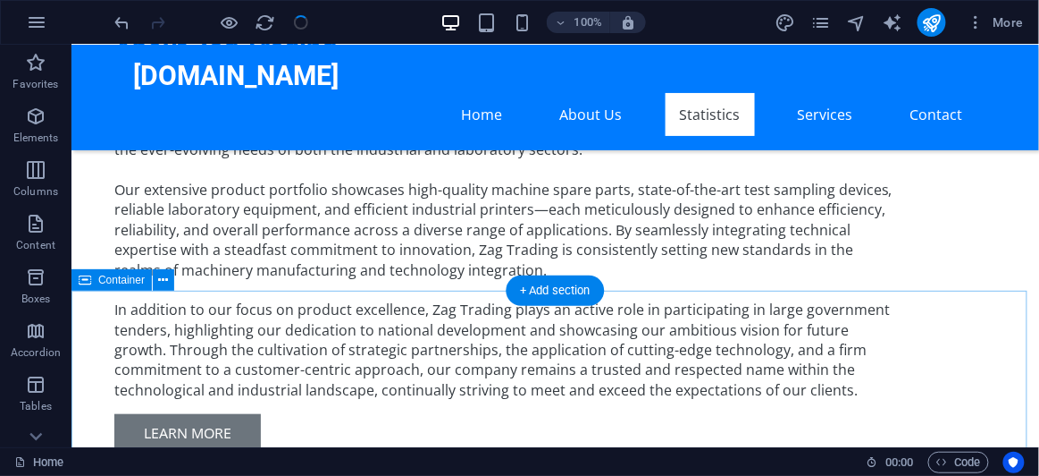
scroll to position [1812, 0]
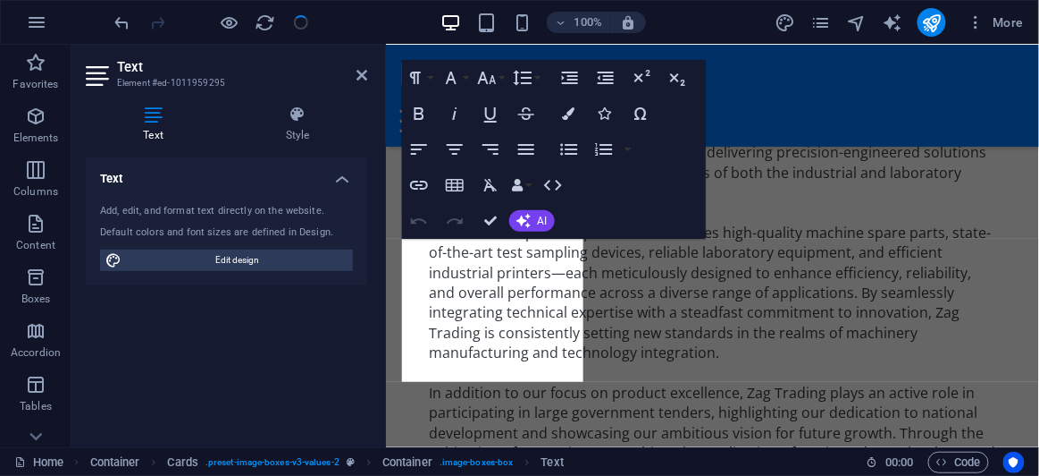
scroll to position [2134, 0]
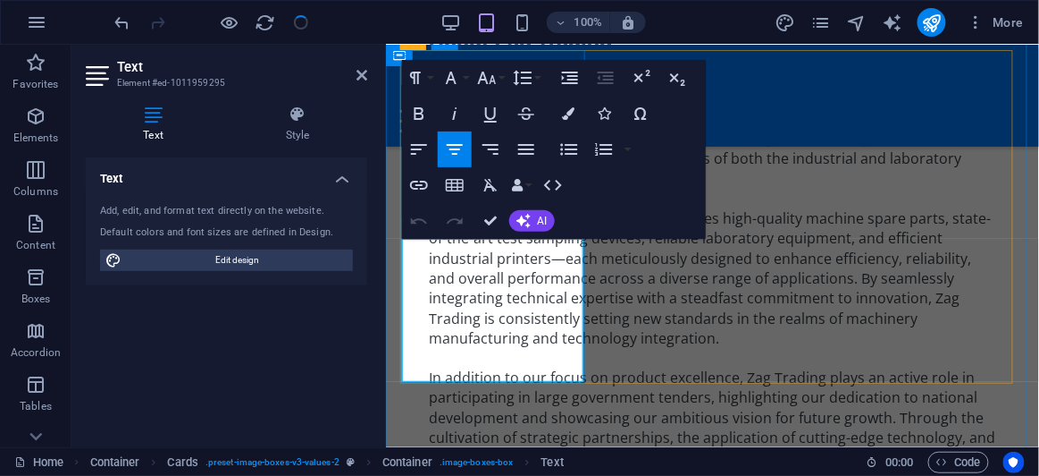
click at [542, 212] on button "AI" at bounding box center [532, 220] width 46 height 21
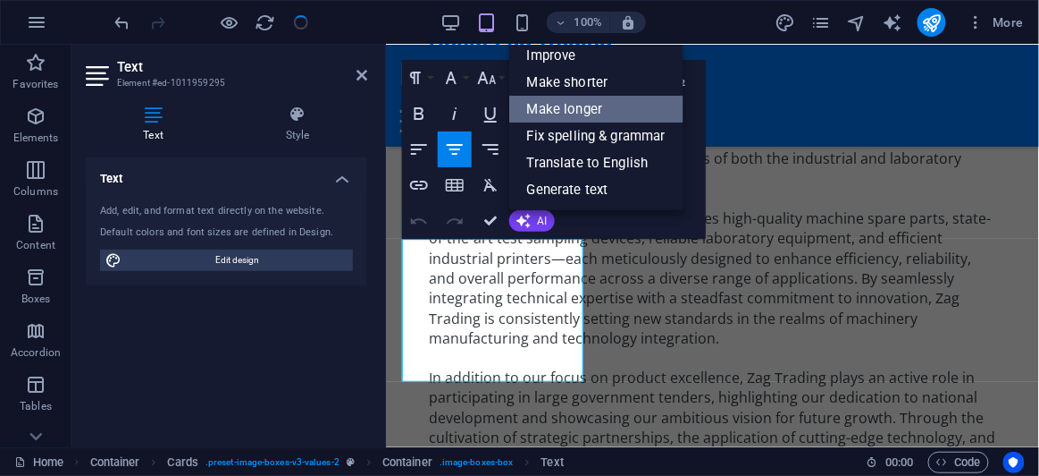
click at [565, 115] on link "Make longer" at bounding box center [596, 109] width 174 height 27
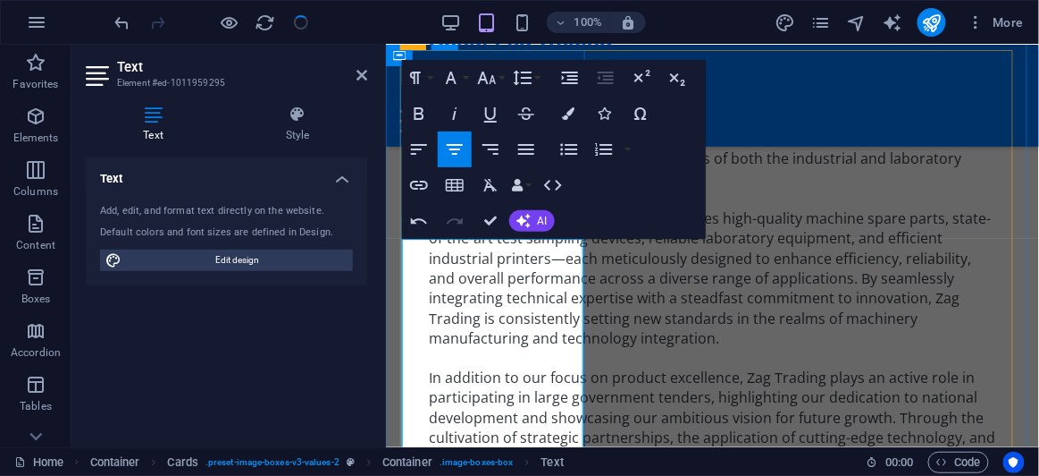
click at [538, 221] on span "AI" at bounding box center [543, 220] width 10 height 11
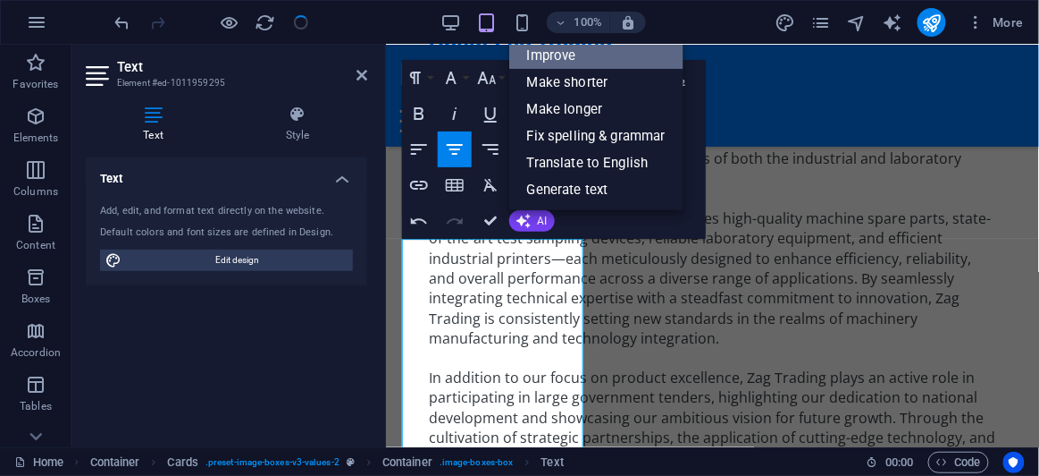
click at [560, 58] on link "Improve" at bounding box center [596, 55] width 174 height 27
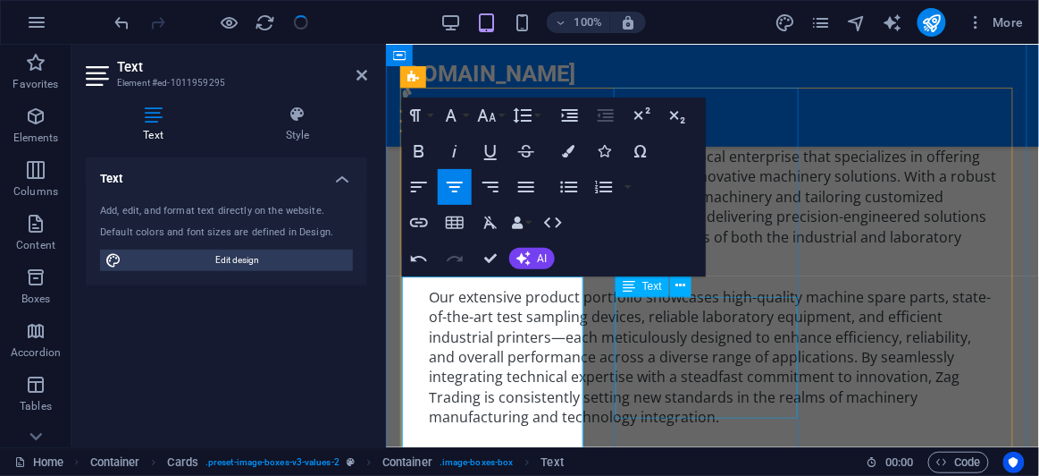
scroll to position [2052, 0]
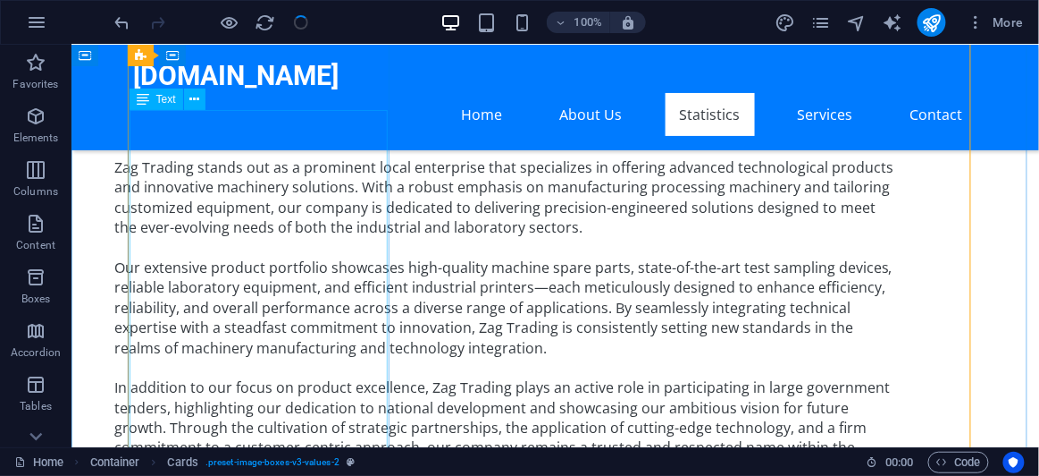
scroll to position [1712, 0]
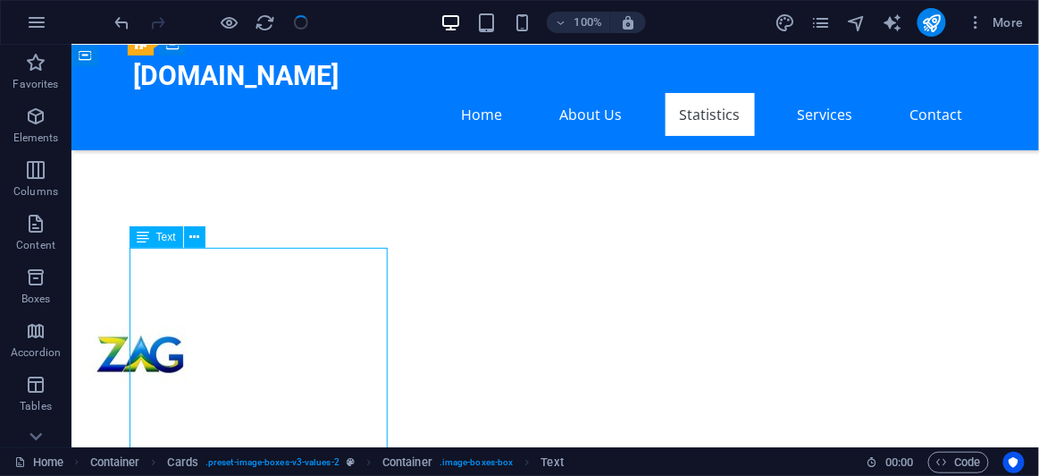
scroll to position [2128, 0]
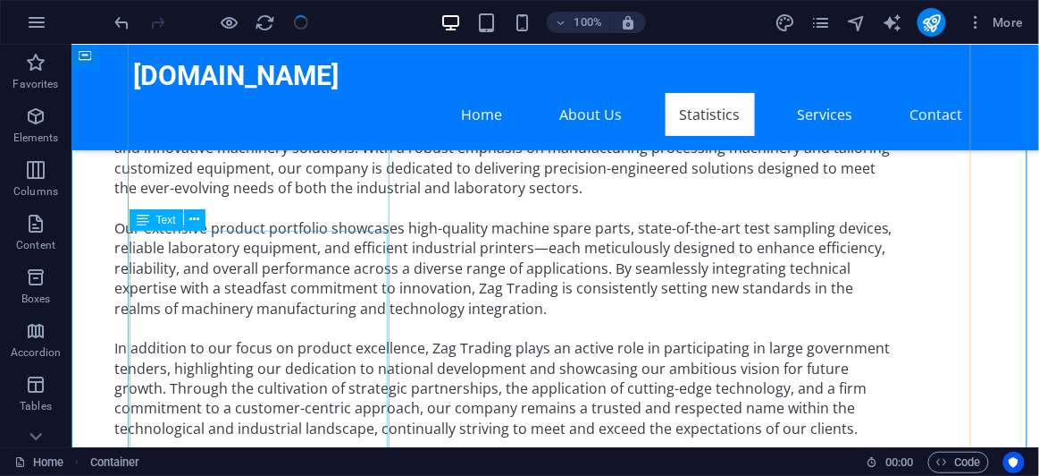
scroll to position [1797, 0]
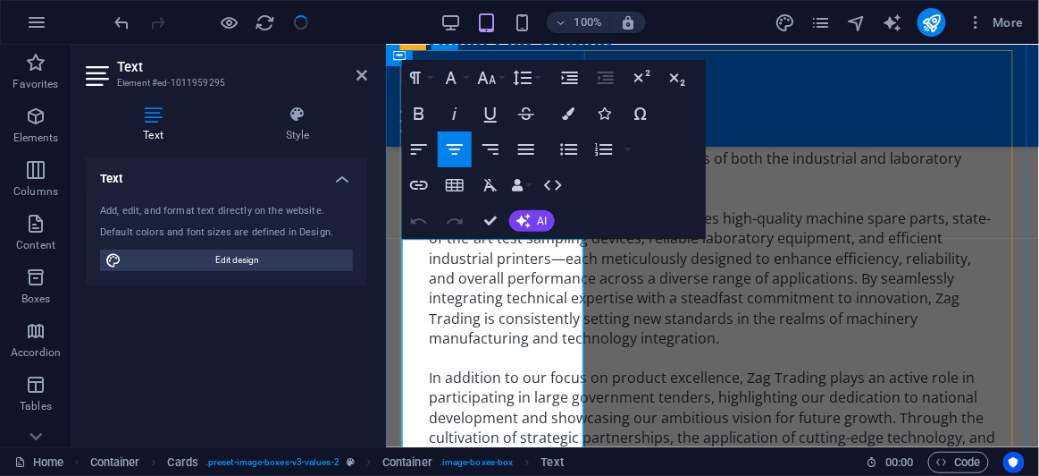
drag, startPoint x: 492, startPoint y: 354, endPoint x: 425, endPoint y: 354, distance: 67.9
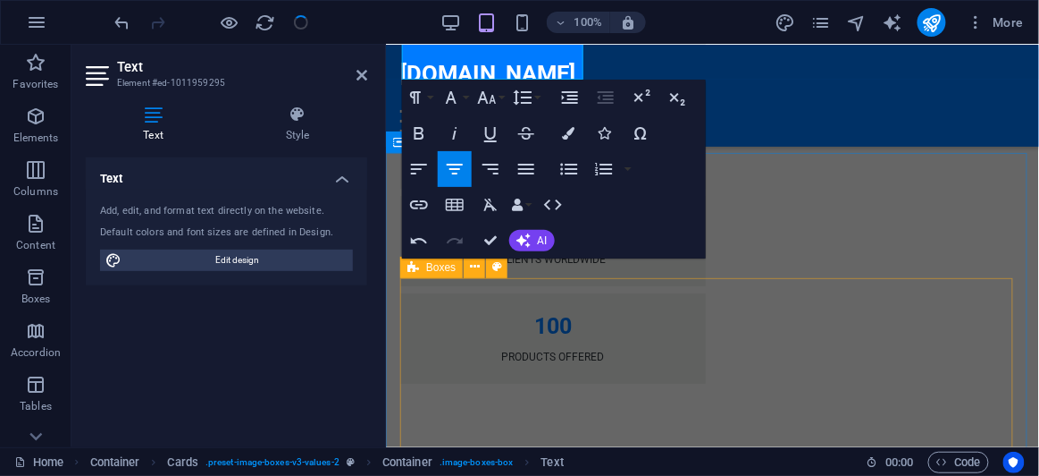
scroll to position [2621, 0]
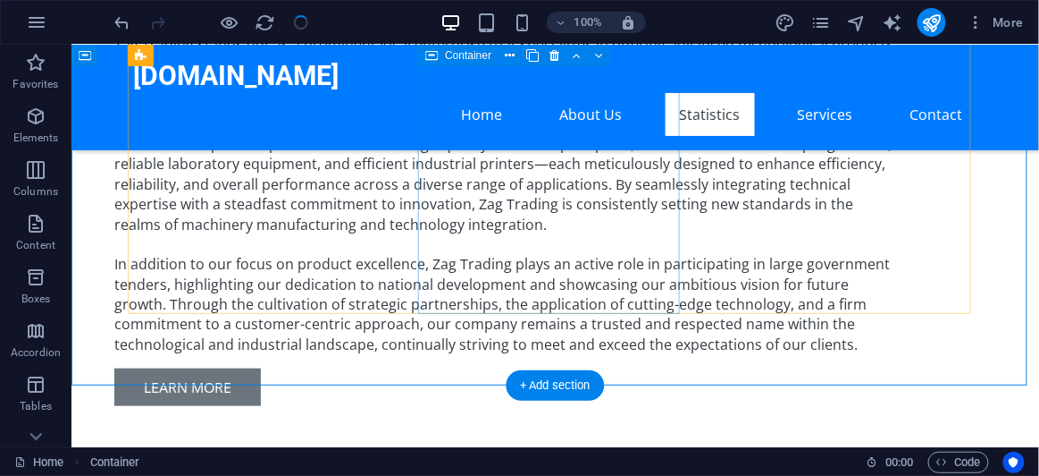
scroll to position [1848, 0]
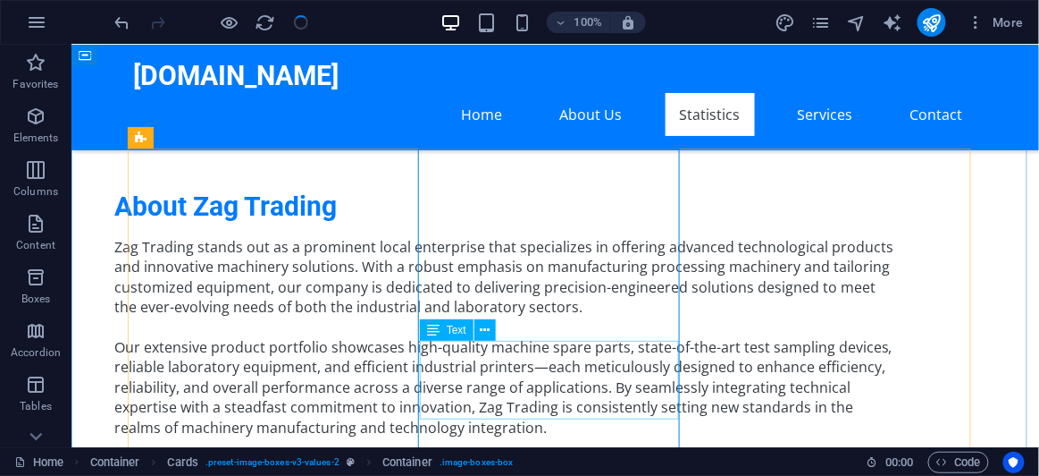
scroll to position [1686, 0]
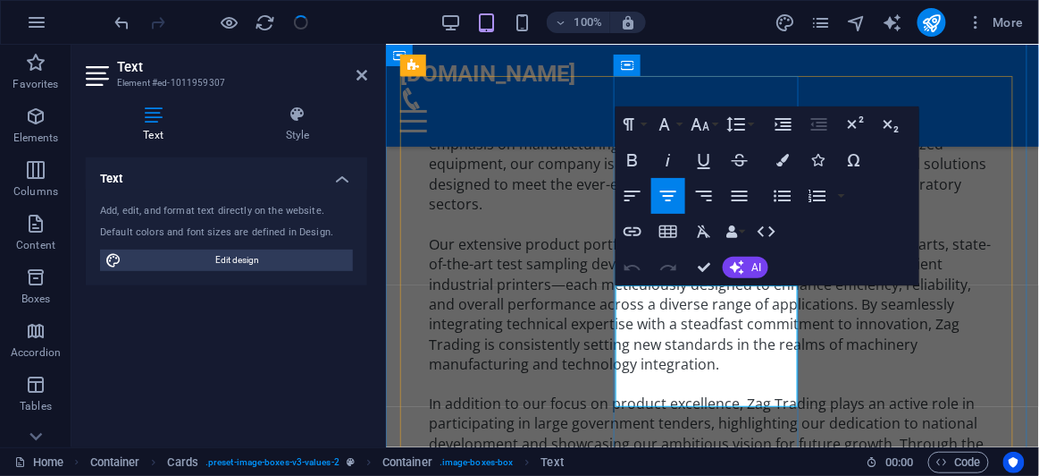
click at [757, 271] on span "AI" at bounding box center [757, 267] width 10 height 11
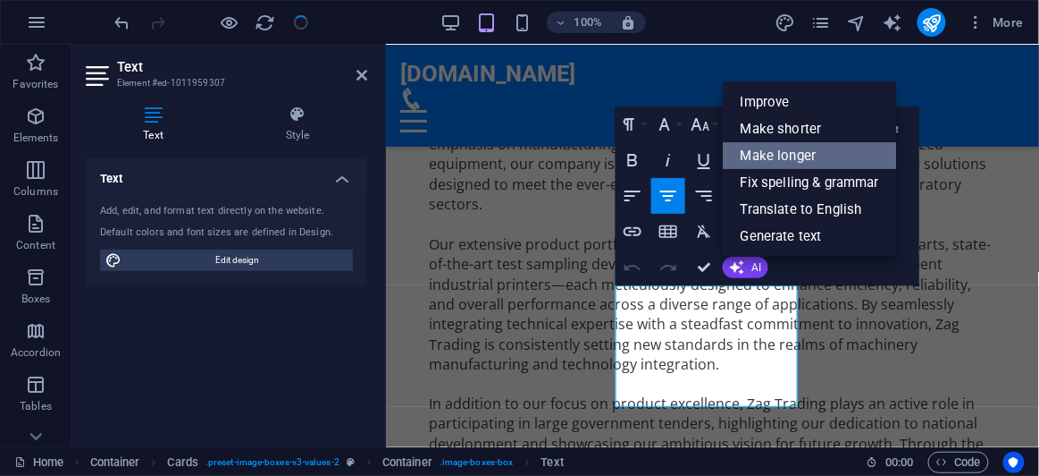
click at [816, 152] on link "Make longer" at bounding box center [810, 155] width 174 height 27
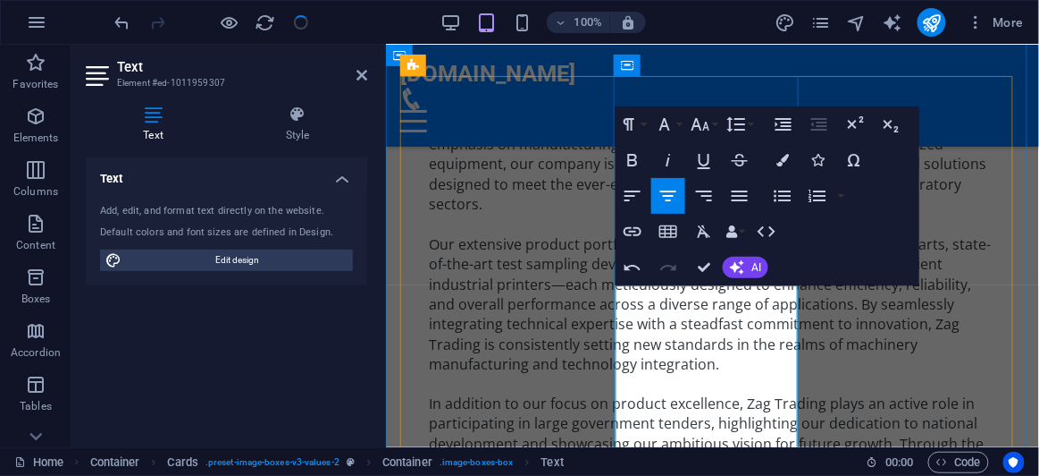
click at [759, 269] on span "AI" at bounding box center [757, 267] width 10 height 11
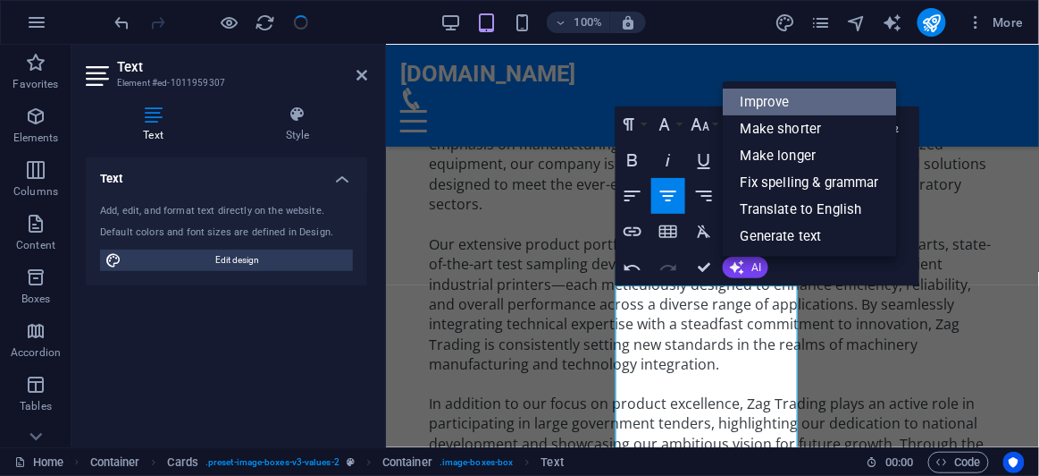
click at [766, 101] on link "Improve" at bounding box center [810, 101] width 174 height 27
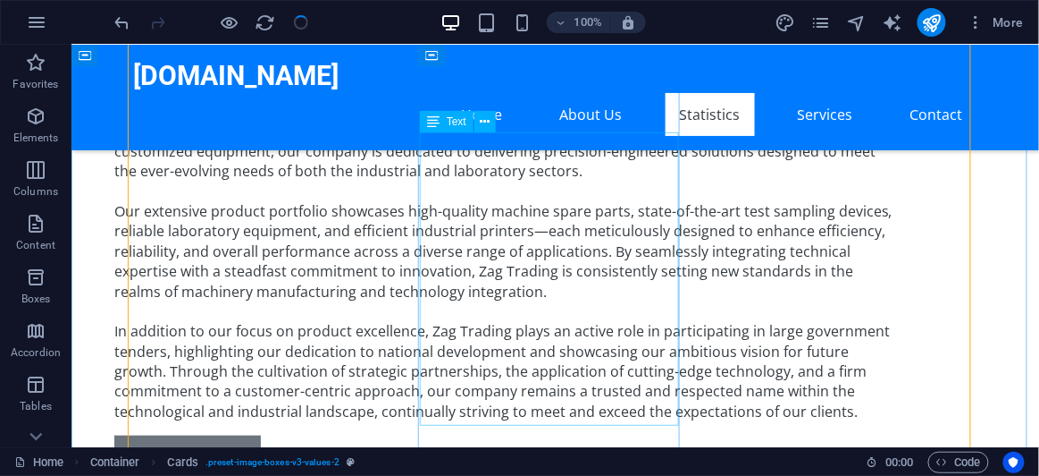
scroll to position [1766, 0]
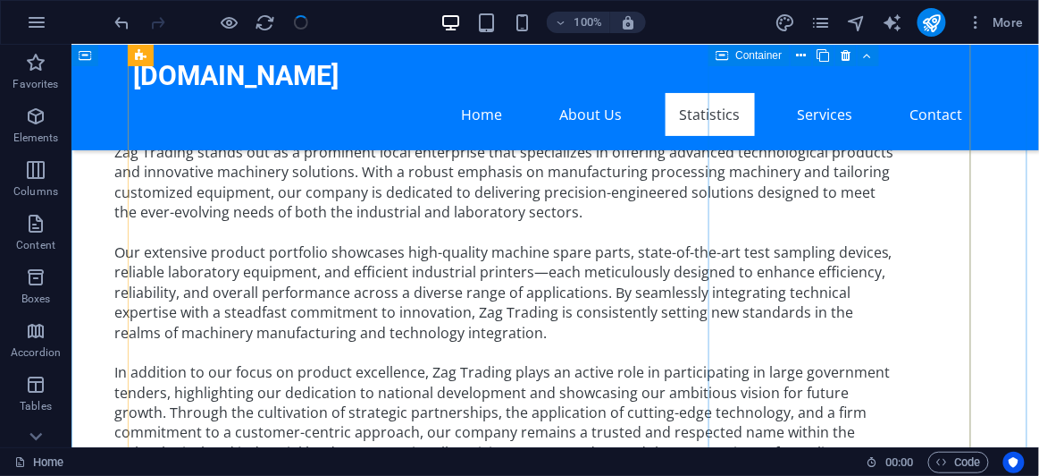
scroll to position [1686, 0]
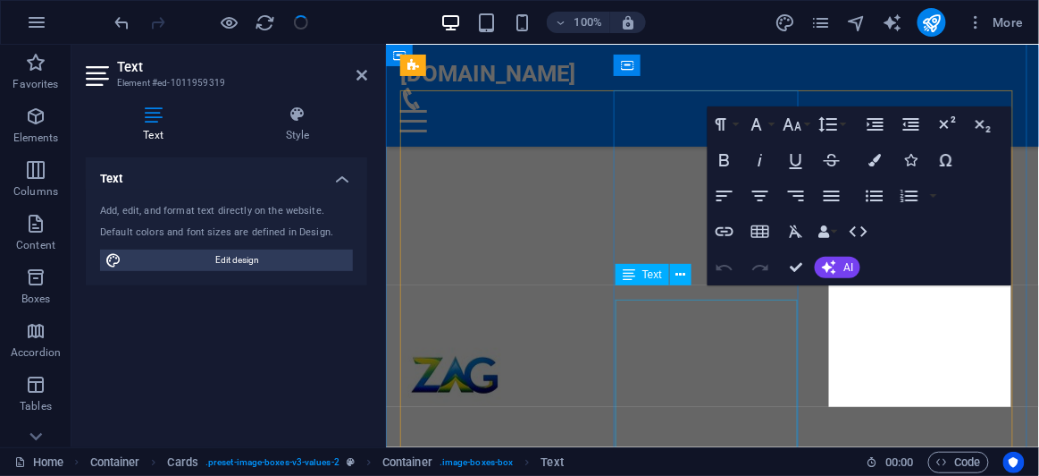
scroll to position [2108, 0]
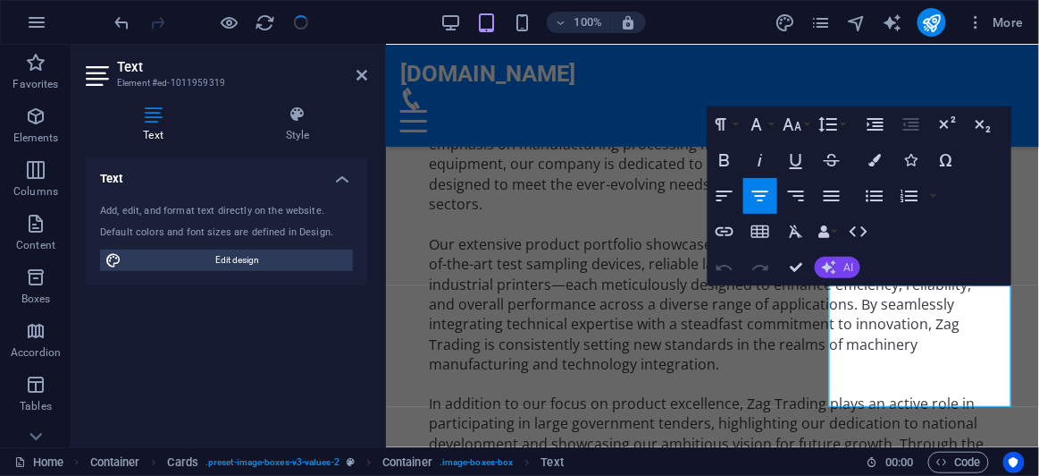
click at [852, 271] on span "AI" at bounding box center [849, 267] width 10 height 11
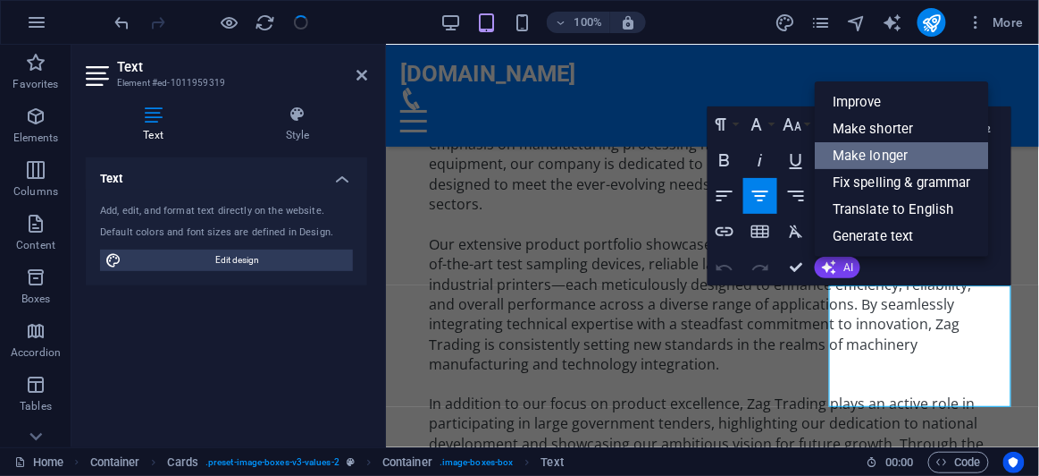
click at [885, 158] on link "Make longer" at bounding box center [902, 155] width 174 height 27
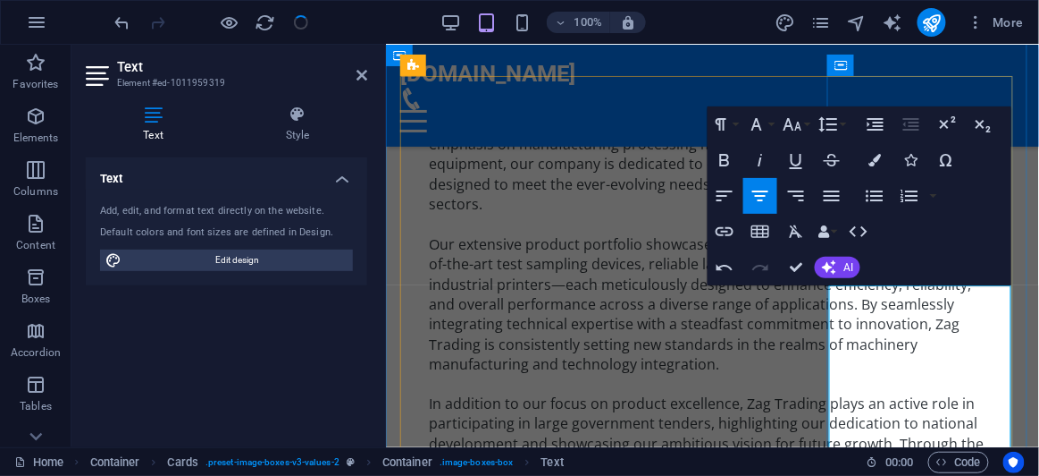
click at [844, 269] on span "AI" at bounding box center [849, 267] width 10 height 11
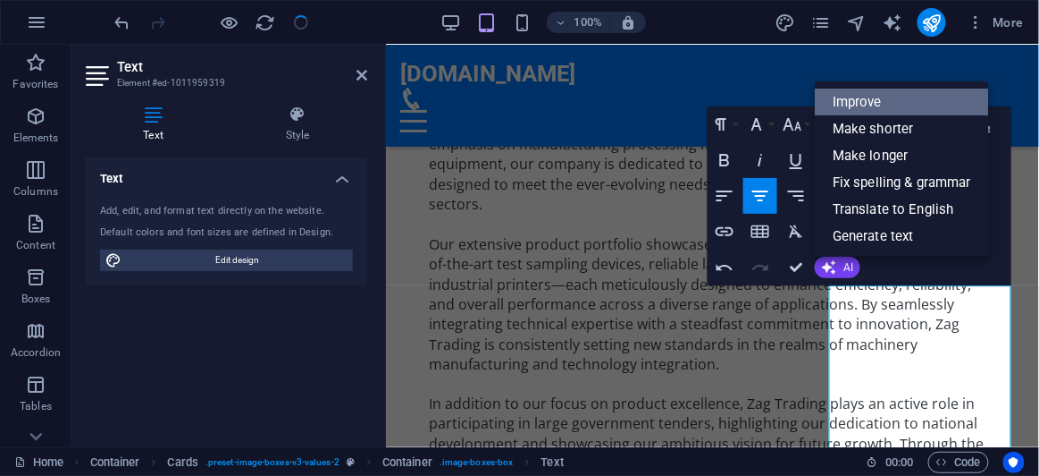
click at [866, 107] on link "Improve" at bounding box center [902, 101] width 174 height 27
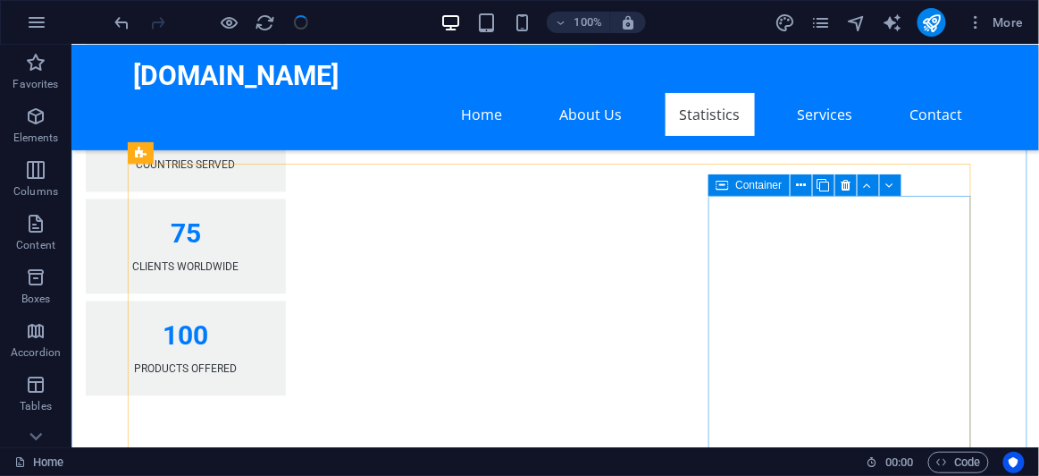
scroll to position [2580, 0]
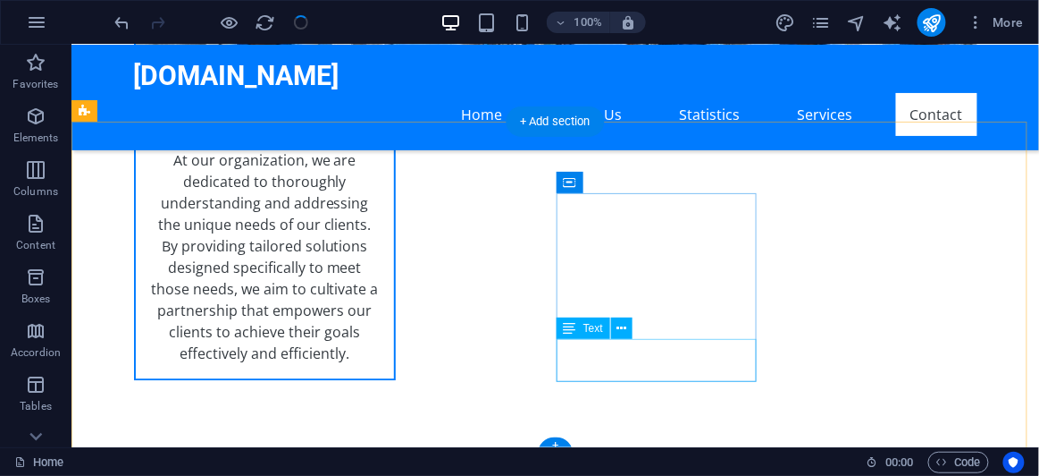
scroll to position [4214, 0]
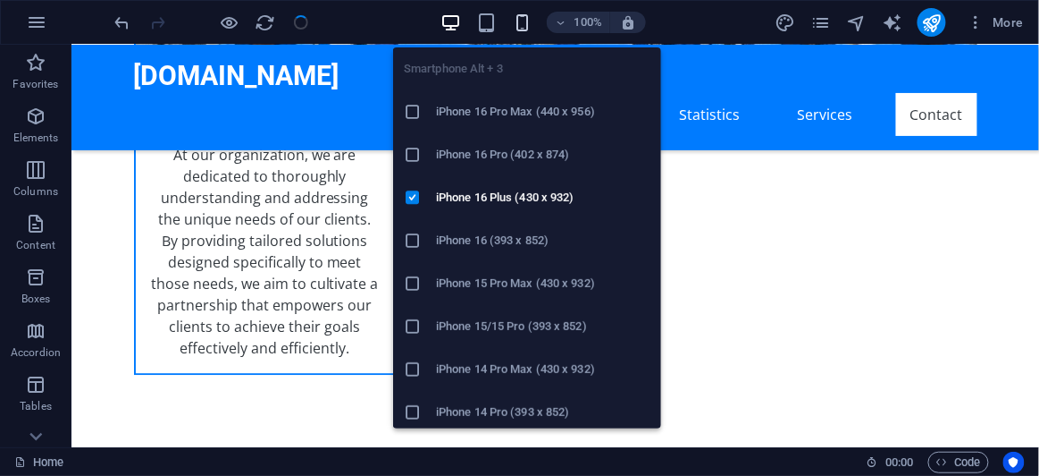
click at [520, 22] on icon "button" at bounding box center [522, 23] width 21 height 21
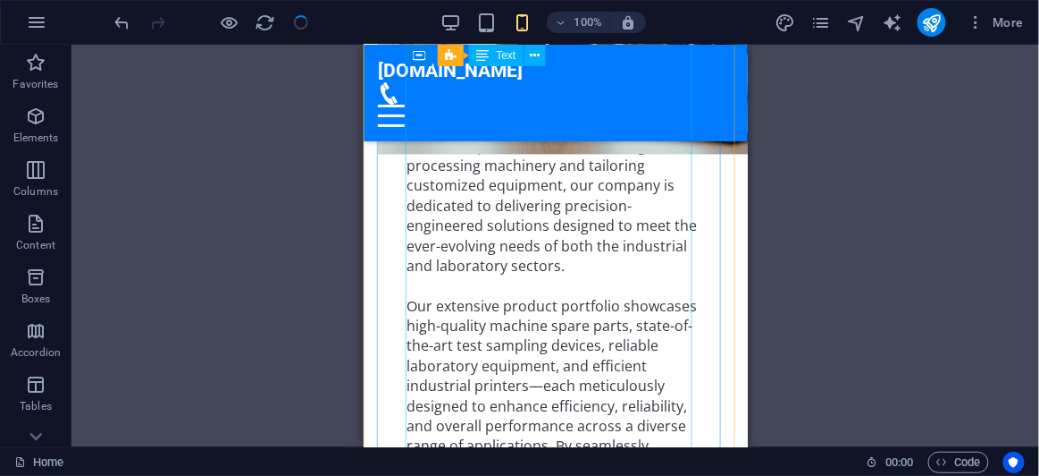
scroll to position [893, 0]
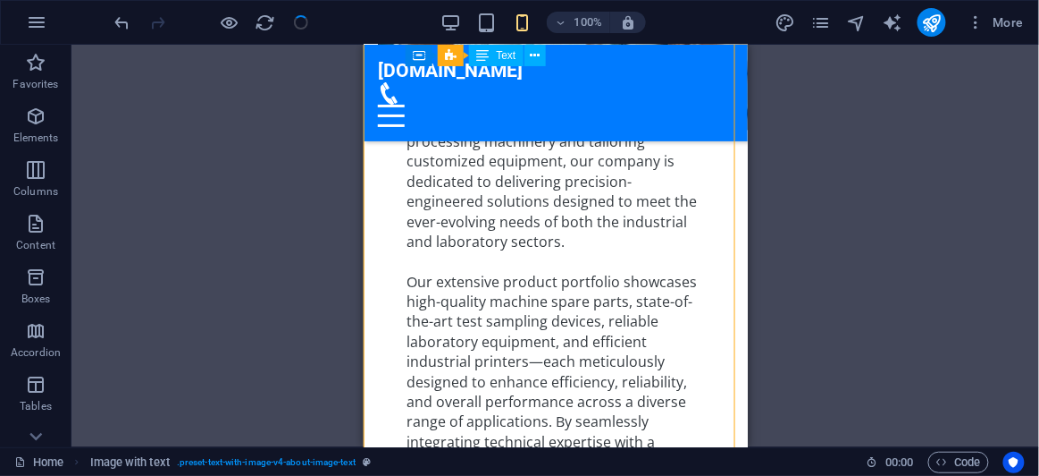
drag, startPoint x: 525, startPoint y: 241, endPoint x: 540, endPoint y: 242, distance: 15.2
click at [540, 242] on div "Zag Trading stands out as a prominent local enterprise that specializes in offe…" at bounding box center [555, 430] width 299 height 801
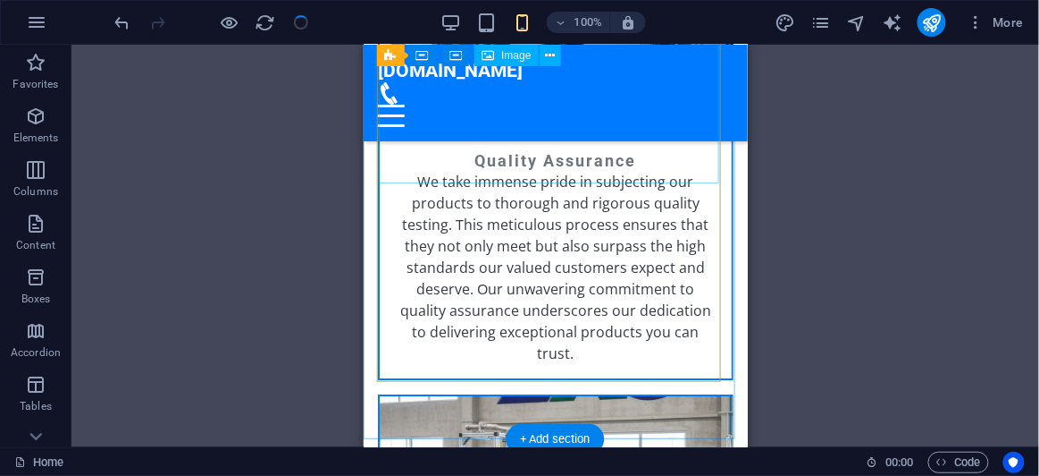
scroll to position [2925, 0]
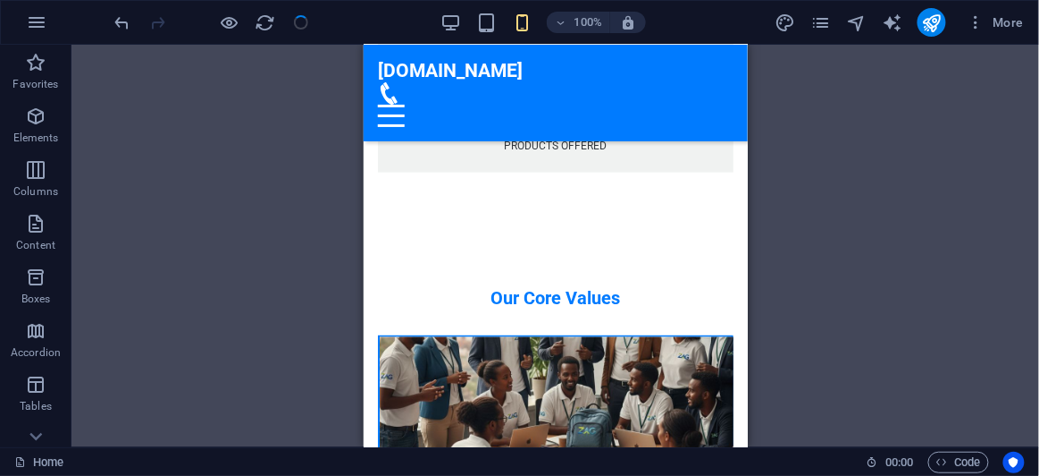
click at [804, 196] on div "Container H2 Text on background Container Image with text H2 Image with text Co…" at bounding box center [556, 246] width 968 height 402
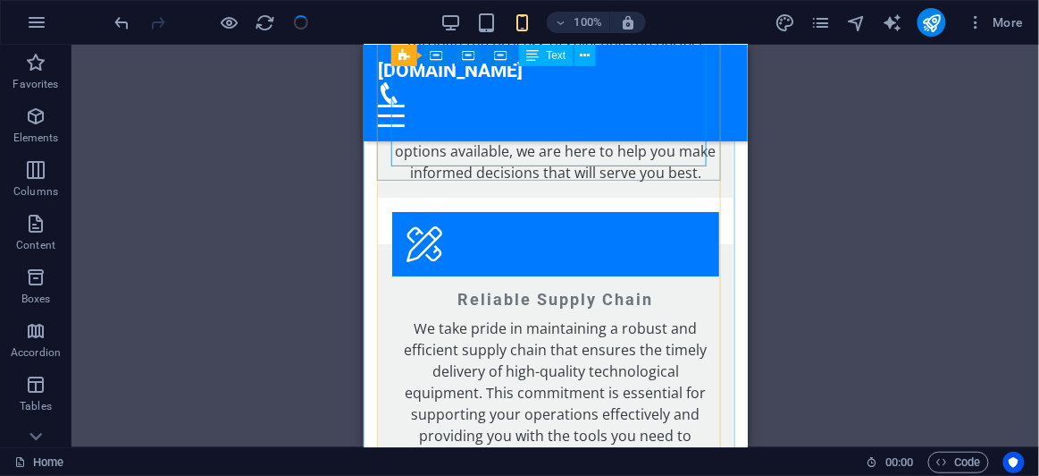
scroll to position [4443, 0]
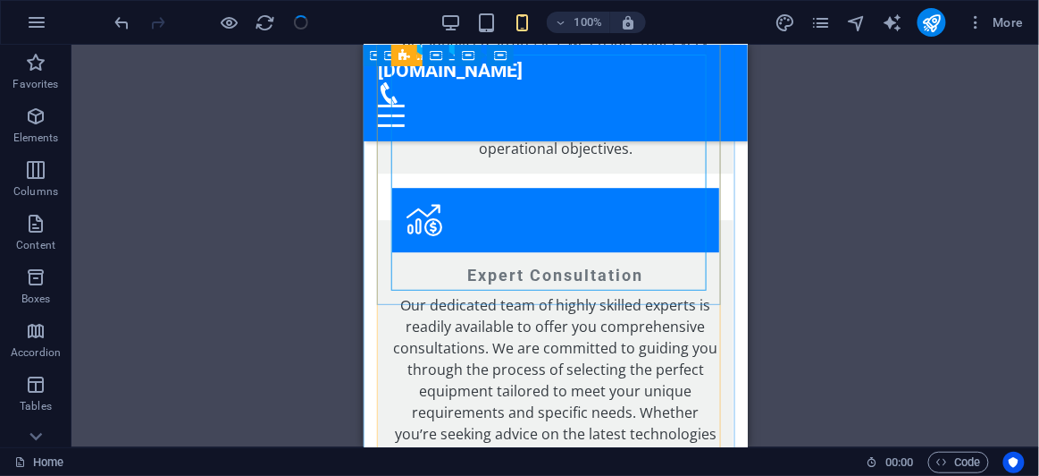
click at [630, 293] on div "Our dedicated team of highly skilled experts is readily available to offer you …" at bounding box center [554, 400] width 327 height 215
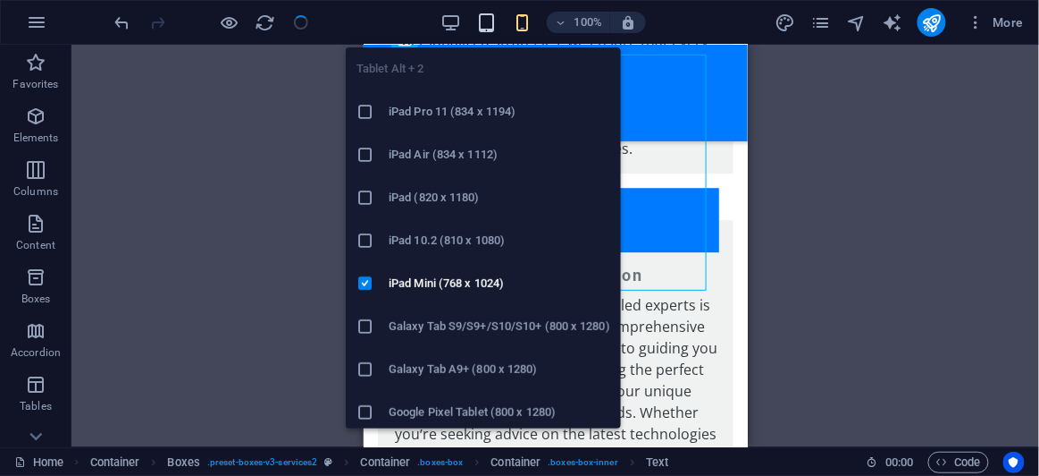
click at [484, 21] on icon "button" at bounding box center [486, 23] width 21 height 21
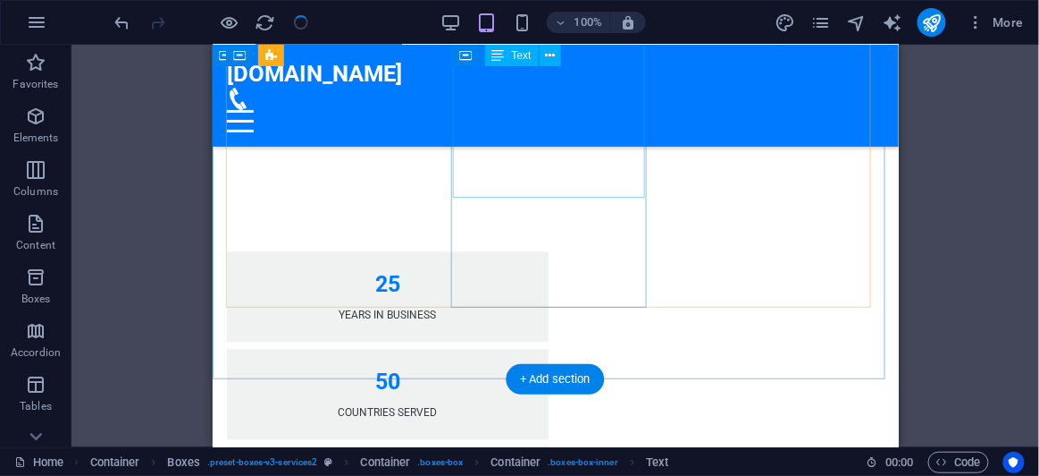
scroll to position [2419, 0]
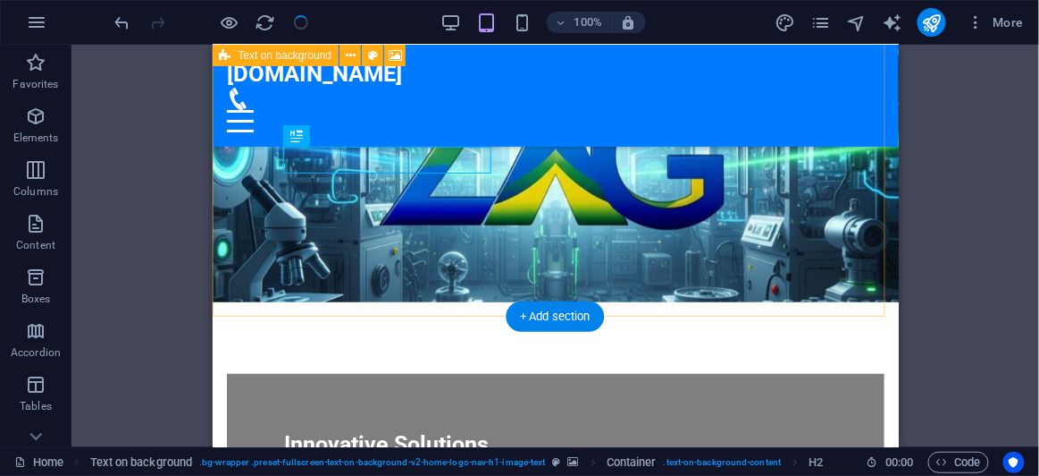
scroll to position [80, 0]
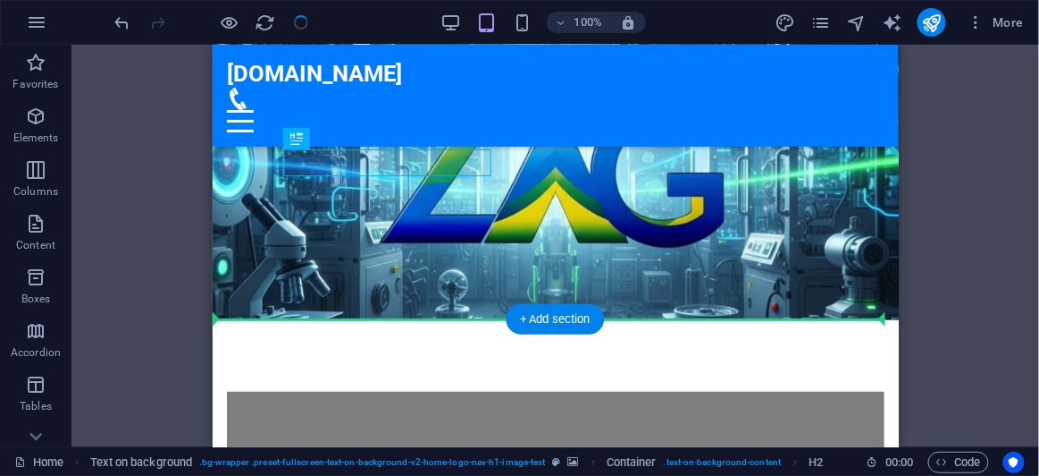
drag, startPoint x: 447, startPoint y: 164, endPoint x: 477, endPoint y: 288, distance: 127.0
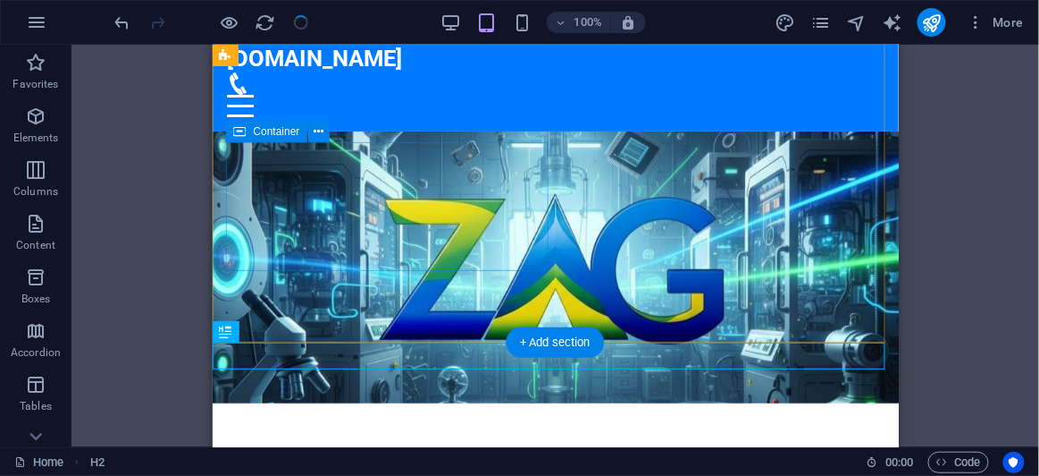
scroll to position [0, 0]
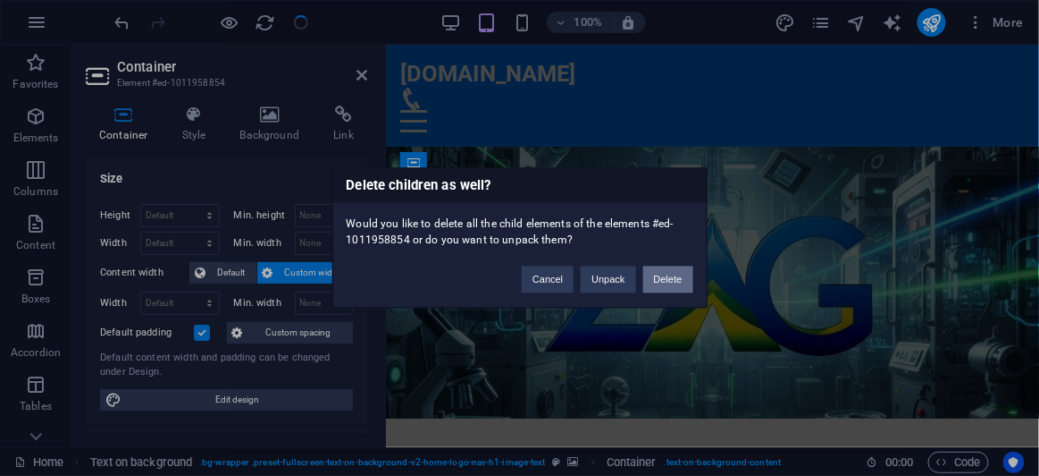
click at [673, 280] on button "Delete" at bounding box center [669, 279] width 50 height 27
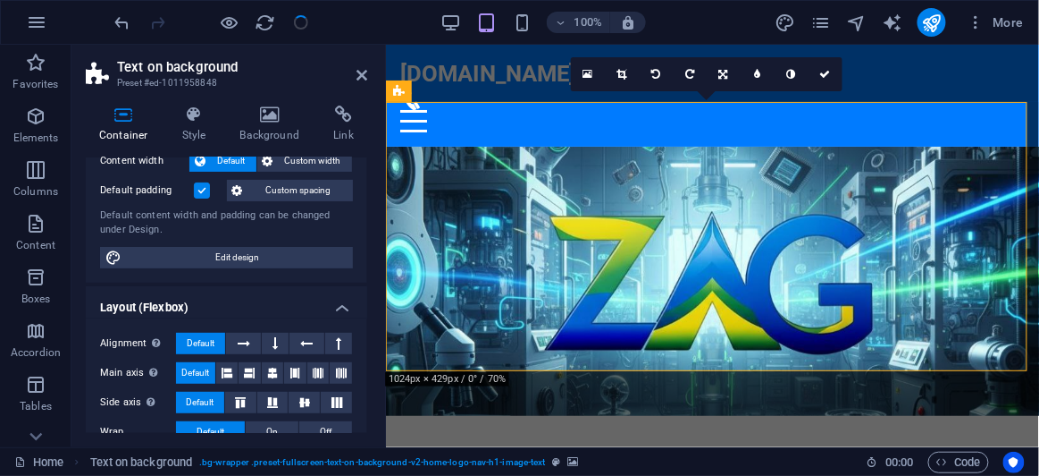
scroll to position [162, 0]
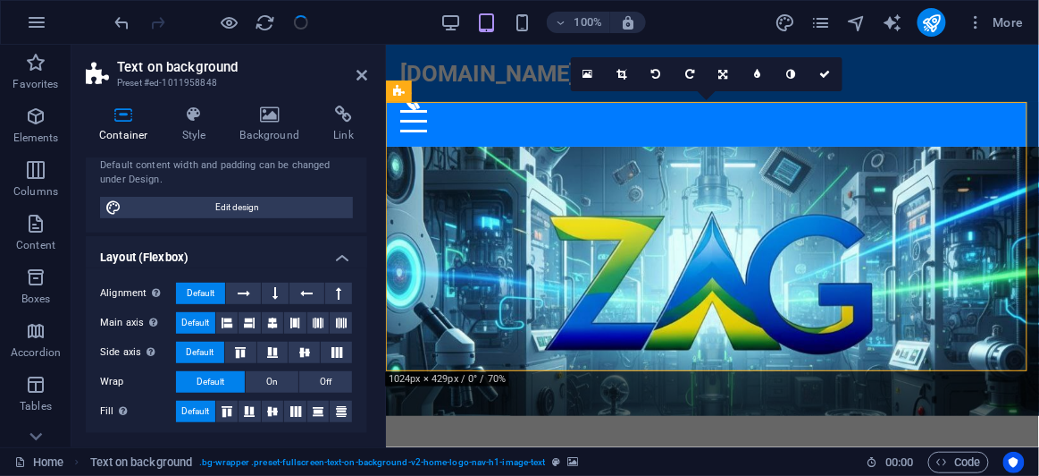
click at [643, 321] on figure at bounding box center [711, 280] width 653 height 269
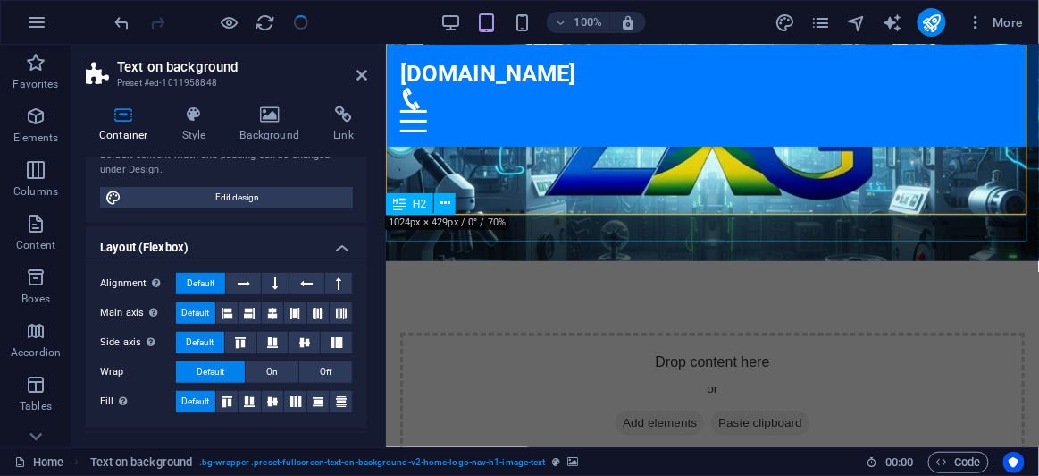
scroll to position [80, 0]
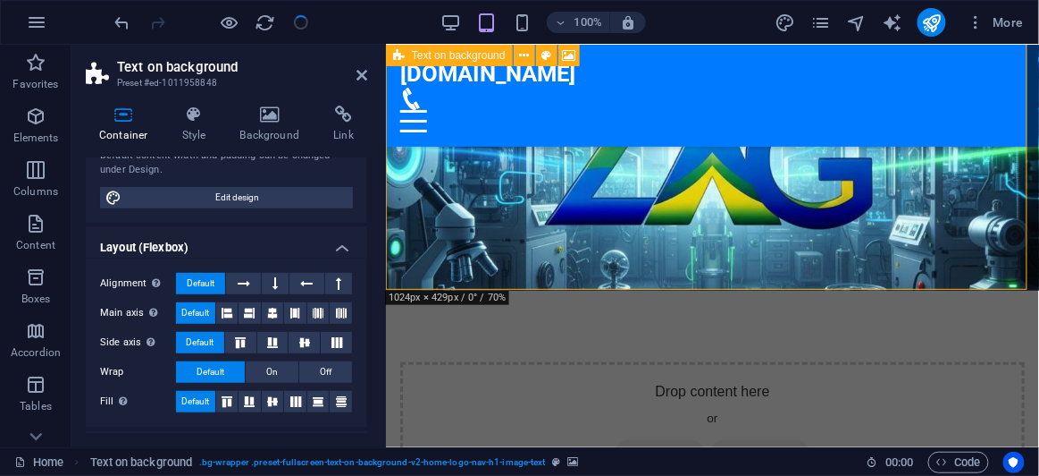
click at [732, 252] on div "Drop content here or Add elements Paste clipboard" at bounding box center [711, 261] width 653 height 596
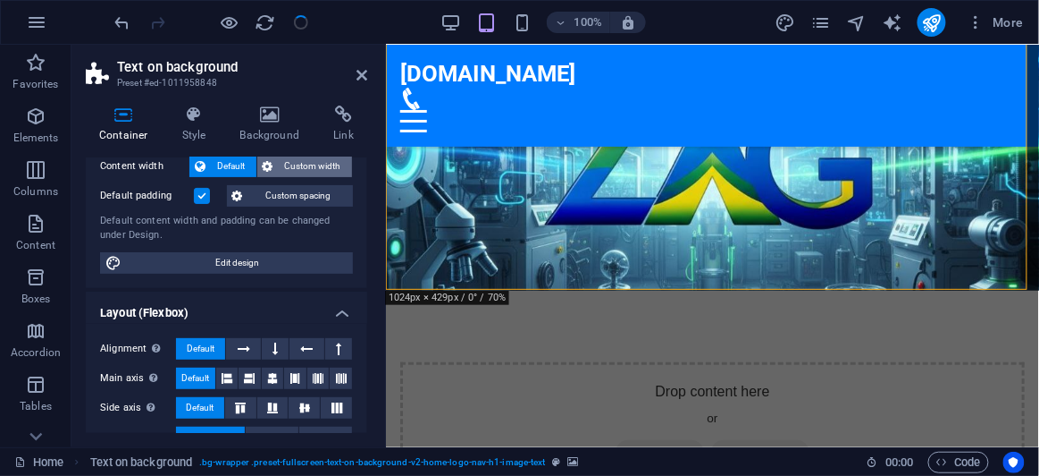
scroll to position [90, 0]
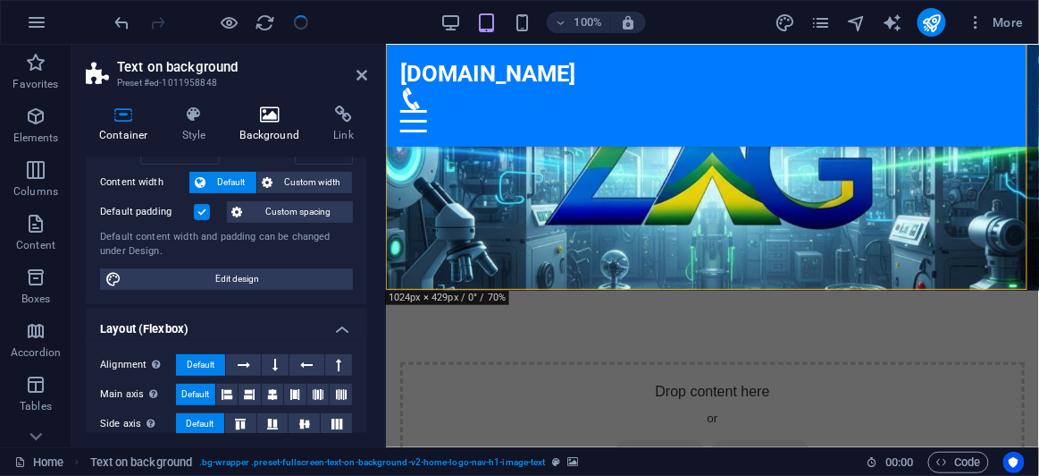
click at [266, 121] on icon at bounding box center [270, 114] width 87 height 18
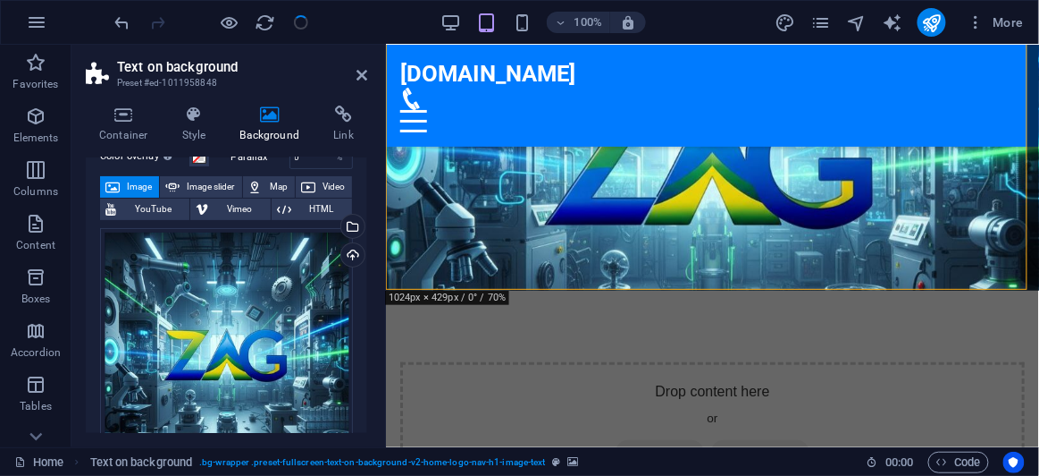
scroll to position [82, 0]
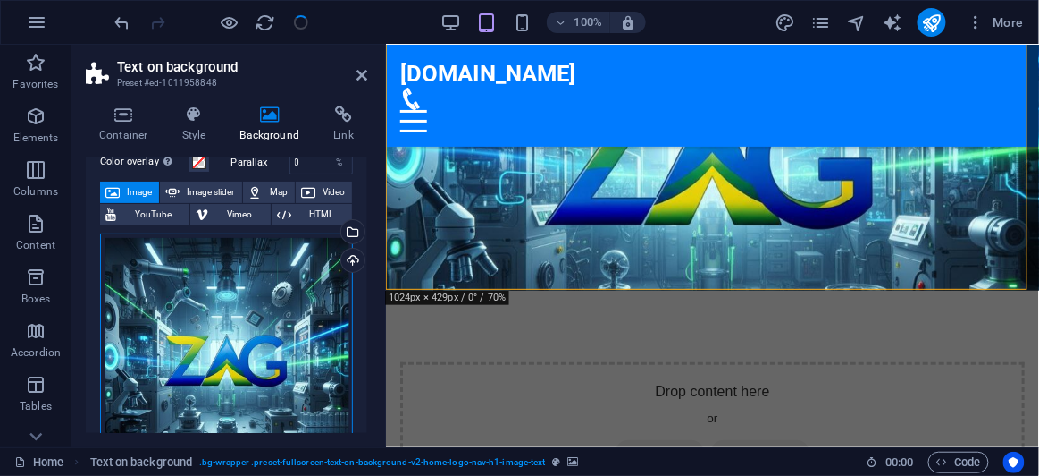
click at [208, 291] on div "Drag files here, click to choose files or select files from Files or our free s…" at bounding box center [226, 359] width 253 height 253
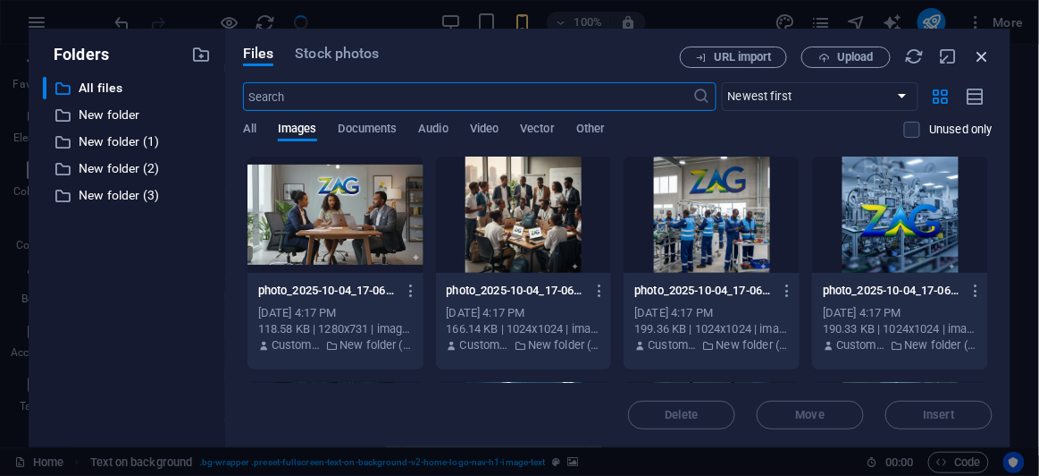
click at [982, 63] on icon "button" at bounding box center [983, 56] width 20 height 20
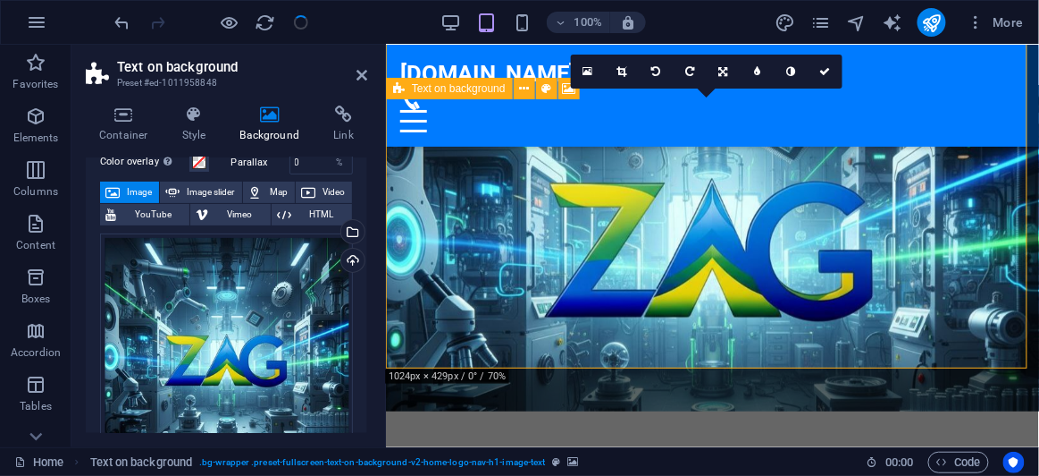
scroll to position [0, 0]
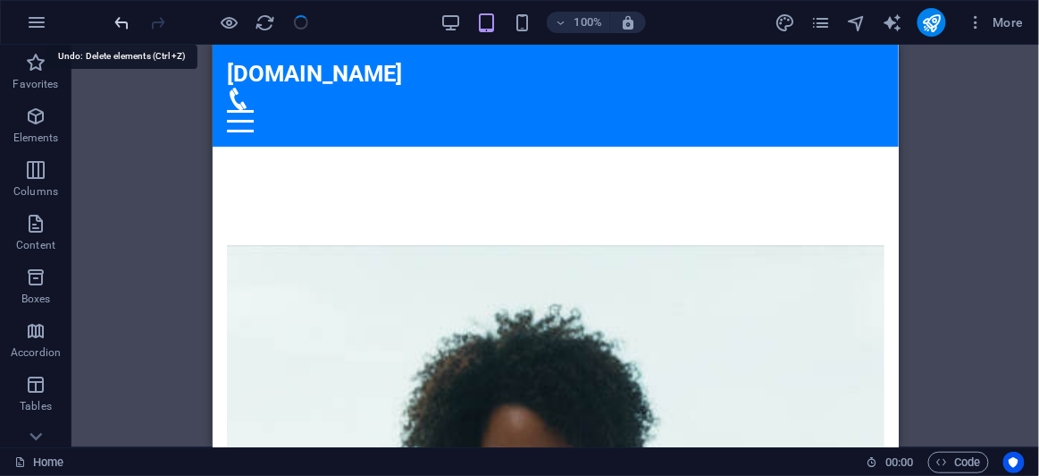
click at [123, 21] on icon "undo" at bounding box center [123, 23] width 21 height 21
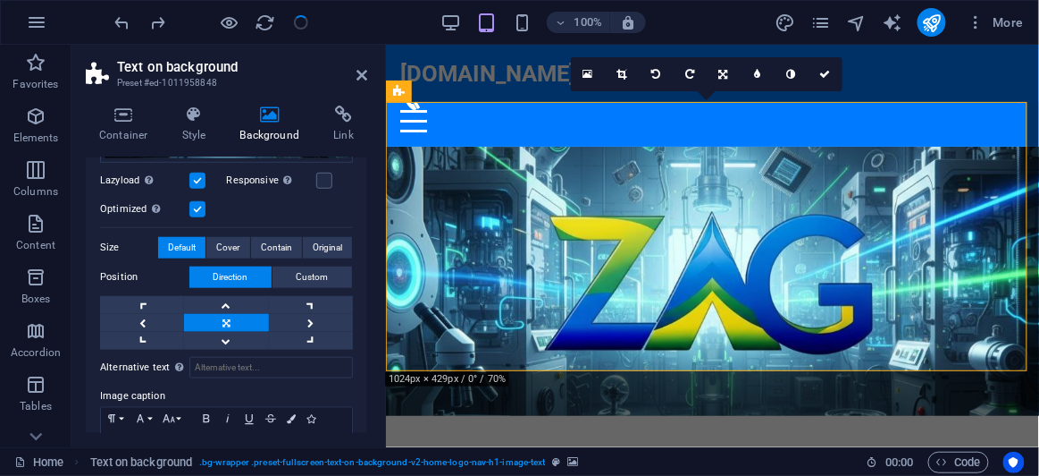
scroll to position [324, 0]
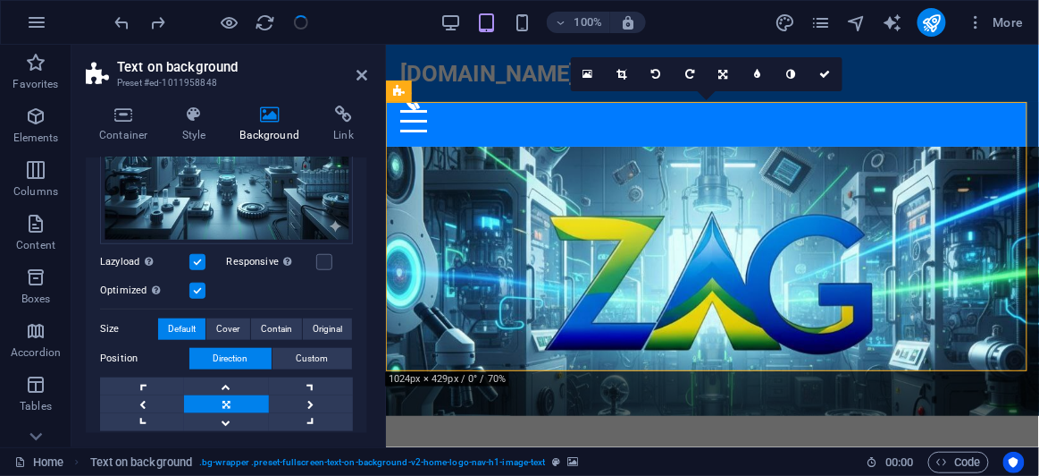
click at [194, 257] on label at bounding box center [197, 262] width 16 height 16
click at [0, 0] on input "Lazyload Loading images after the page loads improves page speed." at bounding box center [0, 0] width 0 height 0
click at [198, 283] on label at bounding box center [197, 290] width 16 height 16
click at [0, 0] on input "Optimized Images are compressed to improve page speed." at bounding box center [0, 0] width 0 height 0
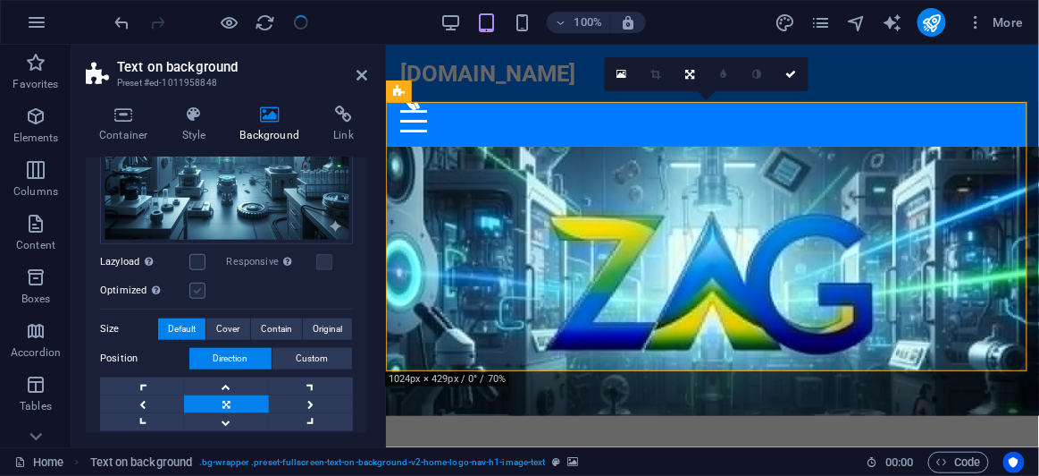
click at [200, 289] on label at bounding box center [197, 290] width 16 height 16
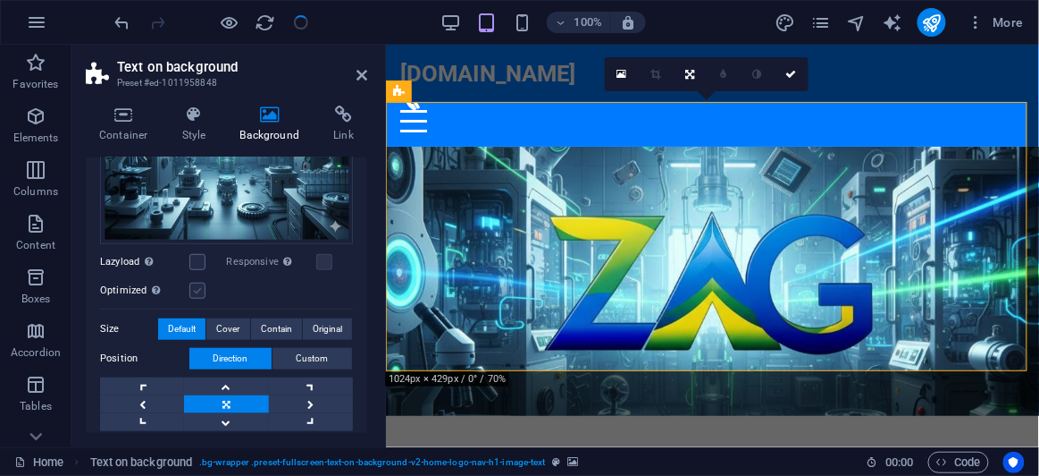
click at [0, 0] on input "Optimized Images are compressed to improve page speed." at bounding box center [0, 0] width 0 height 0
click at [195, 284] on label at bounding box center [197, 290] width 16 height 16
click at [0, 0] on input "Optimized Images are compressed to improve page speed." at bounding box center [0, 0] width 0 height 0
click at [198, 287] on label at bounding box center [197, 290] width 16 height 16
click at [0, 0] on input "Optimized Images are compressed to improve page speed." at bounding box center [0, 0] width 0 height 0
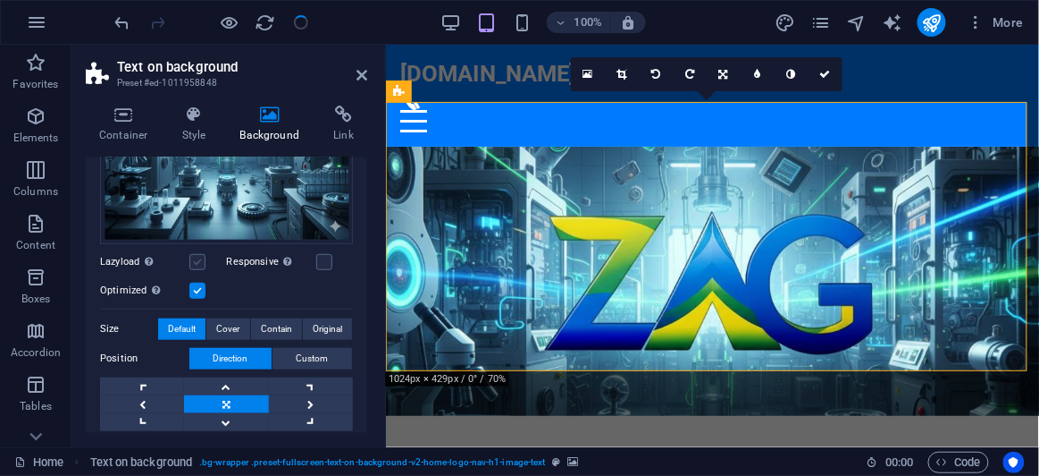
click at [194, 261] on label at bounding box center [197, 262] width 16 height 16
click at [0, 0] on input "Lazyload Loading images after the page loads improves page speed." at bounding box center [0, 0] width 0 height 0
click at [199, 258] on label at bounding box center [197, 262] width 16 height 16
click at [0, 0] on input "Lazyload Loading images after the page loads improves page speed." at bounding box center [0, 0] width 0 height 0
click at [196, 282] on label at bounding box center [197, 290] width 16 height 16
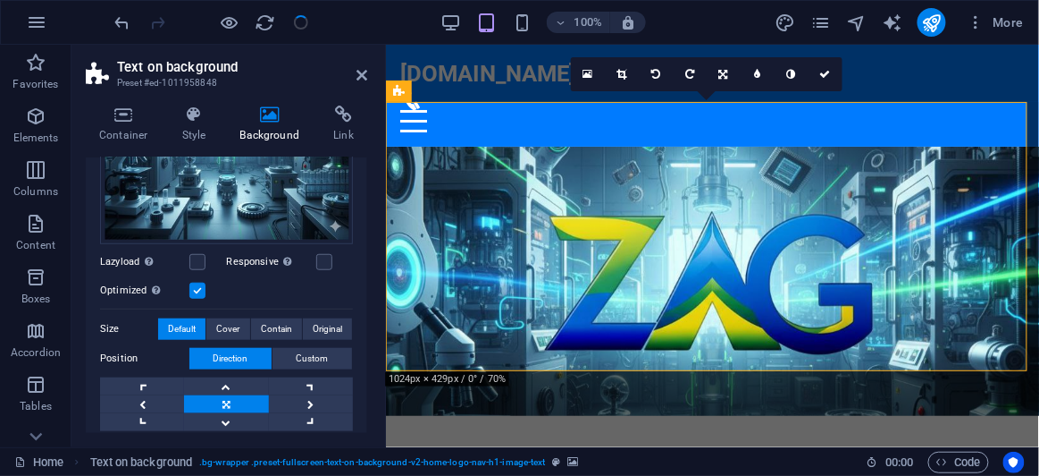
click at [0, 0] on input "Optimized Images are compressed to improve page speed." at bounding box center [0, 0] width 0 height 0
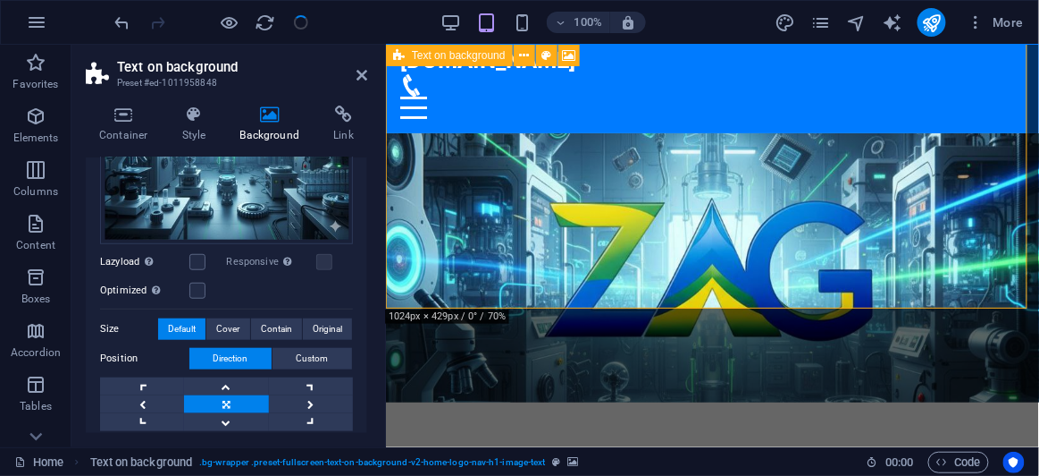
scroll to position [0, 0]
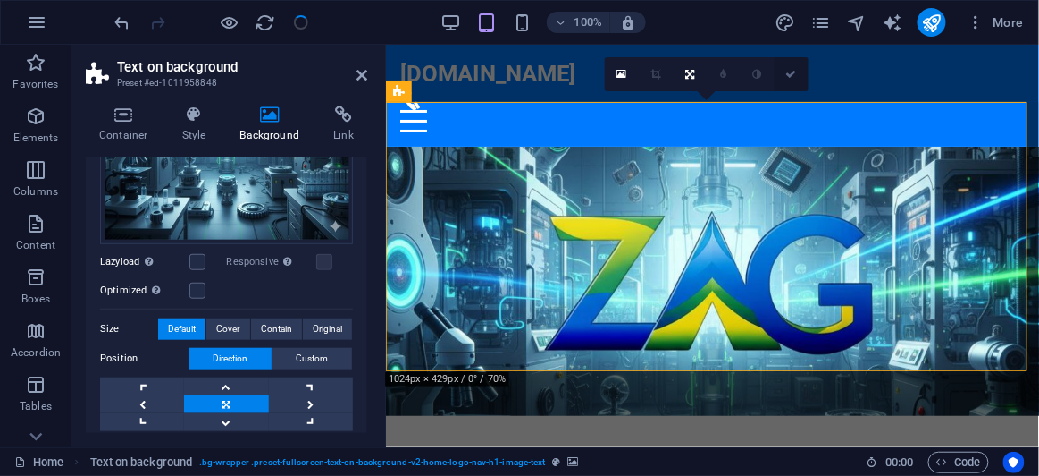
click at [793, 80] on link at bounding box center [792, 74] width 34 height 34
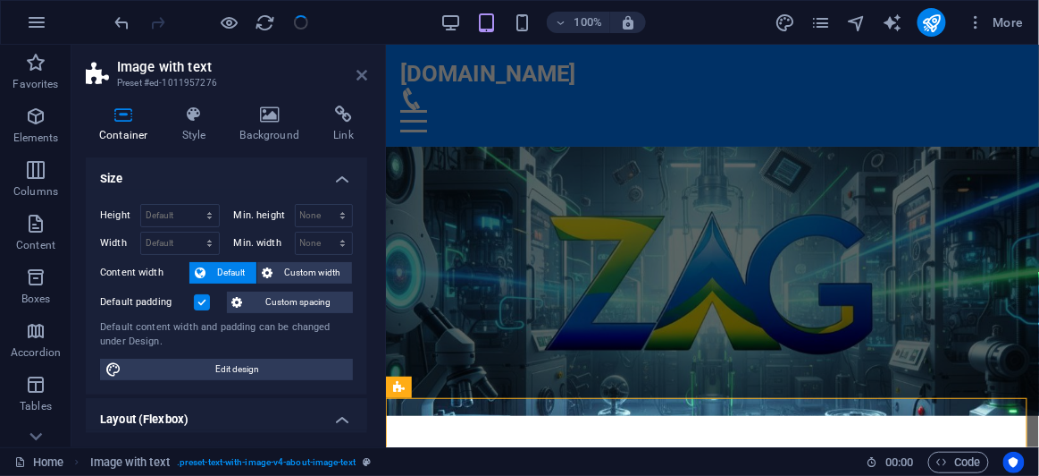
click at [364, 74] on icon at bounding box center [362, 75] width 11 height 14
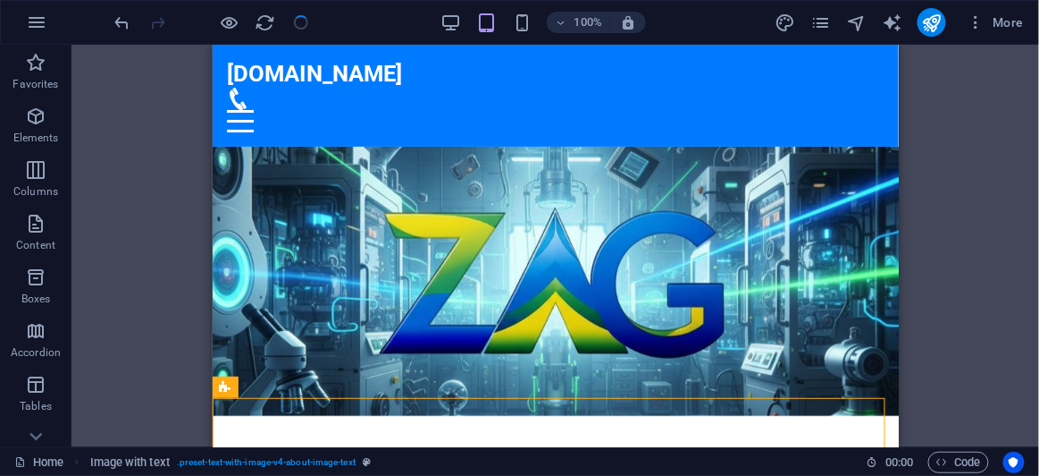
click at [939, 226] on div "Drag here to replace the existing content. Press “Ctrl” if you want to create a…" at bounding box center [556, 246] width 968 height 402
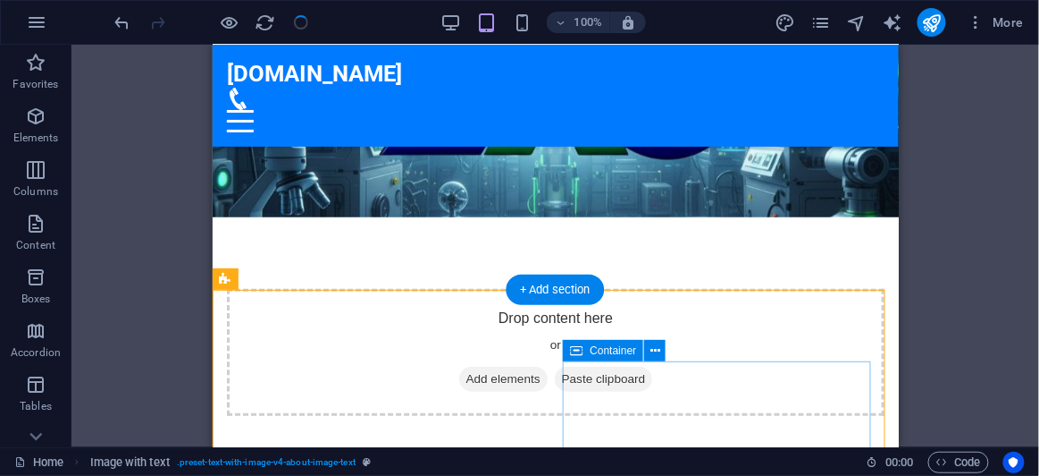
scroll to position [80, 0]
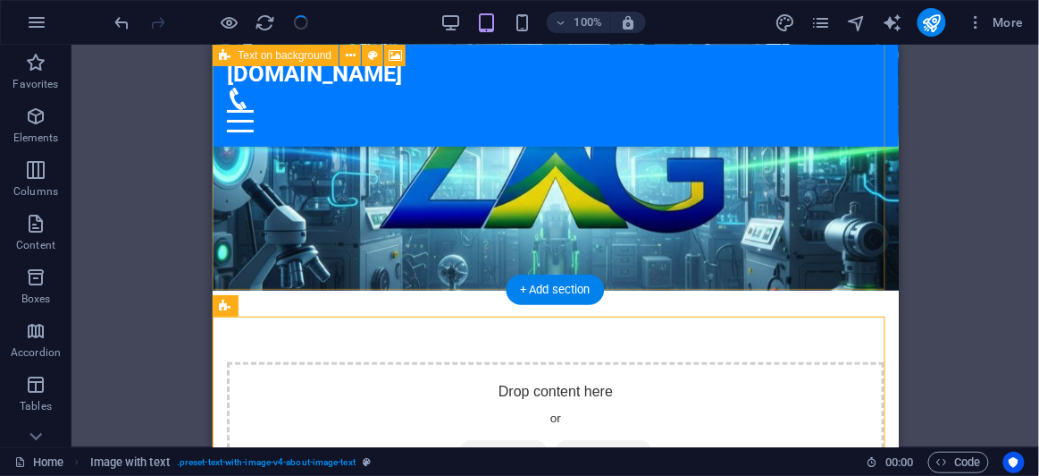
click at [743, 280] on div "Drop content here or Add elements Paste clipboard" at bounding box center [555, 261] width 686 height 596
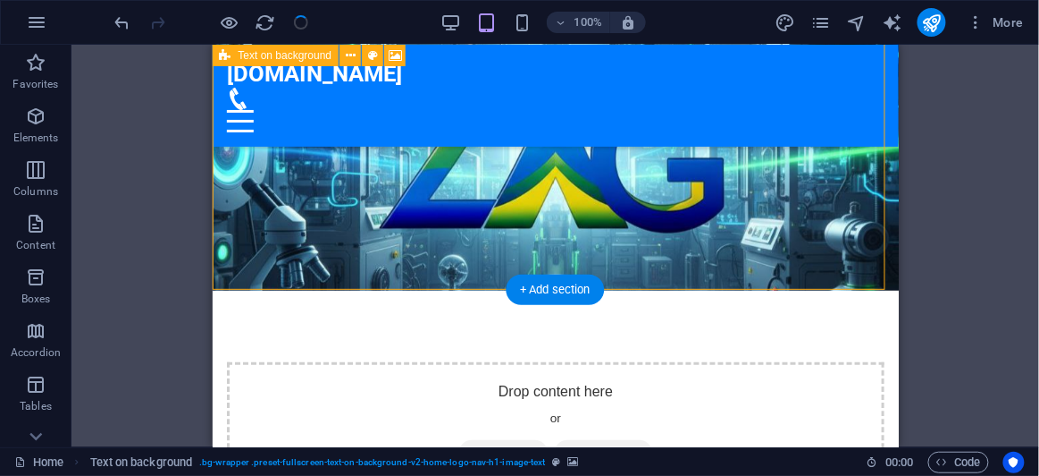
click at [743, 280] on div "Drop content here or Add elements Paste clipboard" at bounding box center [555, 261] width 686 height 596
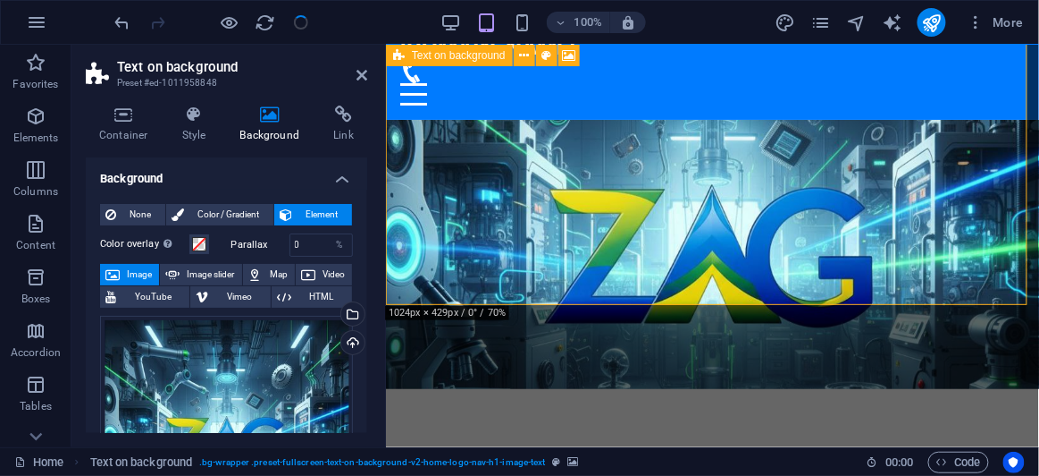
scroll to position [0, 0]
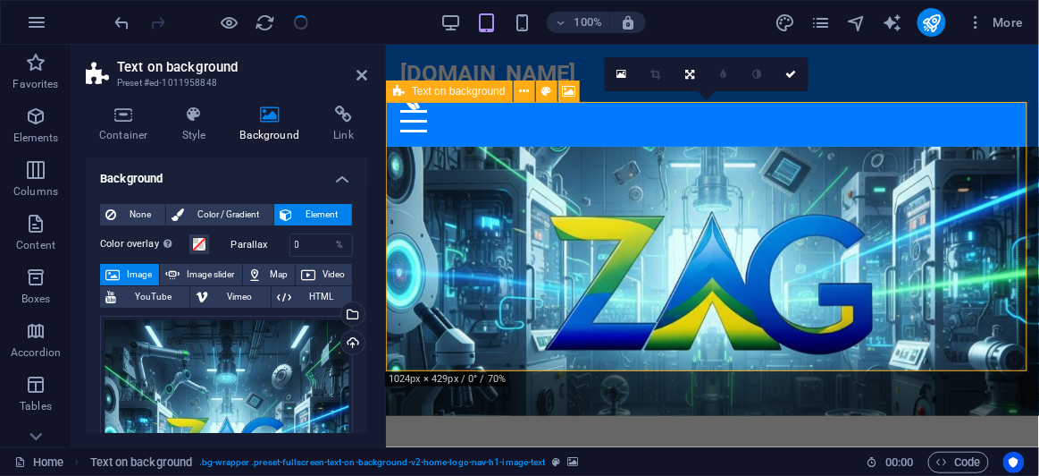
click at [206, 400] on div "Drag files here, click to choose files or select files from Files or our free s…" at bounding box center [226, 442] width 253 height 253
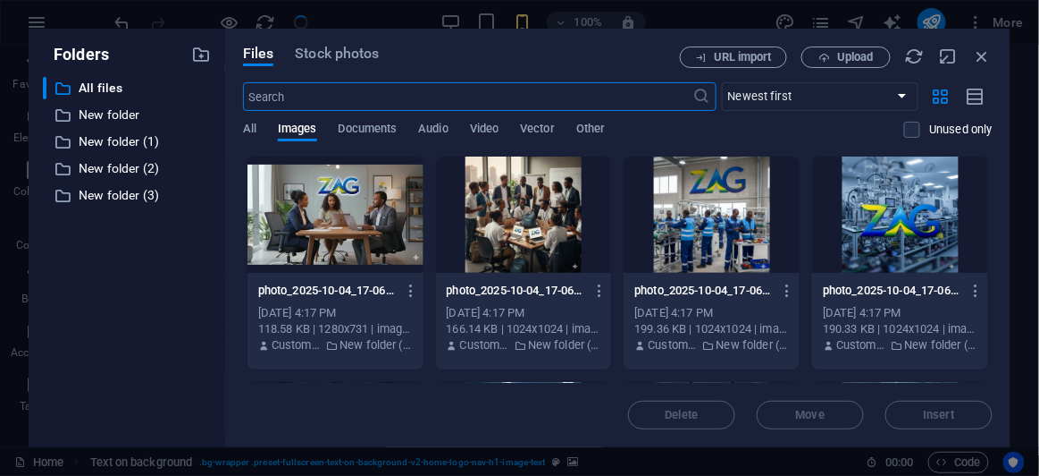
click at [877, 212] on div at bounding box center [900, 214] width 176 height 116
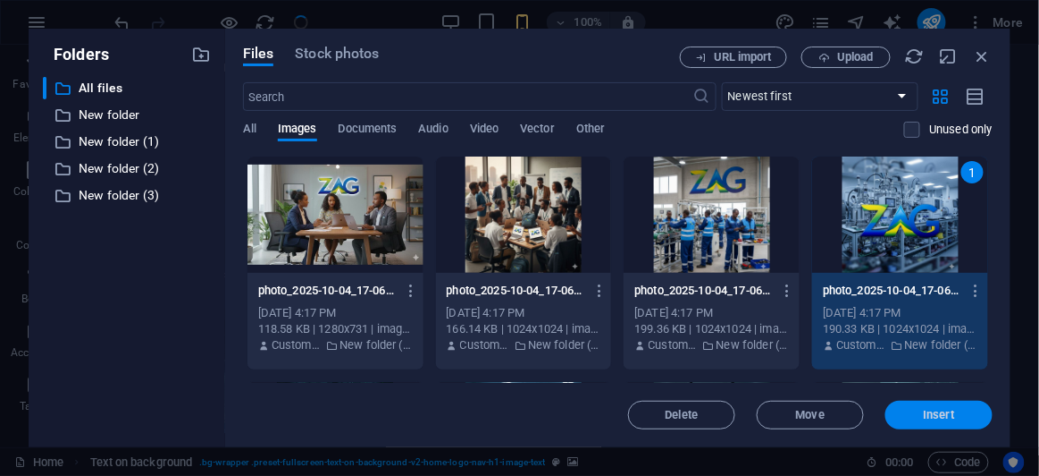
click at [937, 413] on span "Insert" at bounding box center [939, 414] width 31 height 11
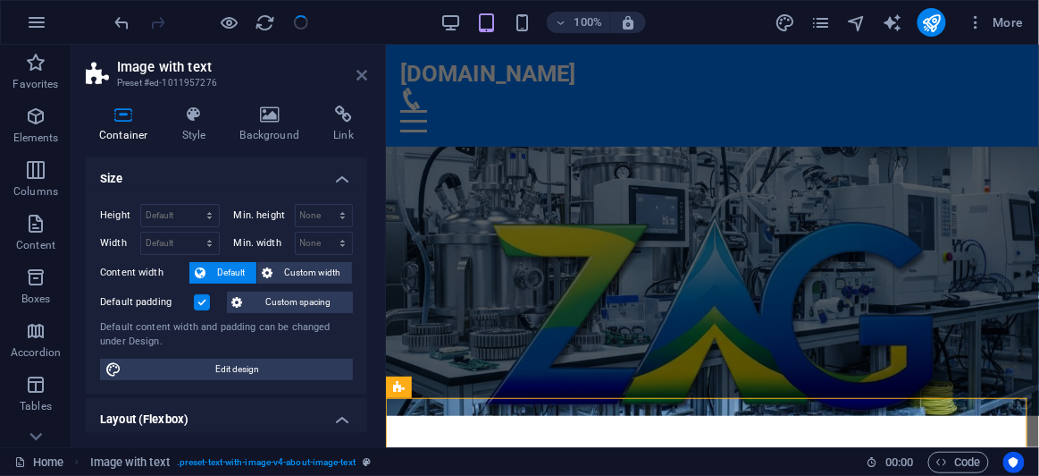
click at [363, 74] on icon at bounding box center [362, 75] width 11 height 14
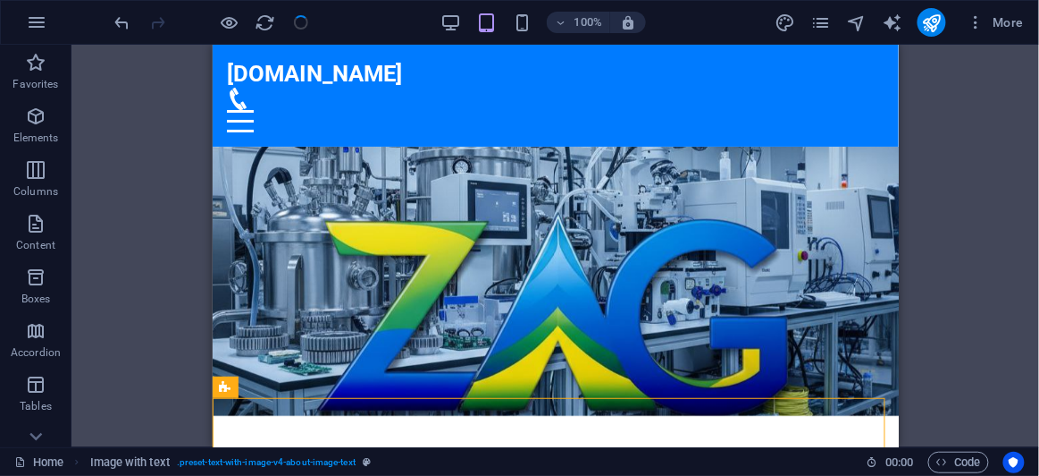
click at [922, 300] on div "Drag here to replace the existing content. Press “Ctrl” if you want to create a…" at bounding box center [556, 246] width 968 height 402
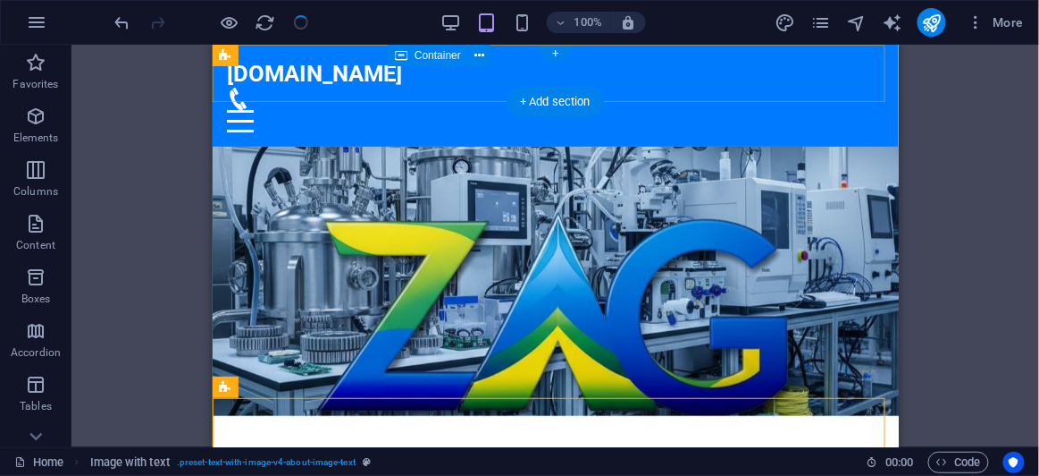
click at [653, 87] on div at bounding box center [555, 109] width 658 height 45
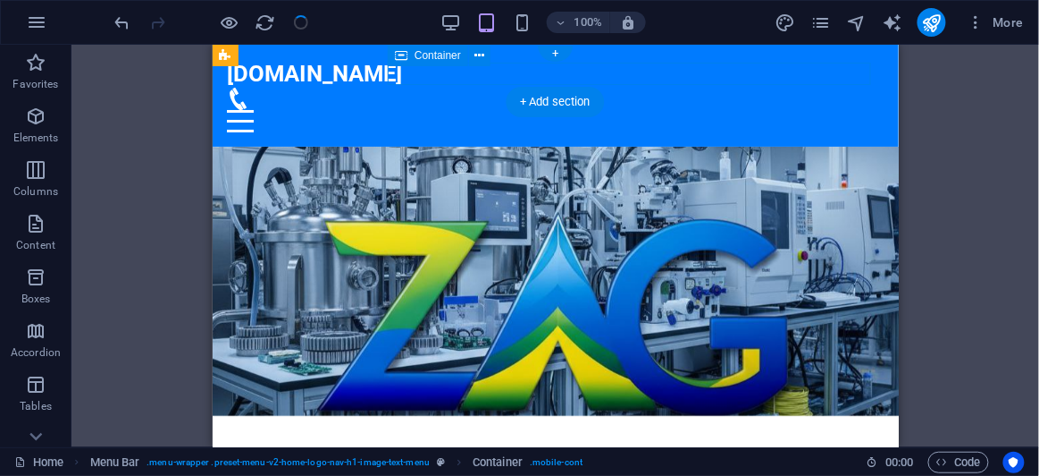
click at [666, 87] on div at bounding box center [555, 109] width 658 height 45
click at [300, 22] on div at bounding box center [212, 22] width 200 height 29
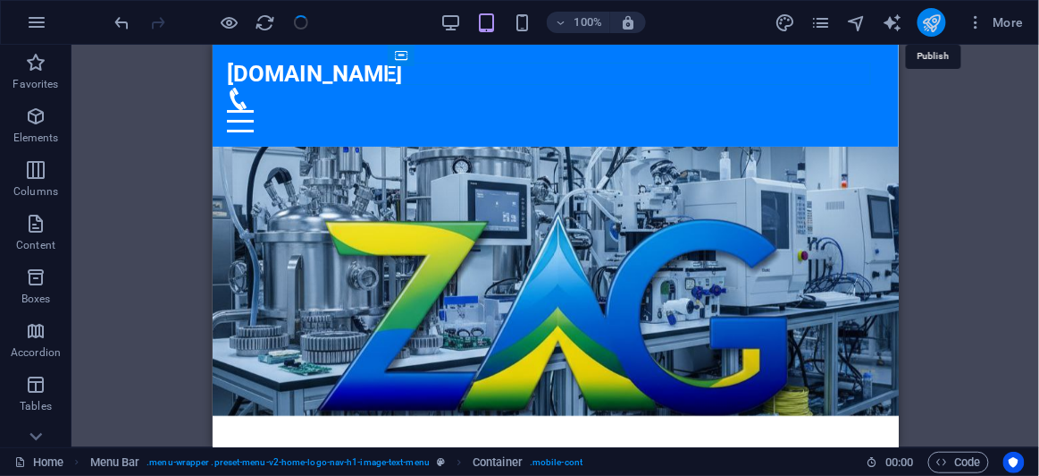
click at [934, 15] on icon "publish" at bounding box center [932, 23] width 21 height 21
checkbox input "false"
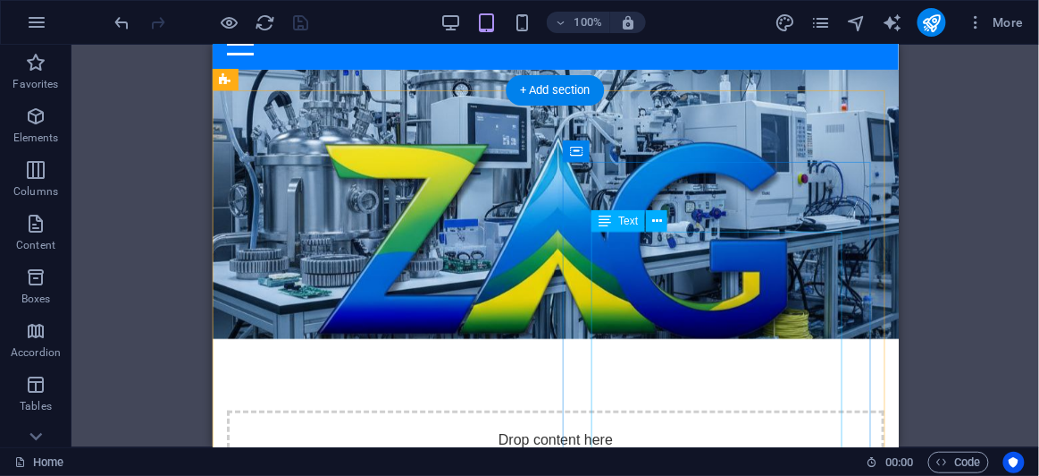
scroll to position [324, 0]
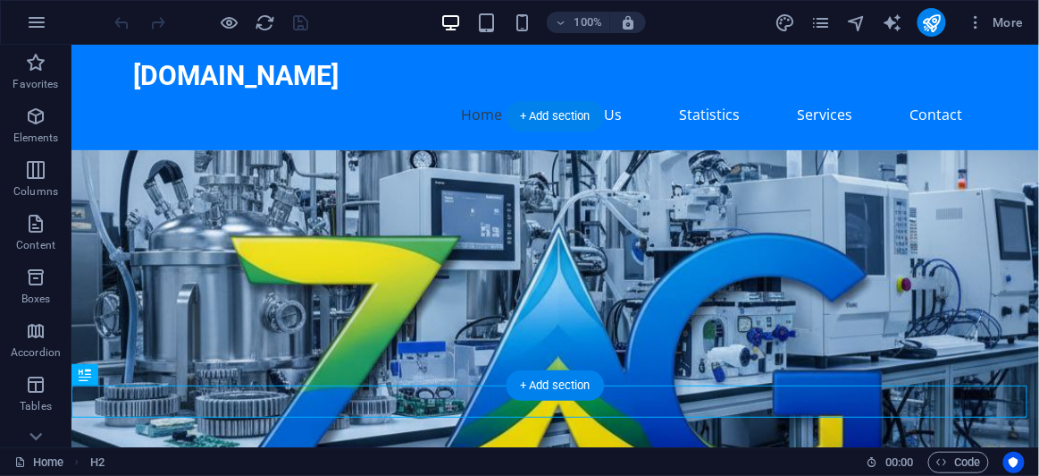
click at [806, 154] on figure at bounding box center [555, 319] width 968 height 341
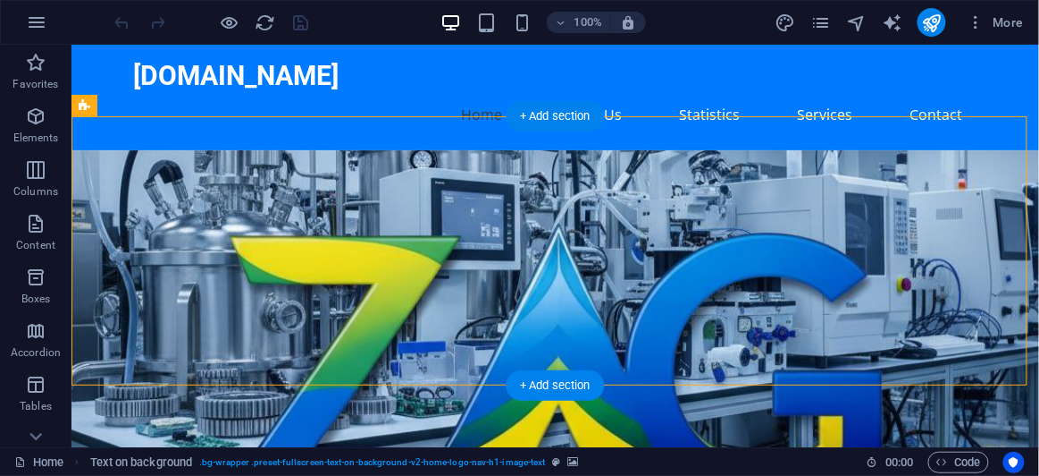
click at [806, 154] on figure at bounding box center [555, 319] width 968 height 341
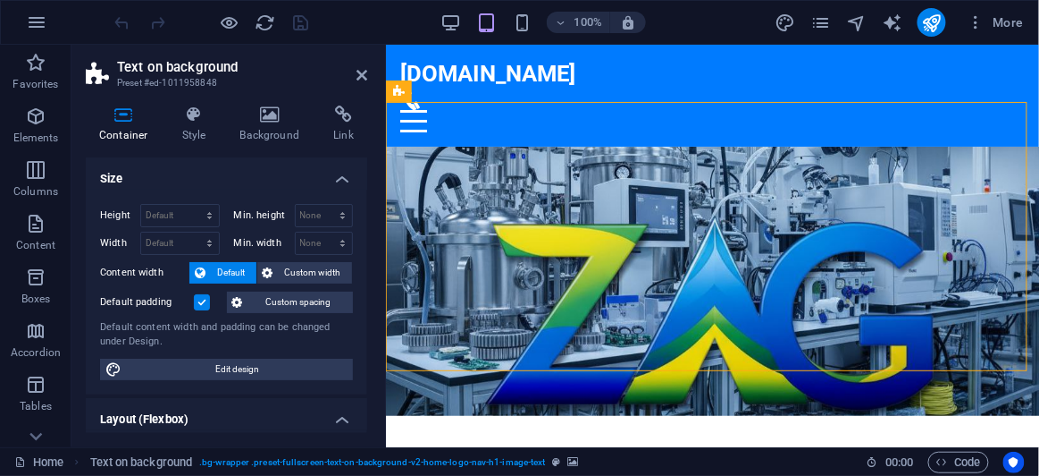
drag, startPoint x: 1006, startPoint y: 293, endPoint x: 1015, endPoint y: 326, distance: 34.3
click at [1015, 326] on div "Drop content here or Add elements Paste clipboard" at bounding box center [711, 415] width 653 height 539
click at [899, 341] on figure at bounding box center [711, 280] width 653 height 269
click at [995, 349] on figure at bounding box center [711, 280] width 653 height 269
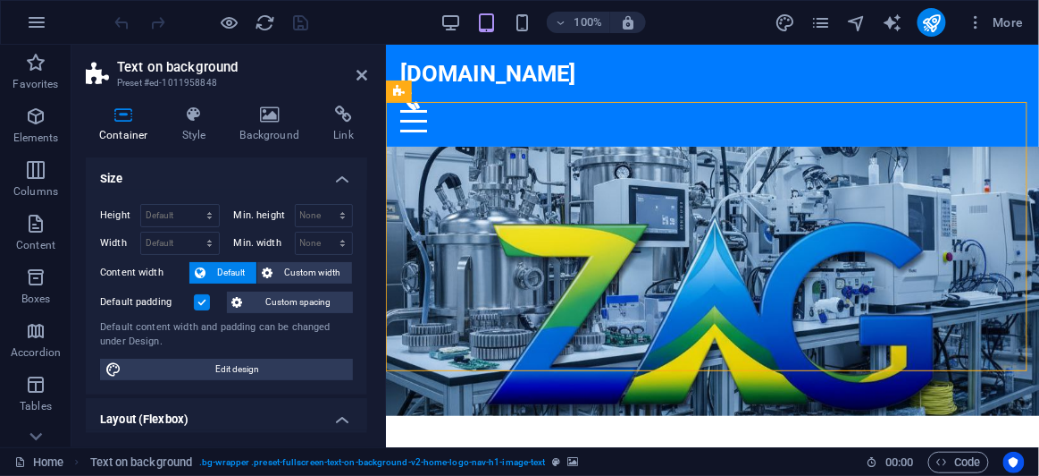
click at [996, 349] on figure at bounding box center [711, 280] width 653 height 269
click at [177, 122] on icon at bounding box center [194, 114] width 51 height 18
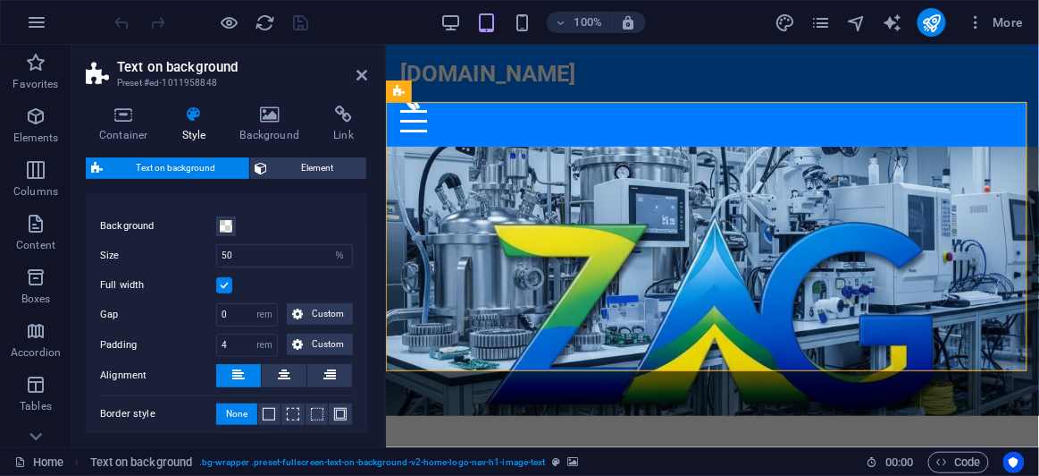
scroll to position [105, 0]
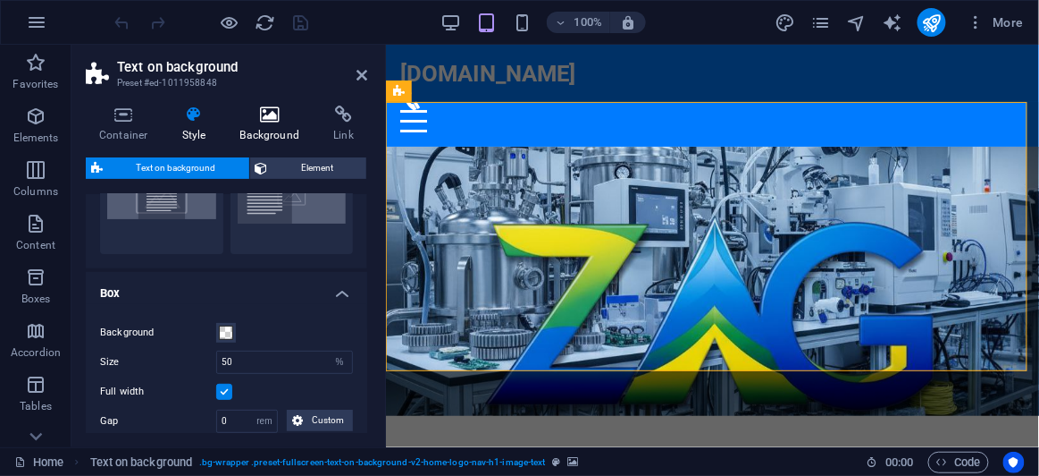
click at [265, 128] on h4 "Background" at bounding box center [274, 124] width 94 height 38
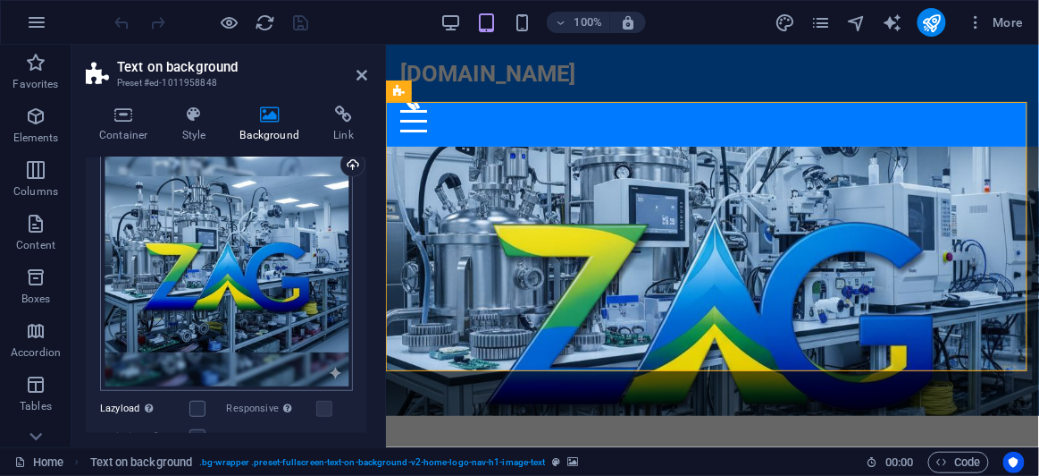
scroll to position [243, 0]
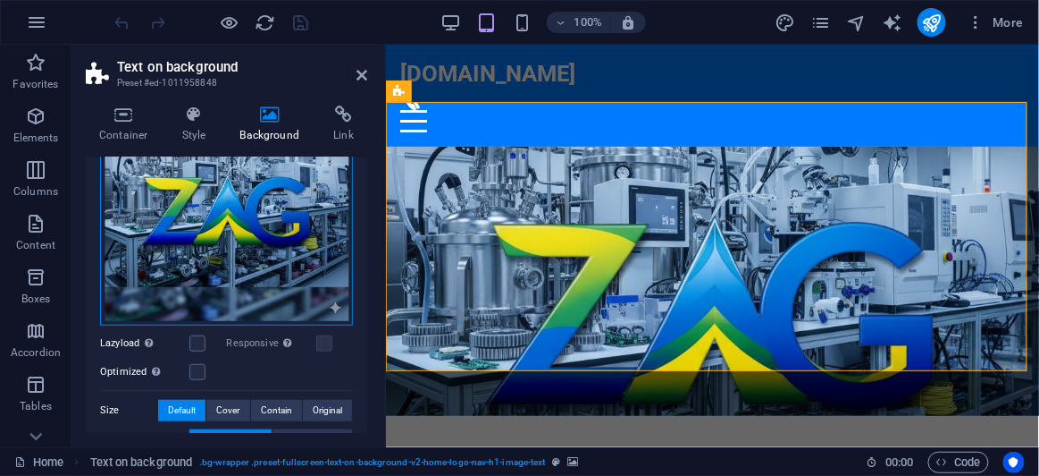
click at [323, 298] on div "Drag files here, click to choose files or select files from Files or our free s…" at bounding box center [226, 198] width 253 height 253
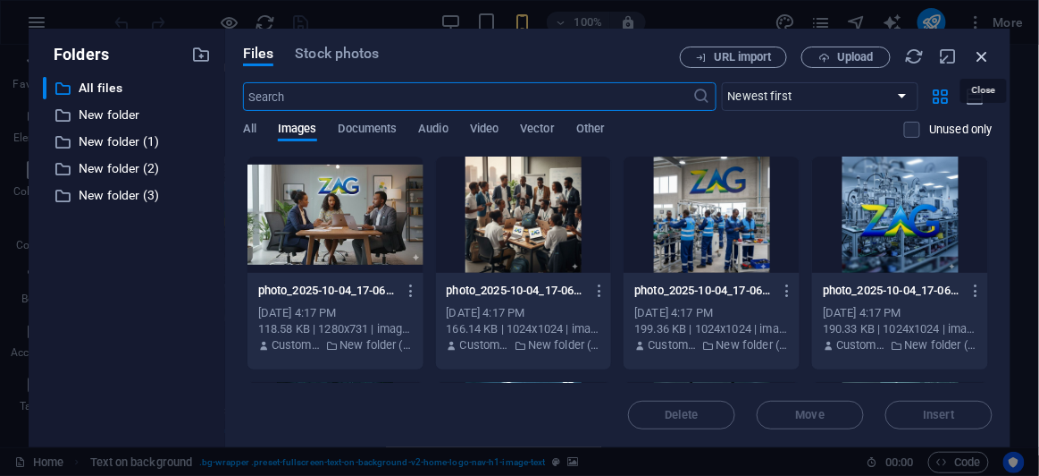
click at [986, 56] on icon "button" at bounding box center [983, 56] width 20 height 20
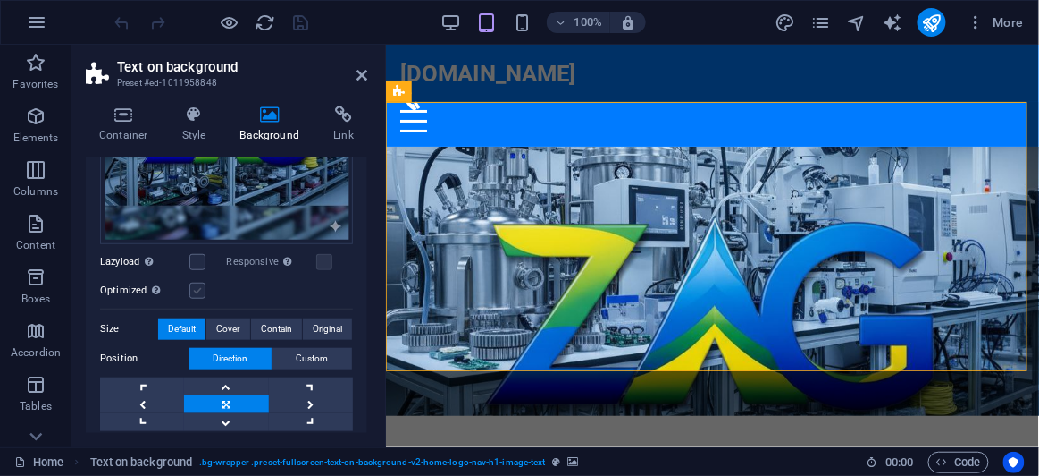
click at [200, 287] on label at bounding box center [197, 290] width 16 height 16
click at [0, 0] on input "Optimized Images are compressed to improve page speed." at bounding box center [0, 0] width 0 height 0
click at [194, 260] on label at bounding box center [197, 262] width 16 height 16
click at [0, 0] on input "Lazyload Loading images after the page loads improves page speed." at bounding box center [0, 0] width 0 height 0
click at [300, 18] on icon "save" at bounding box center [301, 23] width 21 height 21
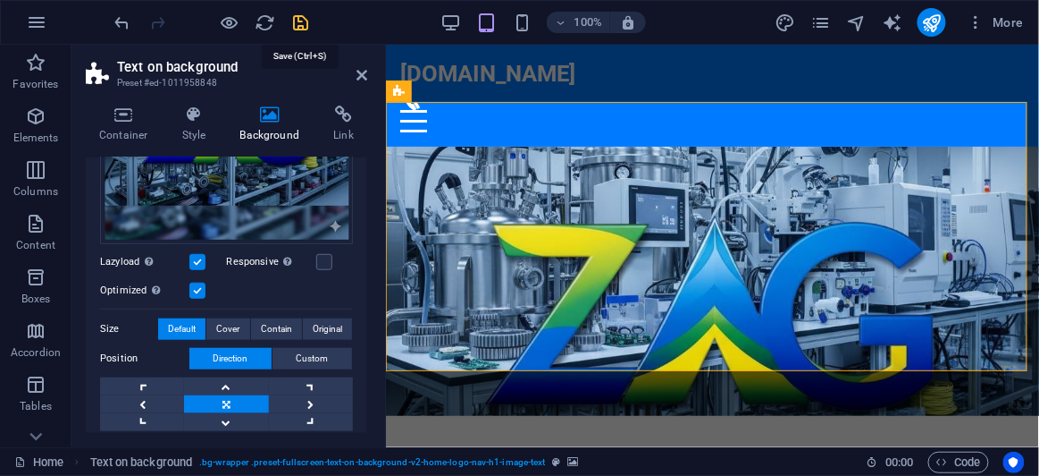
checkbox input "false"
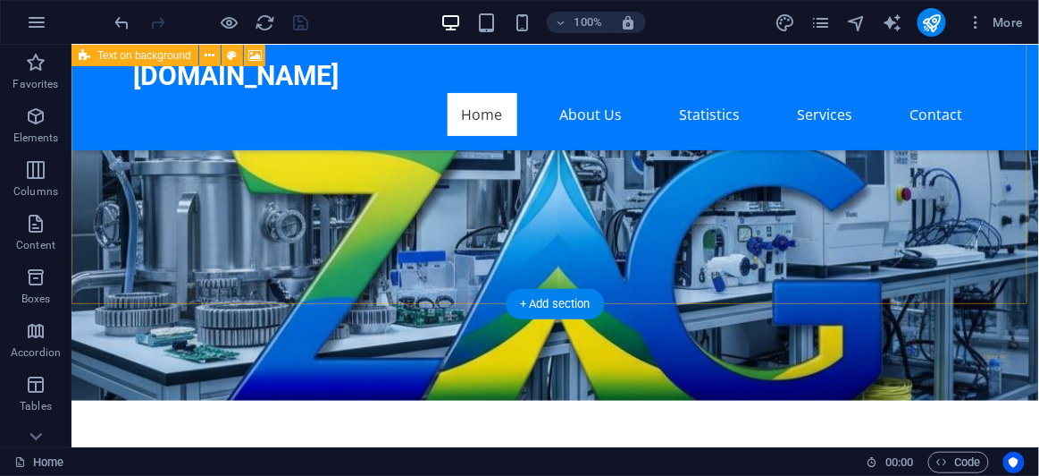
scroll to position [0, 0]
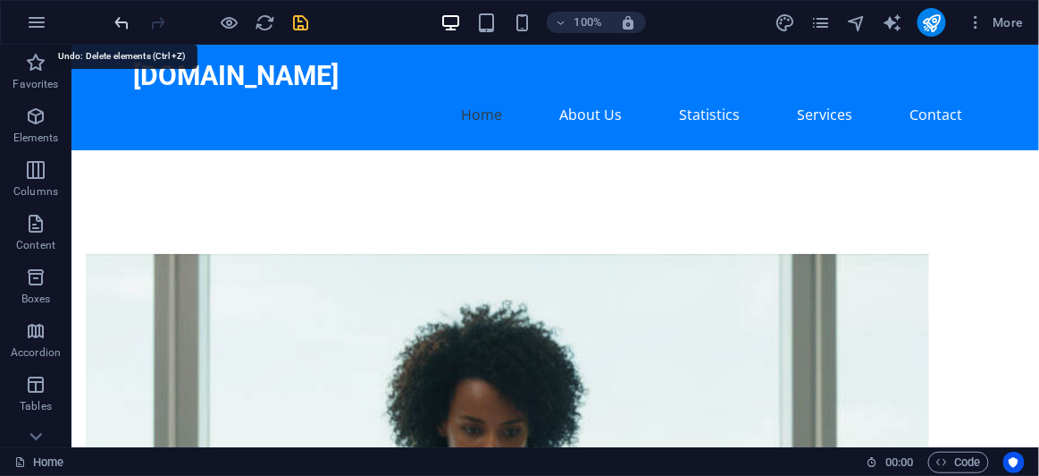
click at [116, 28] on icon "undo" at bounding box center [123, 23] width 21 height 21
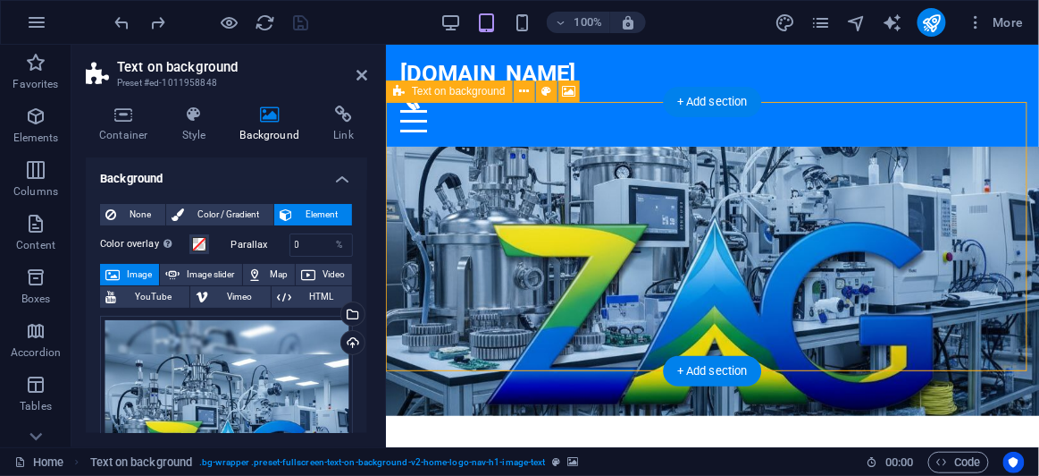
drag, startPoint x: 510, startPoint y: 216, endPoint x: 543, endPoint y: 214, distance: 33.2
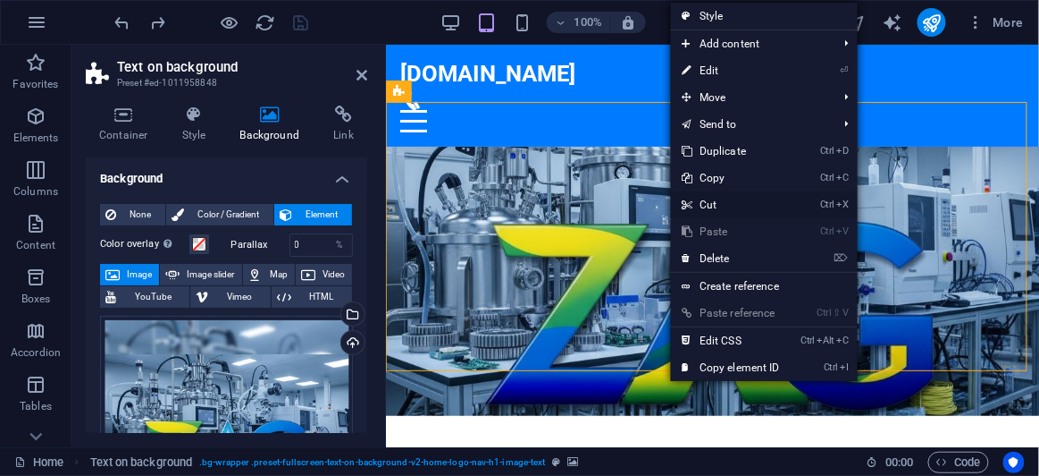
click at [708, 204] on link "Ctrl X Cut" at bounding box center [731, 204] width 120 height 27
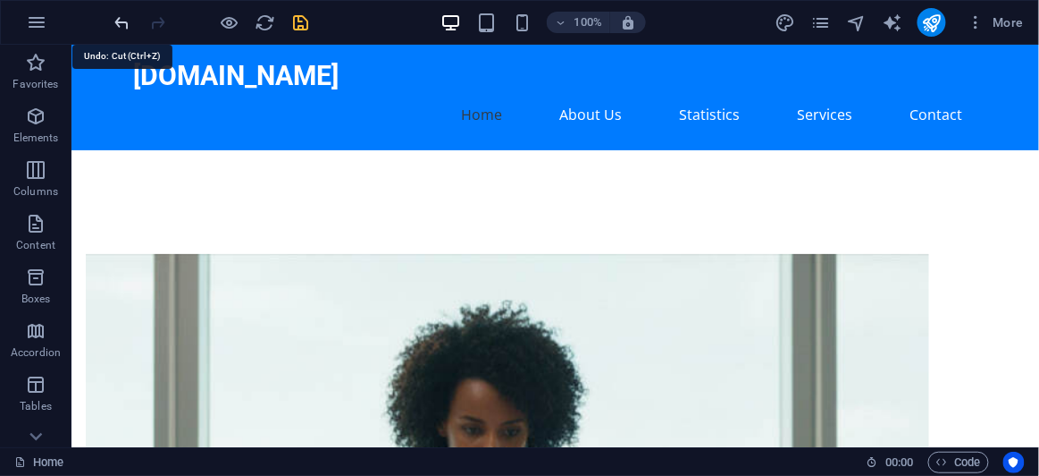
click at [125, 21] on icon "undo" at bounding box center [123, 23] width 21 height 21
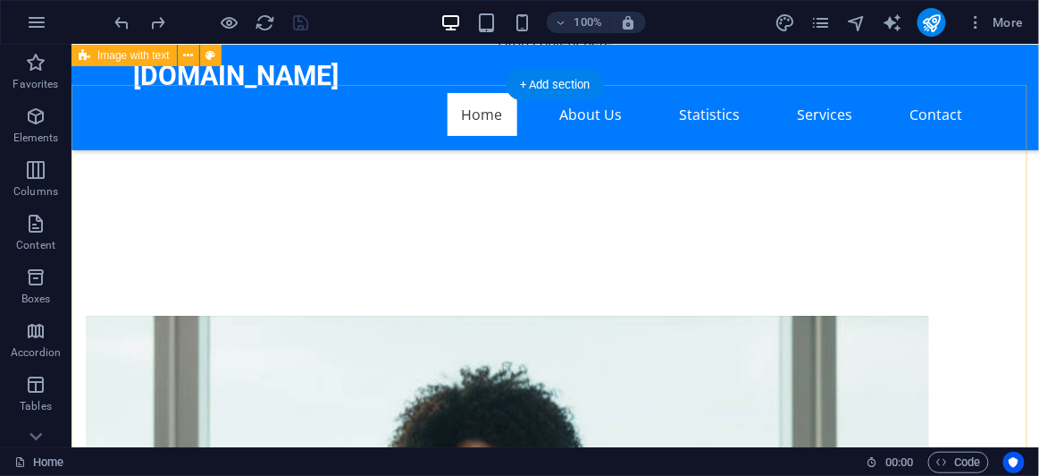
scroll to position [324, 0]
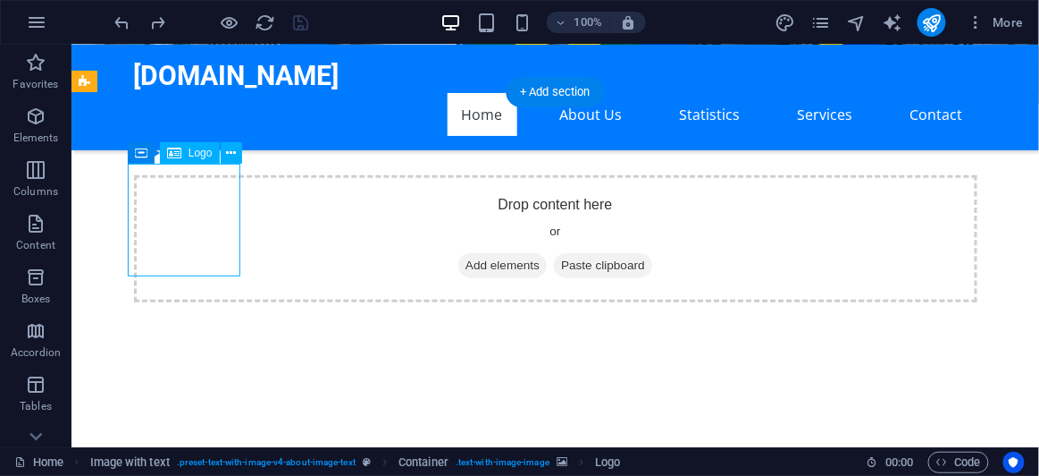
select select "px"
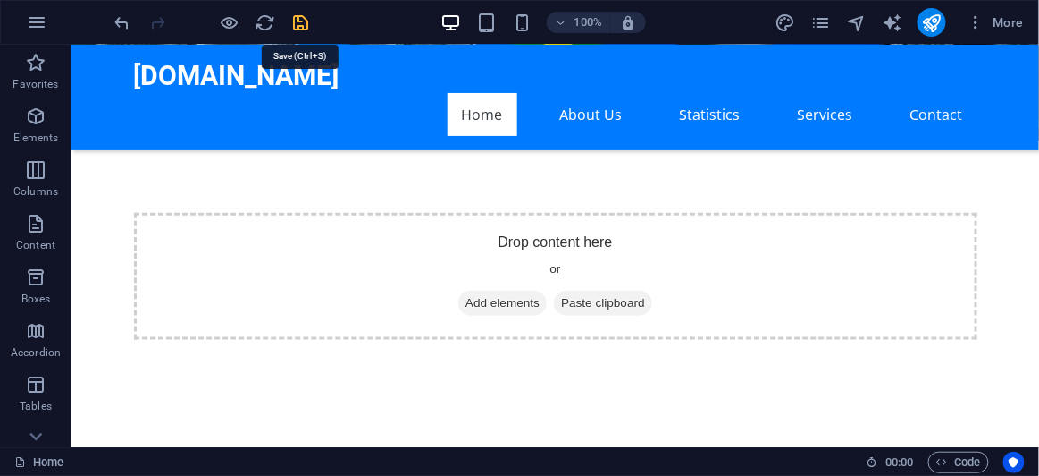
click at [295, 29] on icon "save" at bounding box center [301, 23] width 21 height 21
checkbox input "false"
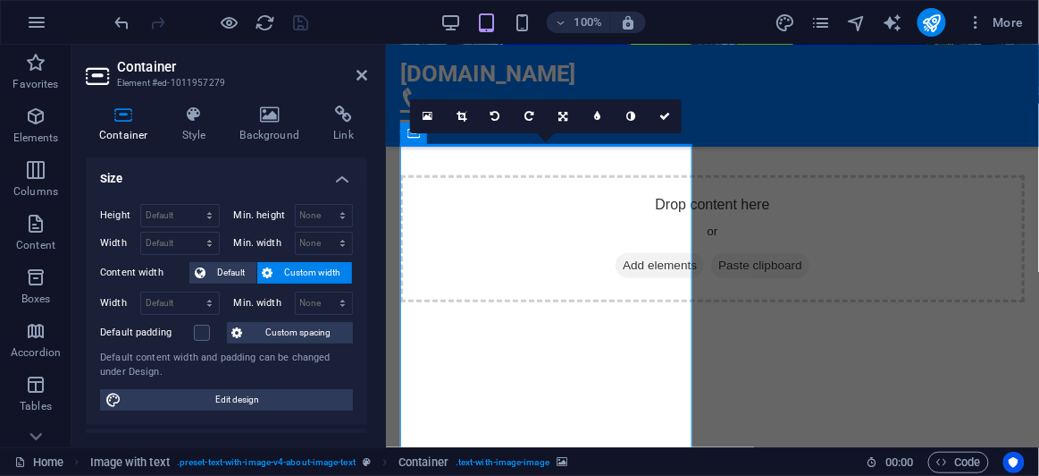
click at [309, 274] on span "Custom width" at bounding box center [313, 272] width 69 height 21
click at [205, 332] on label at bounding box center [202, 332] width 16 height 16
click at [0, 0] on input "Default padding" at bounding box center [0, 0] width 0 height 0
click at [204, 326] on label at bounding box center [202, 332] width 16 height 16
click at [0, 0] on input "Default padding" at bounding box center [0, 0] width 0 height 0
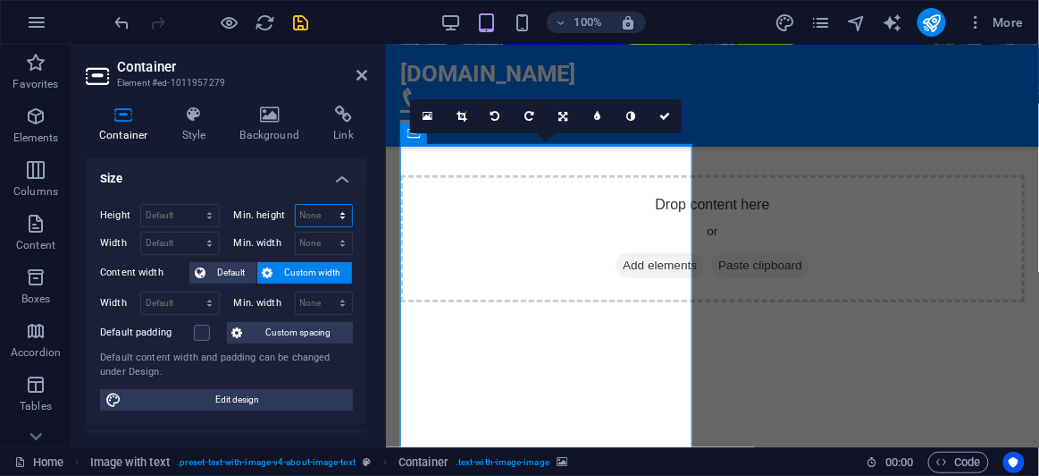
click at [343, 208] on select "None px rem % vh vw" at bounding box center [324, 215] width 57 height 21
select select "%"
click at [324, 205] on select "None px rem % vh vw" at bounding box center [324, 215] width 57 height 21
type input "100"
click at [342, 215] on select "None px rem % vh vw" at bounding box center [339, 215] width 25 height 21
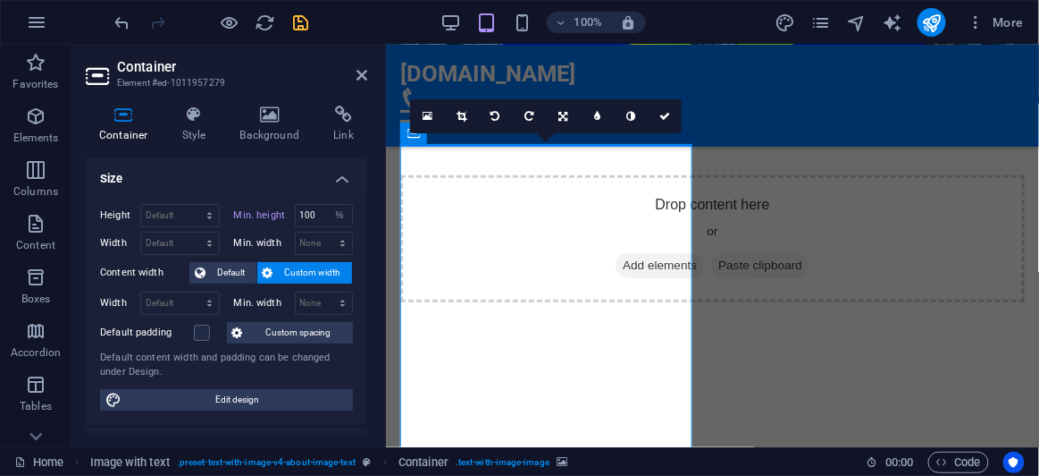
click at [305, 193] on div "Height Default px rem % vh vw Min. height 100 None px rem % vh vw Width Default…" at bounding box center [227, 306] width 282 height 235
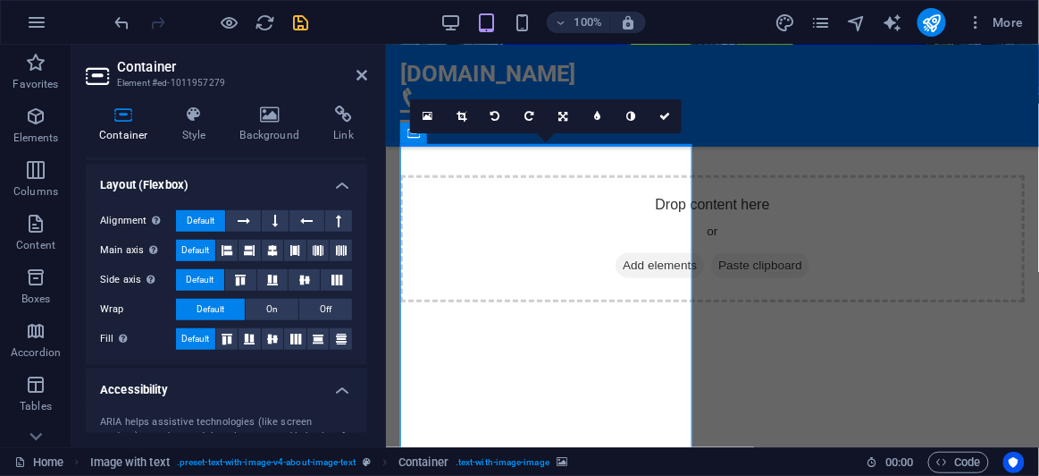
scroll to position [201, 0]
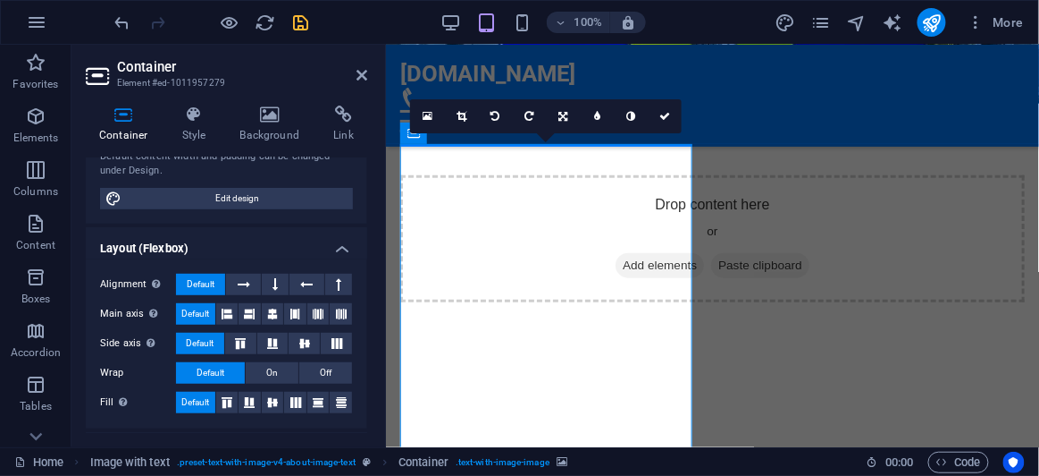
click at [371, 206] on div "Container Style Background Link Size Height Default px rem % vh vw Min. height …" at bounding box center [227, 269] width 310 height 356
click at [667, 113] on icon at bounding box center [665, 116] width 11 height 11
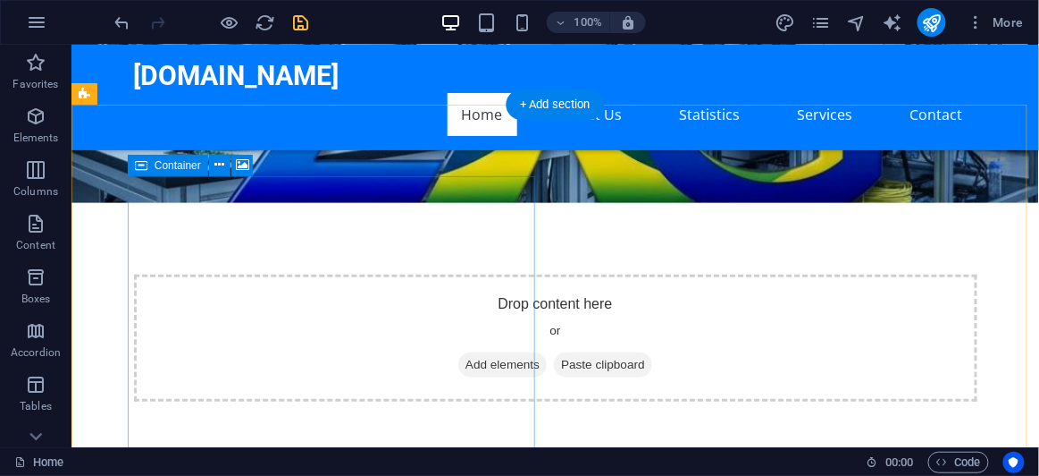
scroll to position [243, 0]
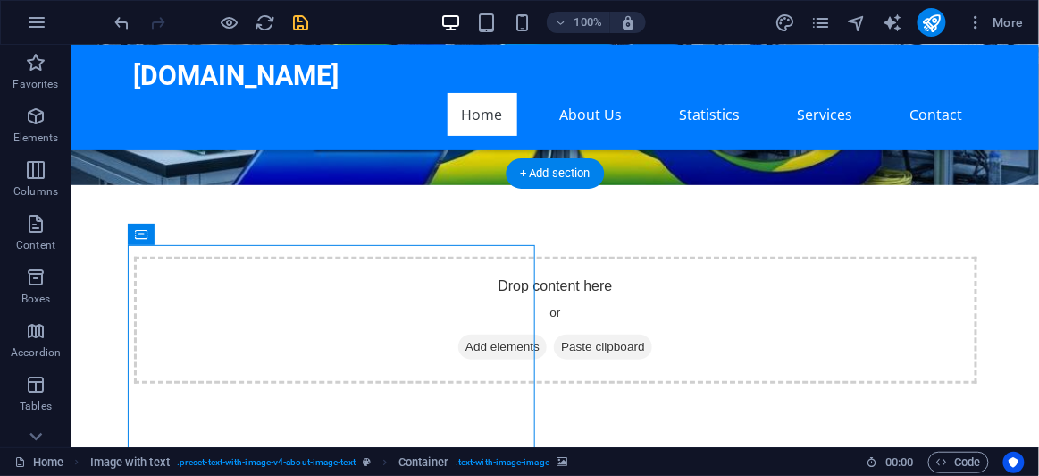
select select "%"
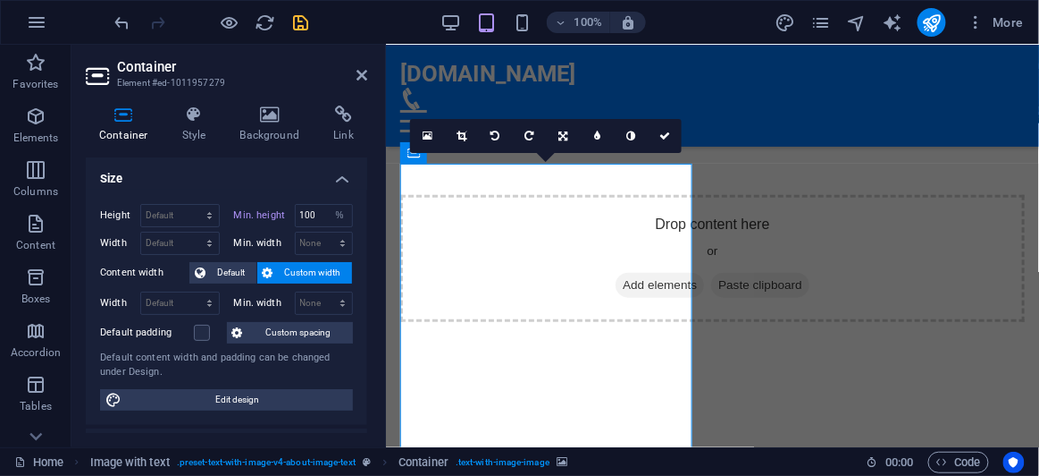
scroll to position [324, 0]
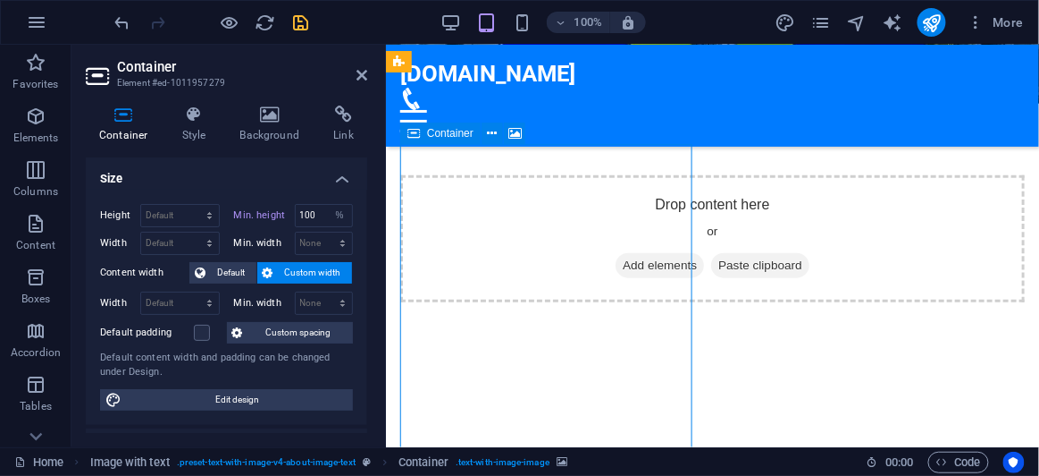
drag, startPoint x: 421, startPoint y: 267, endPoint x: 419, endPoint y: 234, distance: 33.1
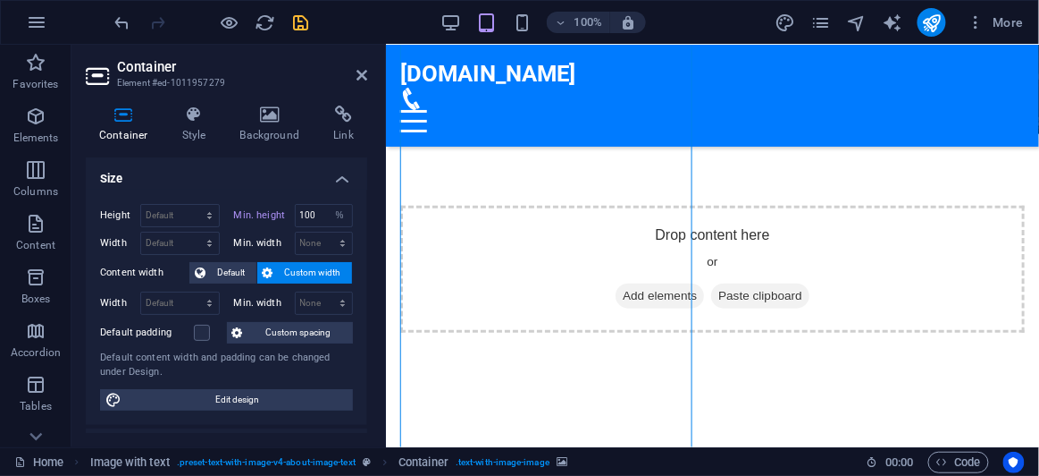
scroll to position [243, 0]
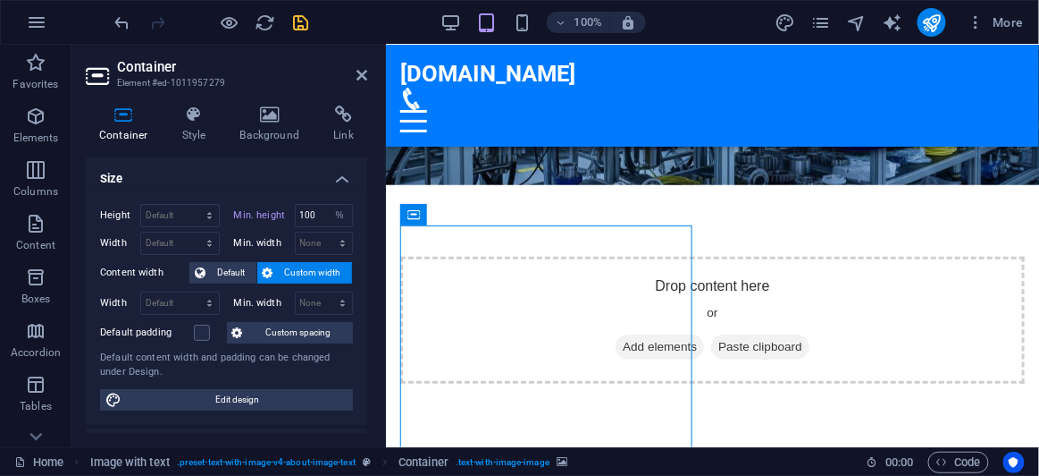
click at [341, 180] on h4 "Size" at bounding box center [227, 173] width 282 height 32
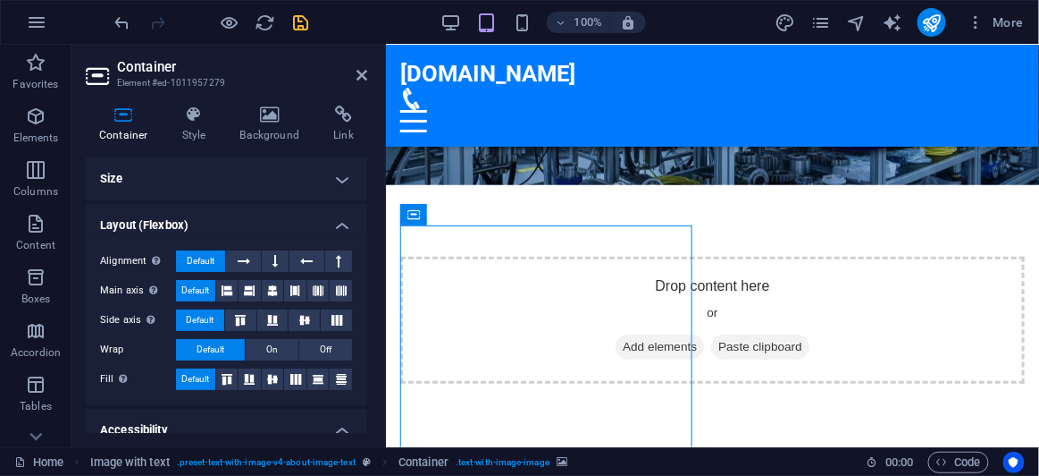
click at [341, 180] on h4 "Size" at bounding box center [227, 178] width 282 height 43
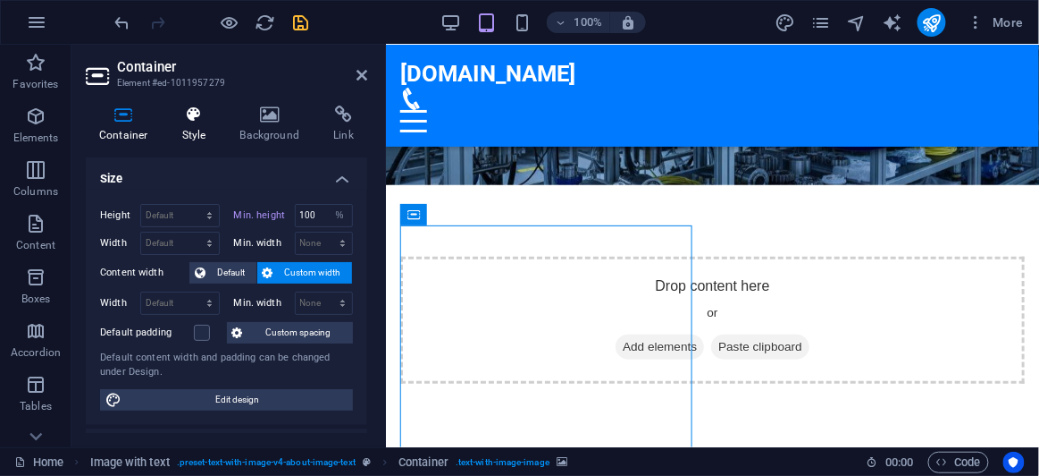
click at [198, 132] on h4 "Style" at bounding box center [198, 124] width 58 height 38
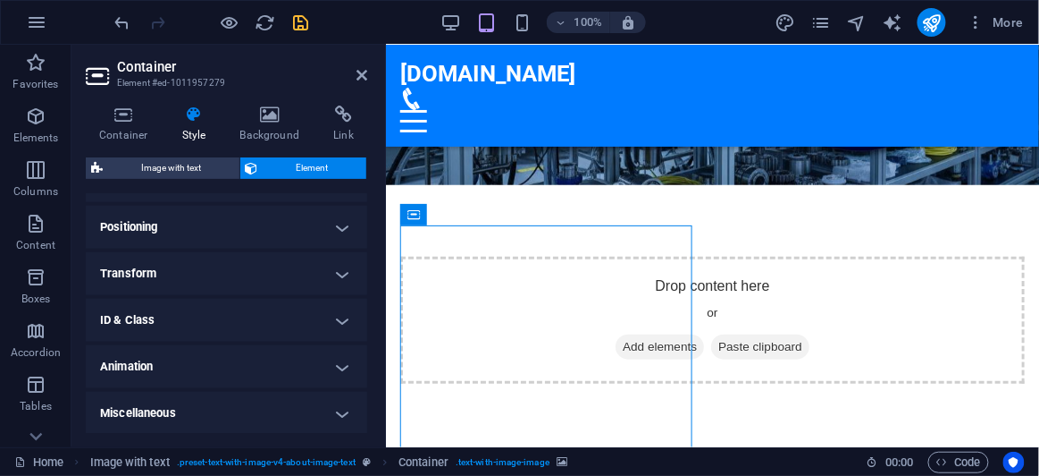
scroll to position [272, 0]
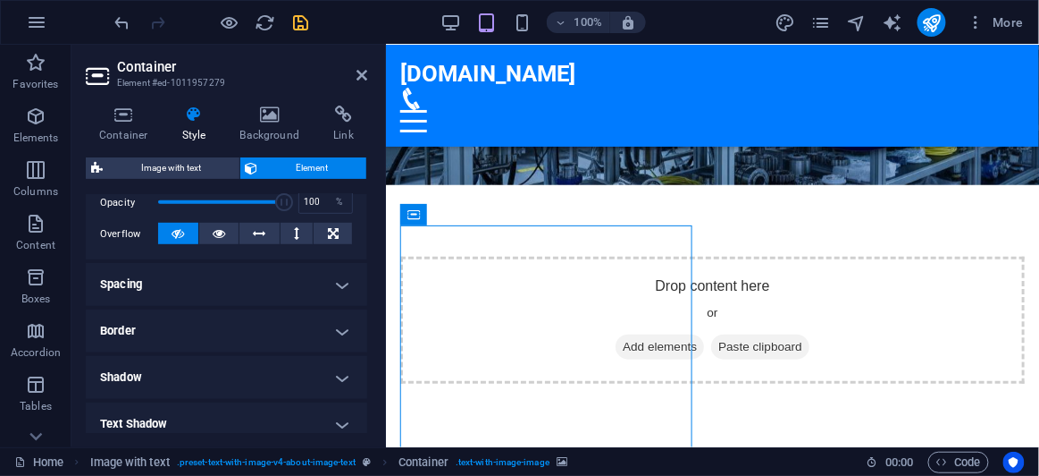
click at [335, 330] on h4 "Border" at bounding box center [227, 330] width 282 height 43
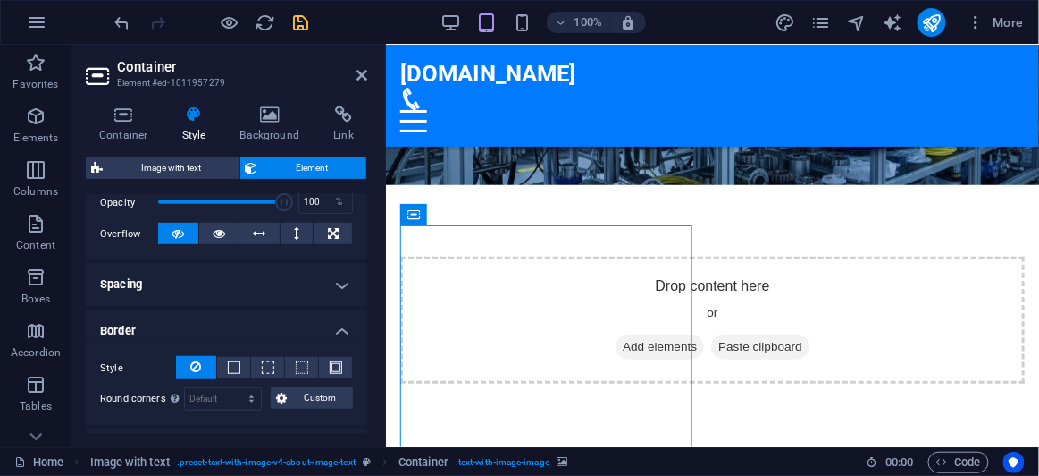
click at [338, 285] on h4 "Spacing" at bounding box center [227, 284] width 282 height 43
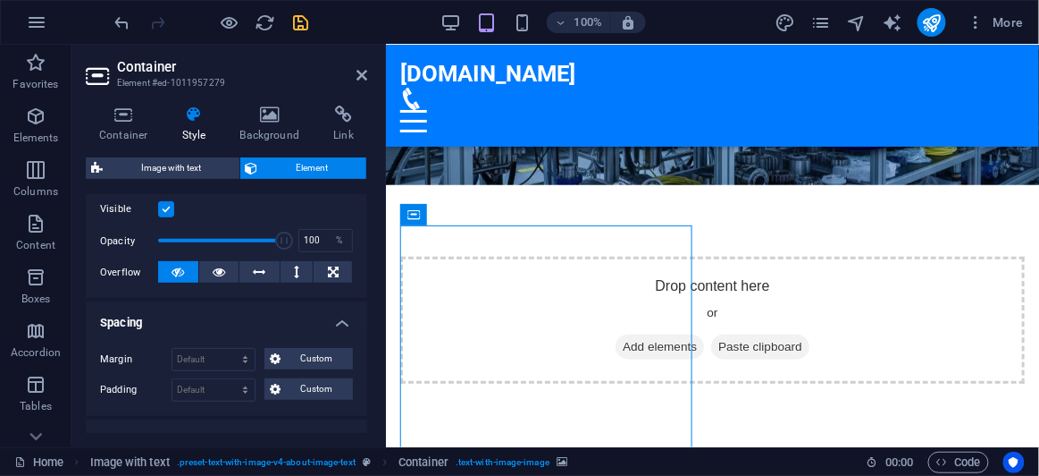
scroll to position [190, 0]
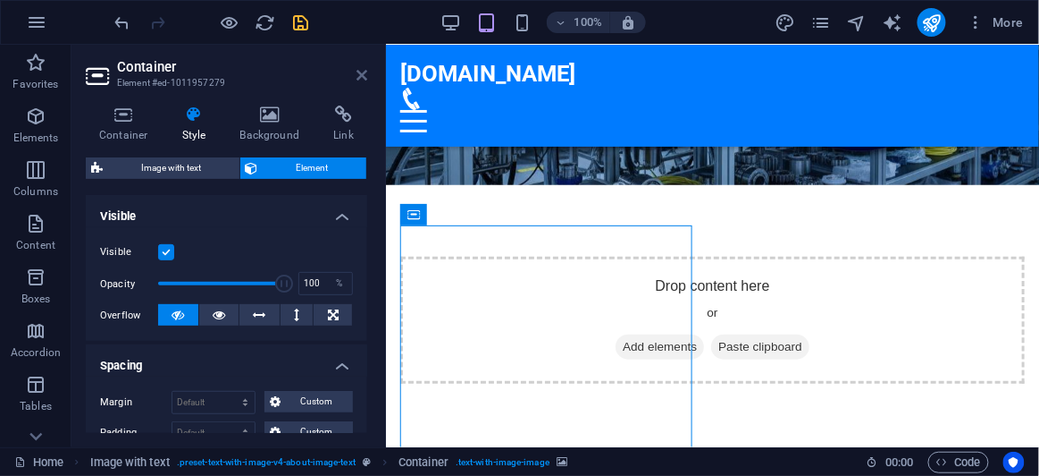
click at [360, 76] on icon at bounding box center [362, 75] width 11 height 14
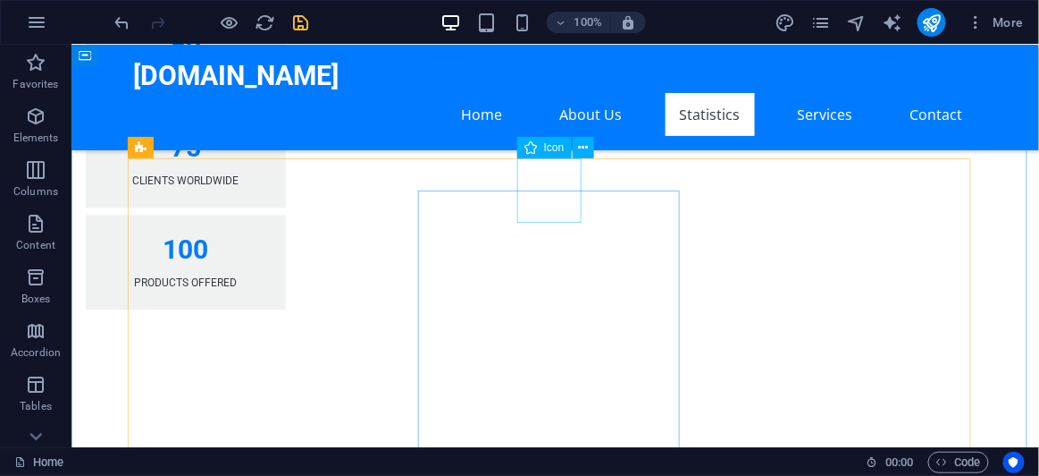
scroll to position [2356, 0]
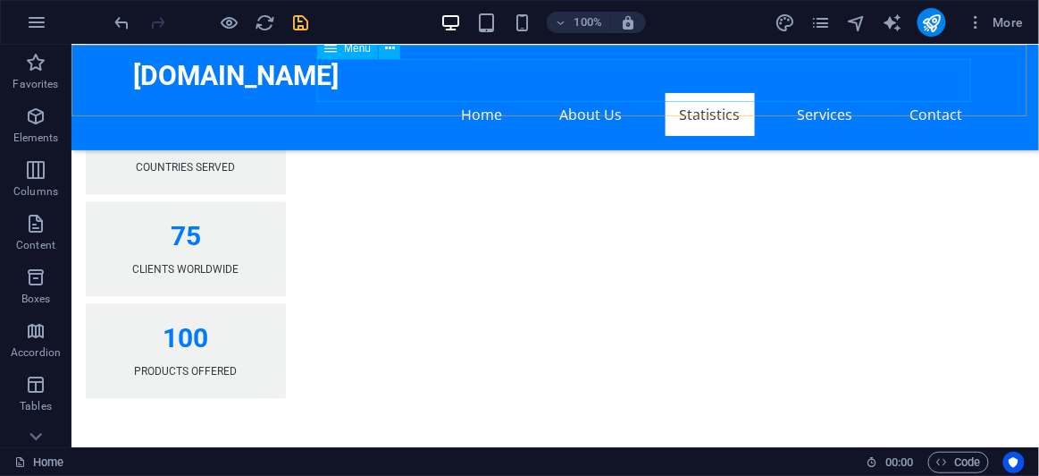
click at [477, 92] on nav "Home About Us Statistics Services Contact" at bounding box center [555, 113] width 844 height 43
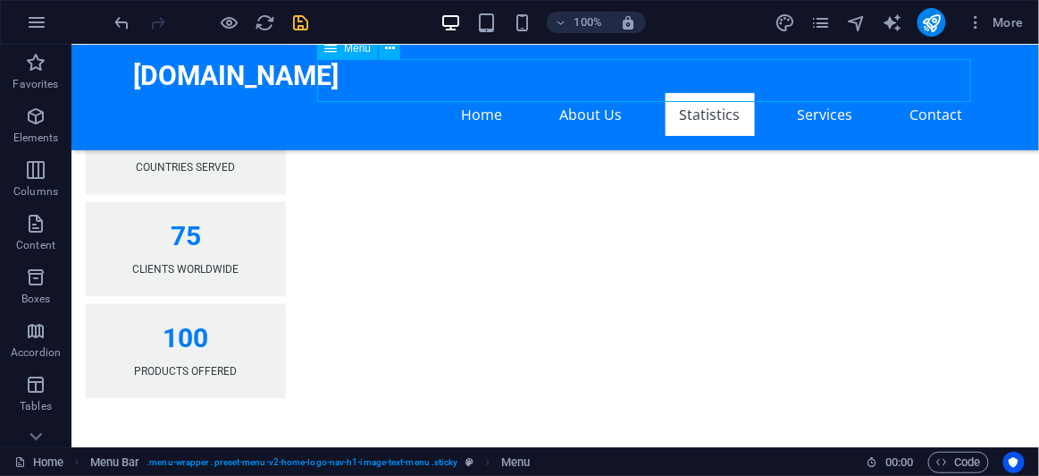
click at [484, 92] on nav "Home About Us Statistics Services Contact" at bounding box center [555, 113] width 844 height 43
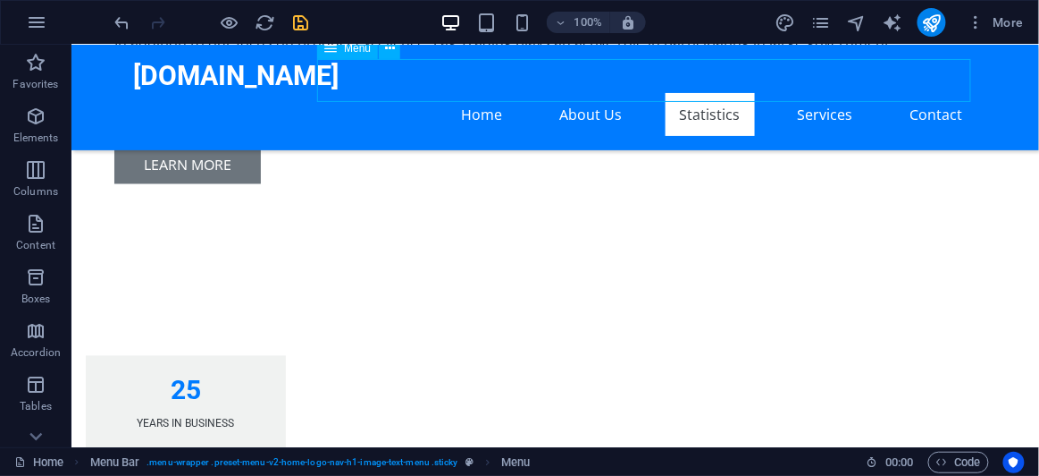
scroll to position [2956, 0]
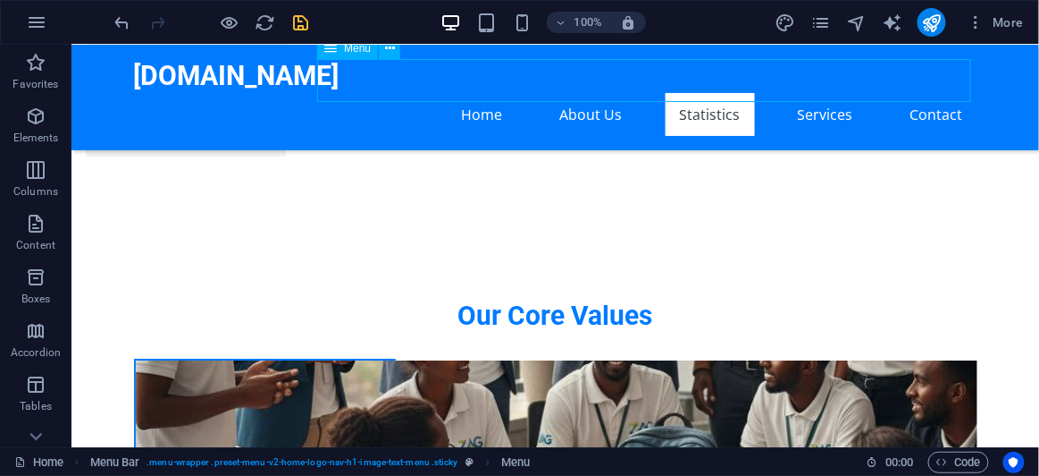
select select
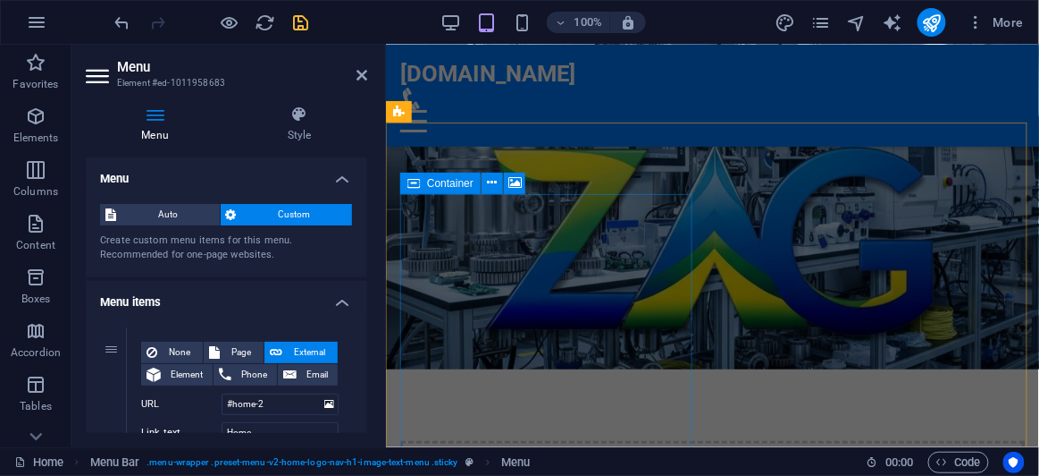
scroll to position [0, 0]
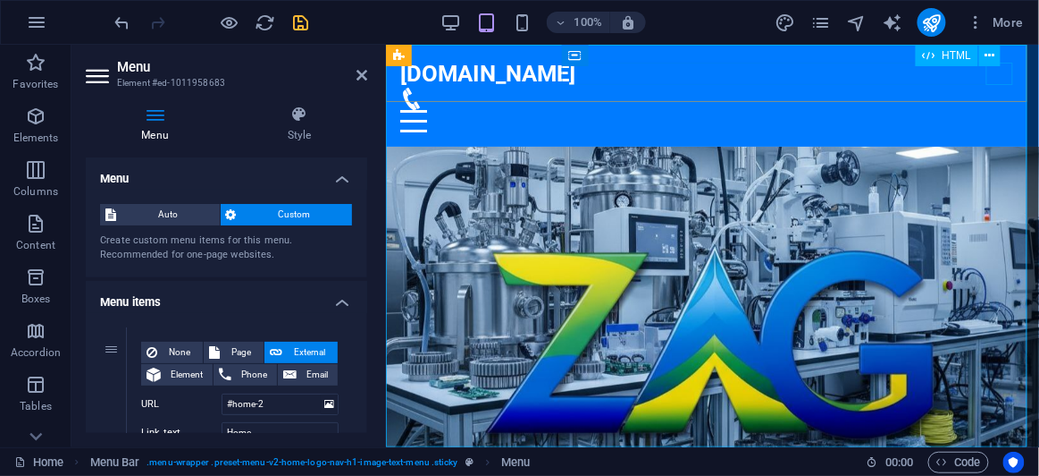
click at [996, 109] on div at bounding box center [712, 120] width 625 height 22
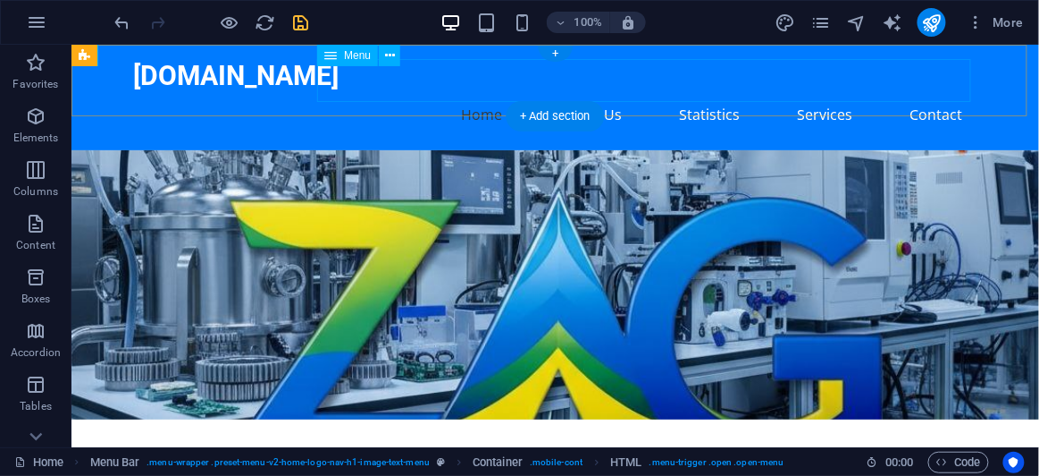
click at [928, 92] on nav "Home About Us Statistics Services Contact" at bounding box center [555, 113] width 844 height 43
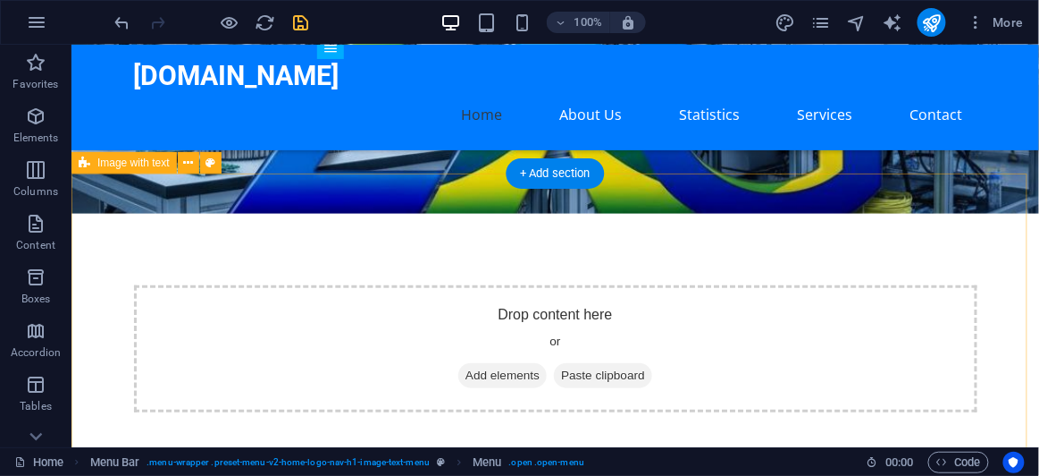
scroll to position [80, 0]
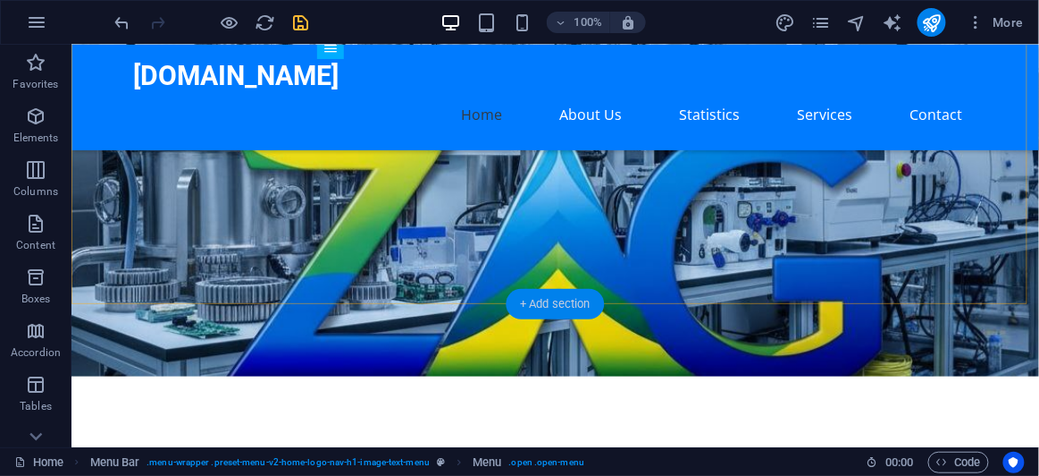
click at [572, 302] on div "+ Add section" at bounding box center [555, 304] width 99 height 30
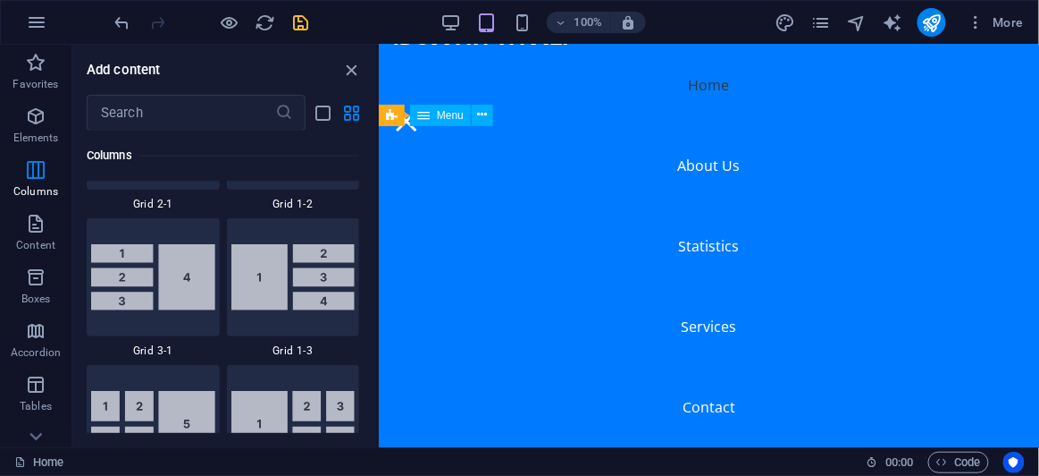
scroll to position [0, 0]
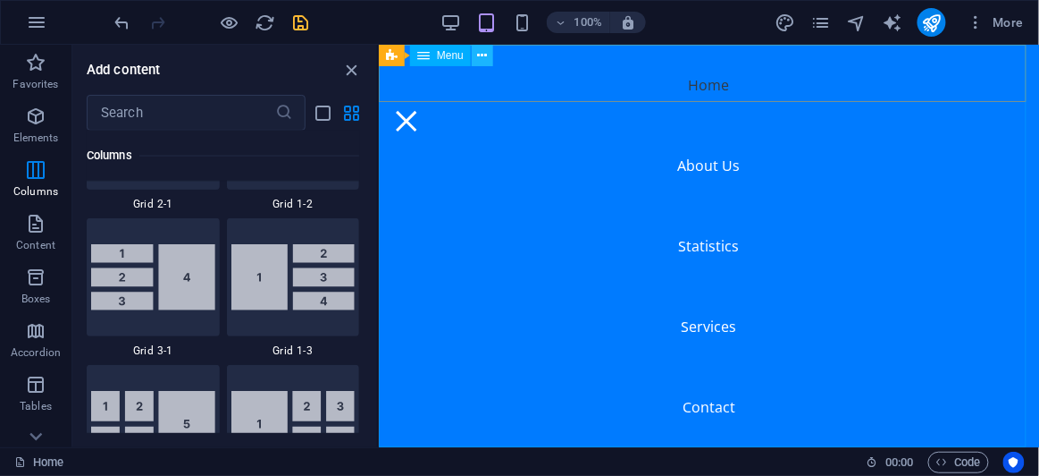
click at [478, 56] on icon at bounding box center [483, 55] width 10 height 19
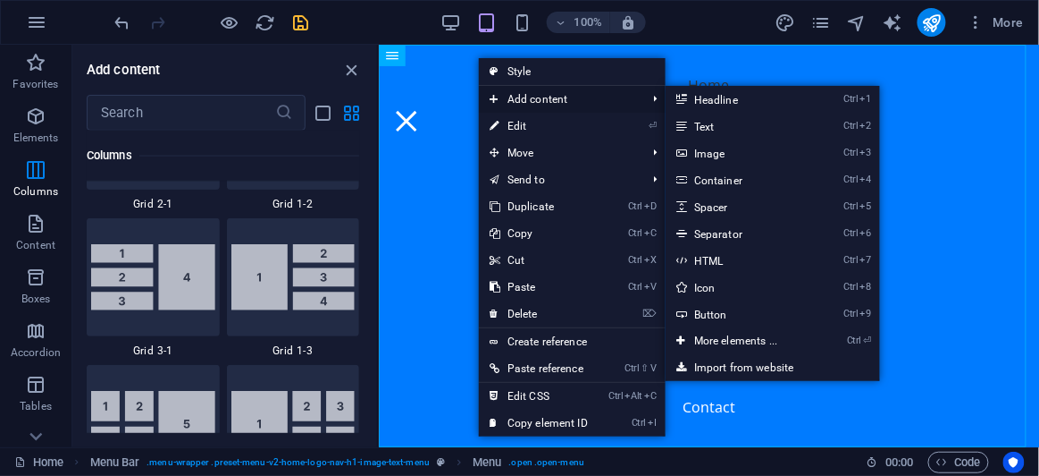
click at [526, 100] on span "Add content" at bounding box center [559, 99] width 160 height 27
click at [563, 95] on span "Add content" at bounding box center [559, 99] width 160 height 27
click at [492, 97] on icon at bounding box center [494, 99] width 9 height 27
click at [724, 105] on link "Ctrl 1 Headline" at bounding box center [739, 99] width 147 height 27
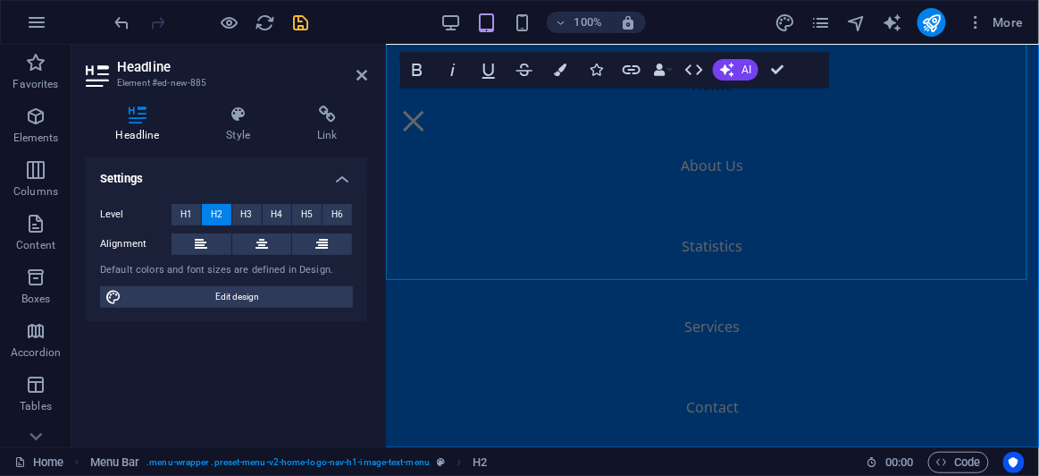
scroll to position [324, 0]
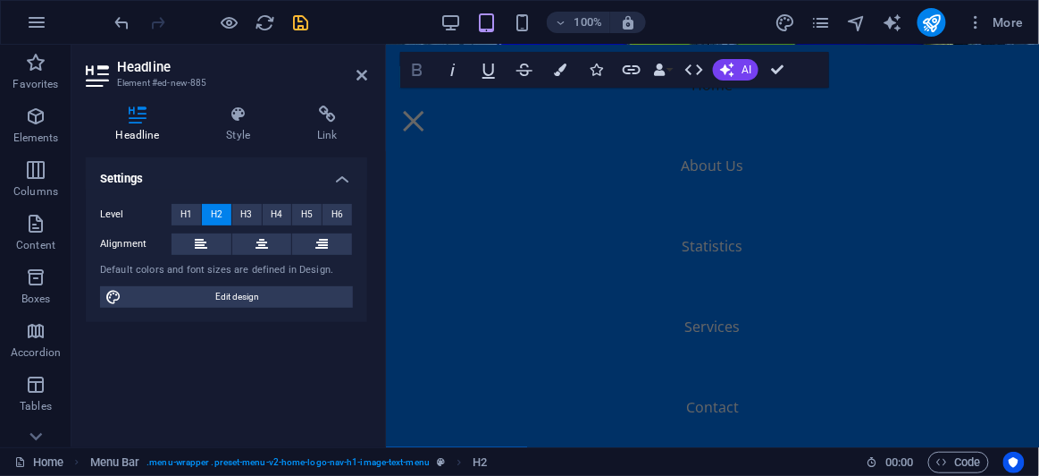
click at [422, 76] on icon "button" at bounding box center [417, 69] width 21 height 21
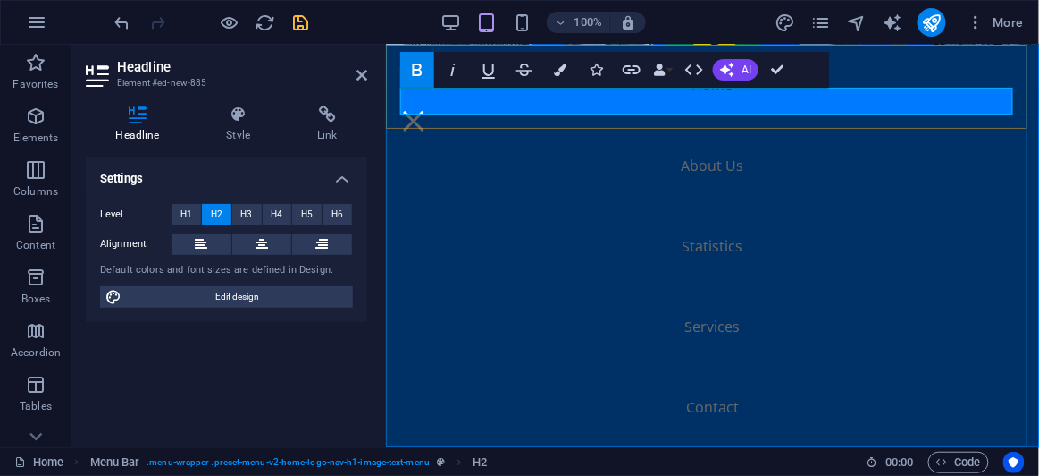
click at [803, 97] on nav "Home About Us Statistics Services Contact" at bounding box center [711, 245] width 653 height 402
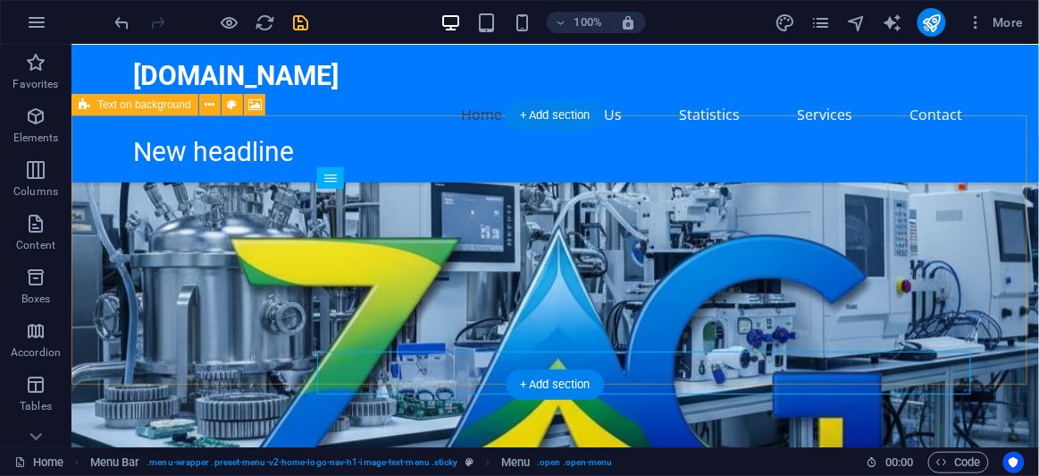
scroll to position [0, 0]
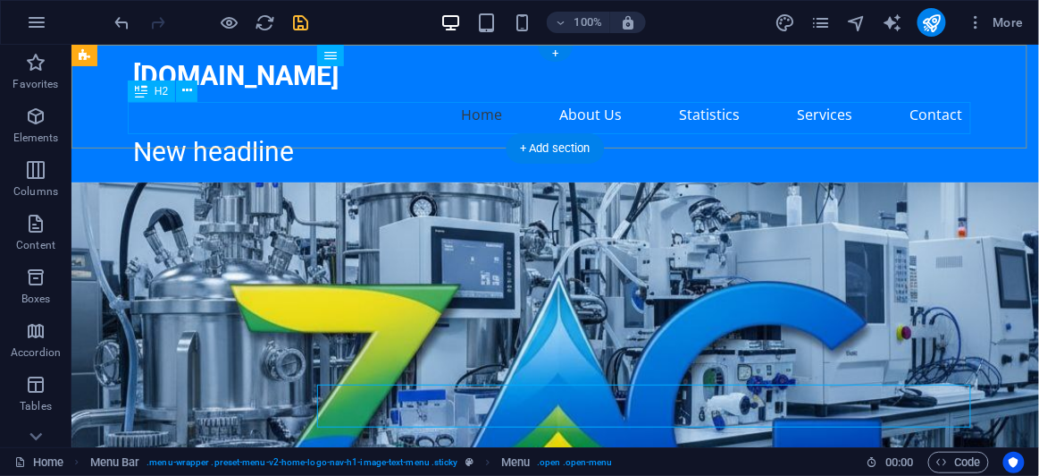
click at [261, 135] on div "New headline" at bounding box center [555, 151] width 844 height 32
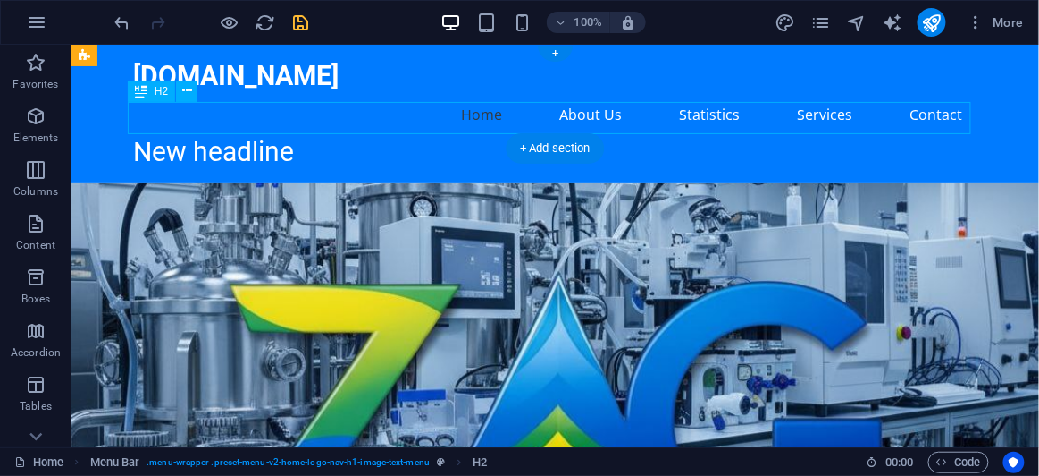
click at [261, 135] on div "New headline" at bounding box center [555, 151] width 844 height 32
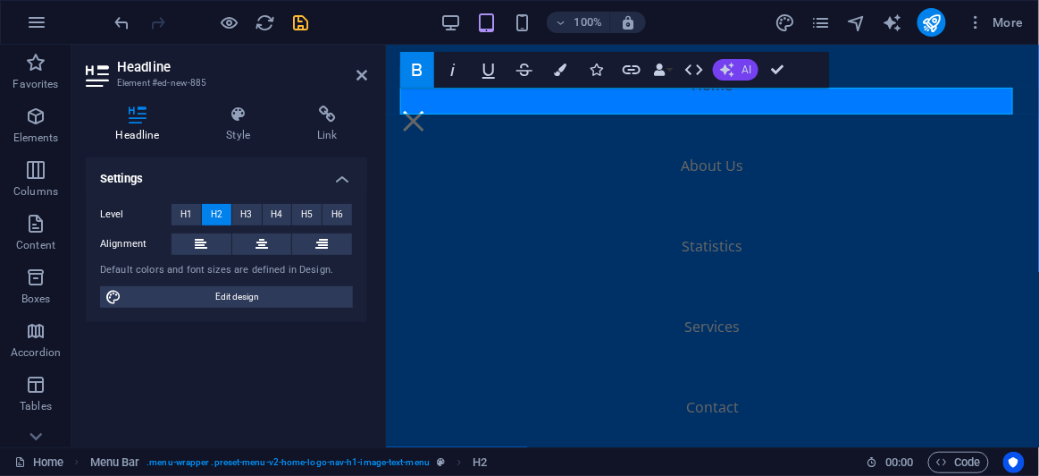
click at [746, 73] on span "AI" at bounding box center [747, 69] width 10 height 11
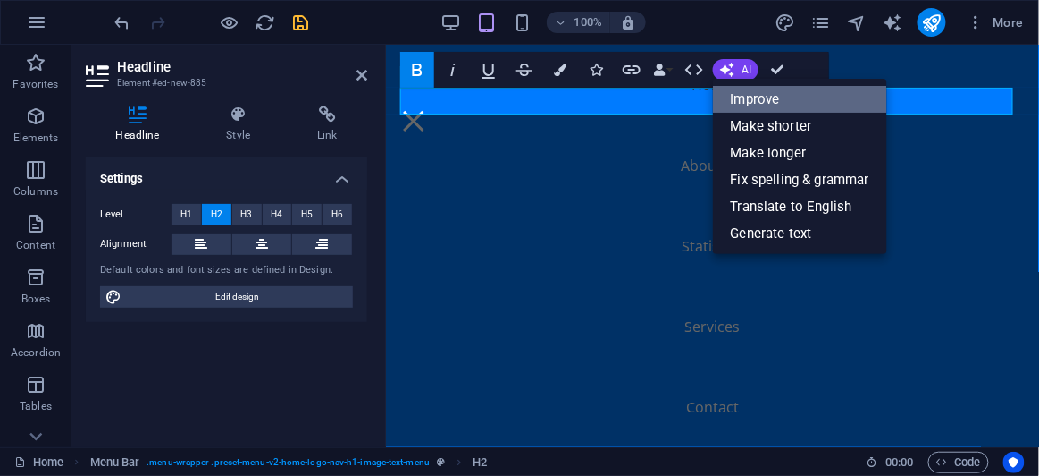
click at [770, 100] on link "Improve" at bounding box center [800, 99] width 174 height 27
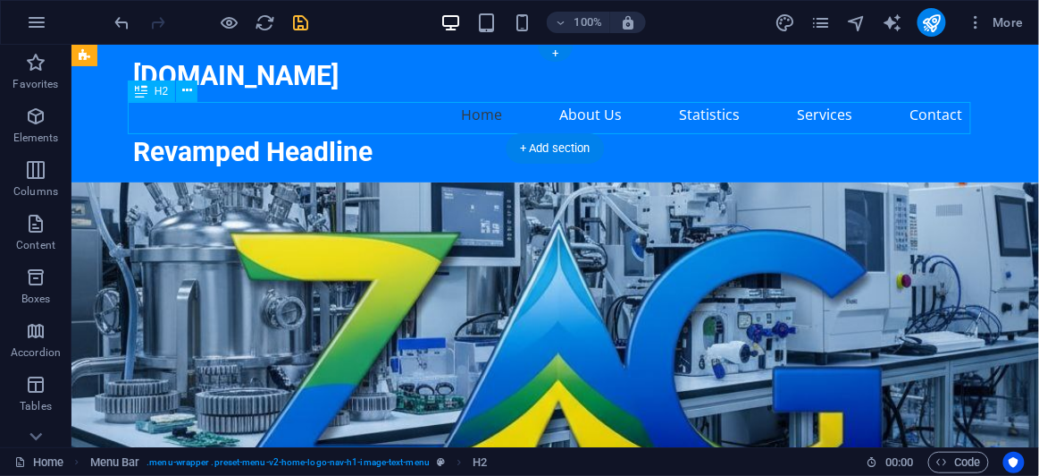
drag, startPoint x: 233, startPoint y: 119, endPoint x: 273, endPoint y: 127, distance: 40.1
click at [273, 135] on div "Revamped Headline" at bounding box center [555, 151] width 844 height 32
click at [279, 135] on div "Revamped Headline" at bounding box center [555, 151] width 844 height 32
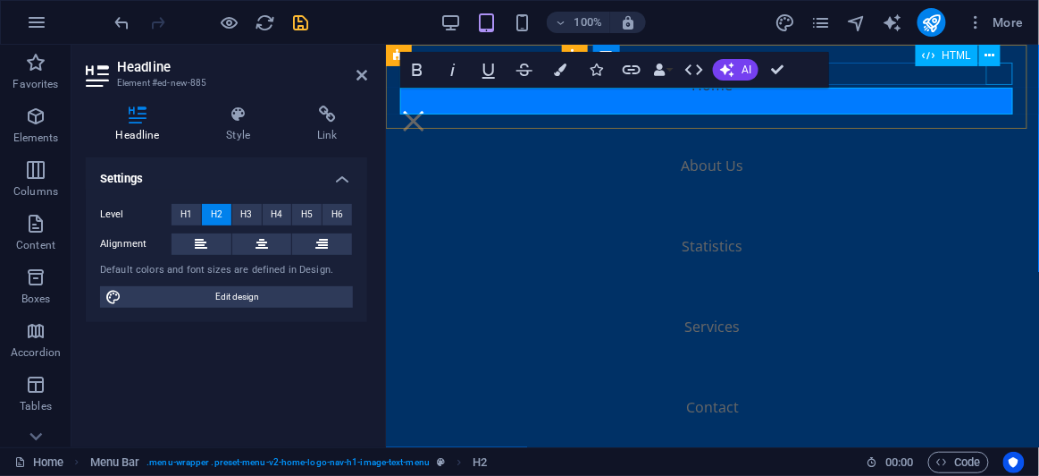
click at [426, 109] on div at bounding box center [413, 120] width 27 height 22
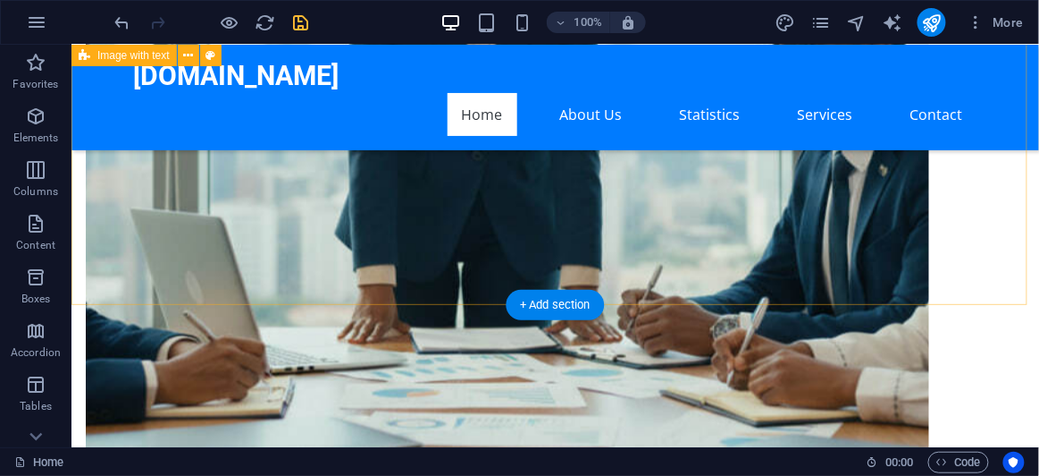
scroll to position [1137, 0]
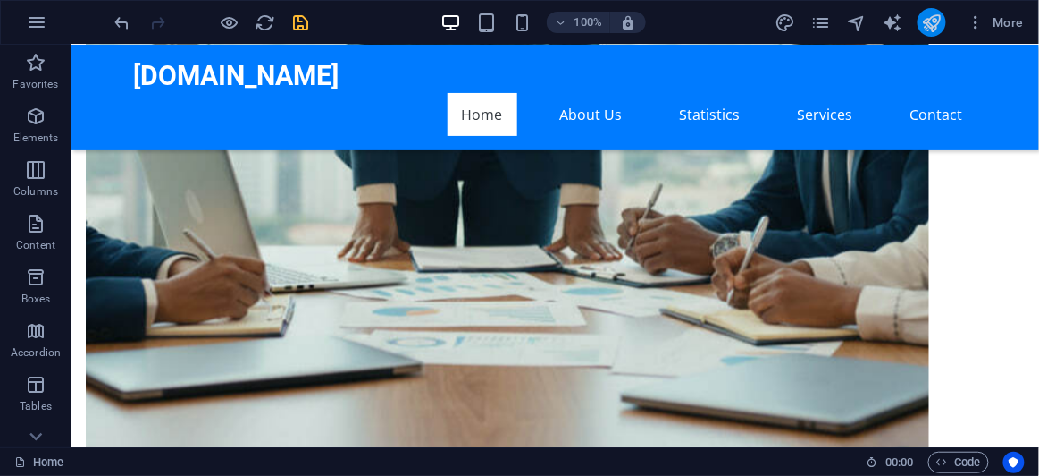
click at [938, 30] on icon "publish" at bounding box center [932, 23] width 21 height 21
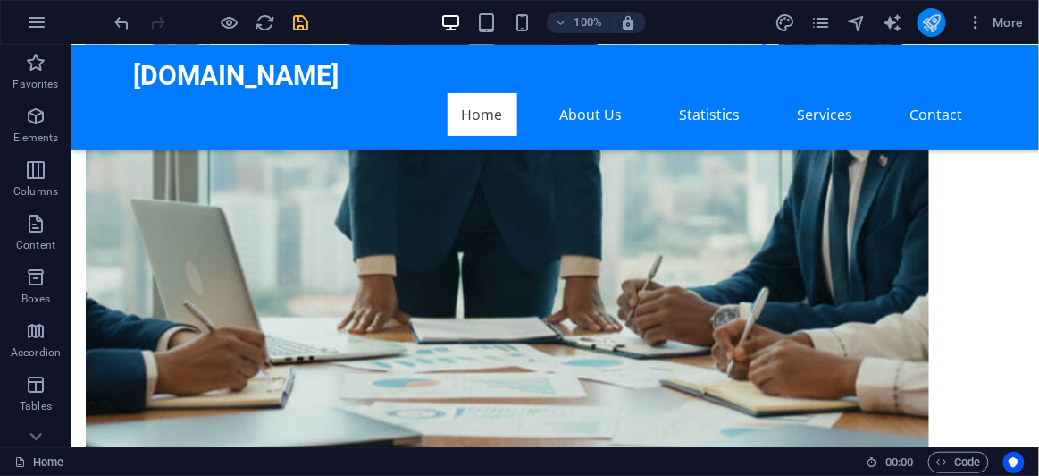
checkbox input "false"
click at [930, 23] on icon "publish" at bounding box center [932, 23] width 21 height 21
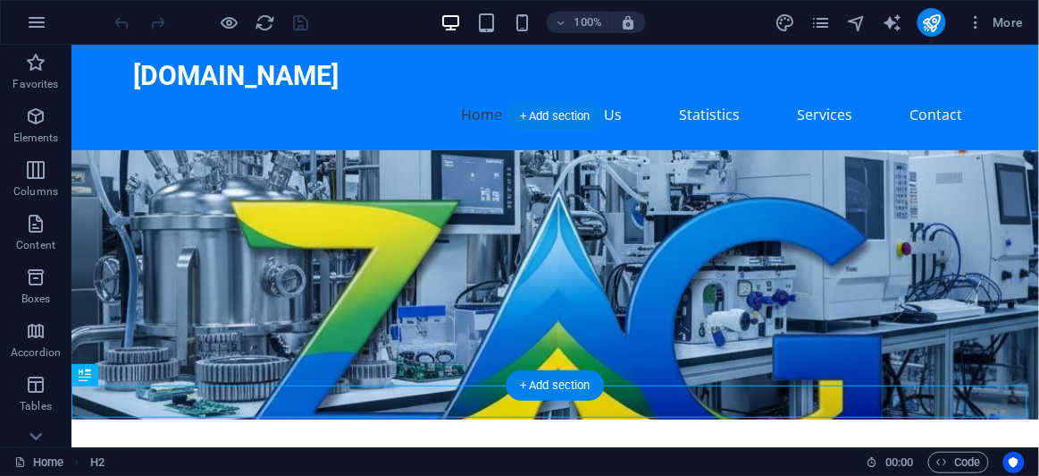
click at [779, 149] on figure at bounding box center [555, 283] width 968 height 269
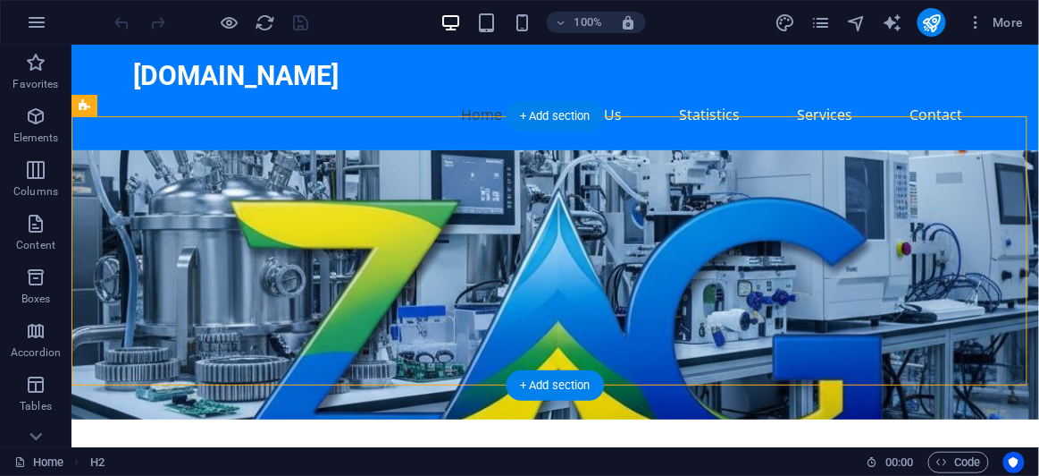
click at [779, 149] on figure at bounding box center [555, 283] width 968 height 269
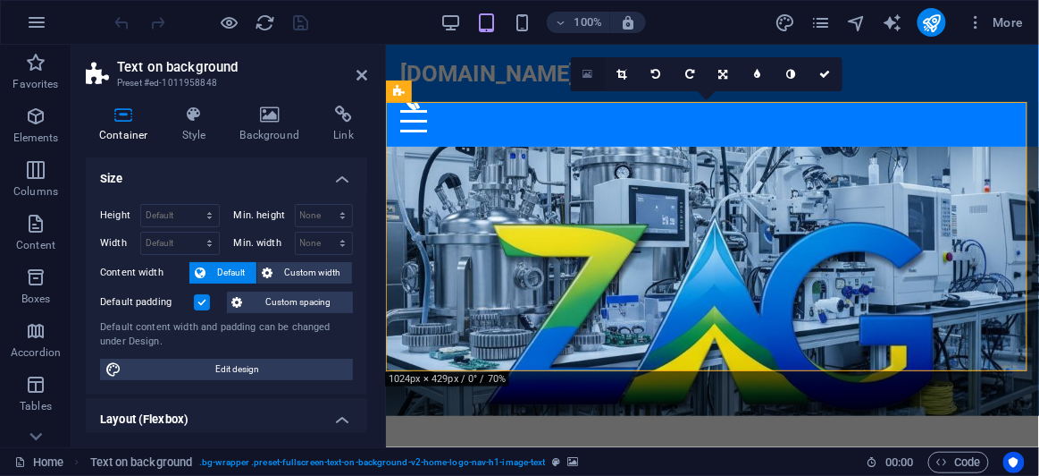
click at [587, 70] on icon at bounding box center [588, 74] width 10 height 13
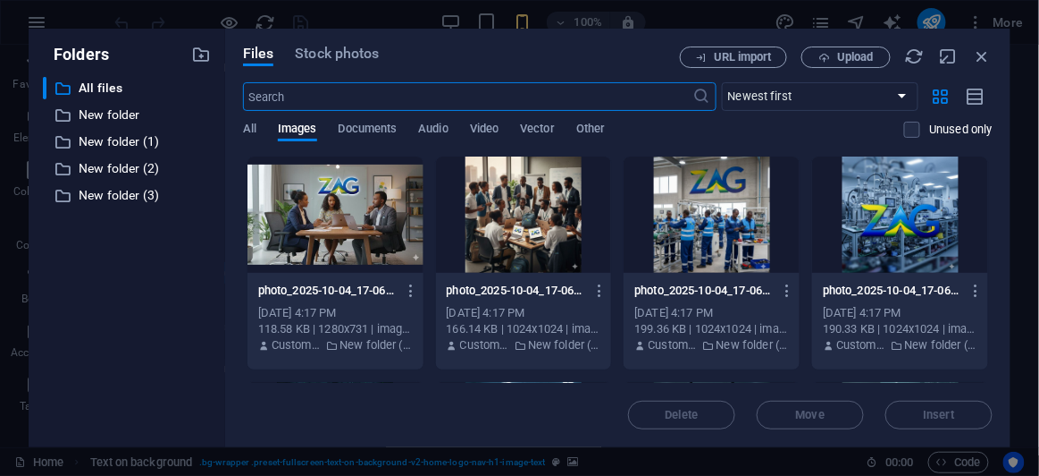
scroll to position [243, 0]
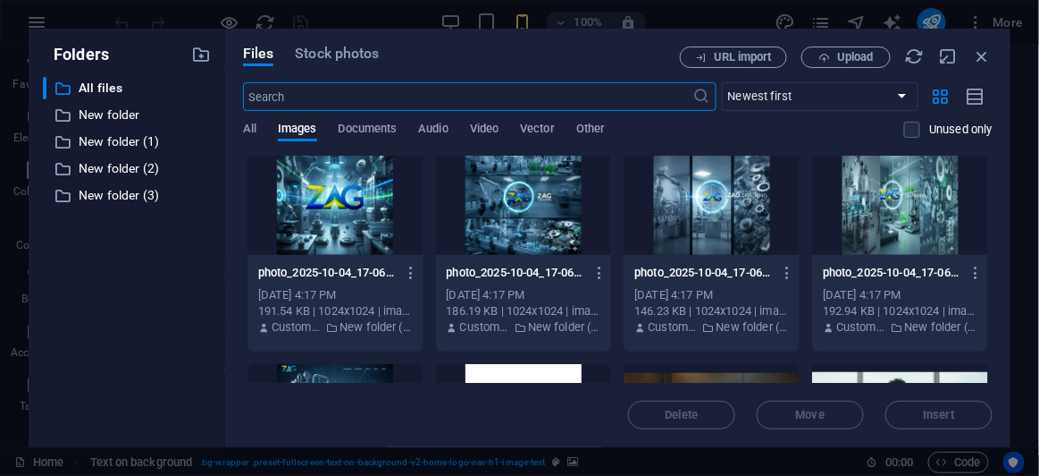
click at [330, 198] on div at bounding box center [336, 197] width 176 height 116
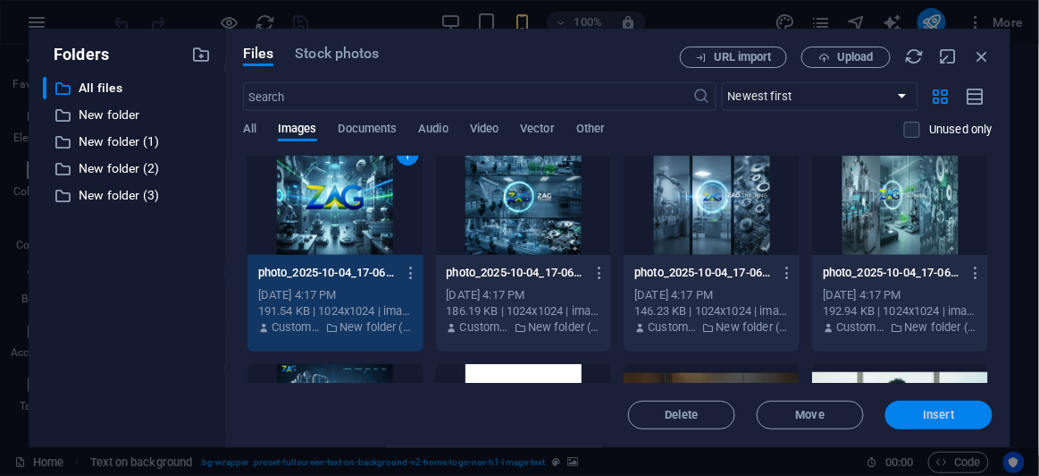
drag, startPoint x: 928, startPoint y: 413, endPoint x: 543, endPoint y: 368, distance: 387.8
click at [928, 413] on span "Insert" at bounding box center [939, 414] width 31 height 11
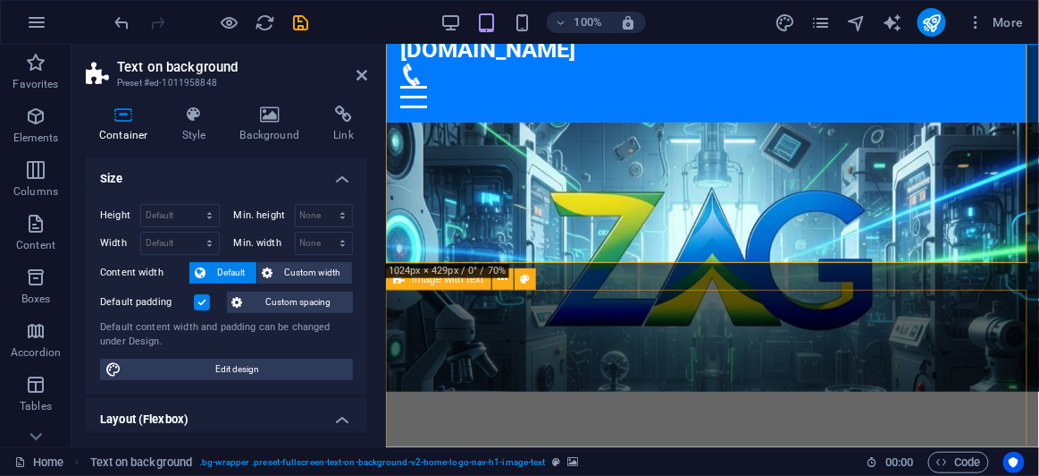
scroll to position [0, 0]
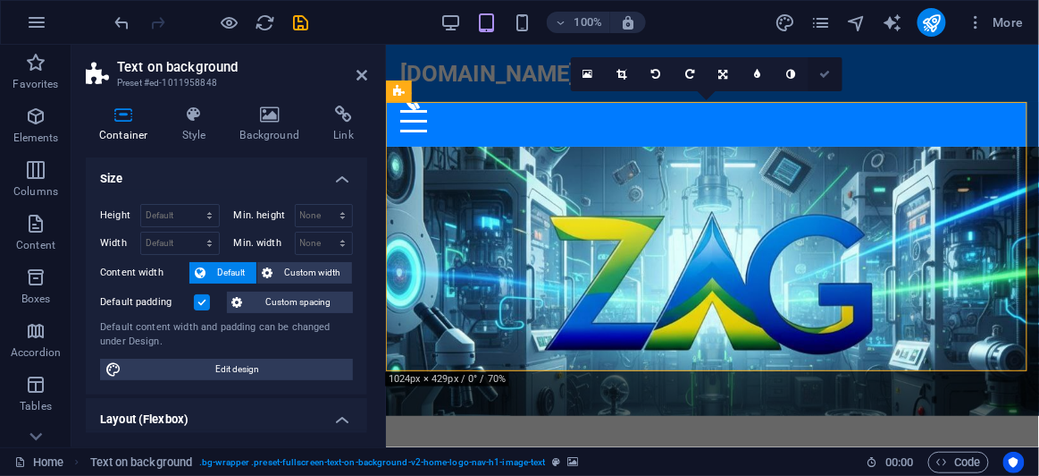
click at [821, 76] on icon at bounding box center [826, 74] width 11 height 11
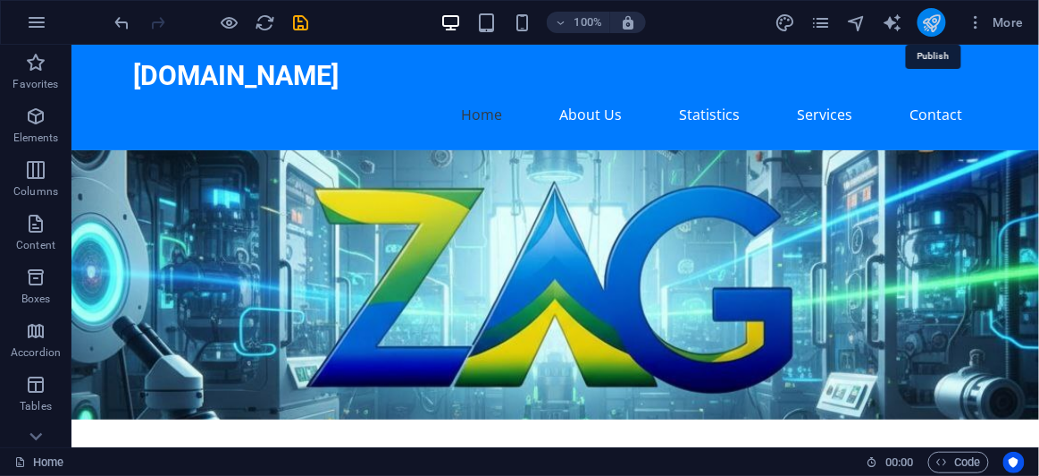
click at [933, 19] on icon "publish" at bounding box center [932, 23] width 21 height 21
checkbox input "false"
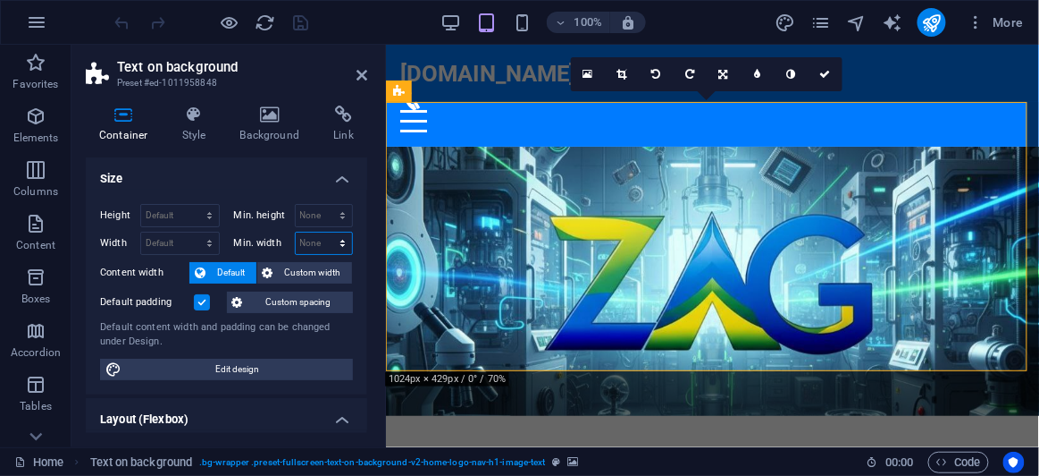
click at [339, 245] on select "None px rem % vh vw" at bounding box center [324, 242] width 57 height 21
select select "%"
click at [324, 232] on select "None px rem % vh vw" at bounding box center [324, 242] width 57 height 21
type input "100"
click at [343, 209] on select "None px rem % vh vw" at bounding box center [324, 215] width 57 height 21
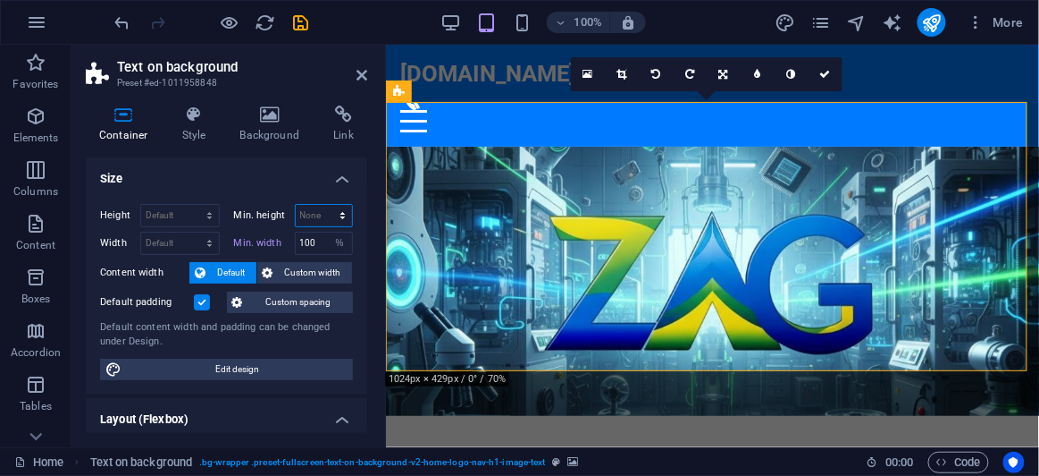
select select "%"
click at [324, 205] on select "None px rem % vh vw" at bounding box center [324, 215] width 57 height 21
type input "100"
click at [210, 216] on select "Default px rem % vh vw" at bounding box center [180, 215] width 78 height 21
select select "%"
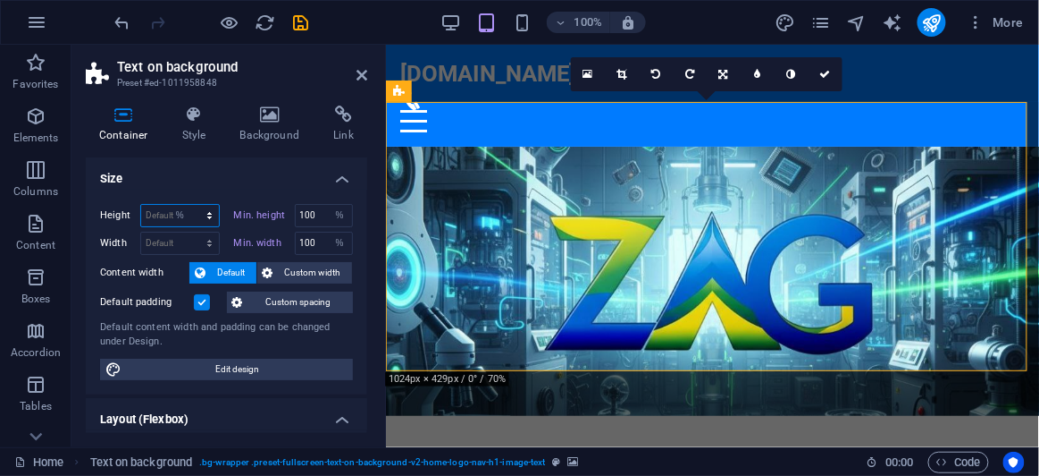
click at [192, 205] on select "Default px rem % vh vw" at bounding box center [180, 215] width 78 height 21
type input "100"
click at [210, 234] on select "Default px rem % em vh vw" at bounding box center [180, 242] width 78 height 21
select select "%"
click at [192, 232] on select "Default px rem % em vh vw" at bounding box center [180, 242] width 78 height 21
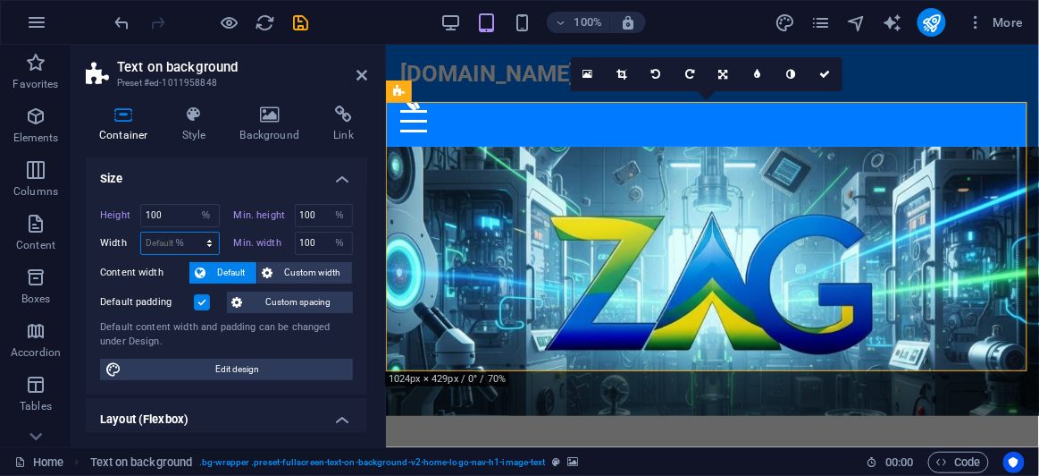
type input "100"
click at [825, 76] on icon at bounding box center [826, 74] width 11 height 11
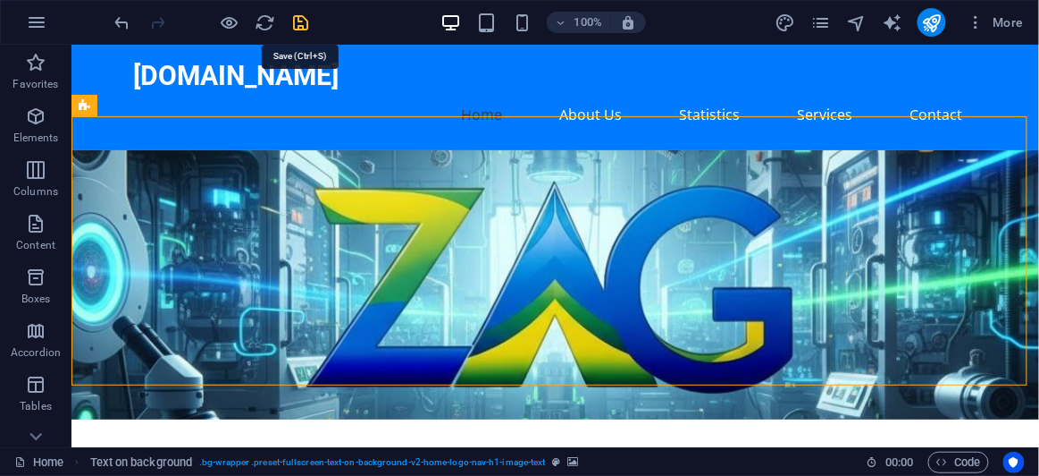
click at [307, 21] on icon "save" at bounding box center [301, 23] width 21 height 21
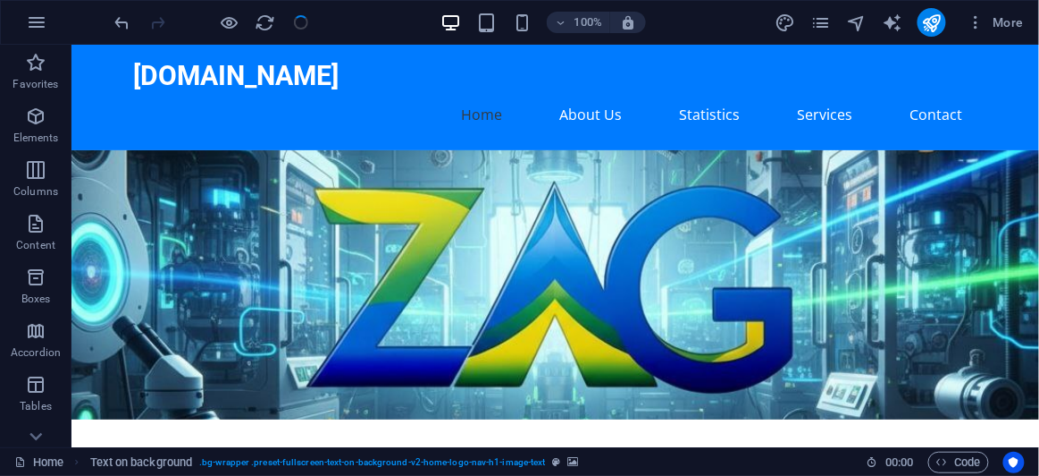
checkbox input "false"
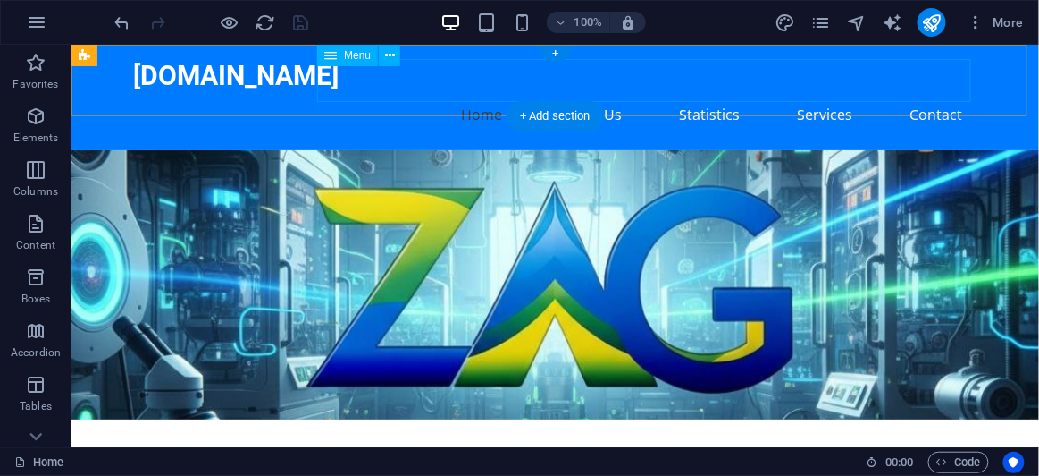
click at [919, 92] on nav "Home About Us Statistics Services Contact" at bounding box center [555, 113] width 844 height 43
select select
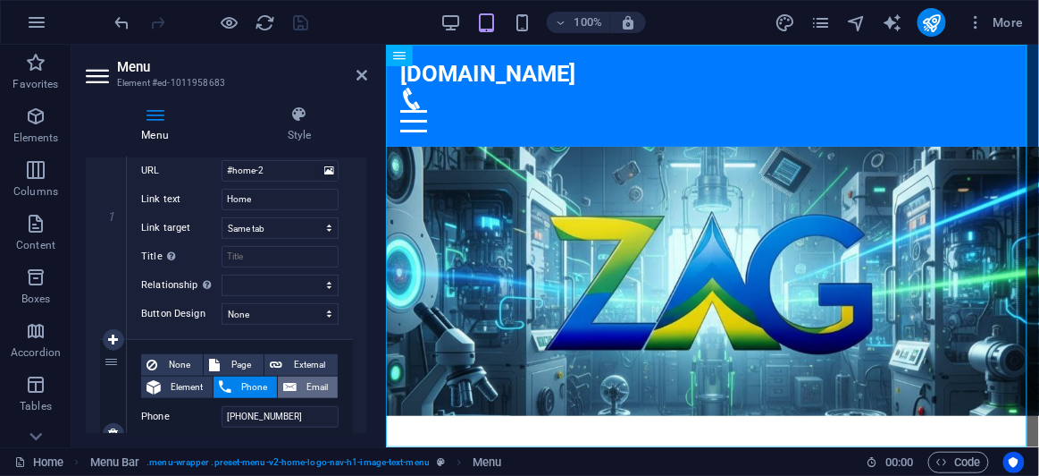
scroll to position [162, 0]
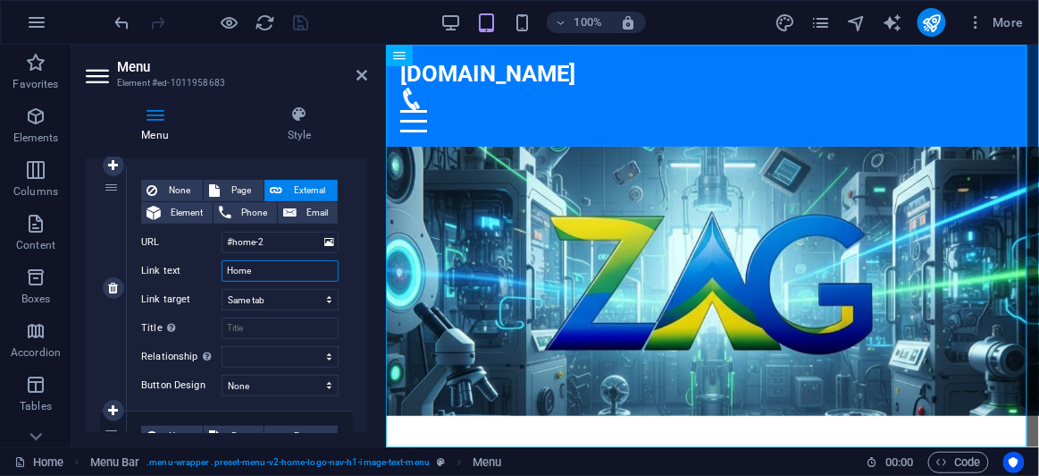
click at [269, 274] on input "Home" at bounding box center [280, 270] width 117 height 21
click at [324, 240] on icon at bounding box center [329, 242] width 10 height 20
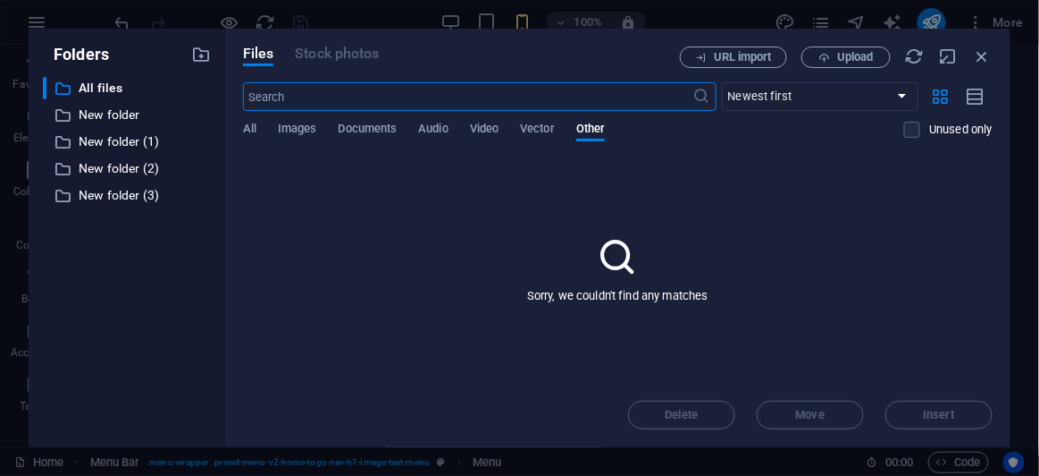
click at [972, 60] on div "URL import Upload" at bounding box center [836, 56] width 313 height 21
click at [982, 56] on icon "button" at bounding box center [983, 56] width 20 height 20
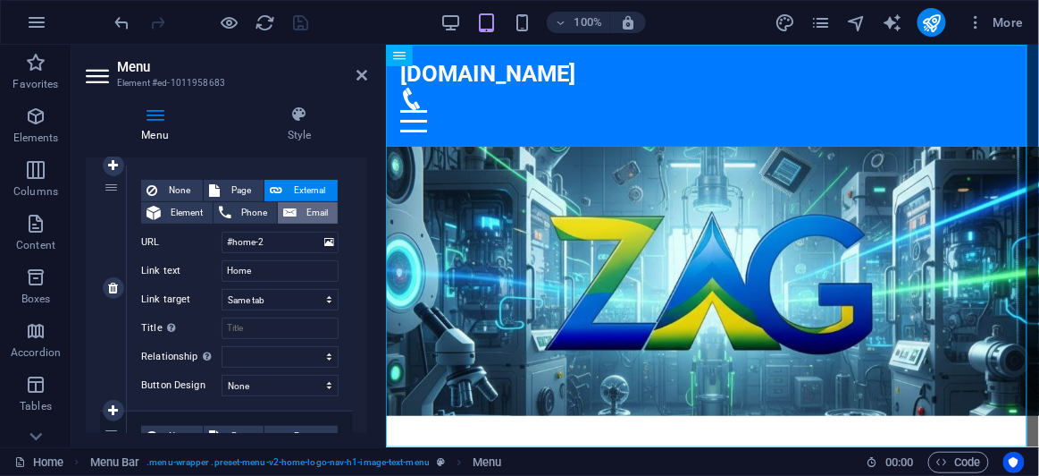
click at [298, 212] on button "Email" at bounding box center [308, 212] width 60 height 21
select select
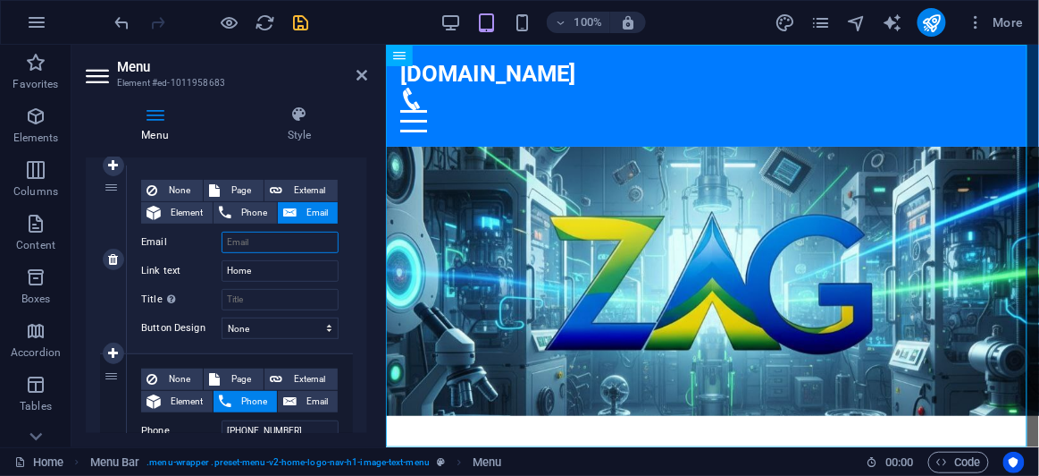
click at [259, 241] on input "Email" at bounding box center [280, 241] width 117 height 21
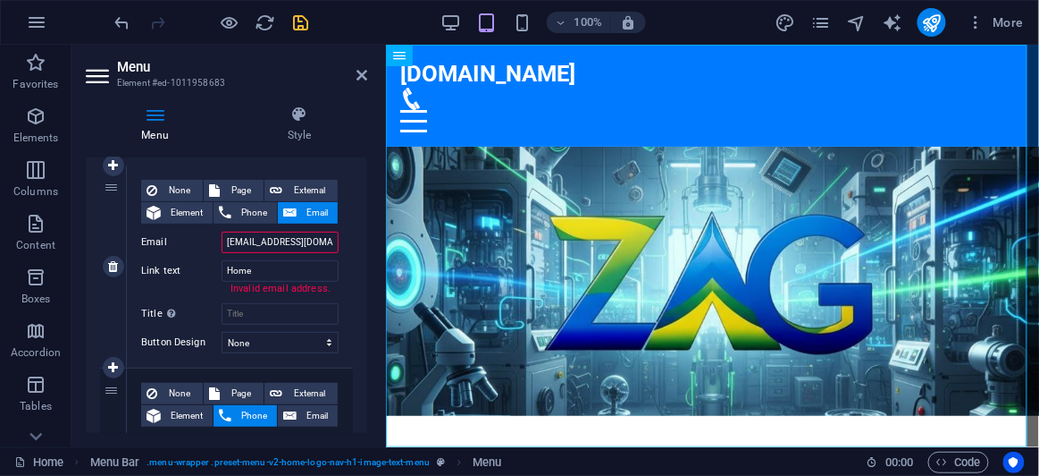
type input "[EMAIL_ADDRESS][DOMAIN_NAME]"
select select
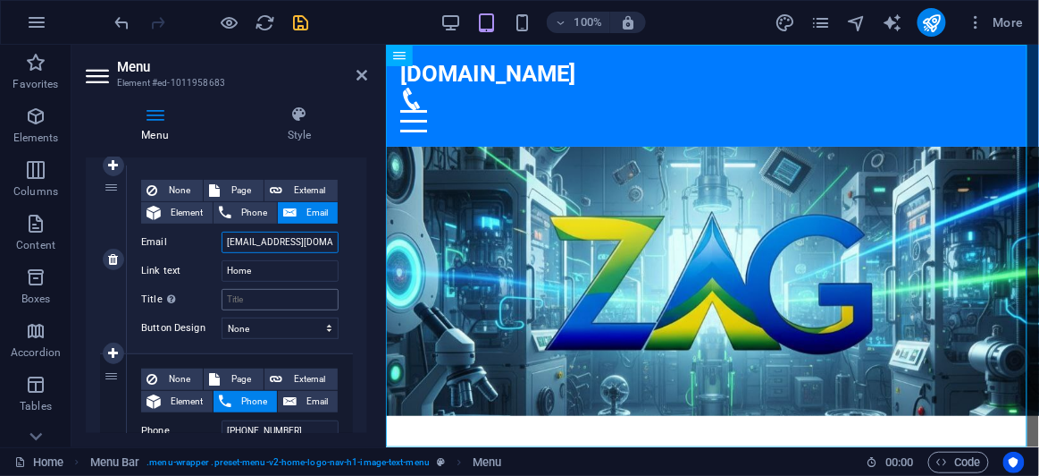
type input "[EMAIL_ADDRESS][DOMAIN_NAME]"
click at [273, 300] on input "Title Additional link description, should not be the same as the link text. The…" at bounding box center [280, 299] width 117 height 21
type input "sales"
select select
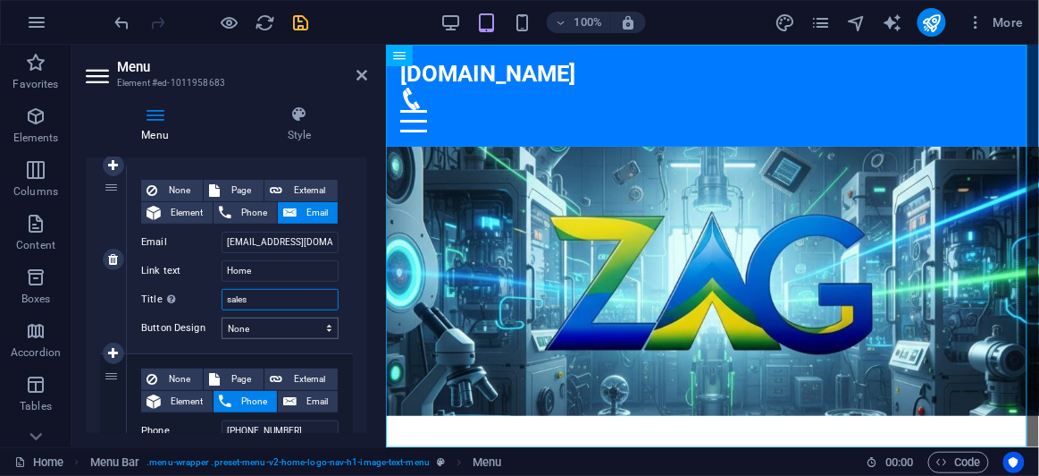
type input "sales"
click at [323, 329] on select "None Default Primary Secondary" at bounding box center [280, 327] width 117 height 21
click at [313, 431] on input "[PHONE_NUMBER]" at bounding box center [280, 430] width 117 height 21
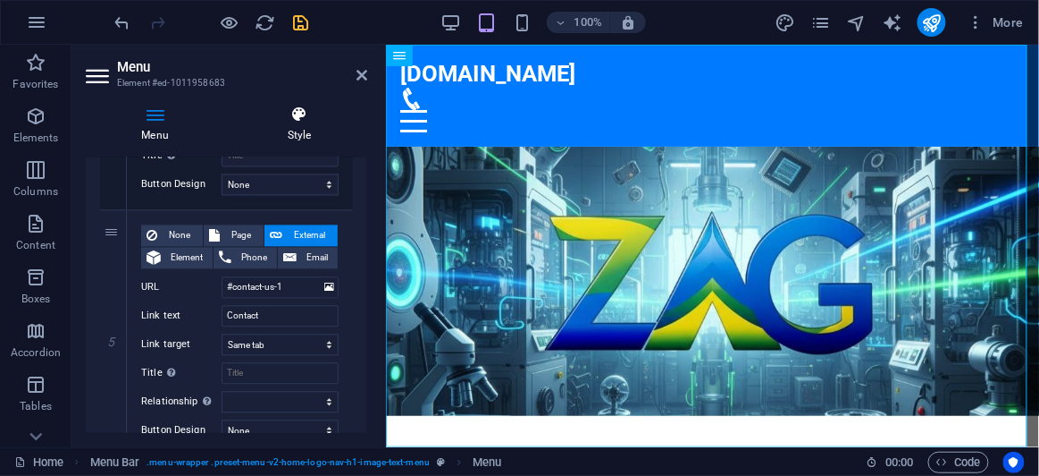
scroll to position [917, 0]
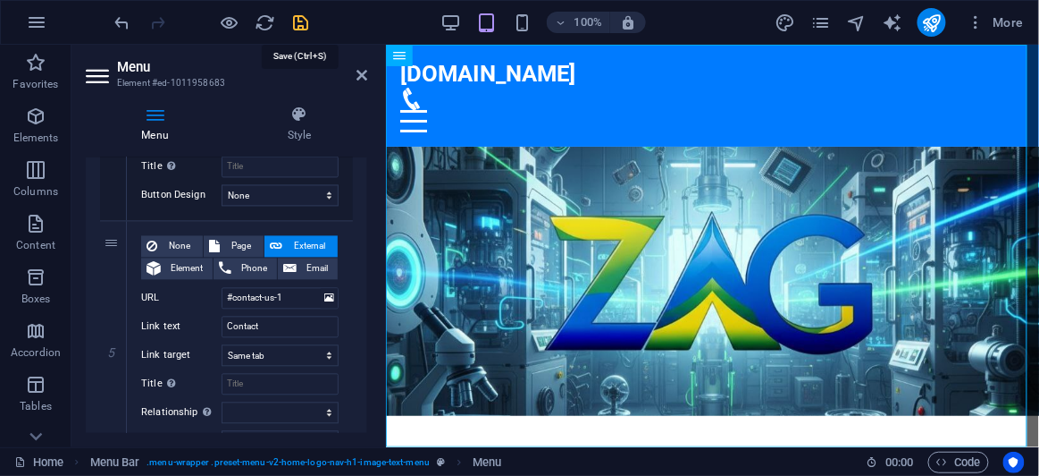
click at [309, 26] on icon "save" at bounding box center [301, 23] width 21 height 21
checkbox input "false"
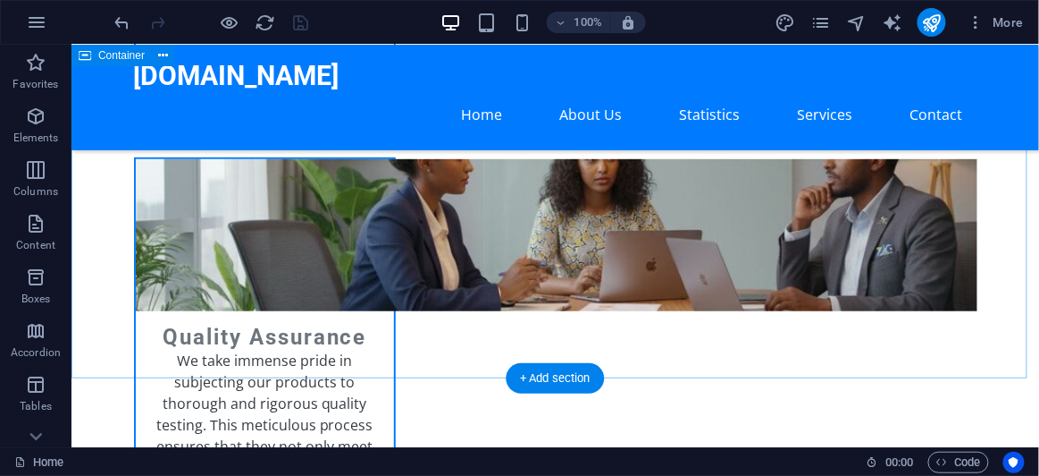
scroll to position [3494, 0]
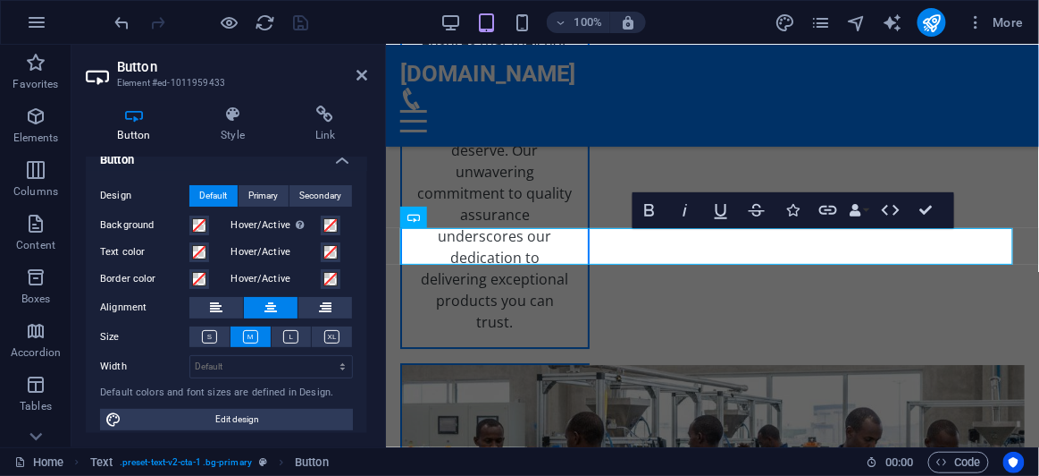
scroll to position [29, 0]
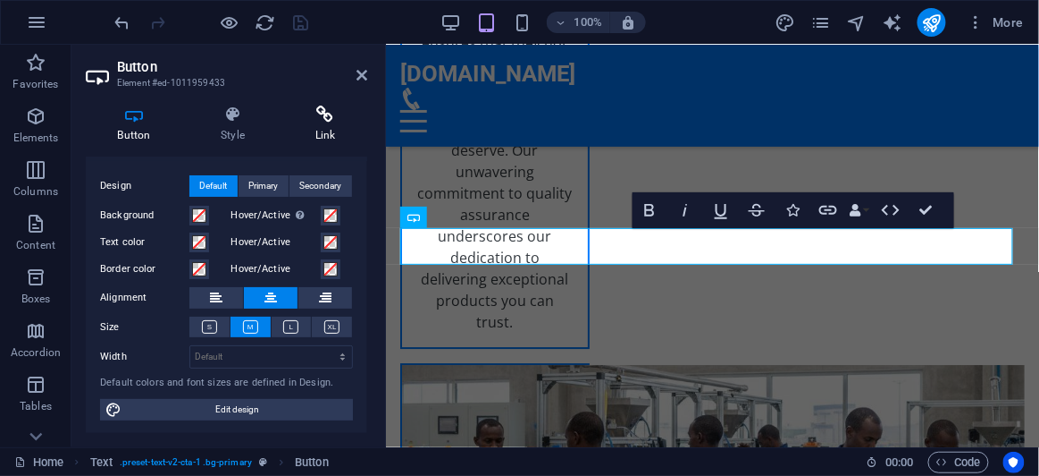
click at [325, 126] on h4 "Link" at bounding box center [325, 124] width 84 height 38
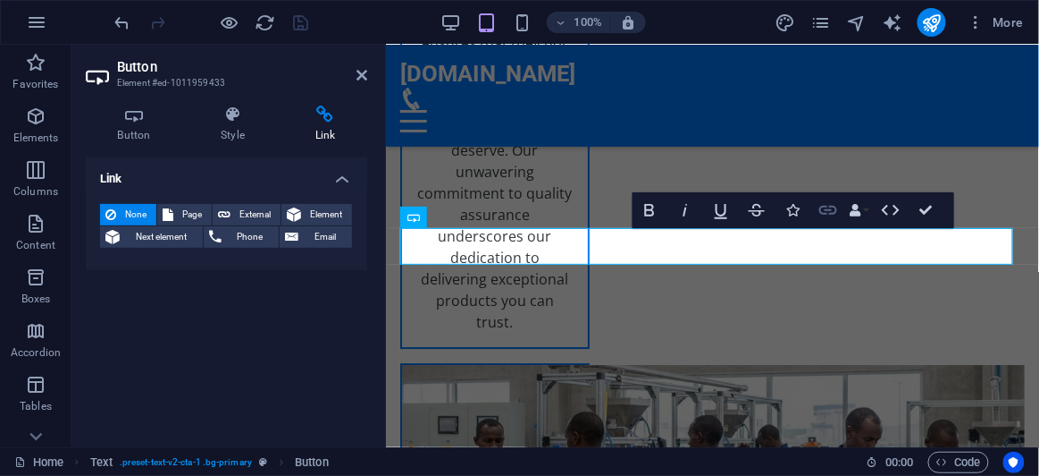
click at [822, 208] on icon "button" at bounding box center [828, 209] width 21 height 21
click at [235, 232] on span "Phone" at bounding box center [250, 236] width 47 height 21
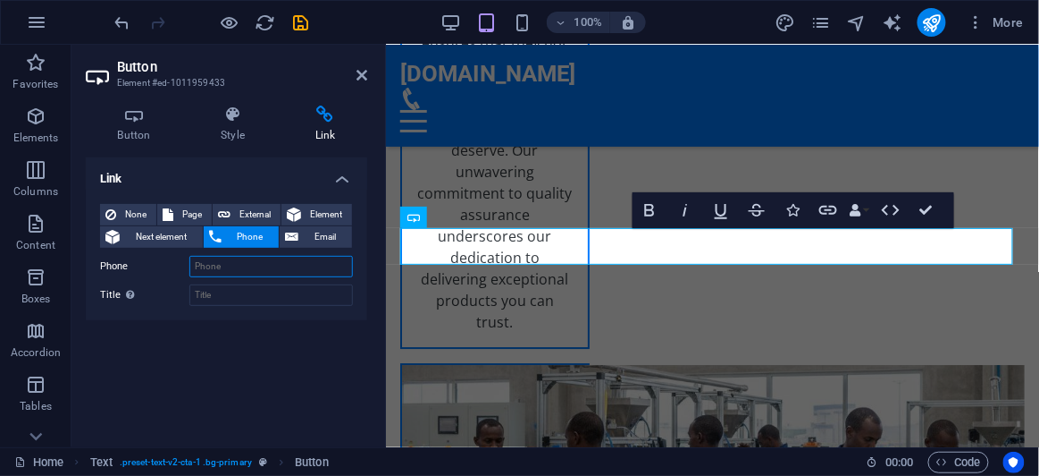
click at [240, 265] on input "Phone" at bounding box center [271, 266] width 164 height 21
type input "[PHONE_NUMBER]"
click at [227, 294] on input "Title Additional link description, should not be the same as the link text. The…" at bounding box center [271, 294] width 164 height 21
type input "sales"
click at [313, 363] on div "Link None Page External Element Next element Phone Email Page Home Subpage Lega…" at bounding box center [227, 294] width 282 height 275
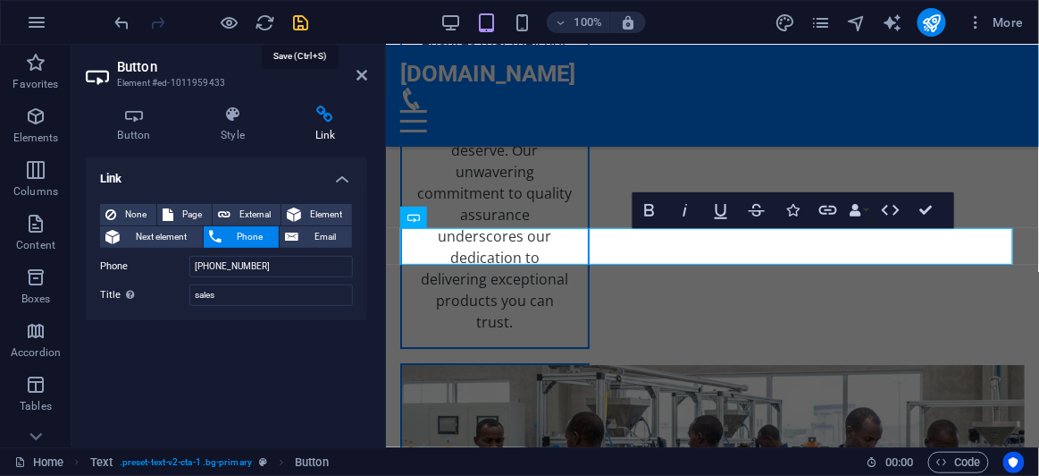
click at [298, 27] on icon "save" at bounding box center [301, 23] width 21 height 21
checkbox input "false"
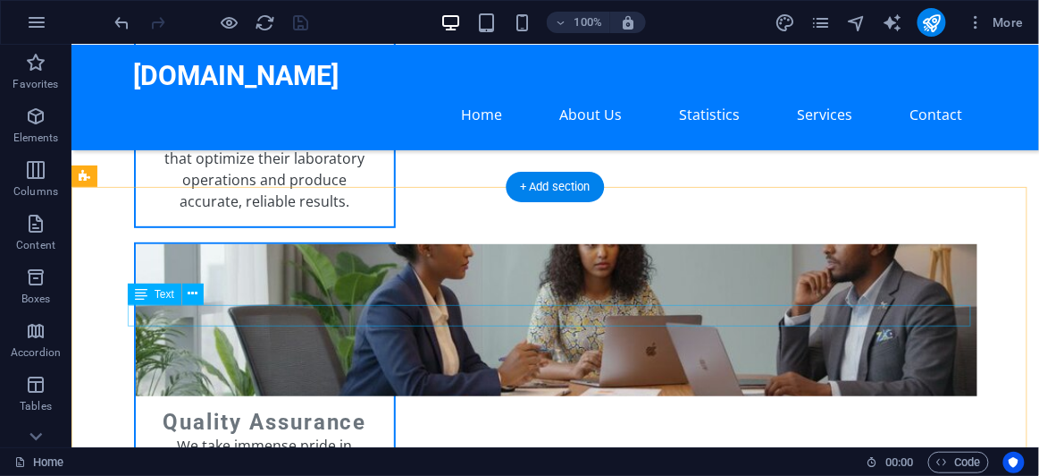
scroll to position [3399, 0]
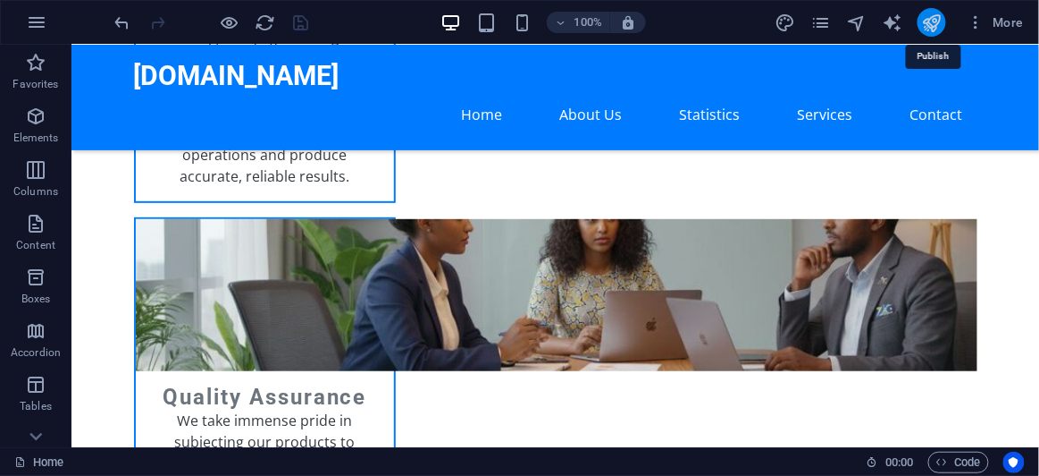
click at [937, 26] on icon "publish" at bounding box center [932, 23] width 21 height 21
